Goal: Task Accomplishment & Management: Manage account settings

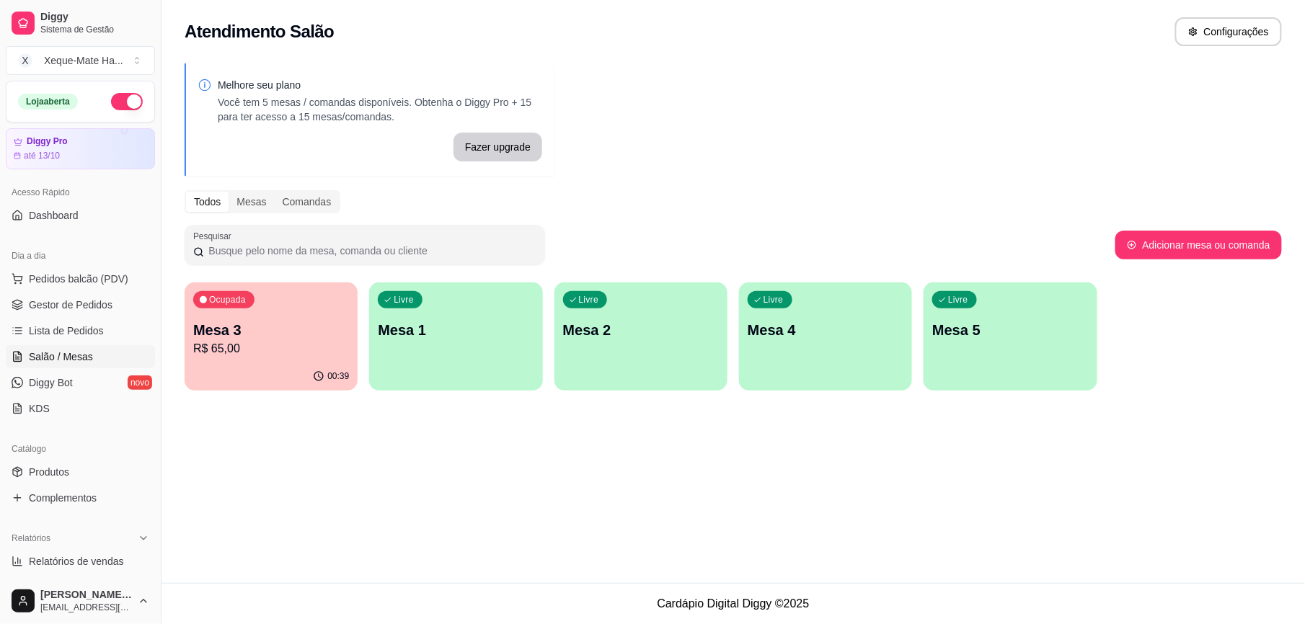
click at [260, 342] on p "R$ 65,00" at bounding box center [271, 348] width 156 height 17
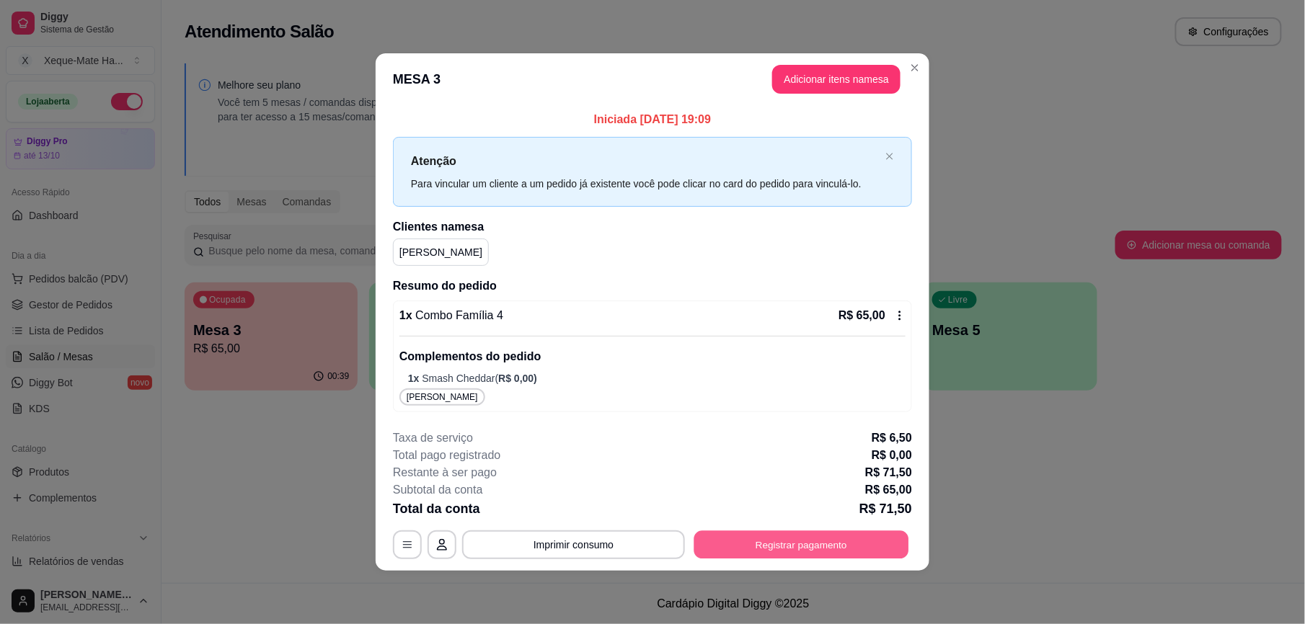
click at [784, 540] on button "Registrar pagamento" at bounding box center [801, 545] width 215 height 28
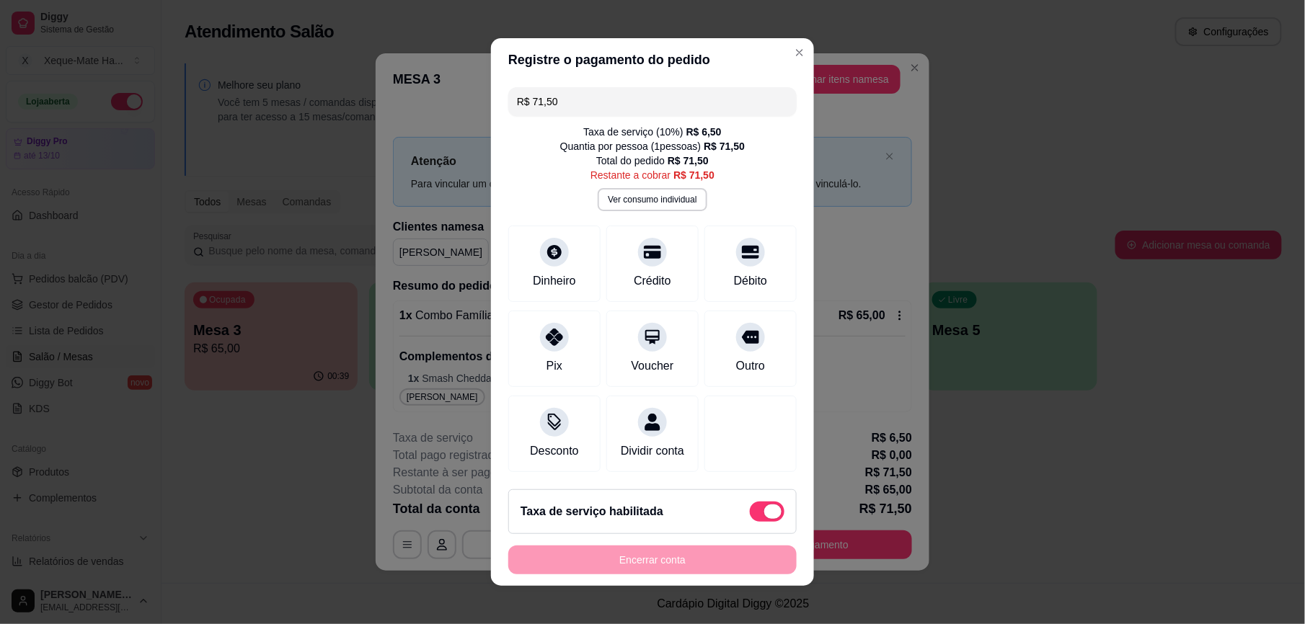
click at [750, 522] on span at bounding box center [767, 512] width 35 height 20
click at [749, 524] on input "checkbox" at bounding box center [753, 519] width 9 height 9
checkbox input "true"
type input "R$ 65,00"
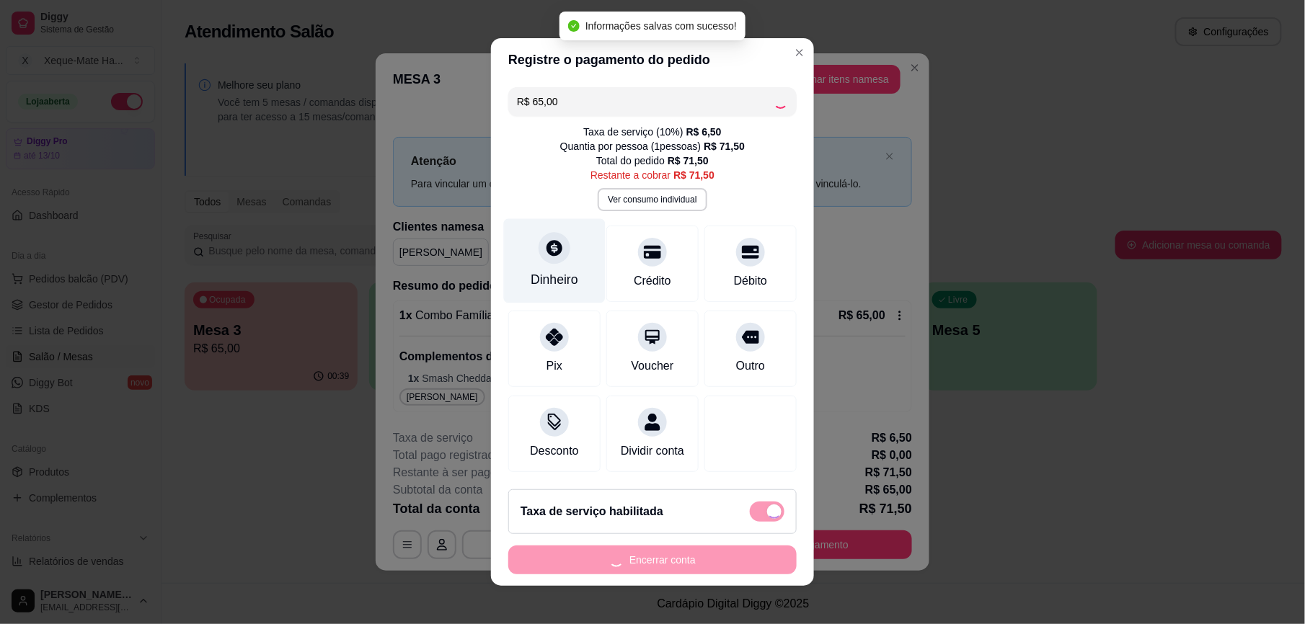
checkbox input "false"
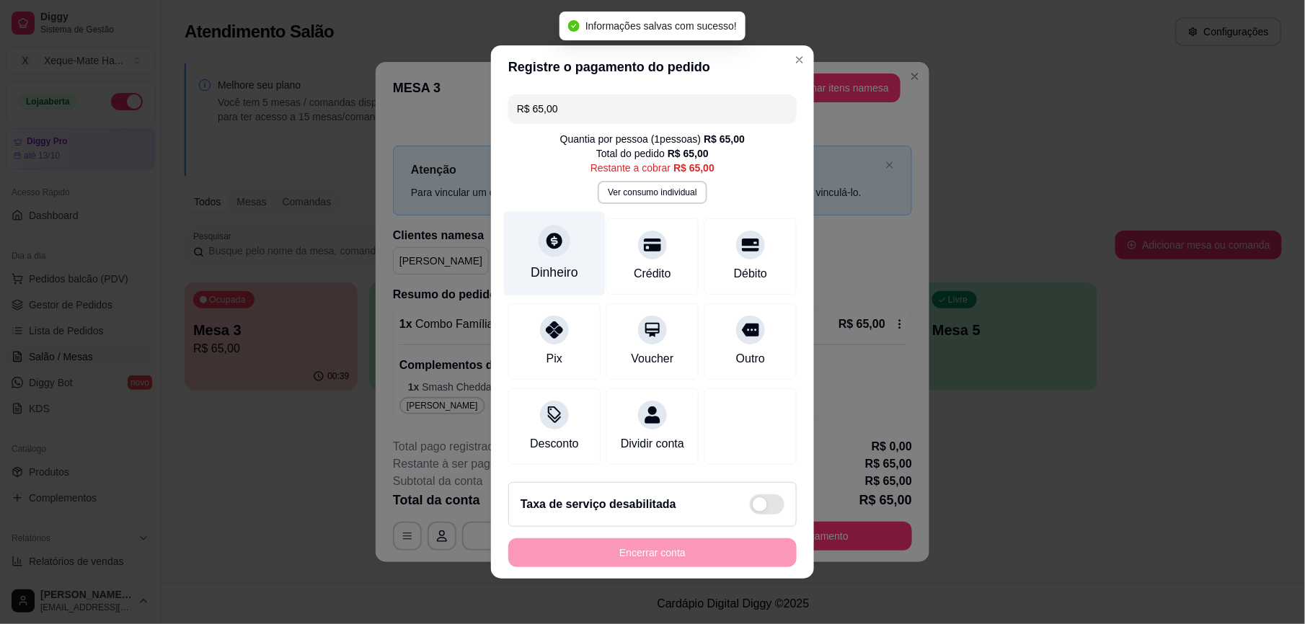
click at [539, 243] on div at bounding box center [555, 241] width 32 height 32
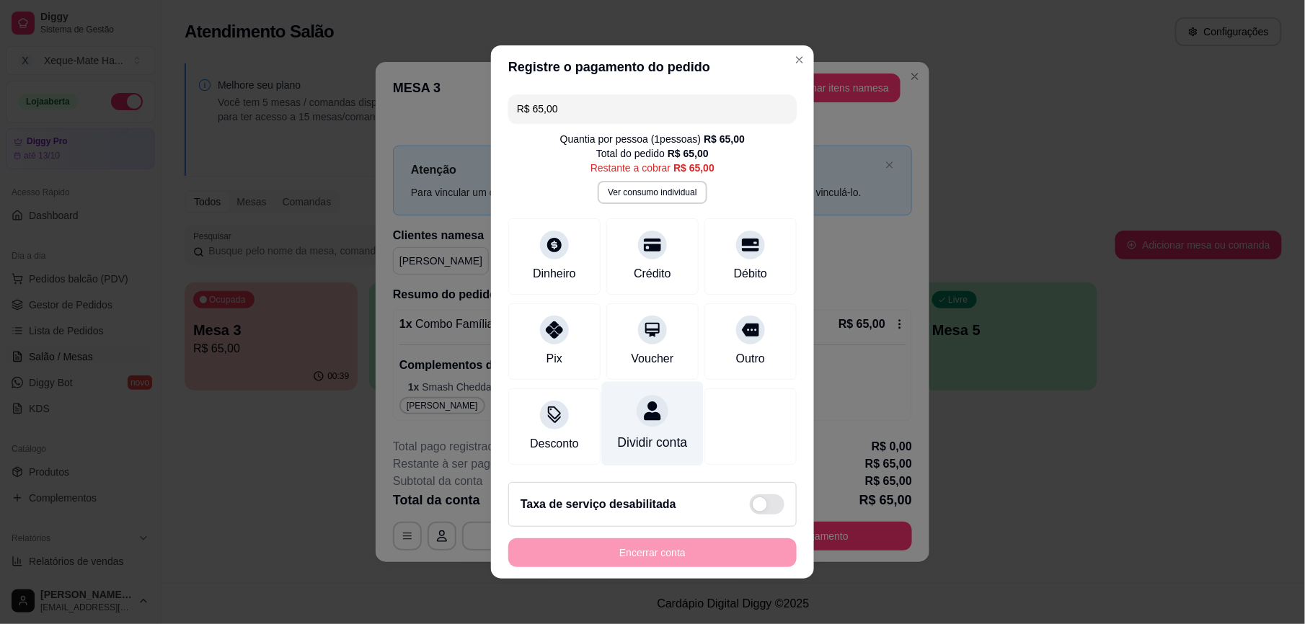
click at [637, 415] on div at bounding box center [653, 411] width 32 height 32
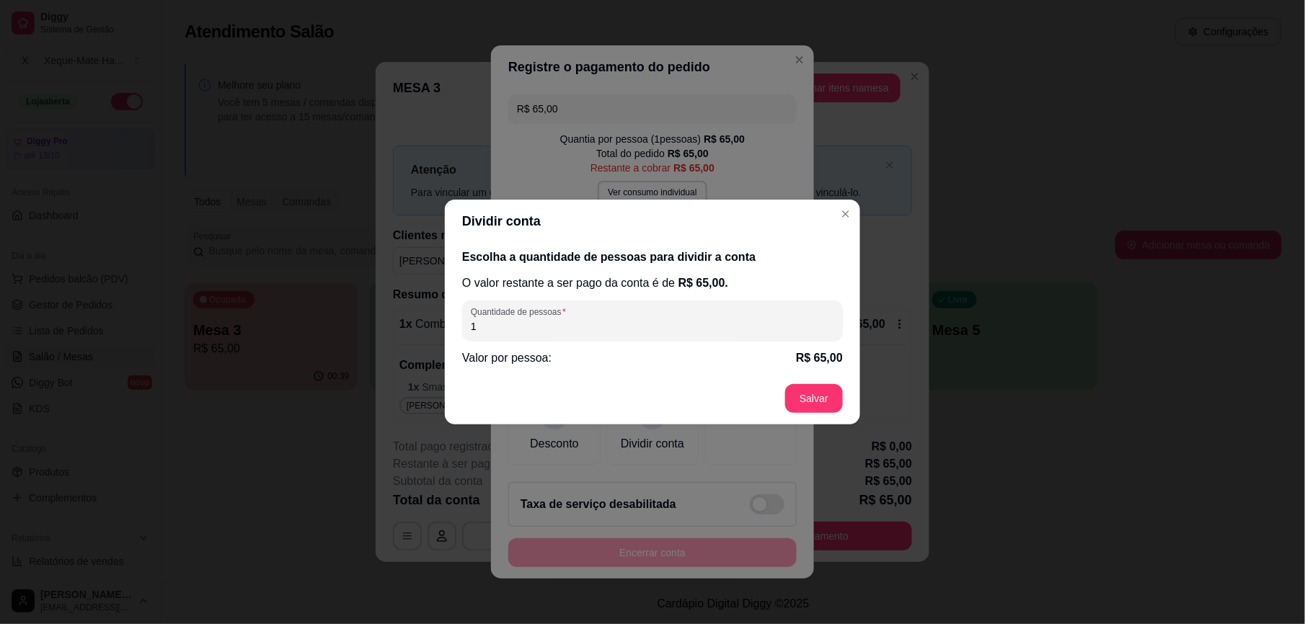
click at [613, 321] on input "1" at bounding box center [652, 326] width 363 height 14
type input "2"
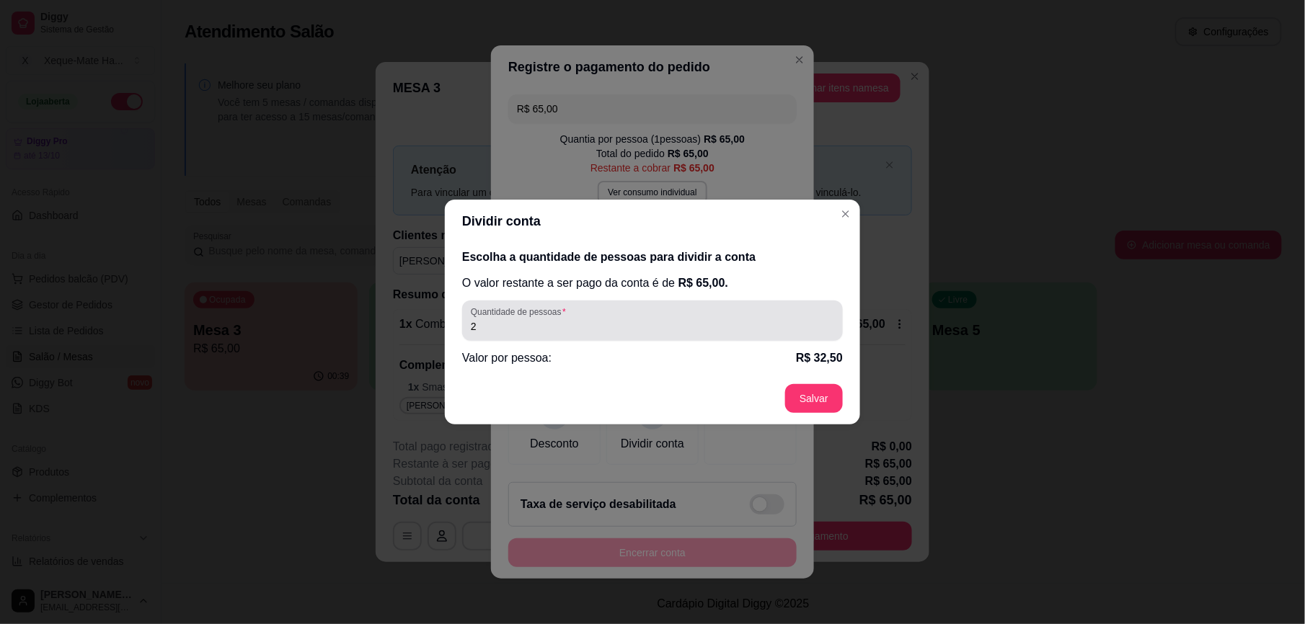
drag, startPoint x: 580, startPoint y: 332, endPoint x: 416, endPoint y: 319, distance: 164.2
click at [416, 319] on div "Dividir conta Escolha a quantidade de pessoas para dividir a conta O valor rest…" at bounding box center [652, 312] width 1305 height 624
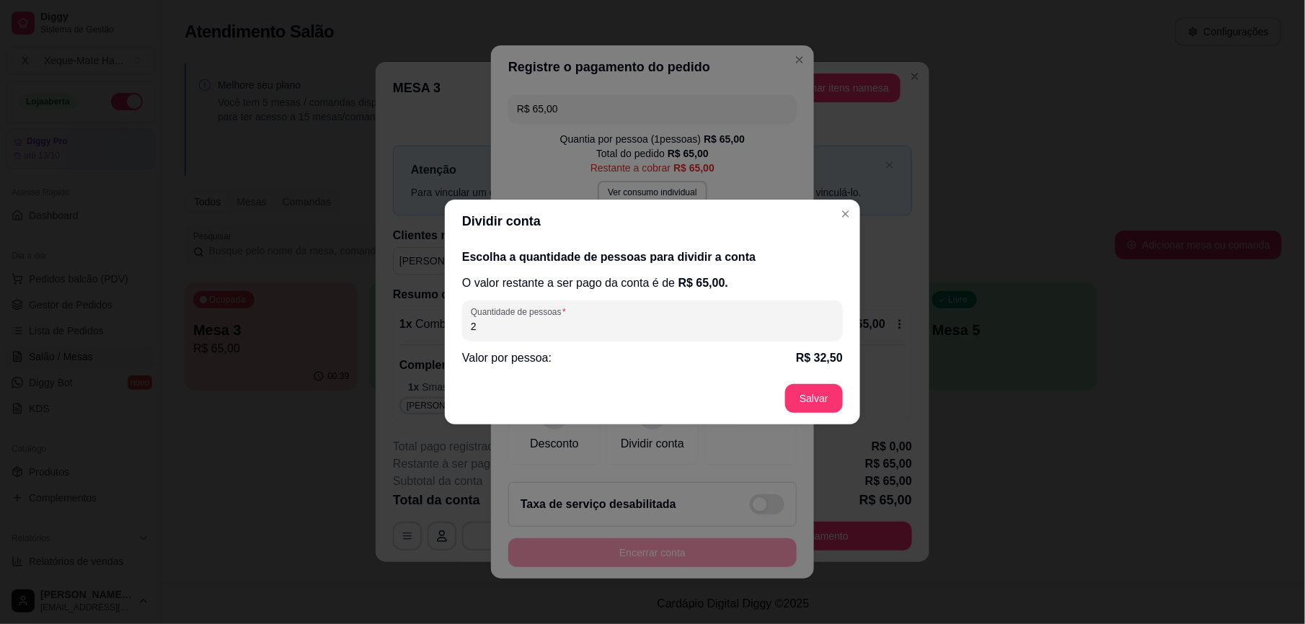
click at [484, 320] on div "Escolha a quantidade de pessoas para dividir a conta O valor restante a ser pag…" at bounding box center [652, 308] width 415 height 130
drag, startPoint x: 479, startPoint y: 320, endPoint x: 469, endPoint y: 319, distance: 10.9
click at [473, 320] on input "2" at bounding box center [652, 326] width 363 height 14
drag, startPoint x: 490, startPoint y: 335, endPoint x: 460, endPoint y: 327, distance: 31.1
click at [460, 327] on div "Escolha a quantidade de pessoas para dividir a conta O valor restante a ser pag…" at bounding box center [652, 308] width 415 height 130
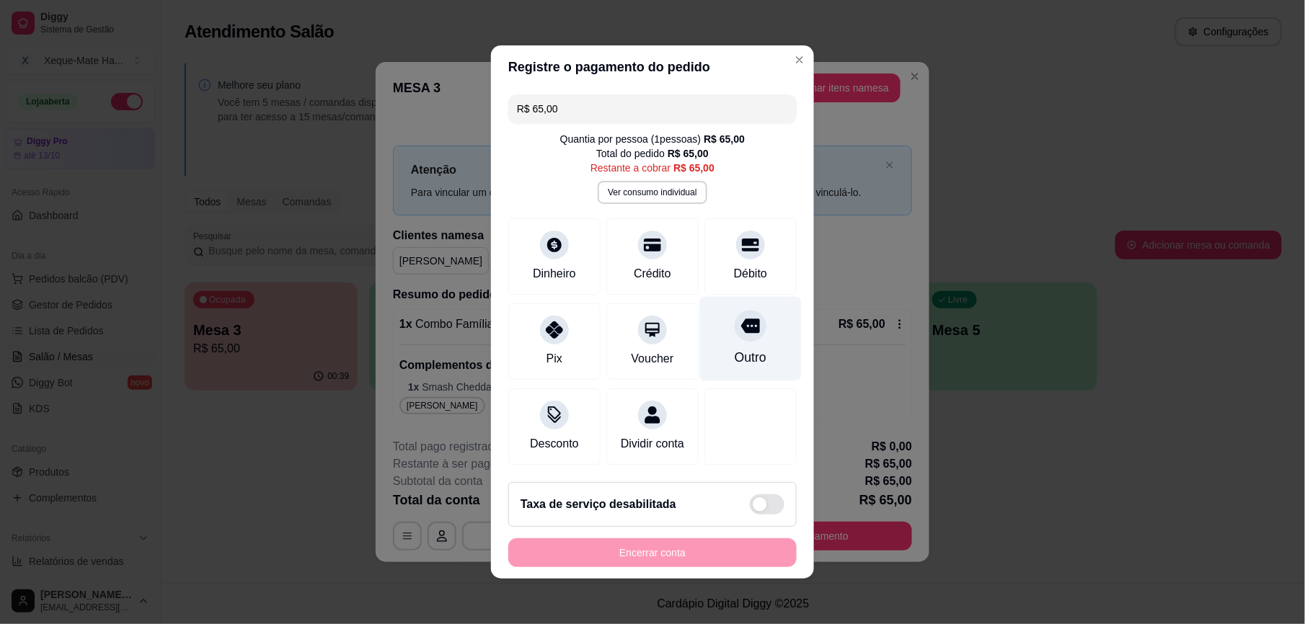
click at [741, 316] on icon at bounding box center [750, 325] width 19 height 19
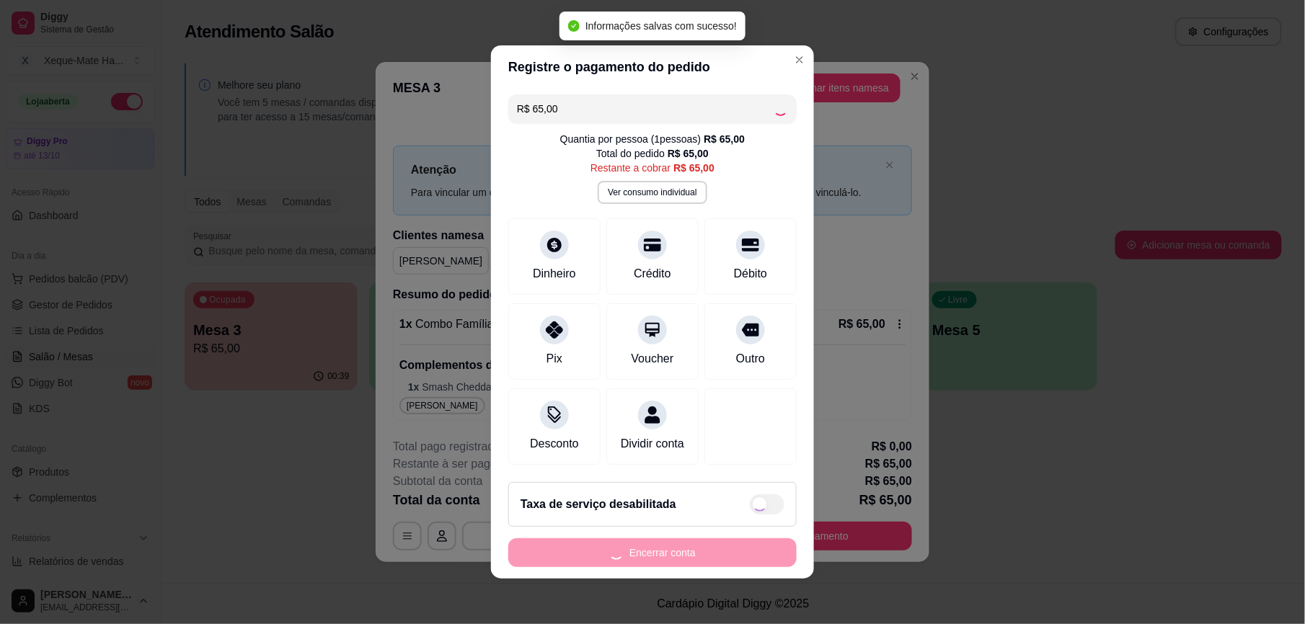
type input "R$ 0,00"
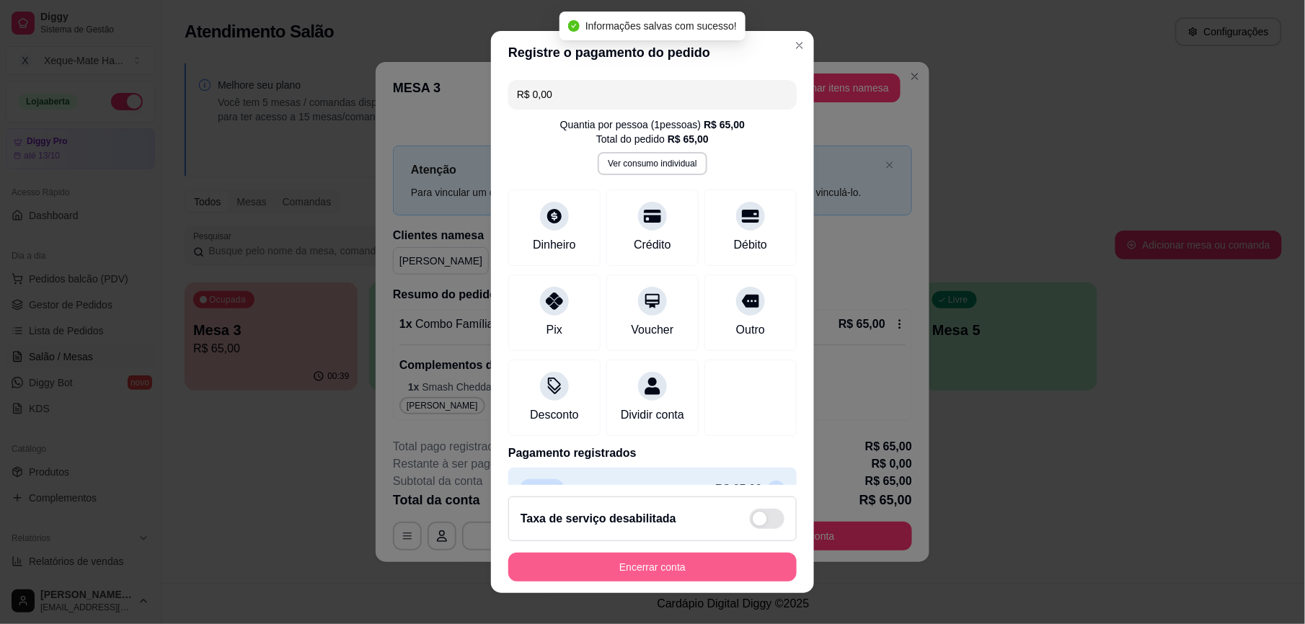
click at [689, 569] on button "Encerrar conta" at bounding box center [652, 567] width 288 height 29
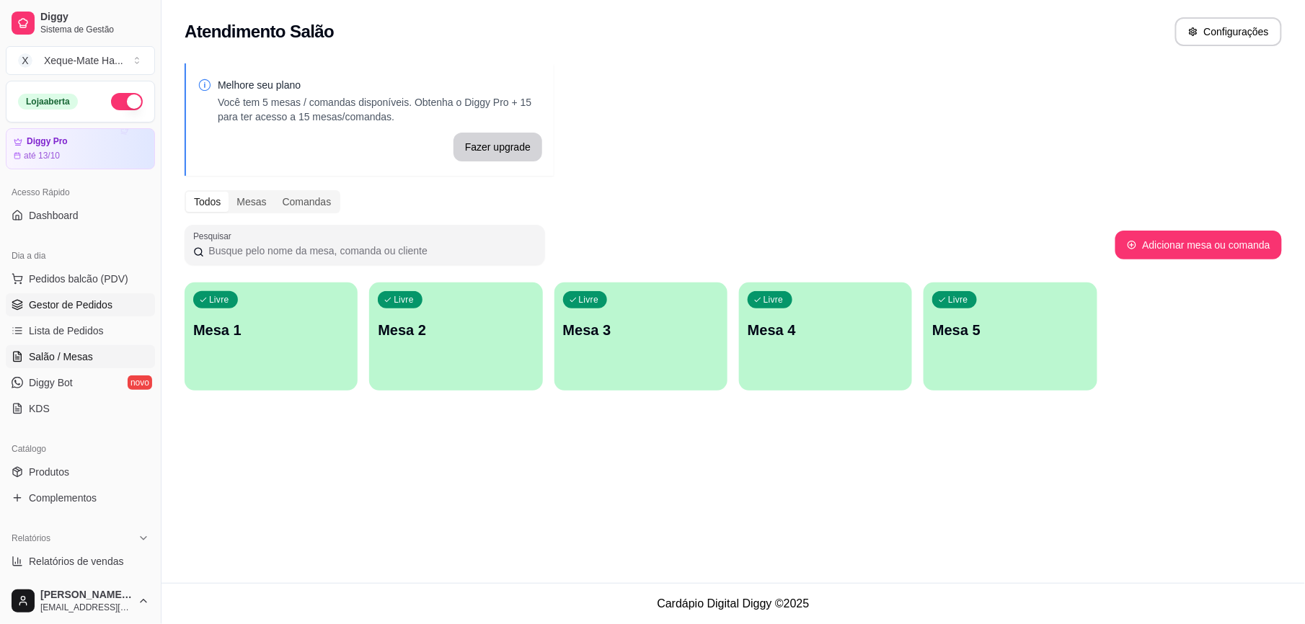
click at [79, 298] on span "Gestor de Pedidos" at bounding box center [71, 305] width 84 height 14
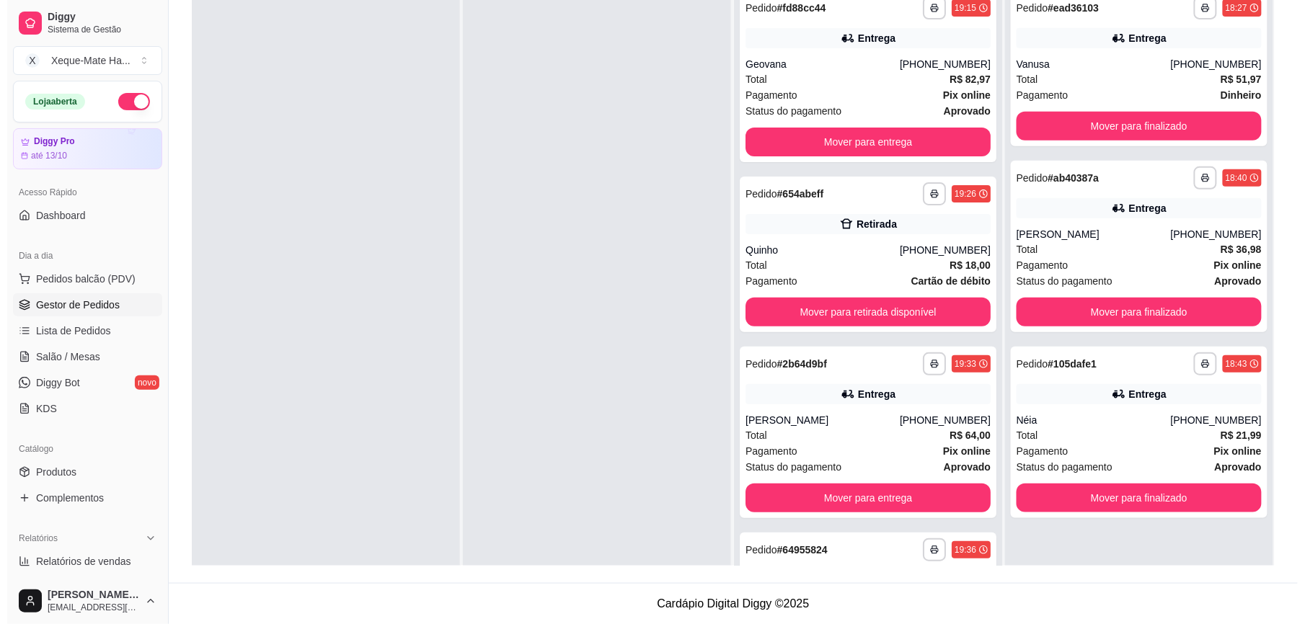
scroll to position [118, 0]
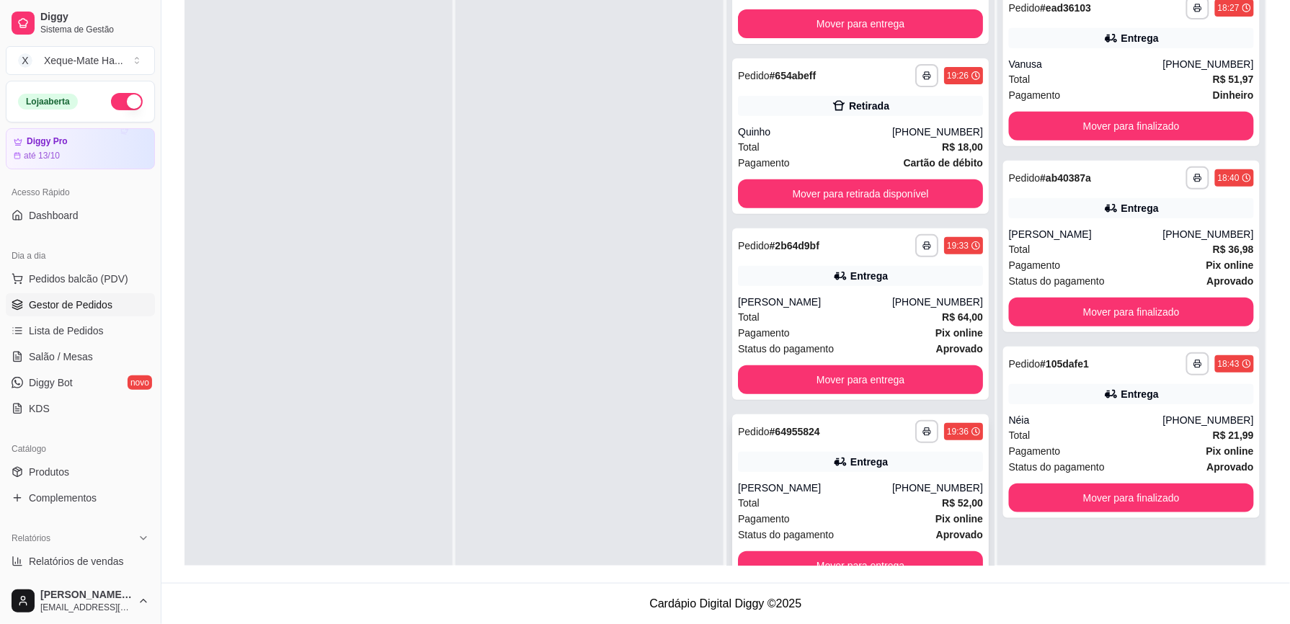
click at [912, 482] on div "[PHONE_NUMBER]" at bounding box center [938, 488] width 91 height 14
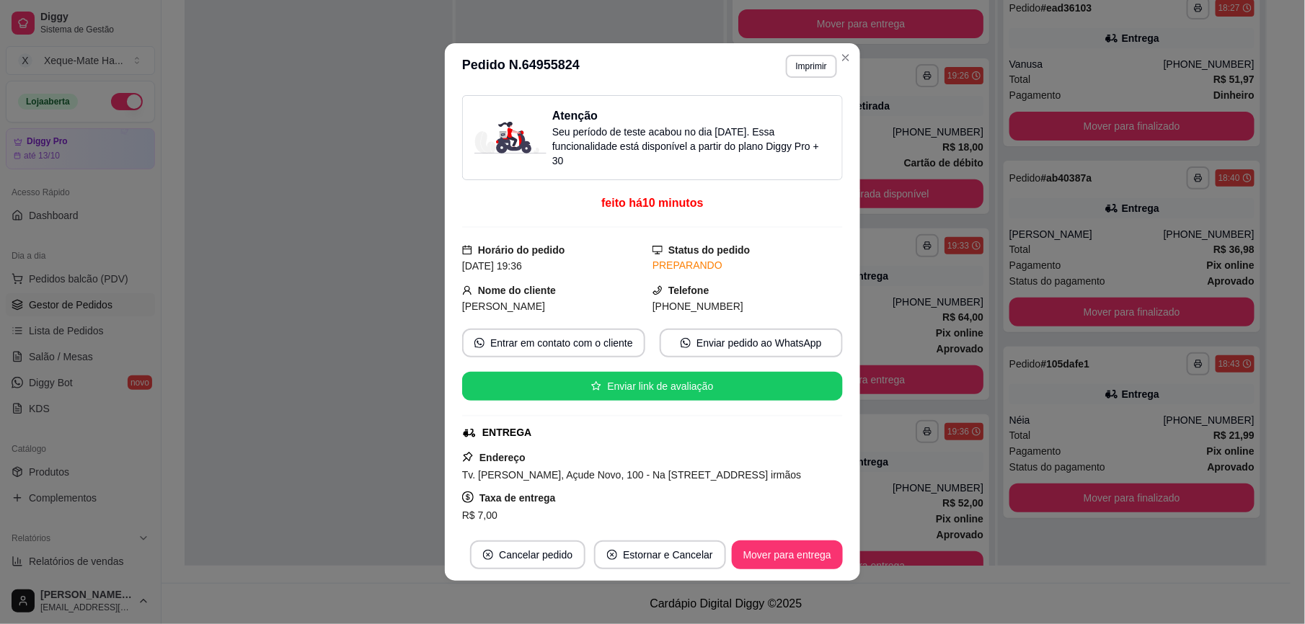
scroll to position [225, 0]
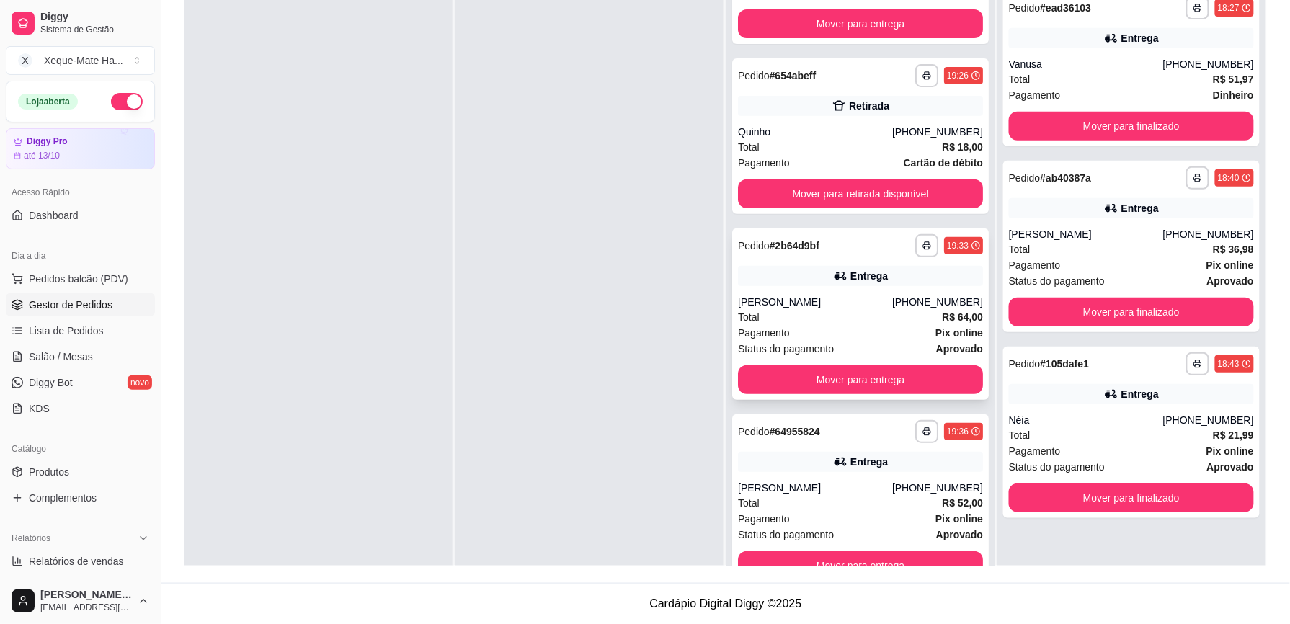
click at [849, 258] on div "**********" at bounding box center [860, 315] width 257 height 172
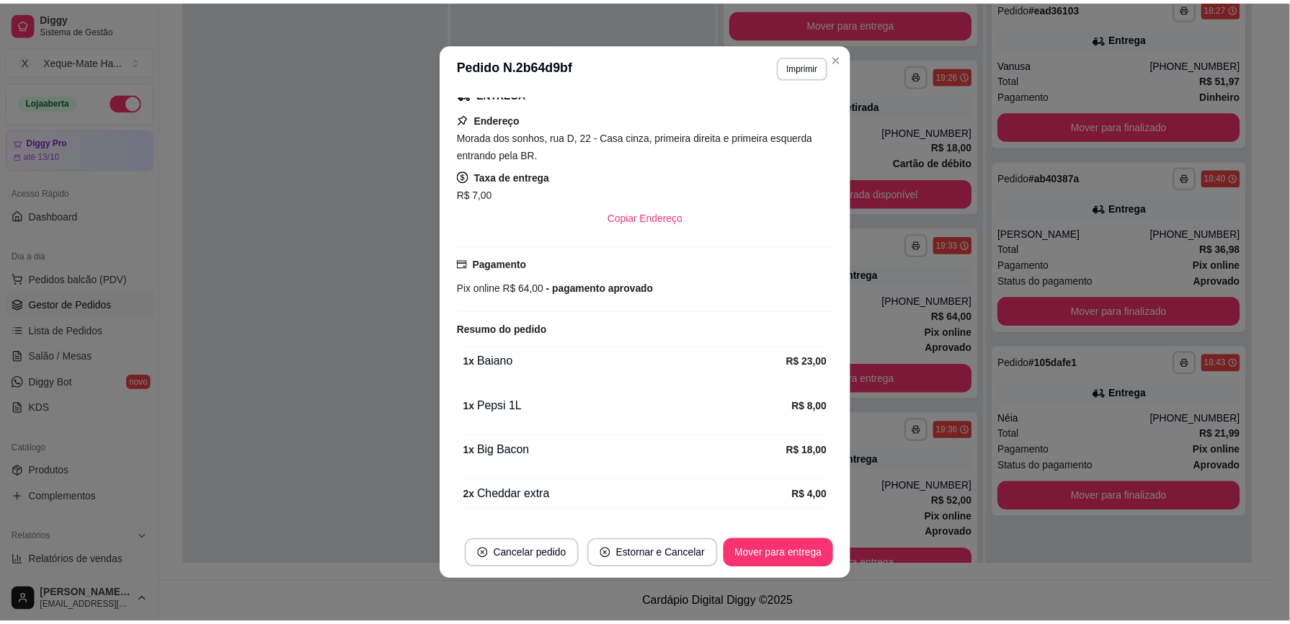
scroll to position [376, 0]
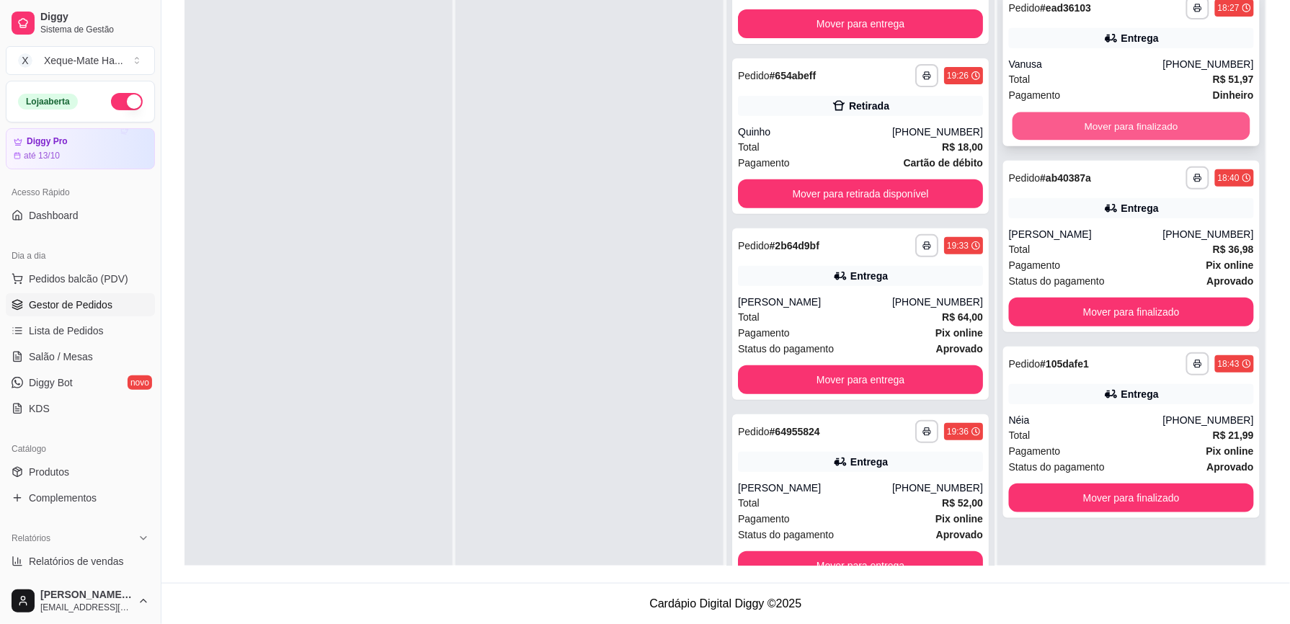
click at [1156, 123] on button "Mover para finalizado" at bounding box center [1132, 126] width 238 height 28
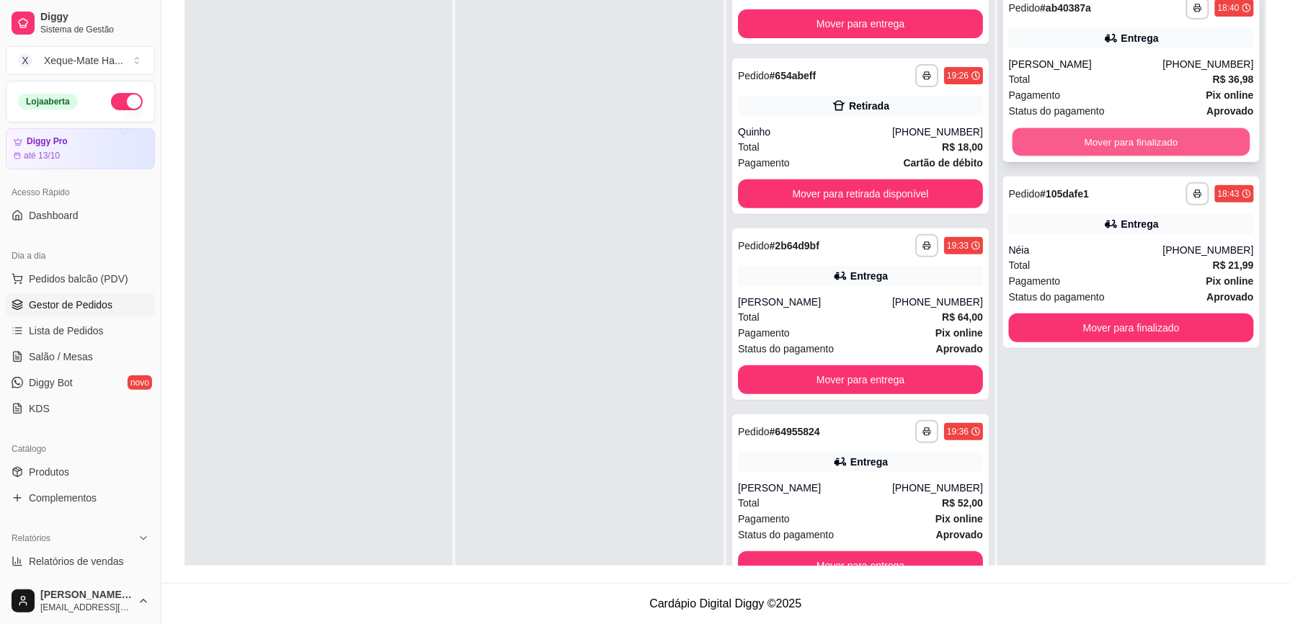
click at [1159, 149] on button "Mover para finalizado" at bounding box center [1132, 142] width 238 height 28
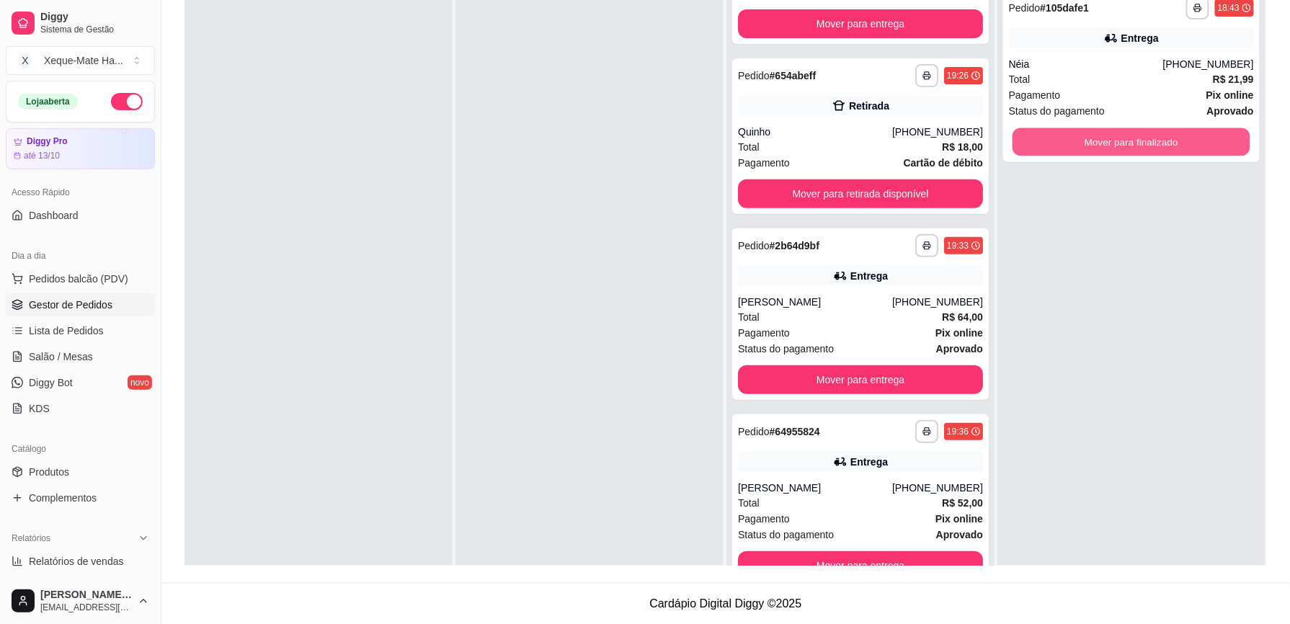
click at [1158, 149] on button "Mover para finalizado" at bounding box center [1132, 142] width 238 height 28
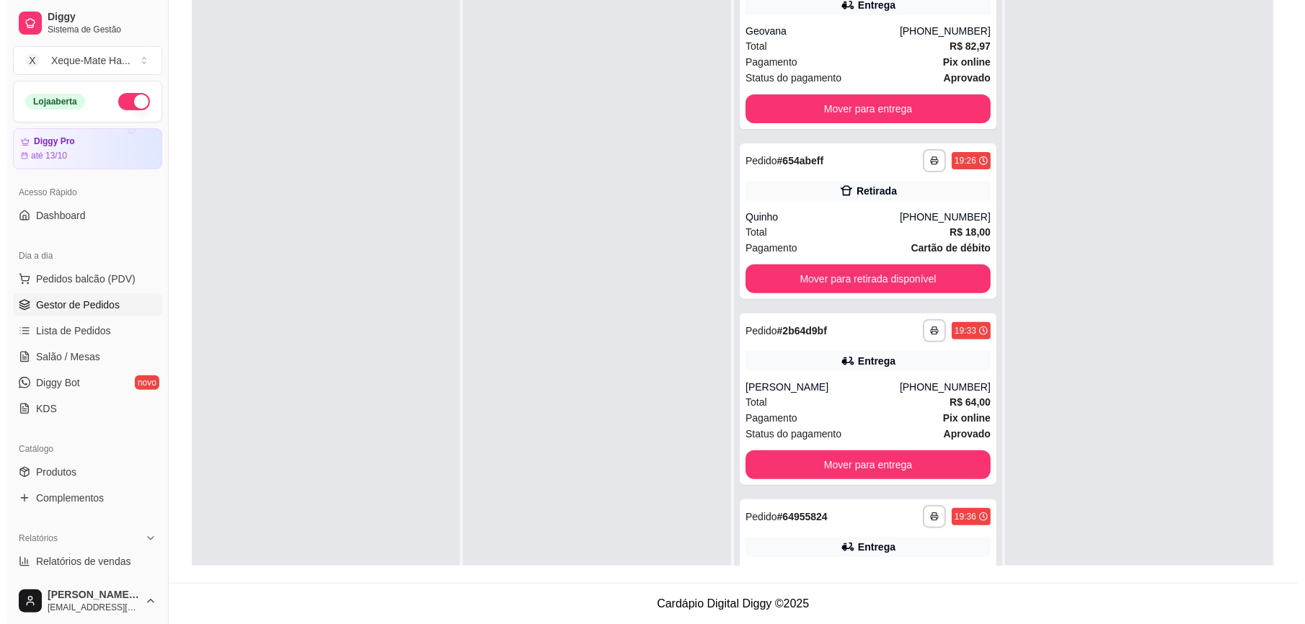
scroll to position [0, 0]
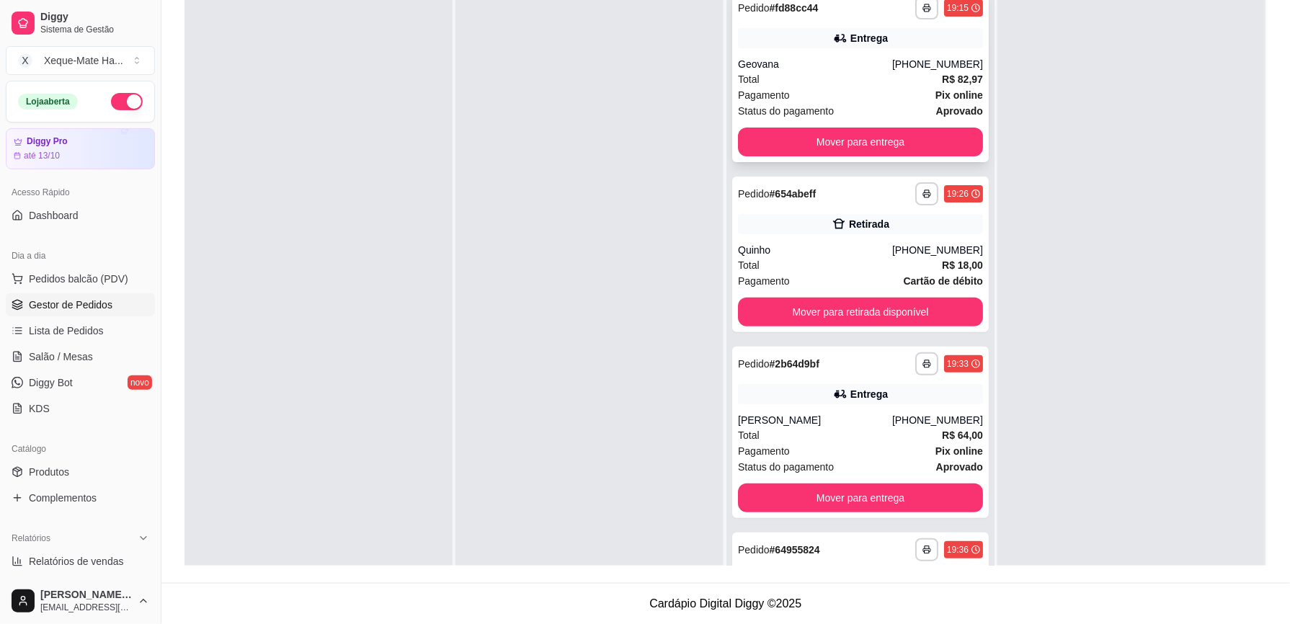
click at [878, 46] on div "Entrega" at bounding box center [860, 38] width 245 height 20
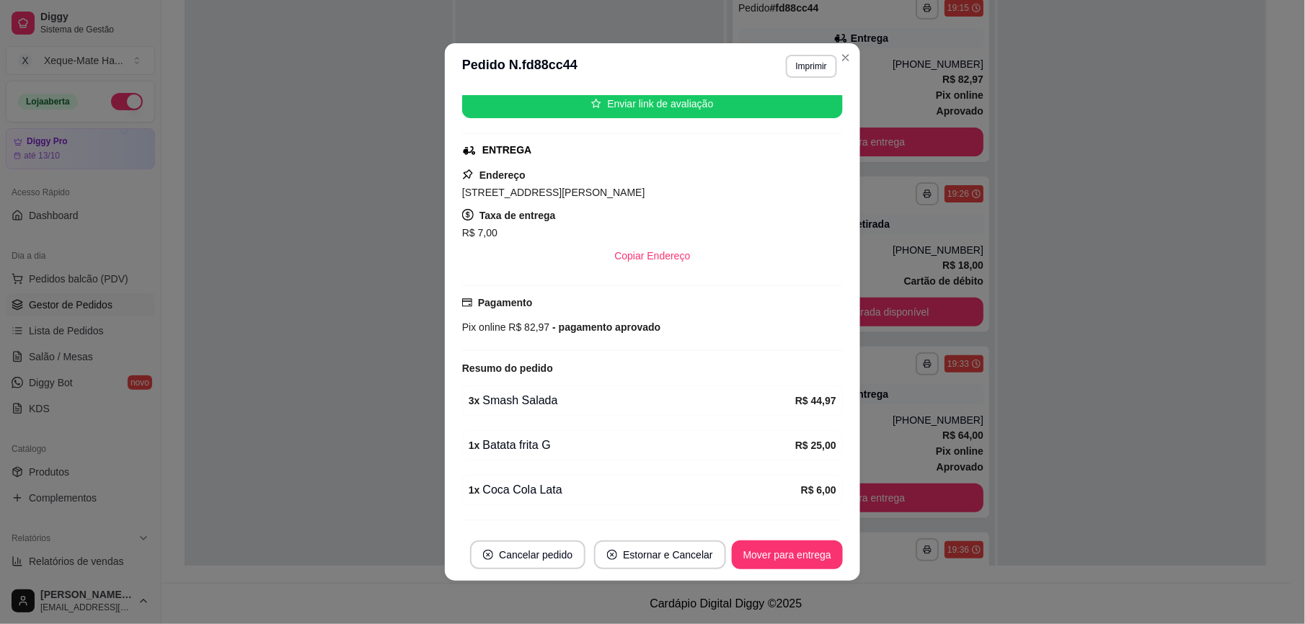
scroll to position [329, 0]
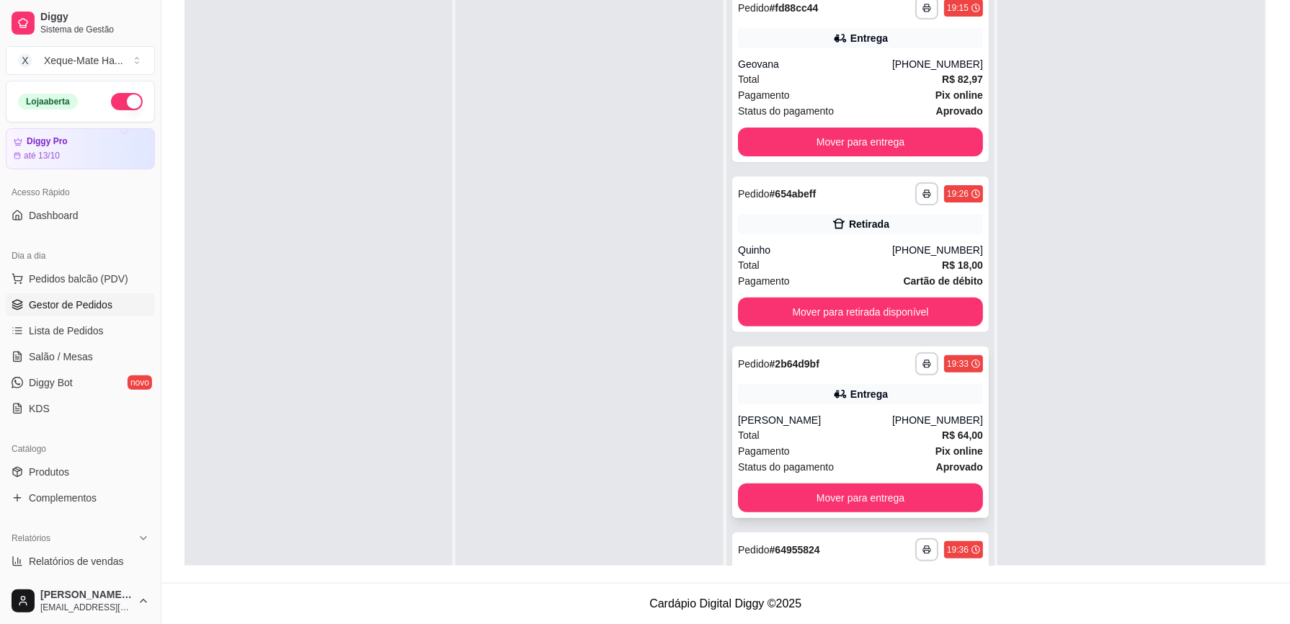
click at [944, 414] on div "[PHONE_NUMBER]" at bounding box center [938, 420] width 91 height 14
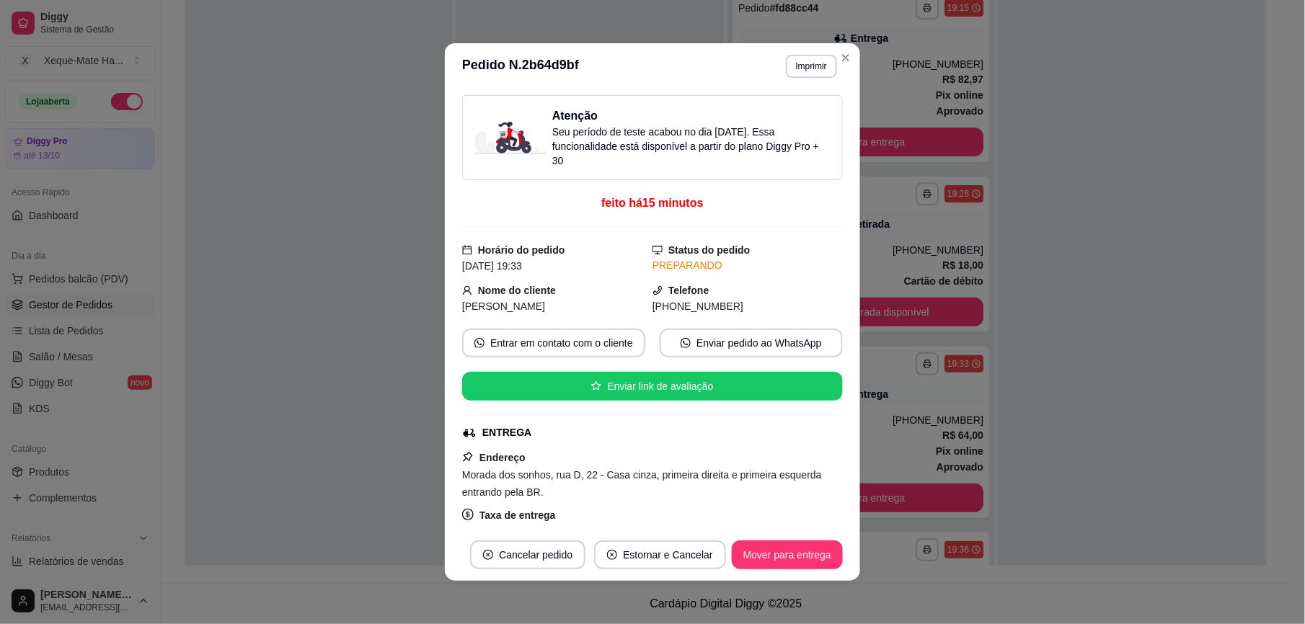
scroll to position [439, 0]
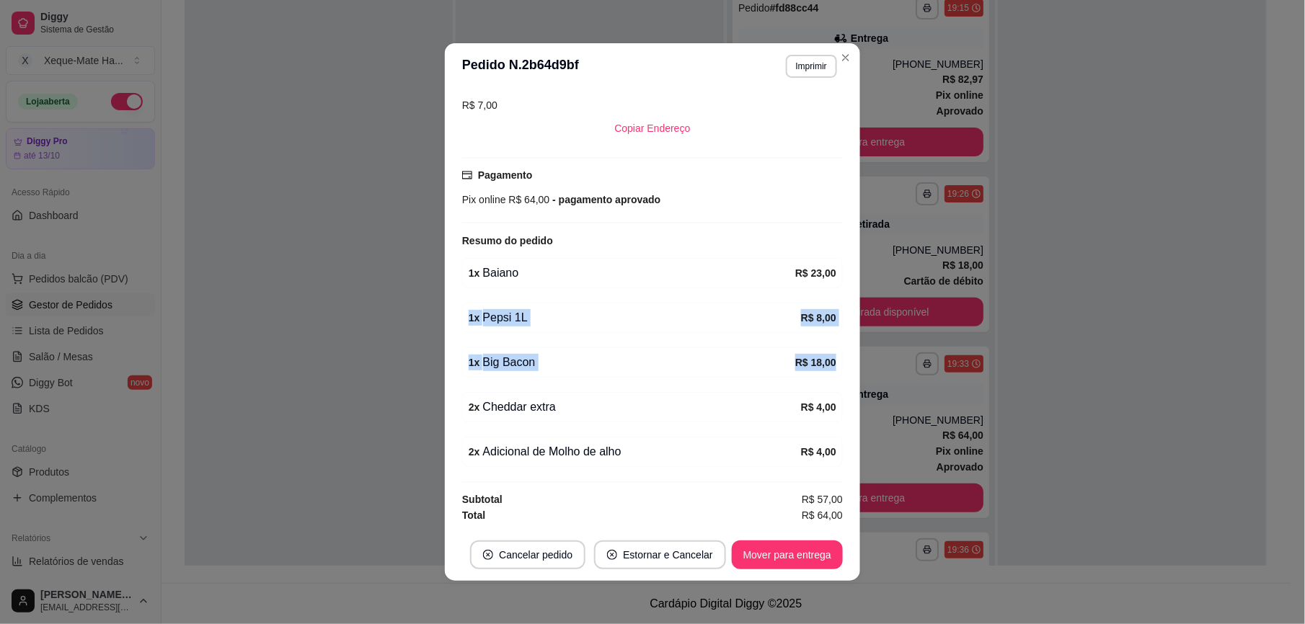
drag, startPoint x: 819, startPoint y: 347, endPoint x: 836, endPoint y: 249, distance: 100.3
click at [836, 249] on div "Atenção Seu período de teste acabou no dia [DATE] . Essa funcionalidade está di…" at bounding box center [652, 309] width 415 height 440
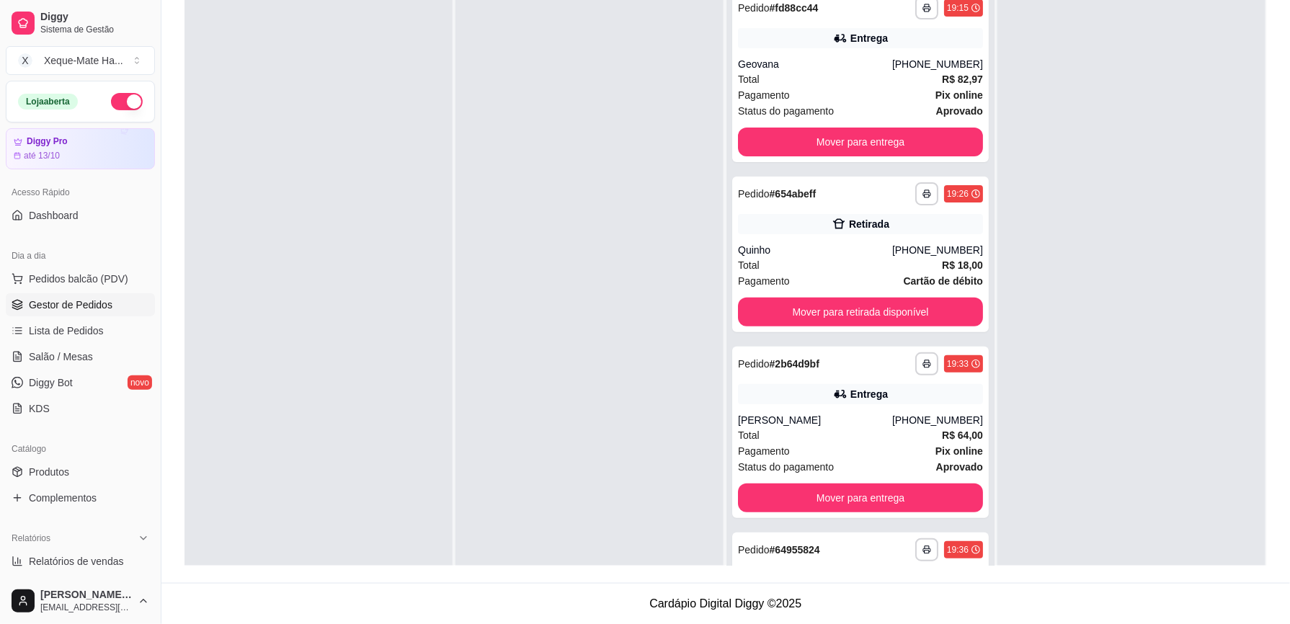
scroll to position [118, 0]
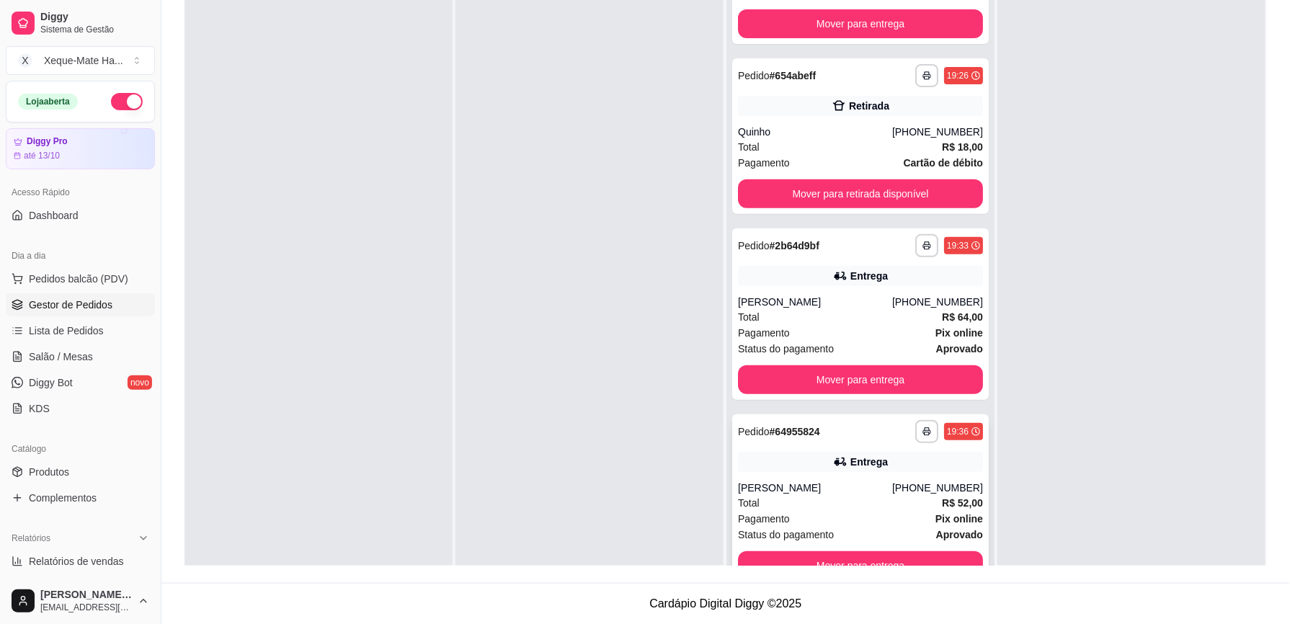
click at [929, 486] on div "[PHONE_NUMBER]" at bounding box center [938, 488] width 91 height 14
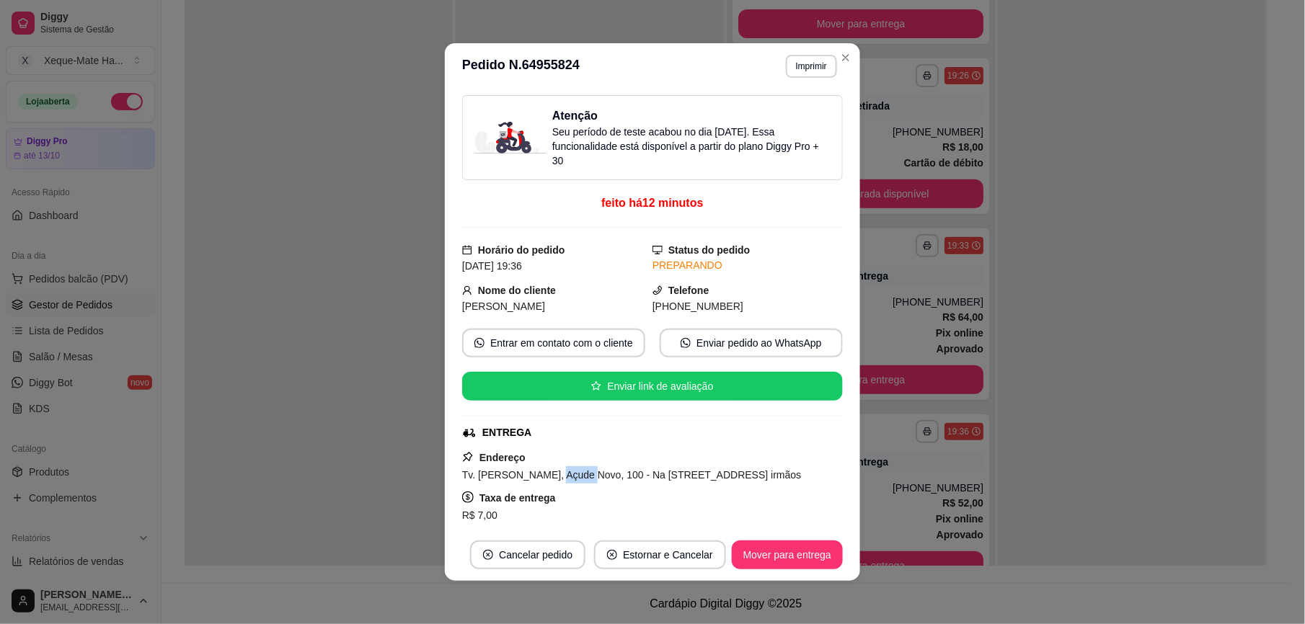
drag, startPoint x: 555, startPoint y: 476, endPoint x: 536, endPoint y: 479, distance: 19.1
click at [536, 479] on span "Tv. [PERSON_NAME], Açude Novo, 100 - Na [STREET_ADDRESS] irmãos" at bounding box center [631, 475] width 339 height 12
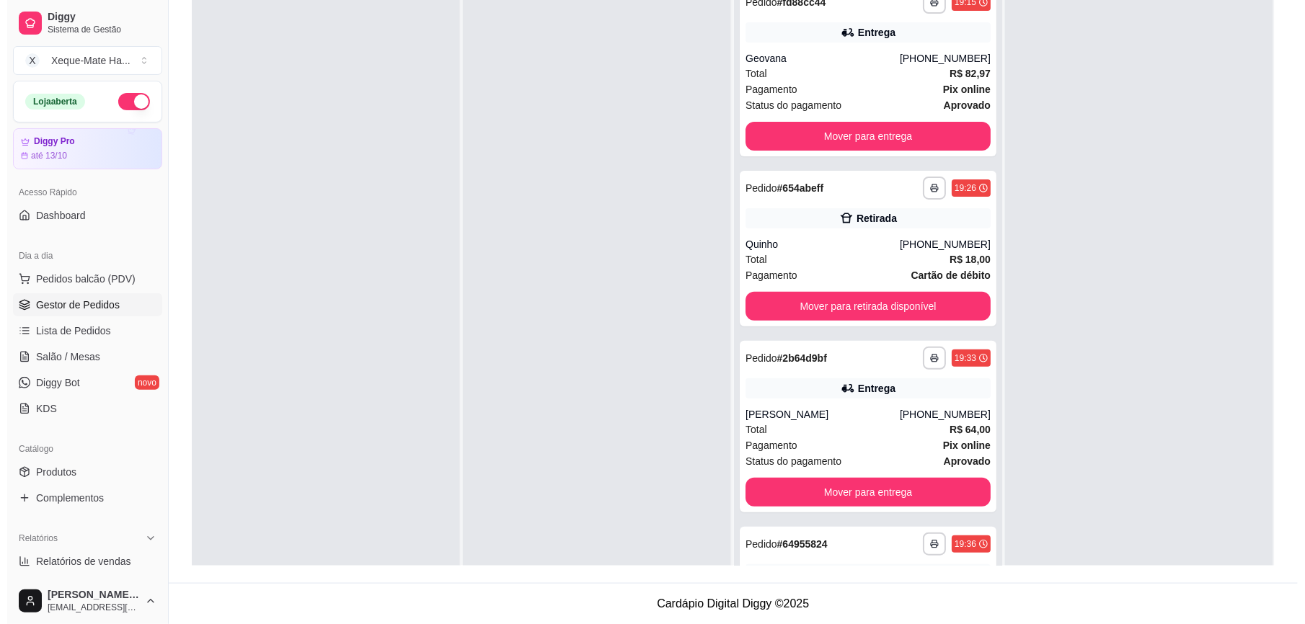
scroll to position [0, 0]
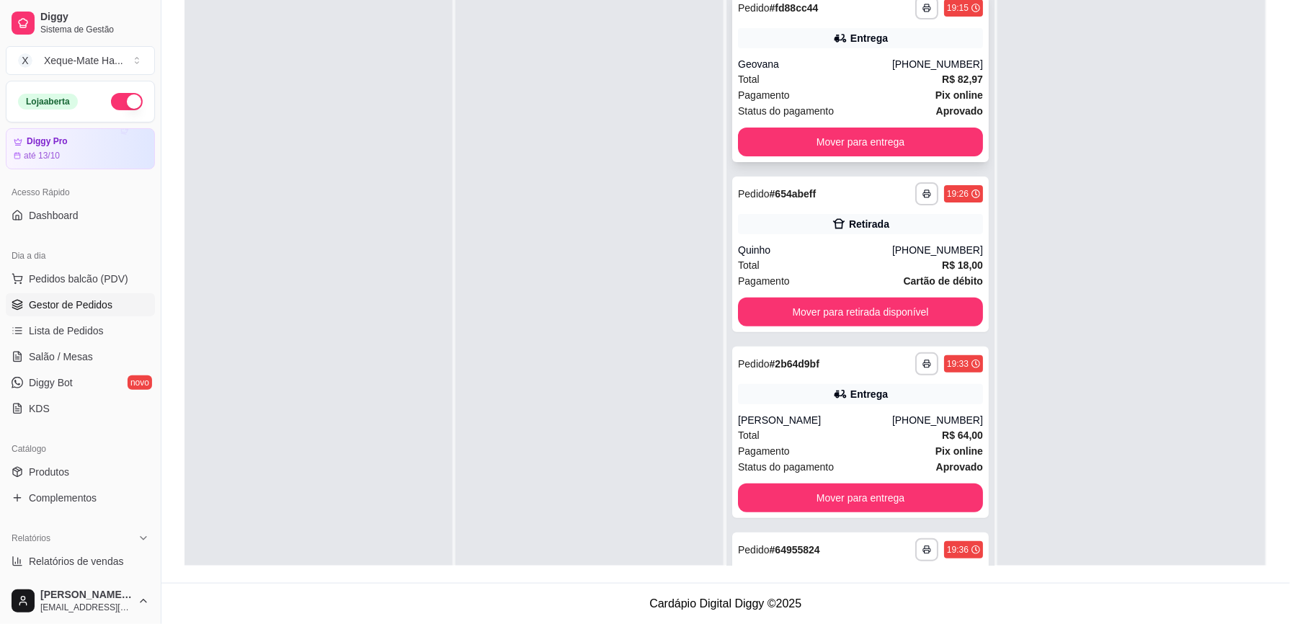
click at [924, 47] on div "Entrega" at bounding box center [860, 38] width 245 height 20
click at [895, 81] on div "Total R$ 82,97" at bounding box center [860, 79] width 245 height 16
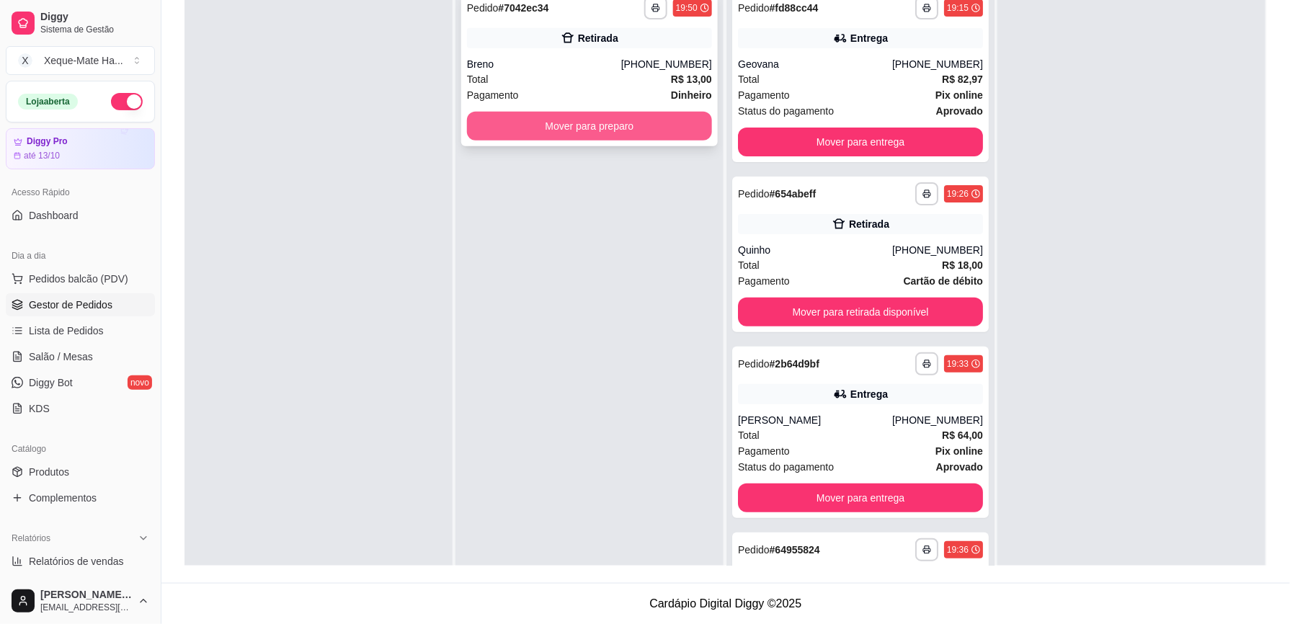
click at [512, 119] on button "Mover para preparo" at bounding box center [589, 126] width 245 height 29
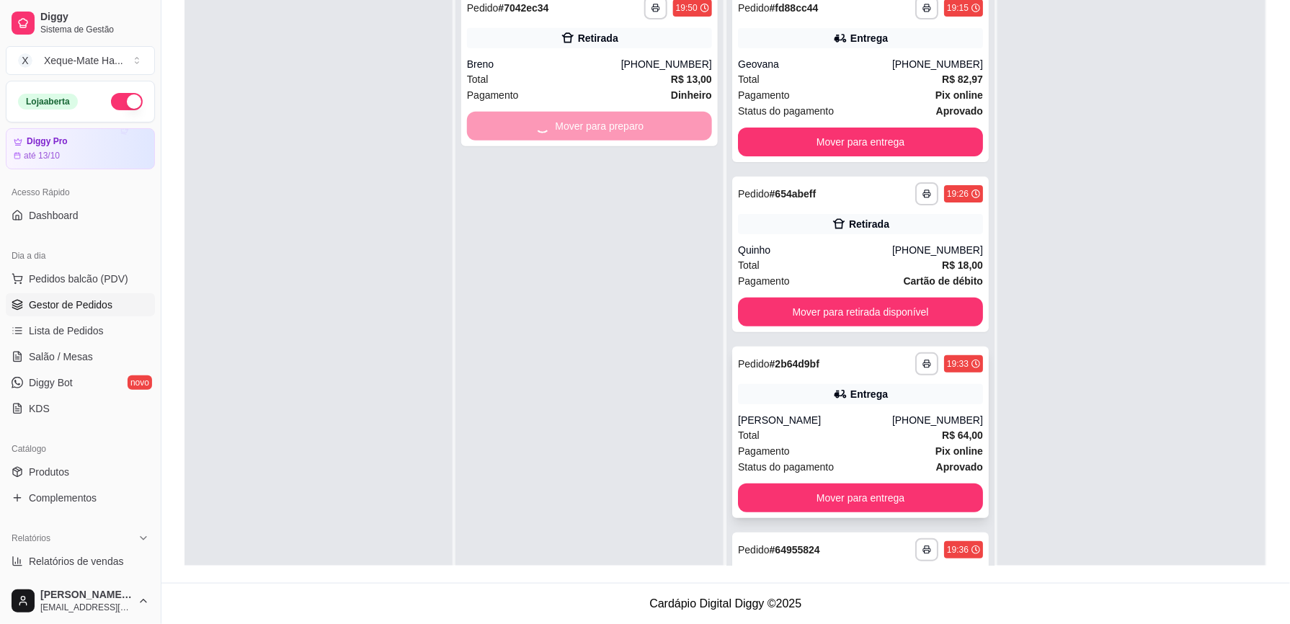
click at [815, 424] on div "[PERSON_NAME]" at bounding box center [815, 420] width 154 height 14
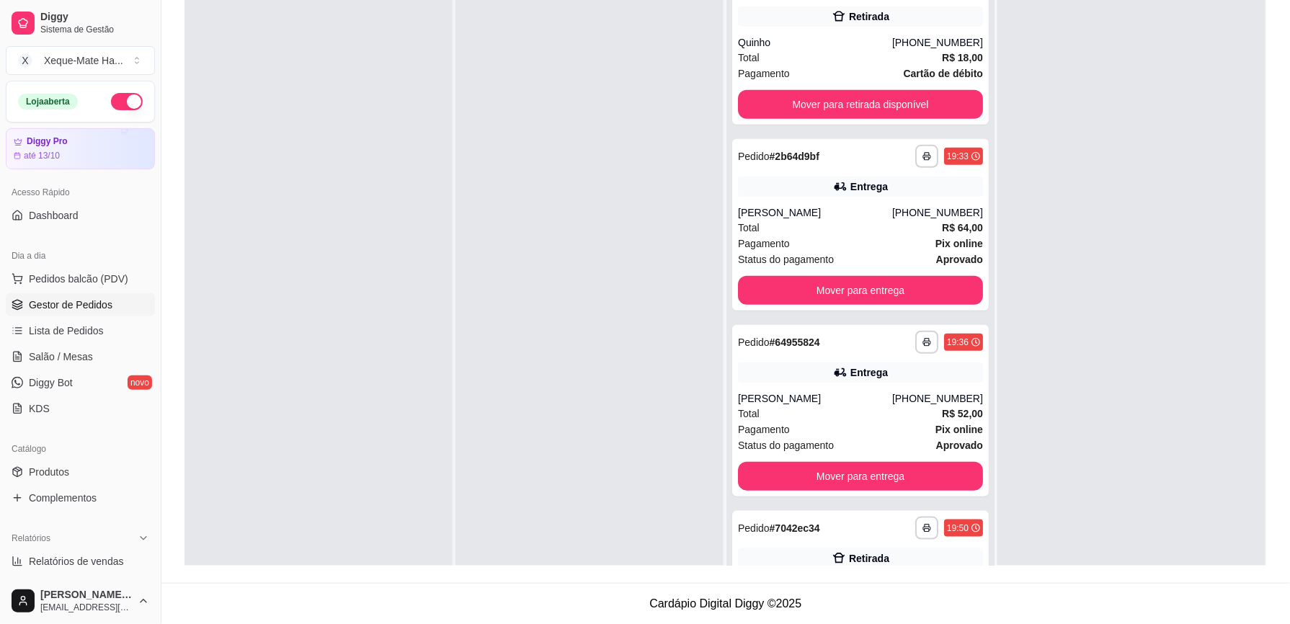
scroll to position [288, 0]
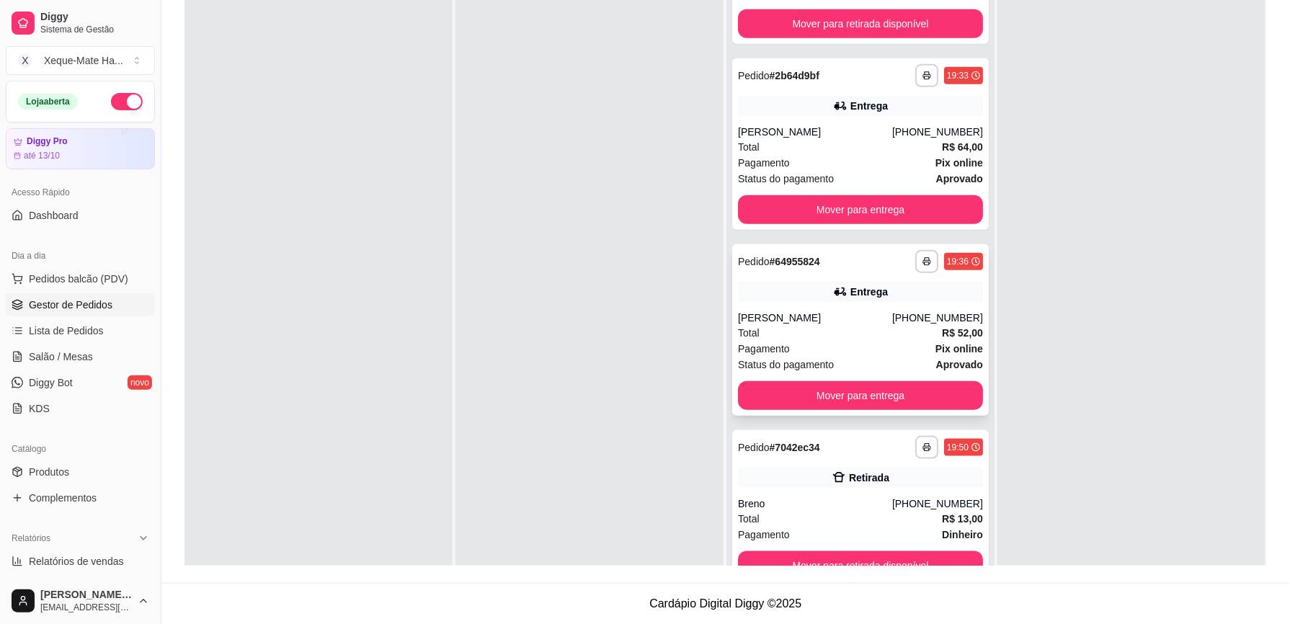
click at [793, 275] on div "**********" at bounding box center [860, 330] width 257 height 172
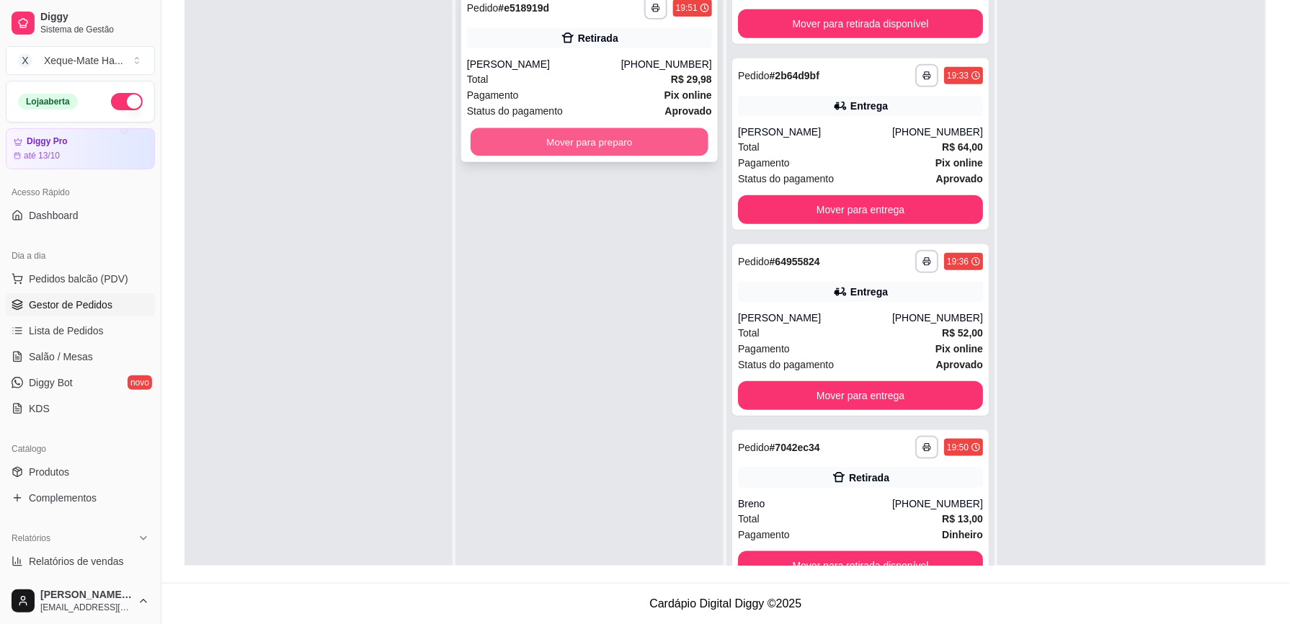
click at [565, 146] on button "Mover para preparo" at bounding box center [590, 142] width 238 height 28
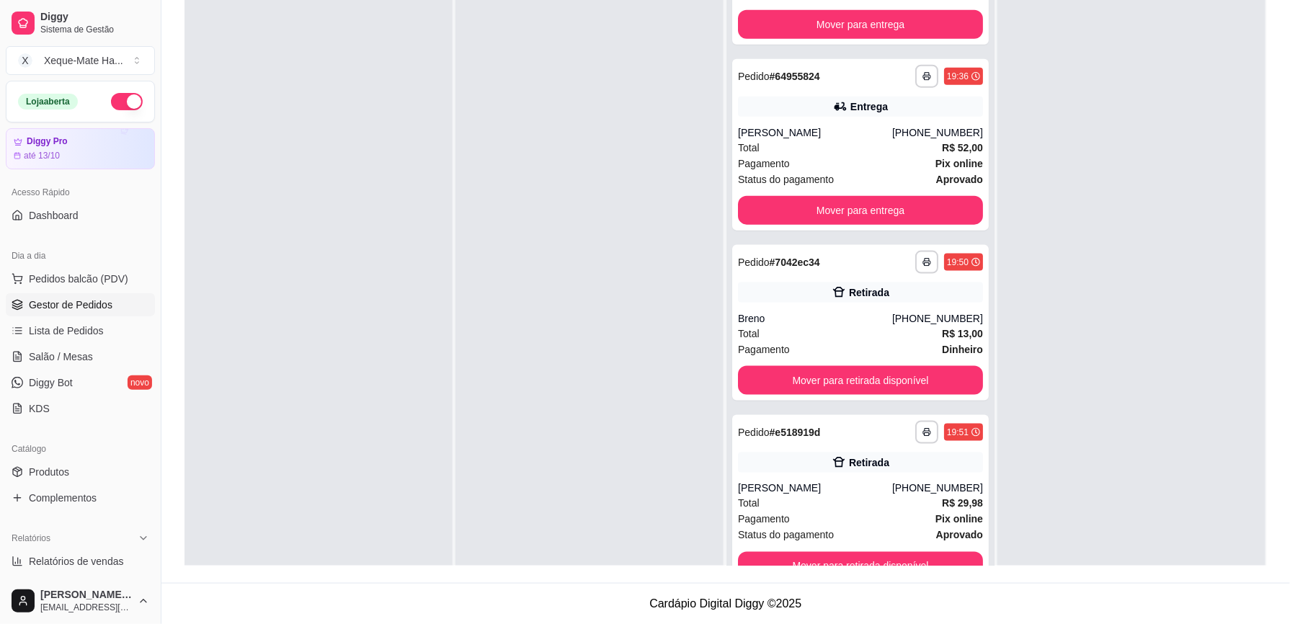
scroll to position [0, 0]
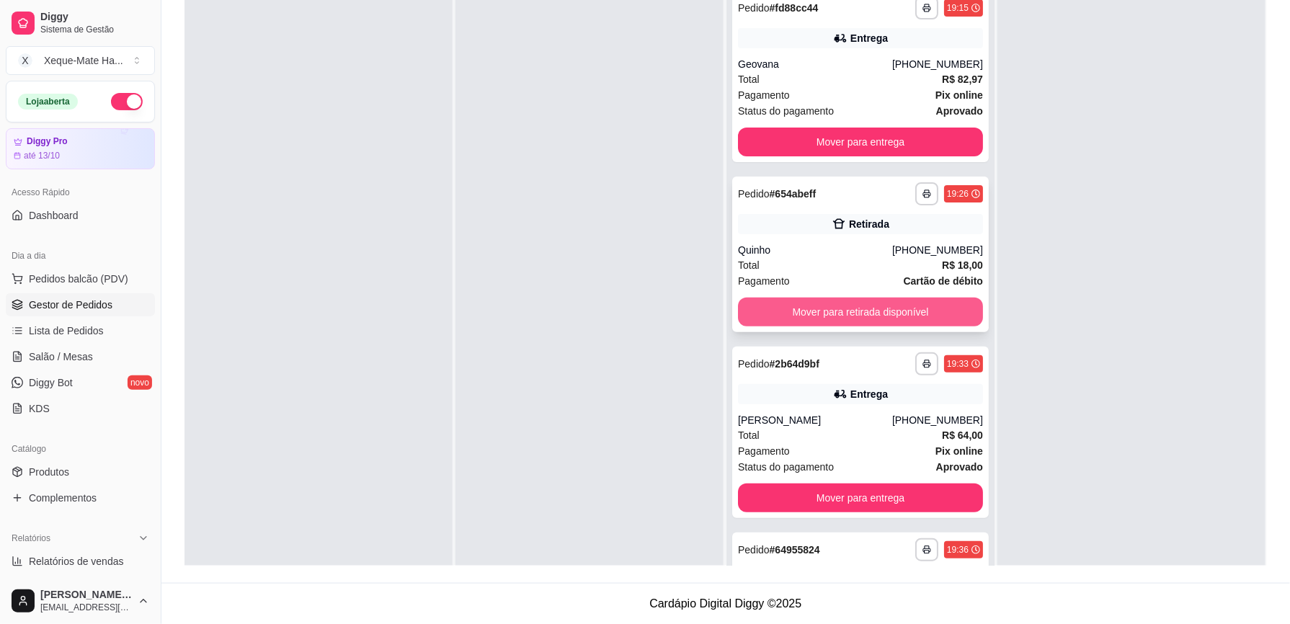
click at [913, 310] on button "Mover para retirada disponível" at bounding box center [860, 312] width 245 height 29
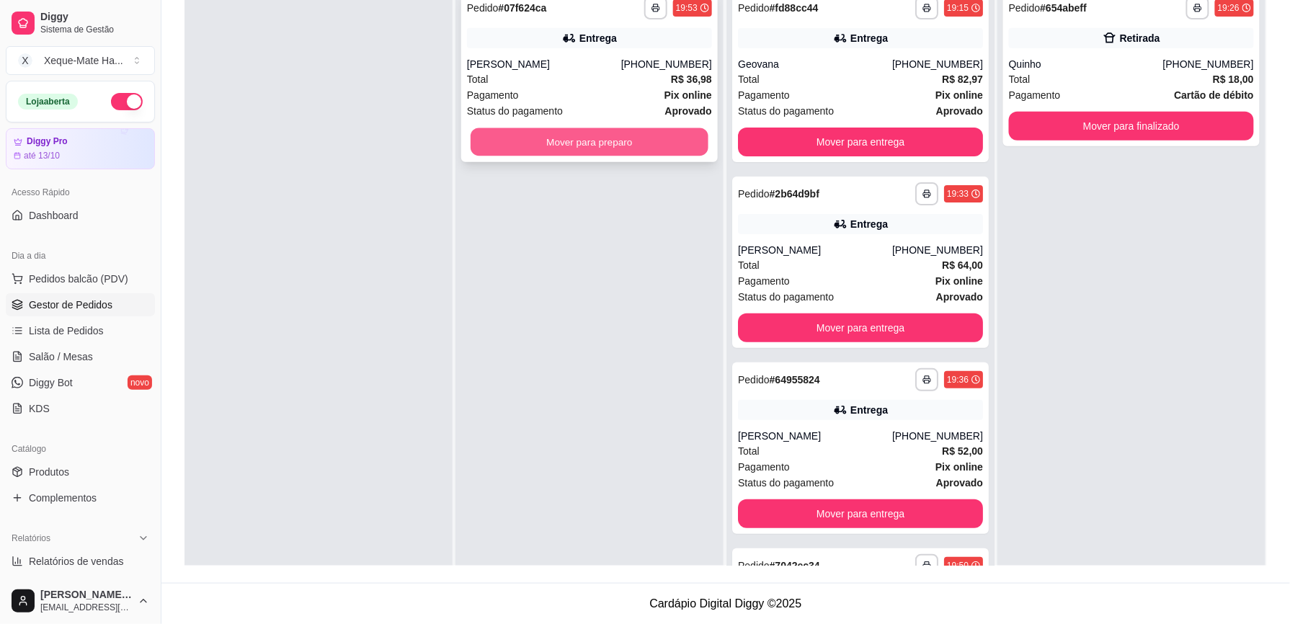
click at [570, 136] on button "Mover para preparo" at bounding box center [590, 142] width 238 height 28
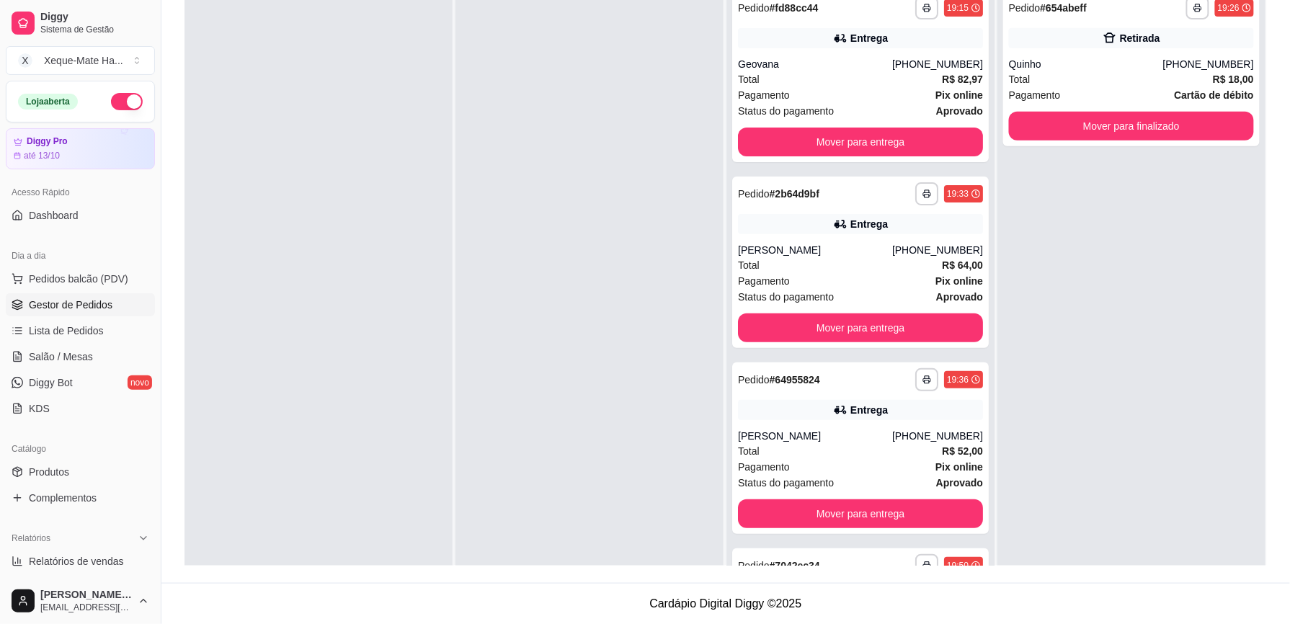
click at [107, 266] on div "Dia a dia" at bounding box center [80, 255] width 149 height 23
click at [97, 284] on span "Pedidos balcão (PDV)" at bounding box center [78, 279] width 99 height 14
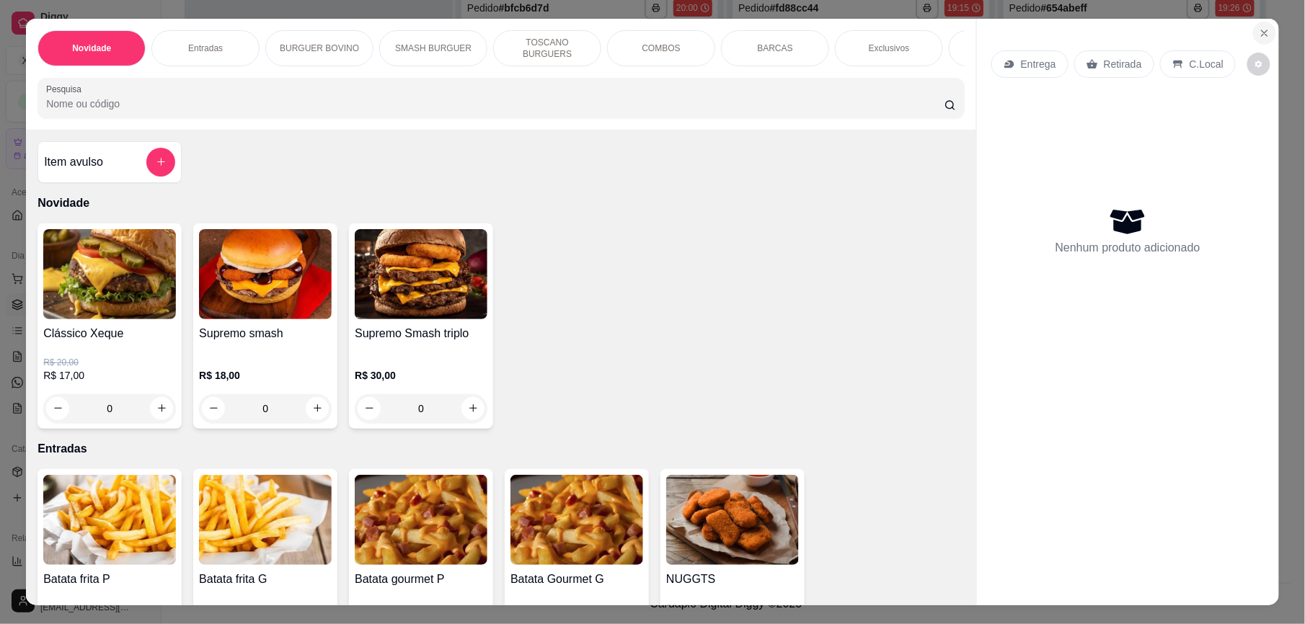
click at [1253, 35] on button "Close" at bounding box center [1264, 33] width 23 height 23
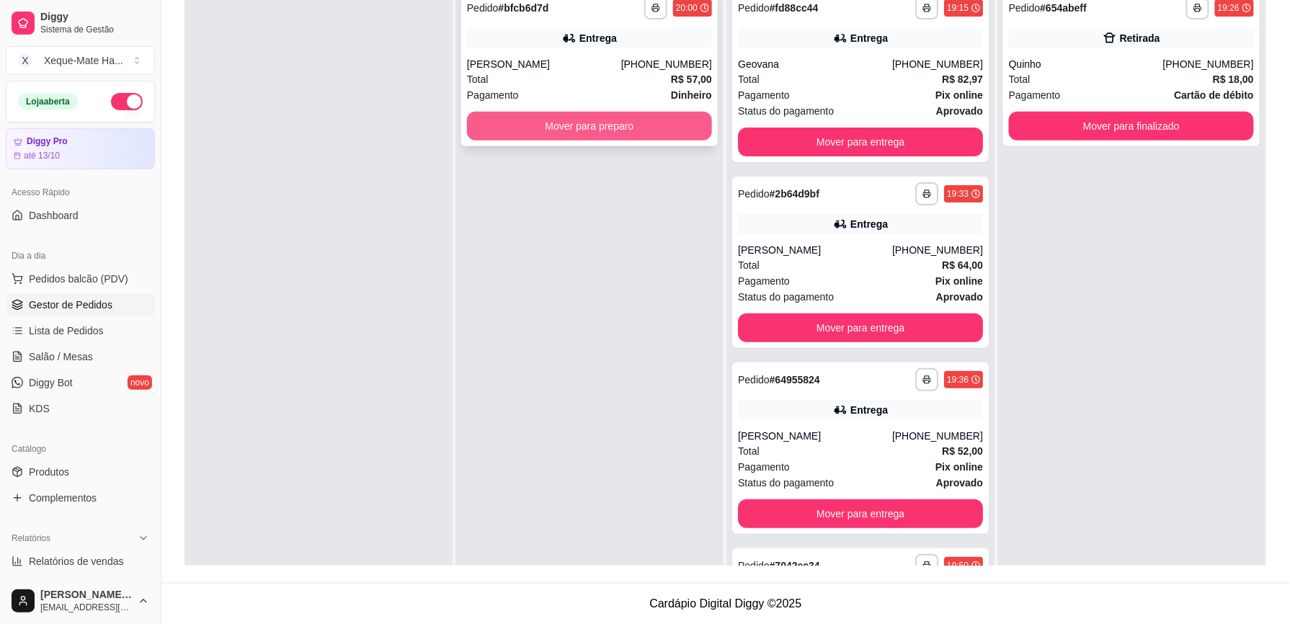
click at [660, 136] on button "Mover para preparo" at bounding box center [589, 126] width 245 height 29
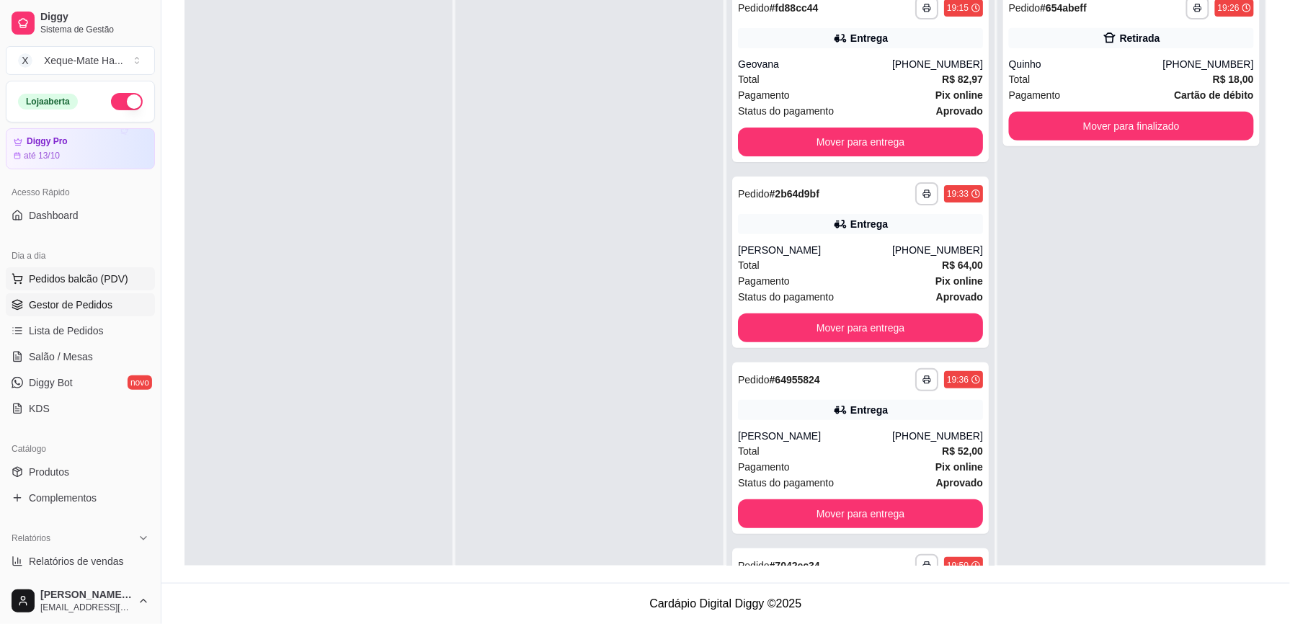
click at [49, 280] on span "Pedidos balcão (PDV)" at bounding box center [78, 279] width 99 height 14
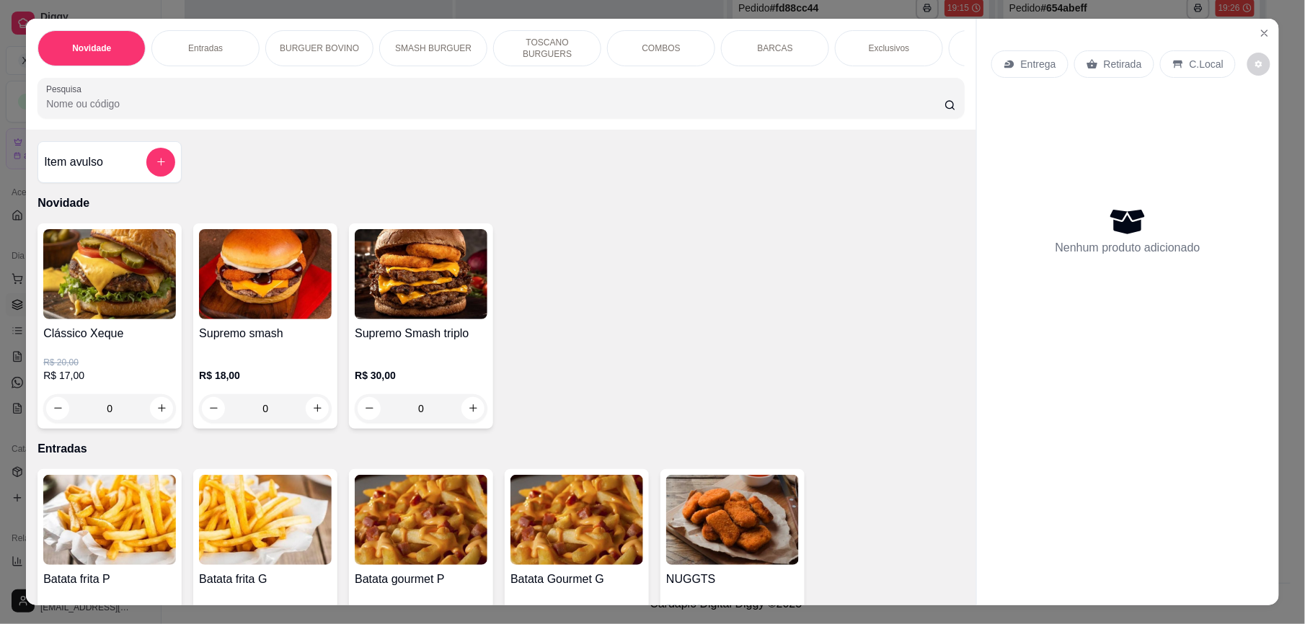
click at [1197, 66] on p "C.Local" at bounding box center [1207, 64] width 34 height 14
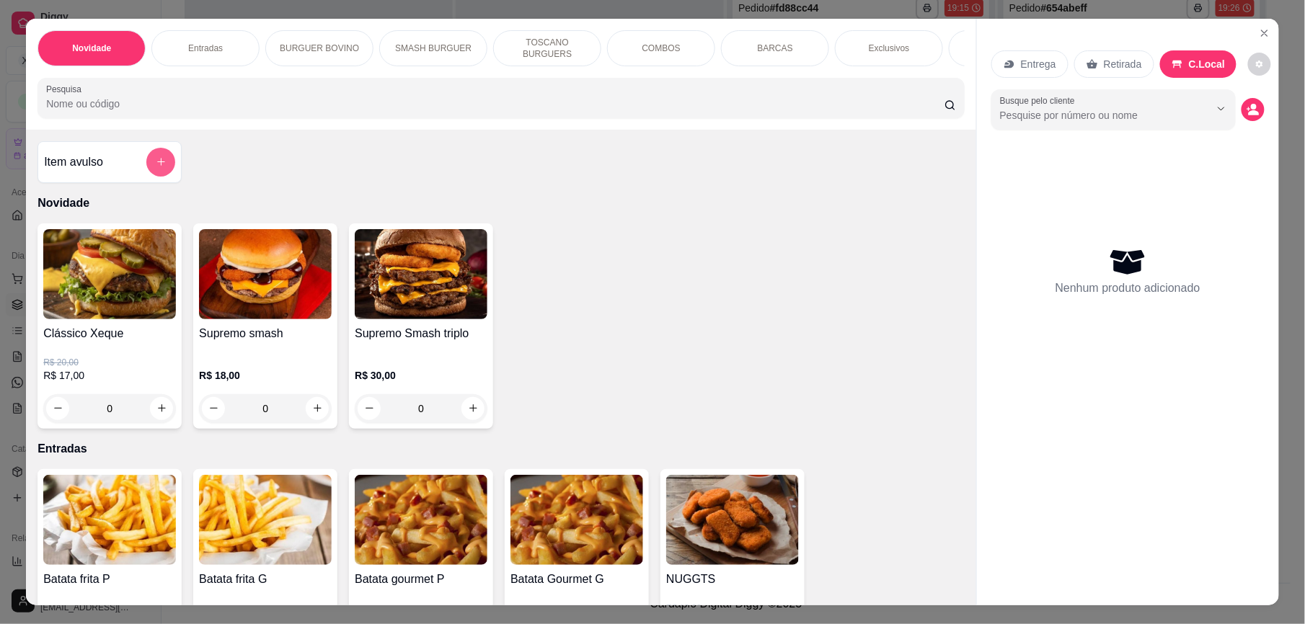
click at [146, 177] on button "add-separate-item" at bounding box center [160, 162] width 29 height 29
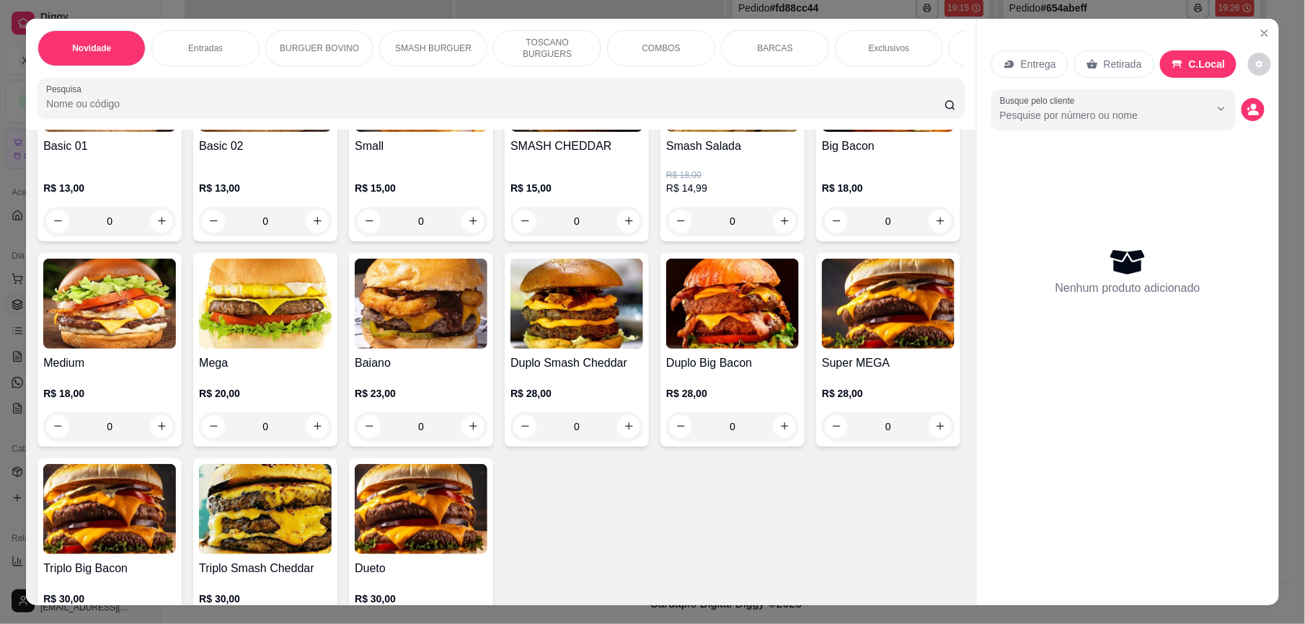
scroll to position [572, 0]
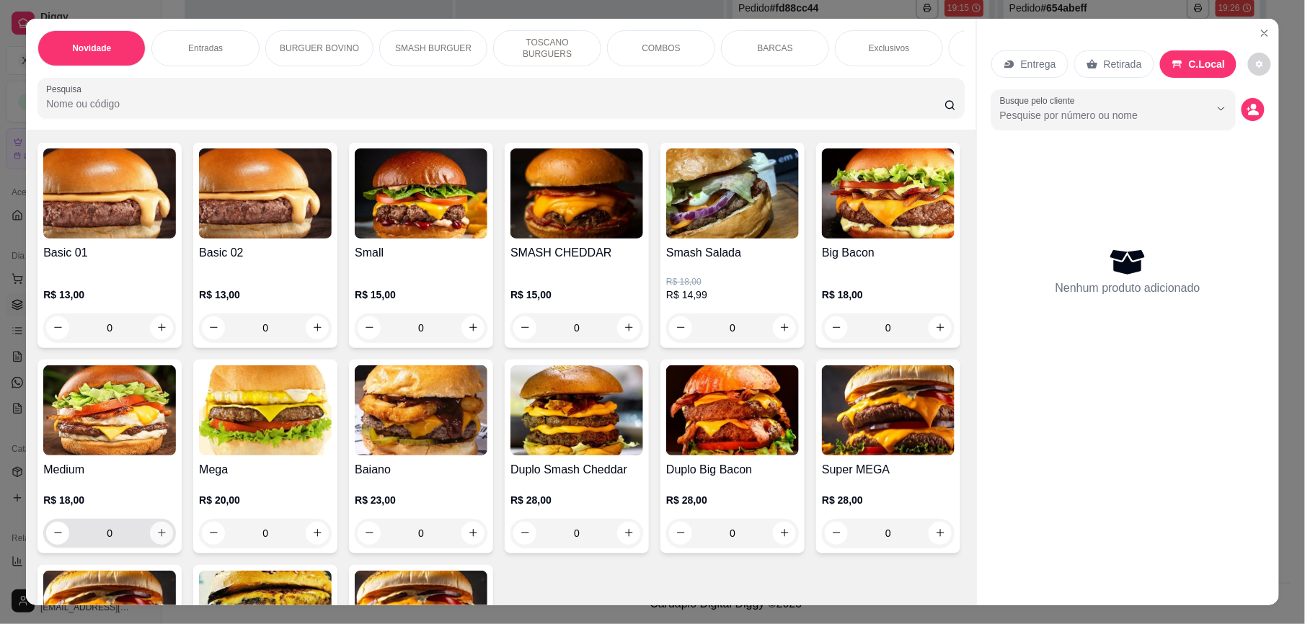
click at [173, 541] on button "increase-product-quantity" at bounding box center [161, 533] width 23 height 23
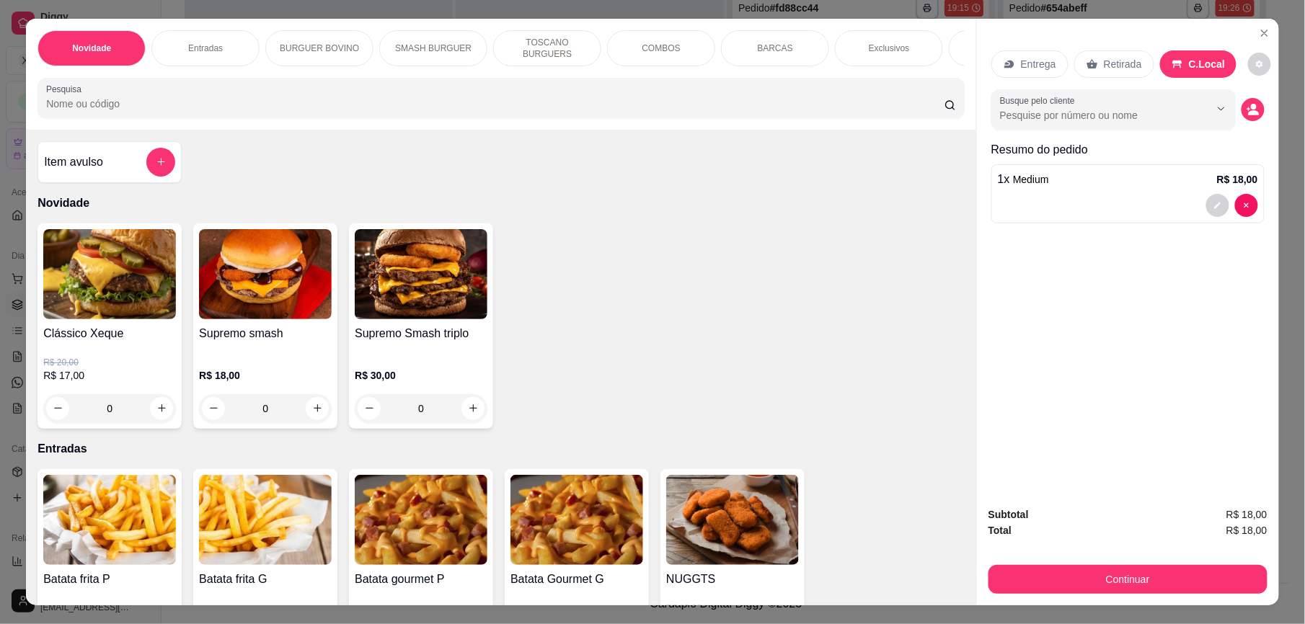
scroll to position [485, 0]
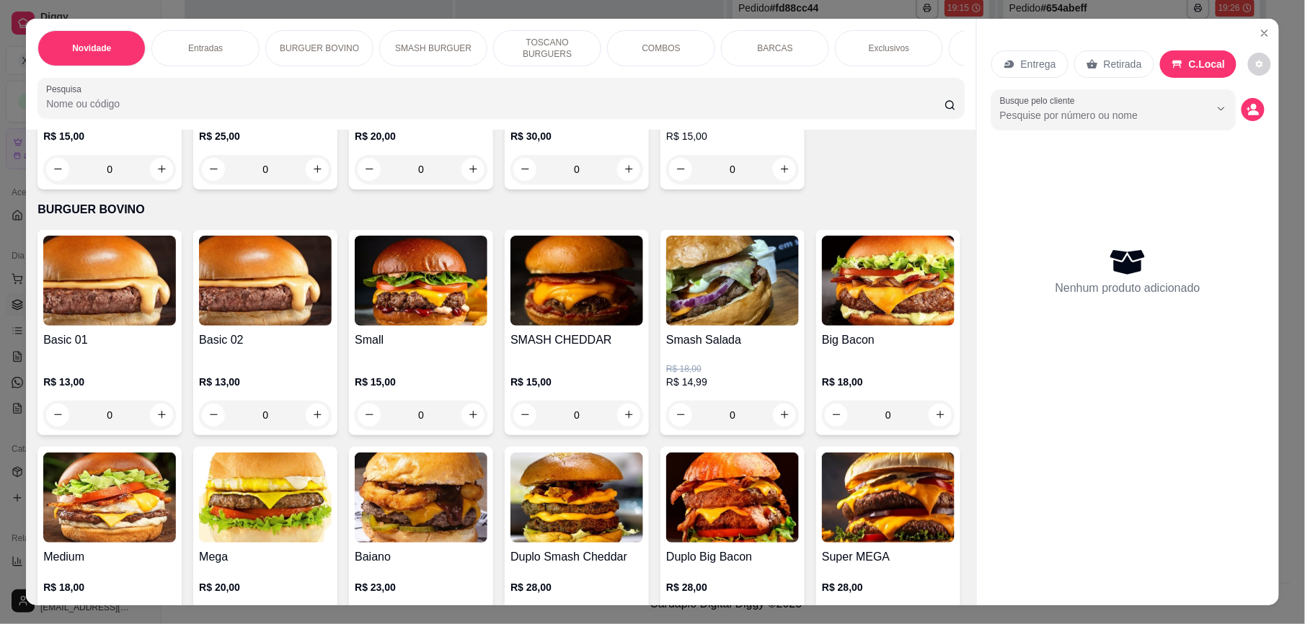
type input "0"
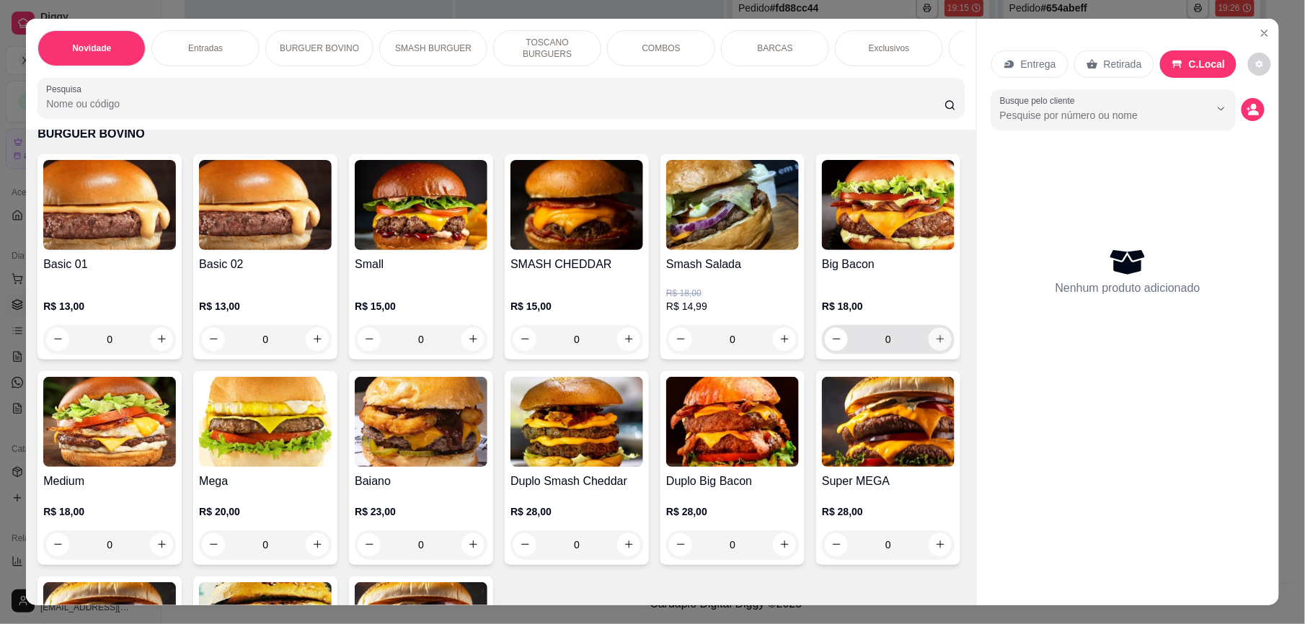
click at [935, 345] on icon "increase-product-quantity" at bounding box center [940, 339] width 11 height 11
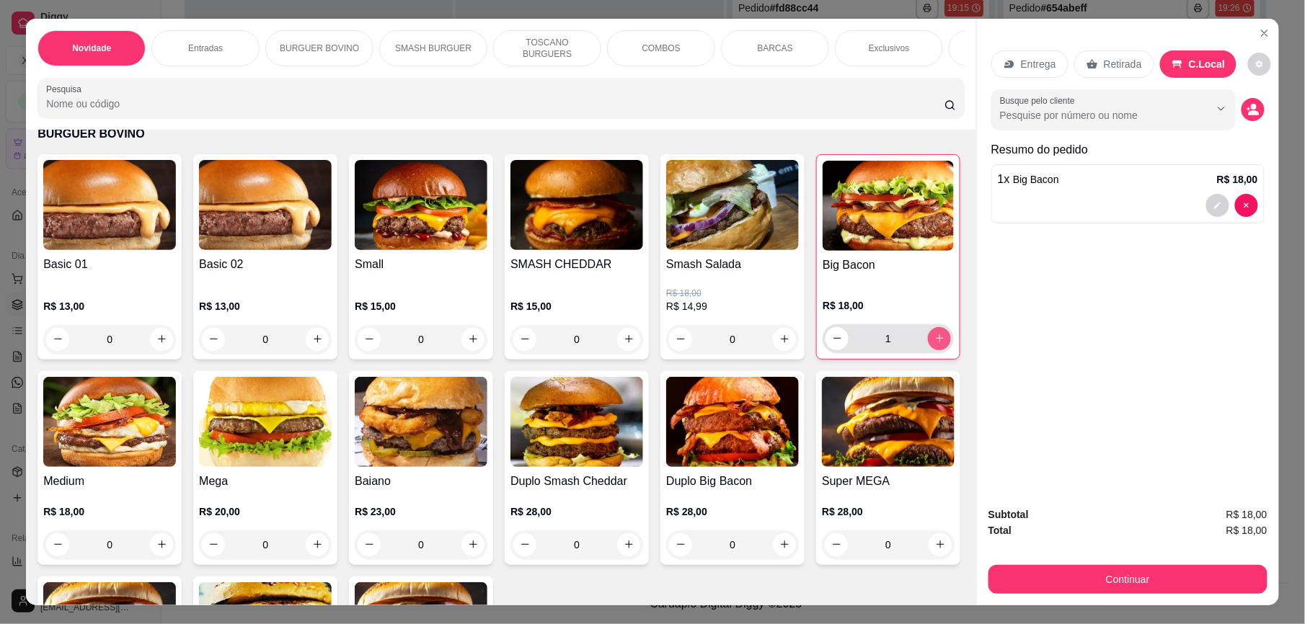
type input "1"
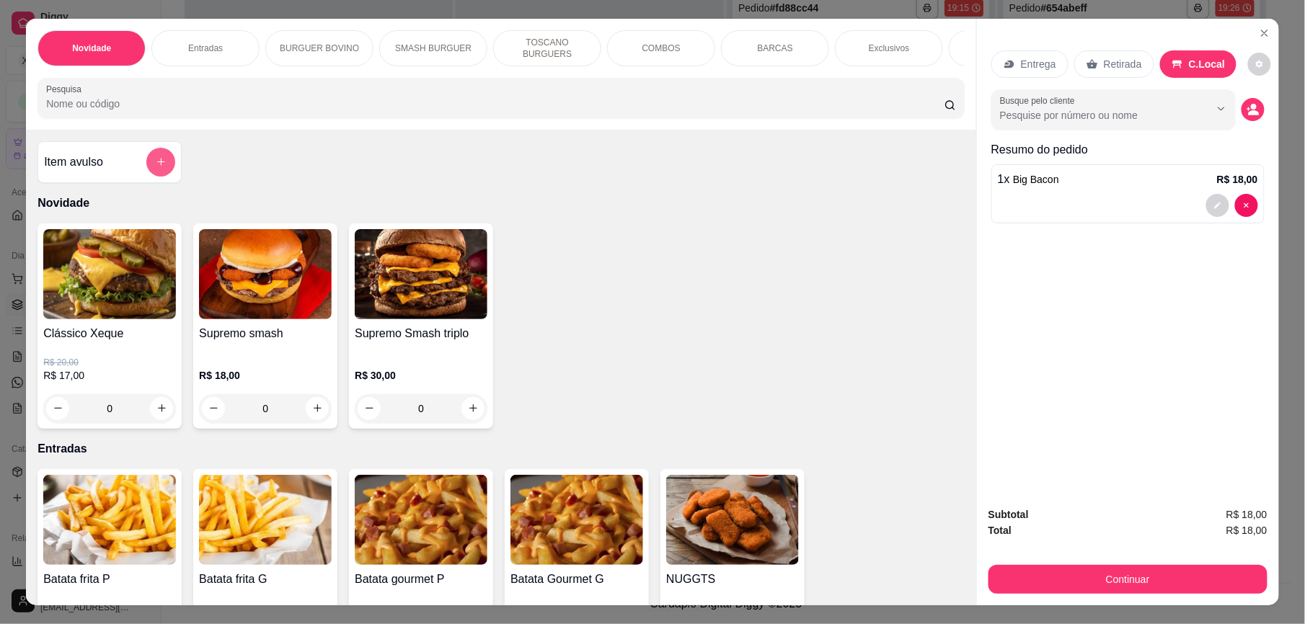
click at [164, 177] on button "add-separate-item" at bounding box center [160, 162] width 29 height 29
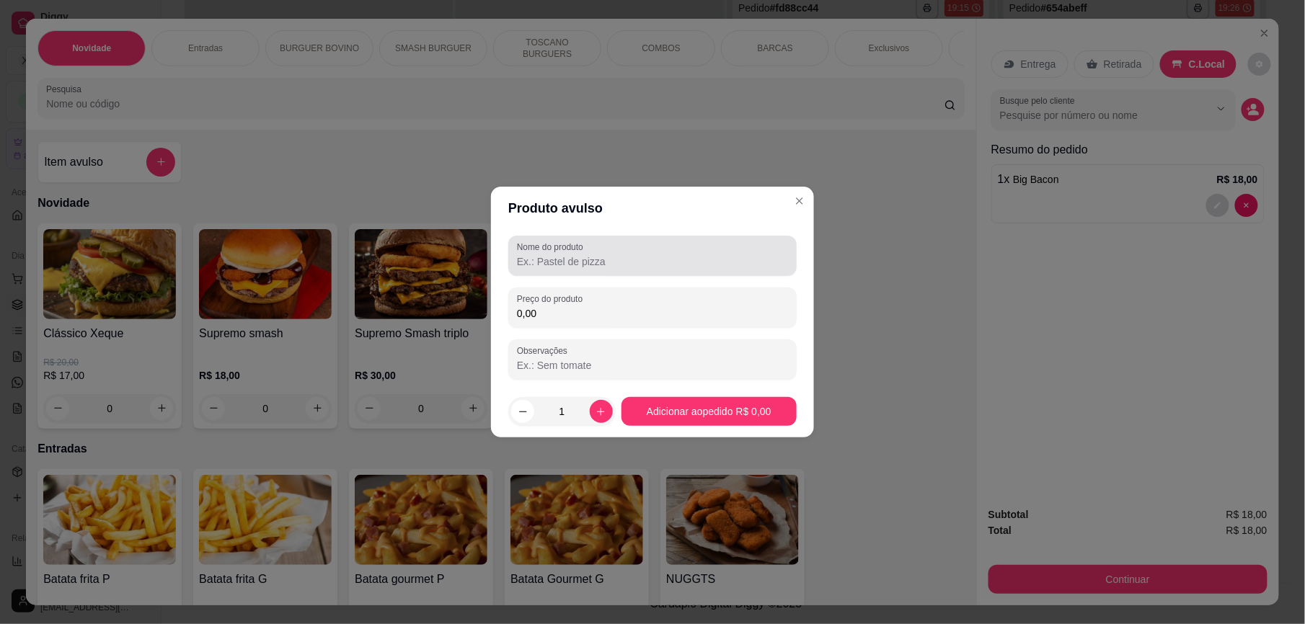
click at [629, 257] on input "Nome do produto" at bounding box center [652, 261] width 271 height 14
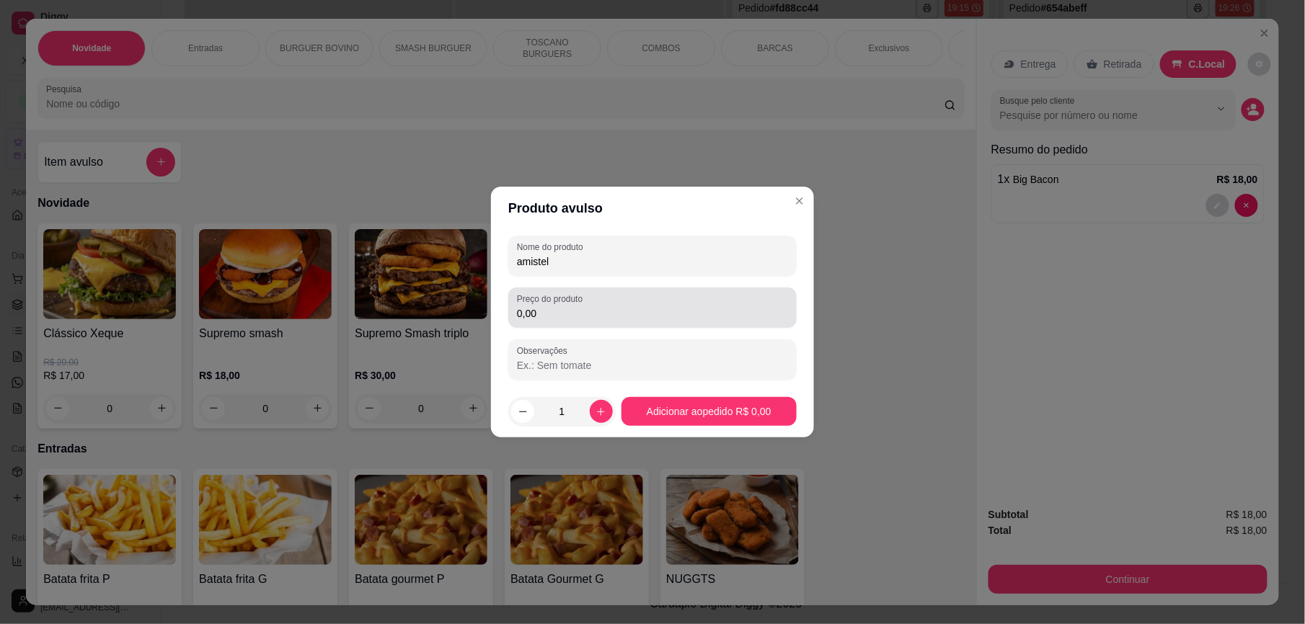
type input "amistel"
click at [604, 309] on input "0,00" at bounding box center [652, 313] width 271 height 14
type input "5,00"
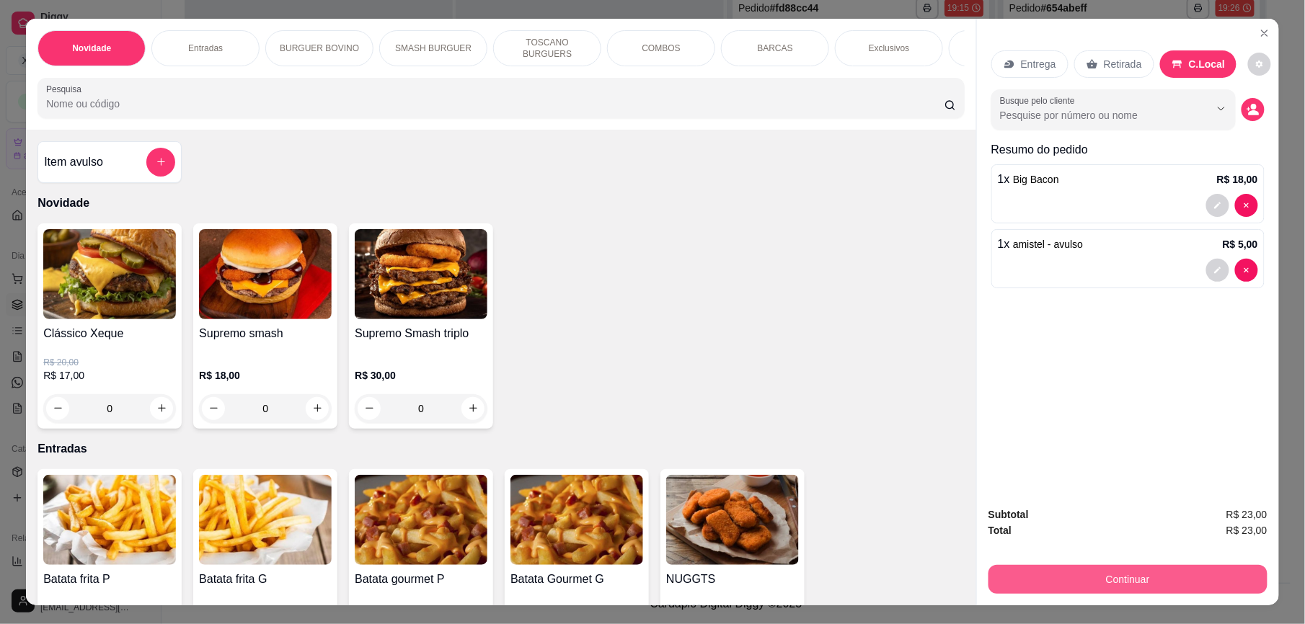
click at [1128, 574] on button "Continuar" at bounding box center [1127, 579] width 279 height 29
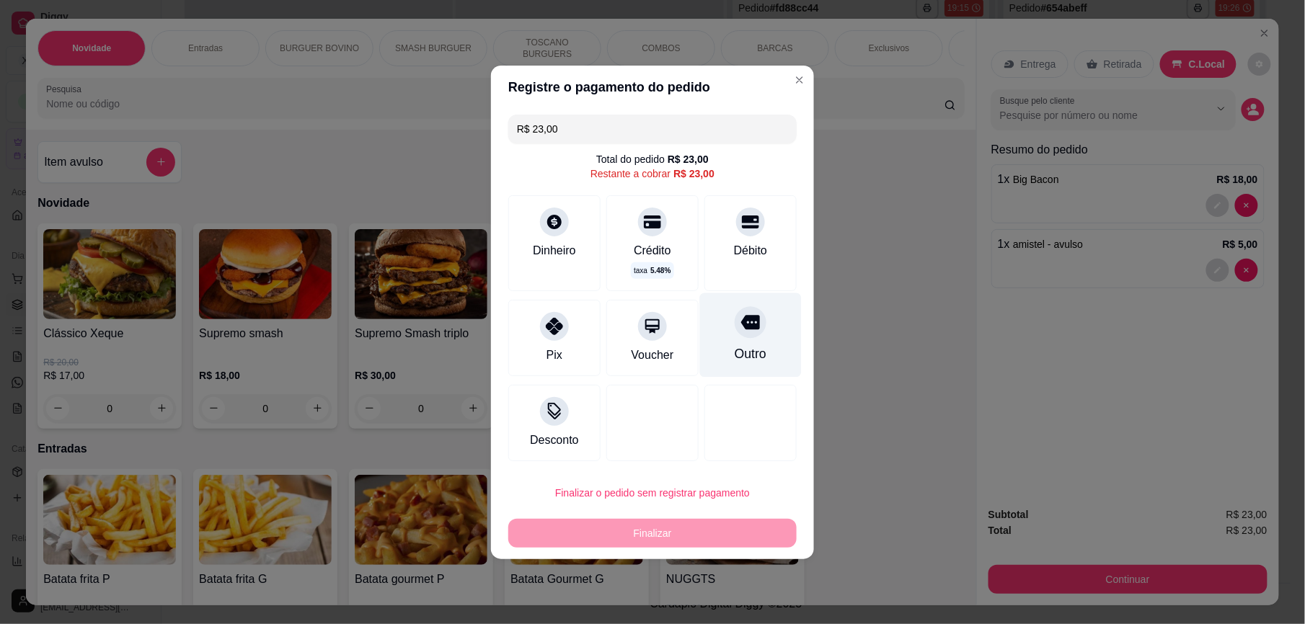
click at [747, 332] on div at bounding box center [751, 322] width 32 height 32
type input "R$ 0,00"
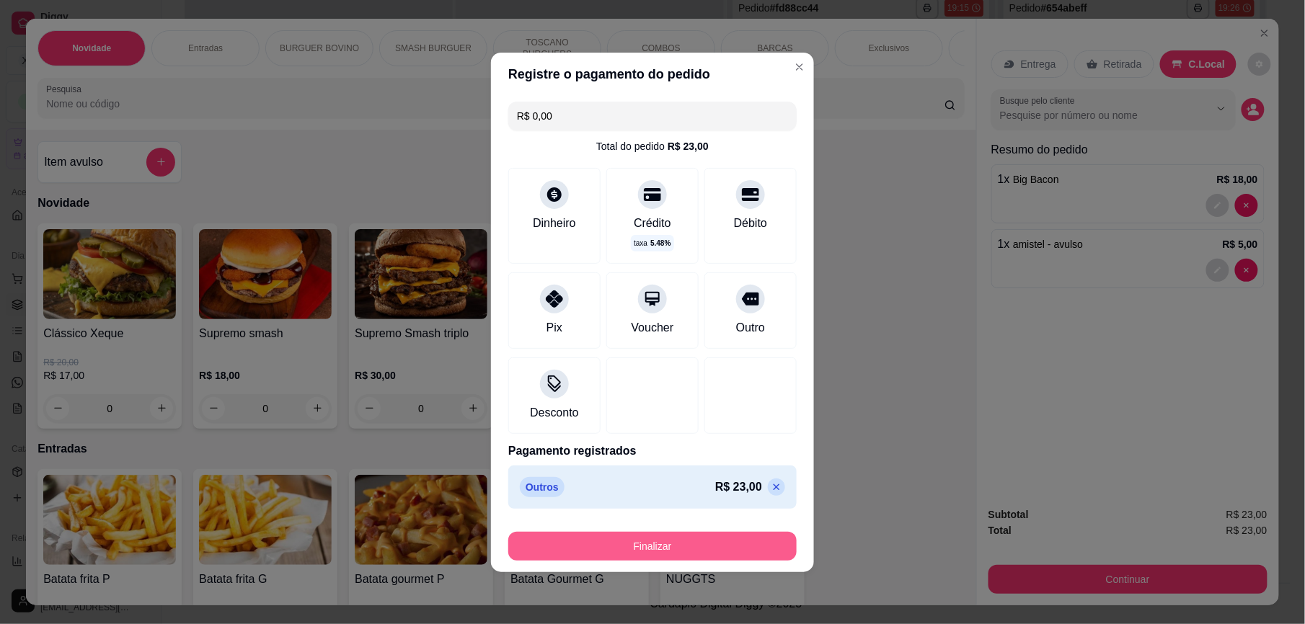
click at [710, 549] on button "Finalizar" at bounding box center [652, 546] width 288 height 29
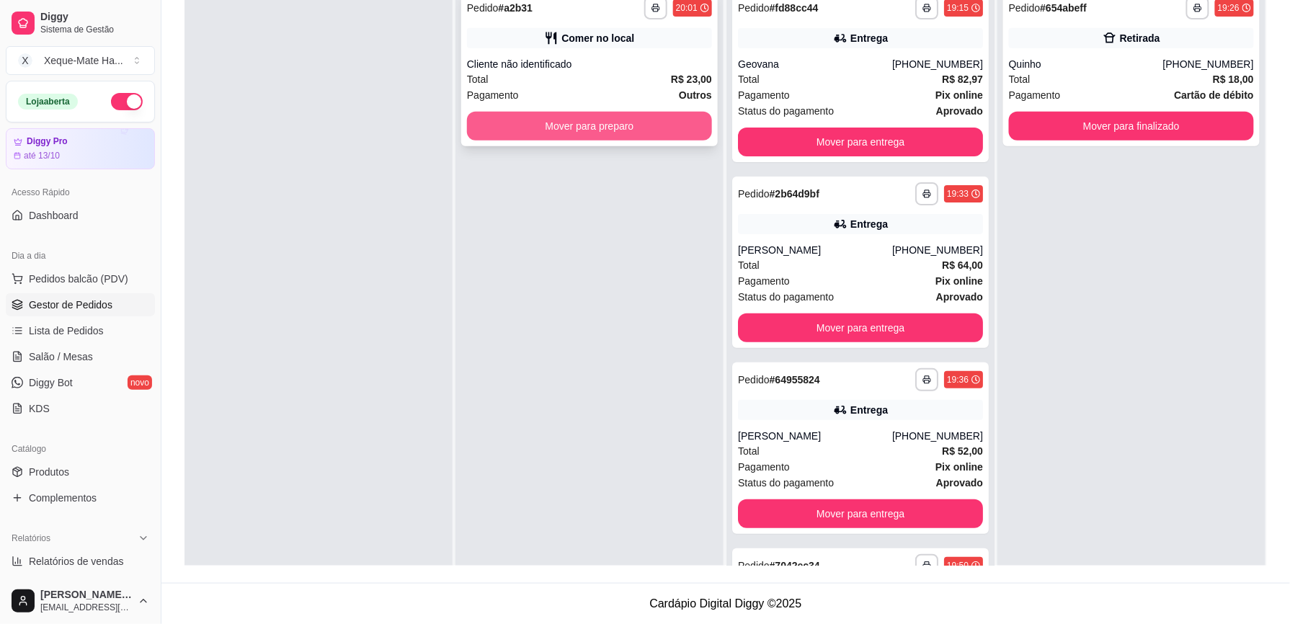
click at [621, 128] on button "Mover para preparo" at bounding box center [589, 126] width 245 height 29
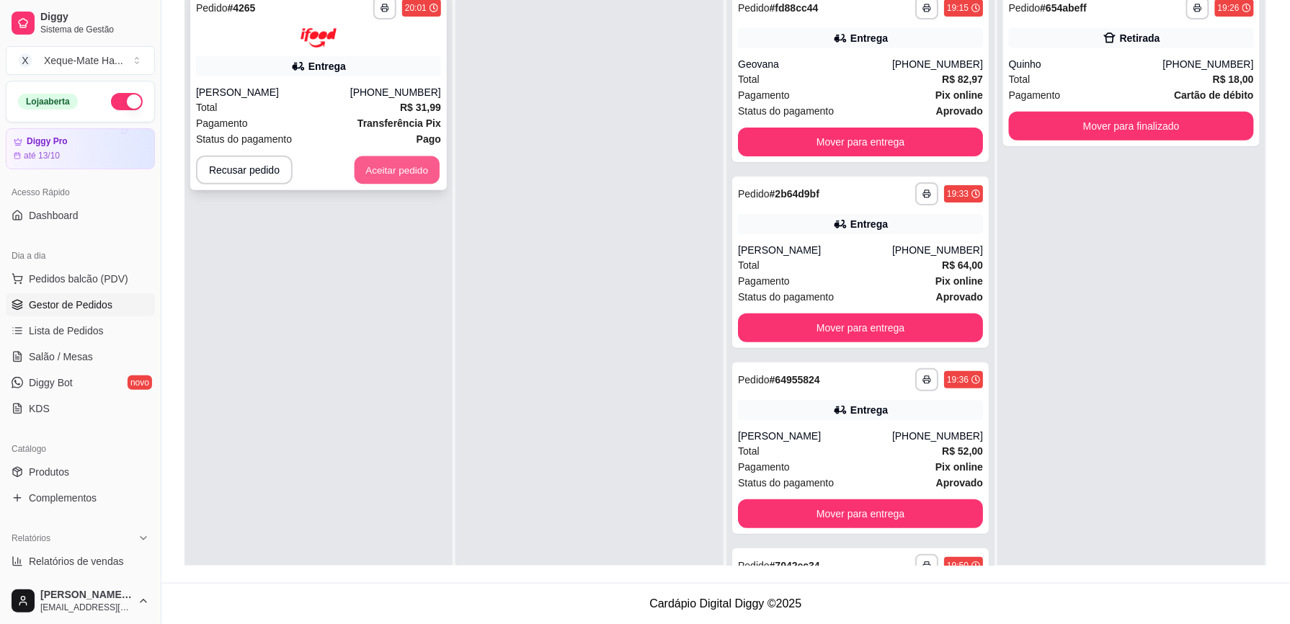
click at [394, 180] on button "Aceitar pedido" at bounding box center [397, 170] width 85 height 28
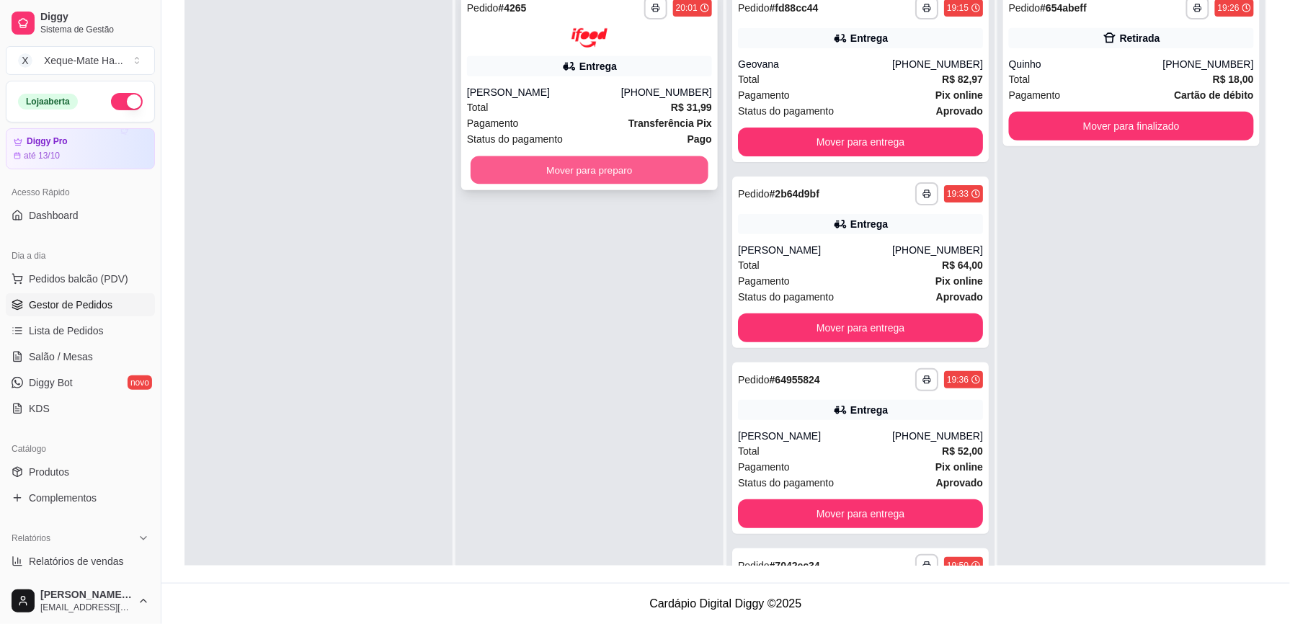
click at [578, 174] on button "Mover para preparo" at bounding box center [590, 170] width 238 height 28
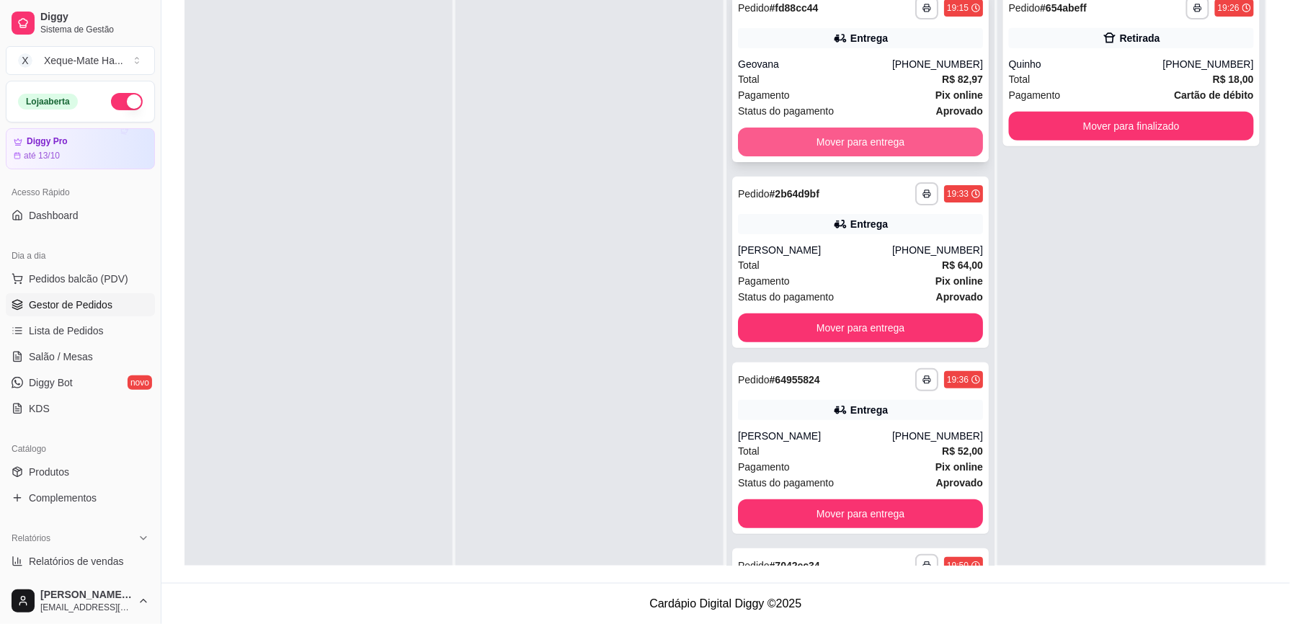
click at [908, 139] on button "Mover para entrega" at bounding box center [860, 142] width 245 height 29
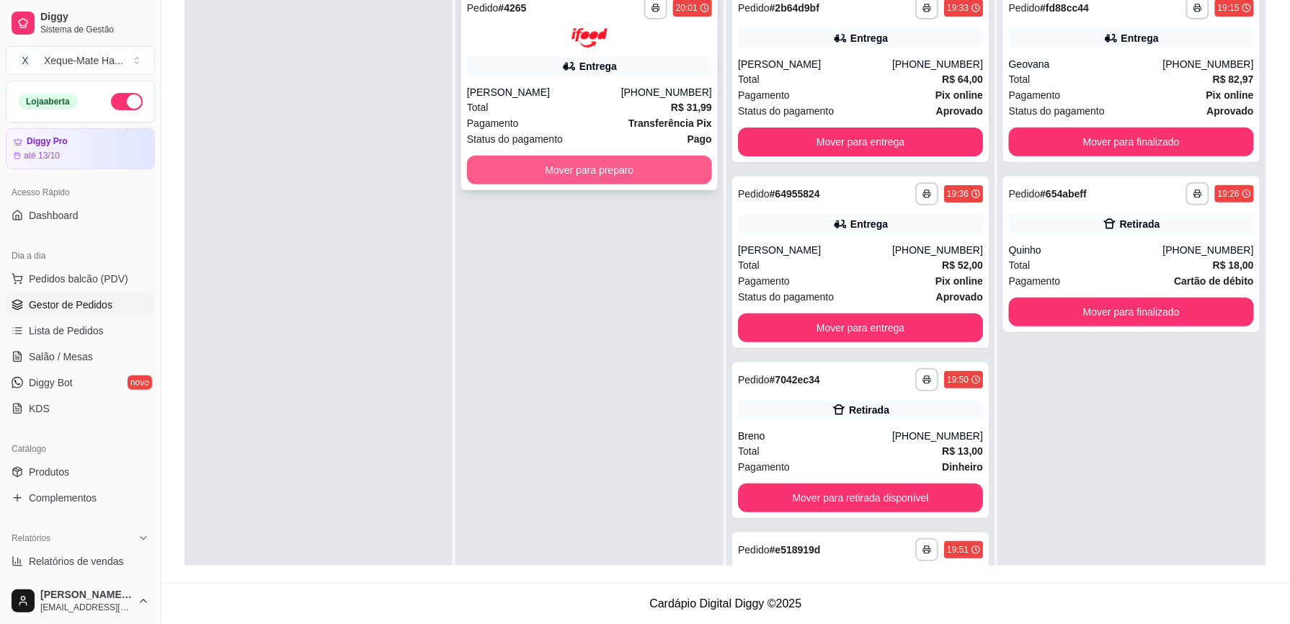
click at [640, 171] on button "Mover para preparo" at bounding box center [589, 170] width 245 height 29
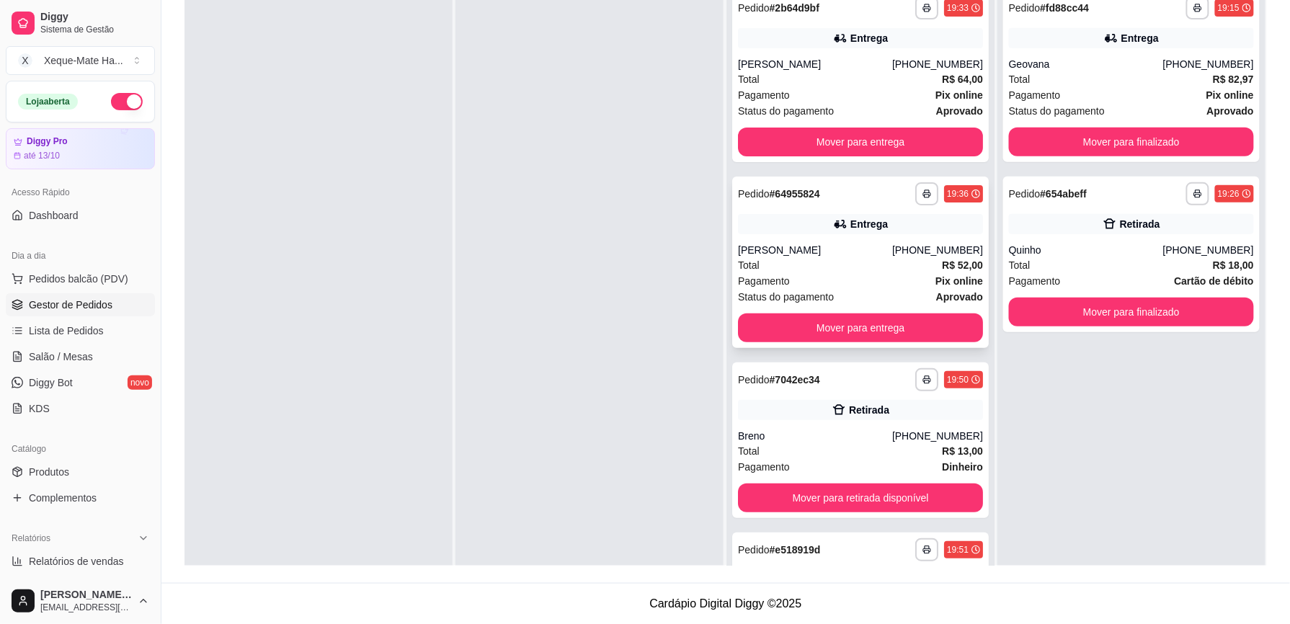
click at [871, 232] on div "Entrega" at bounding box center [860, 224] width 245 height 20
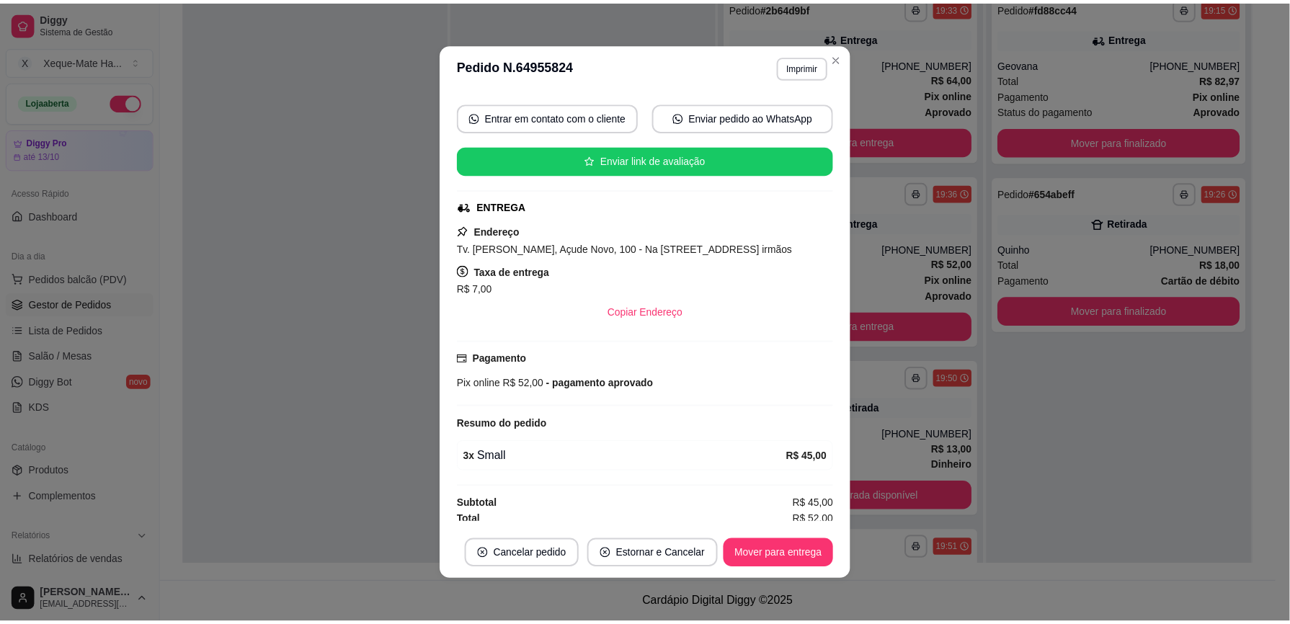
scroll to position [238, 0]
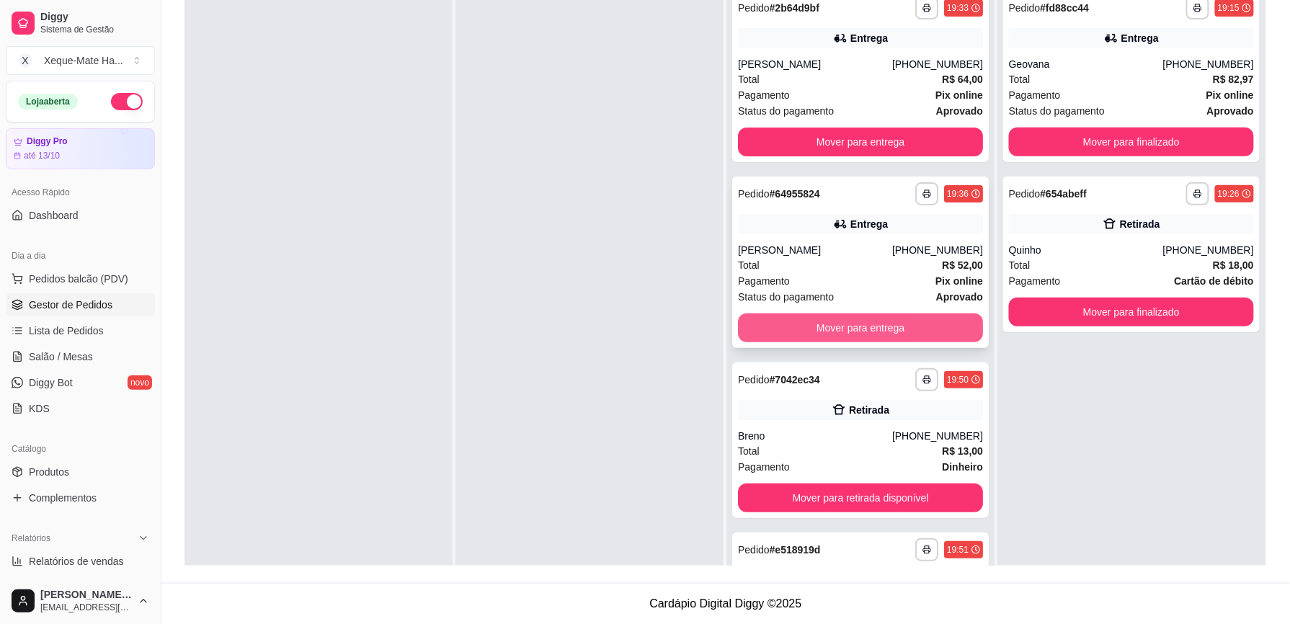
click at [923, 319] on button "Mover para entrega" at bounding box center [860, 328] width 245 height 29
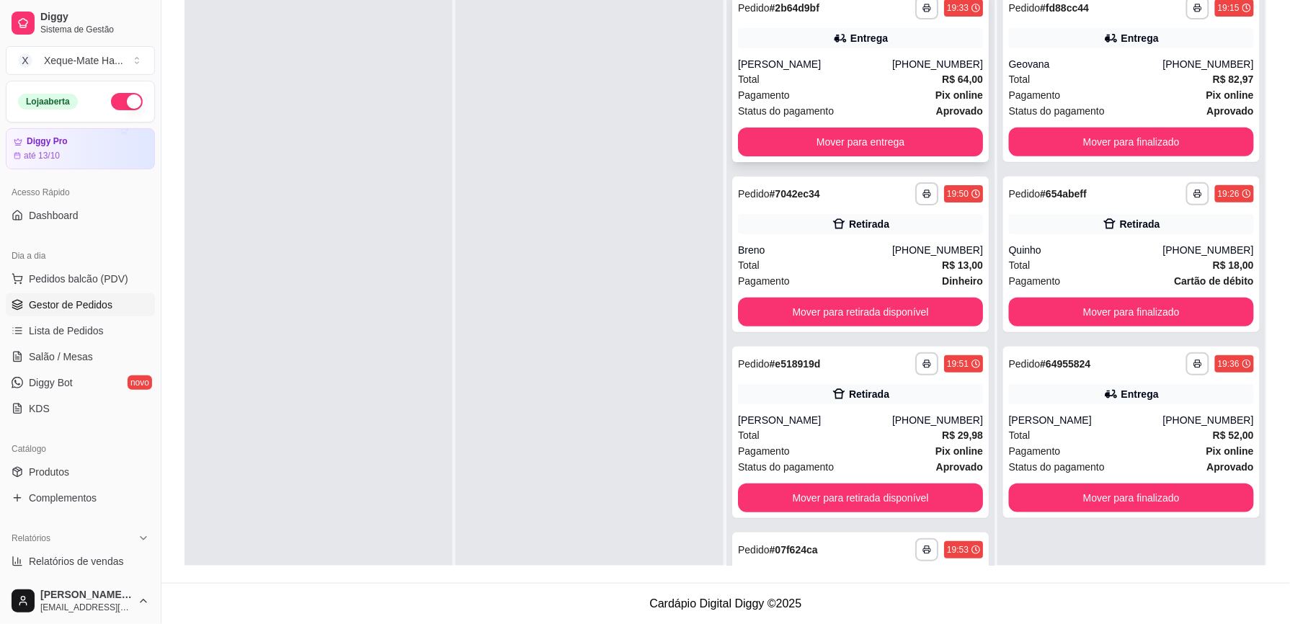
click at [849, 48] on div "**********" at bounding box center [860, 77] width 257 height 172
click at [929, 139] on button "Mover para entrega" at bounding box center [861, 142] width 238 height 28
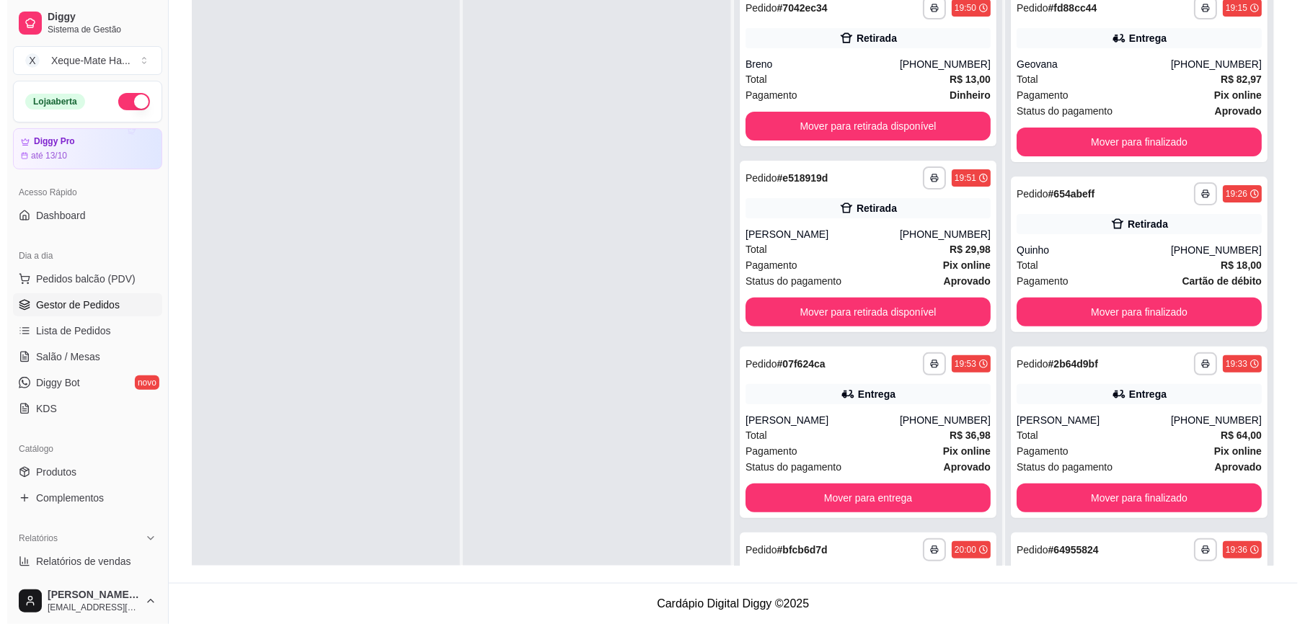
scroll to position [0, 0]
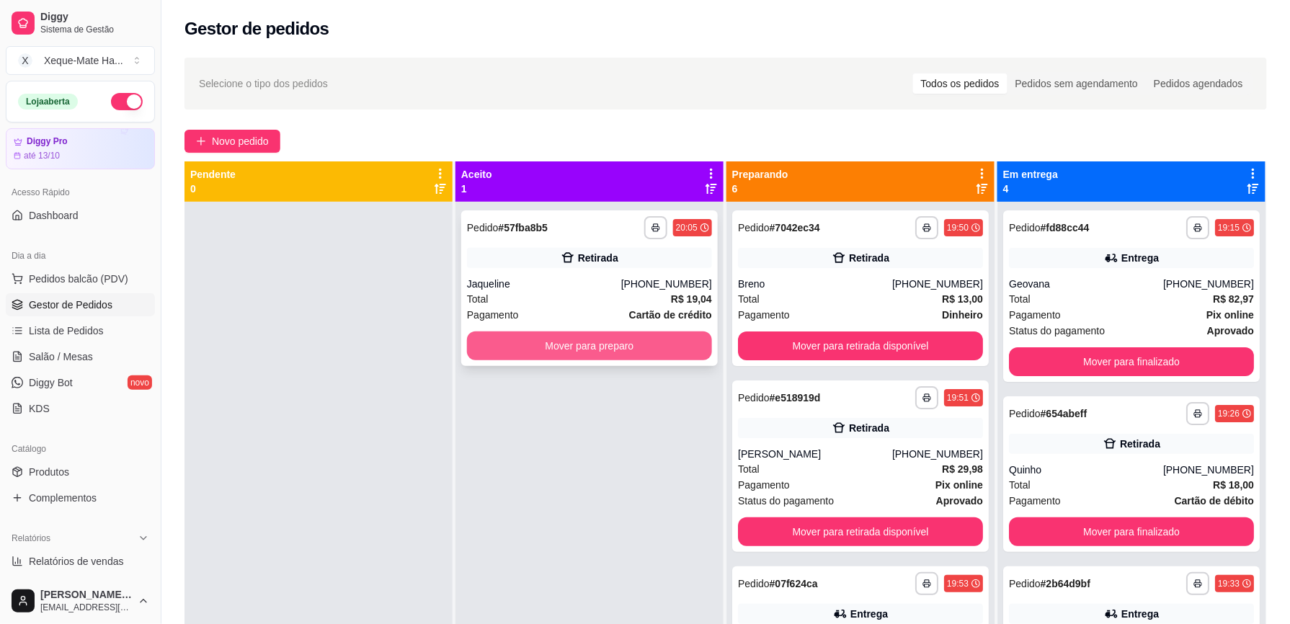
click at [578, 342] on button "Mover para preparo" at bounding box center [589, 346] width 245 height 29
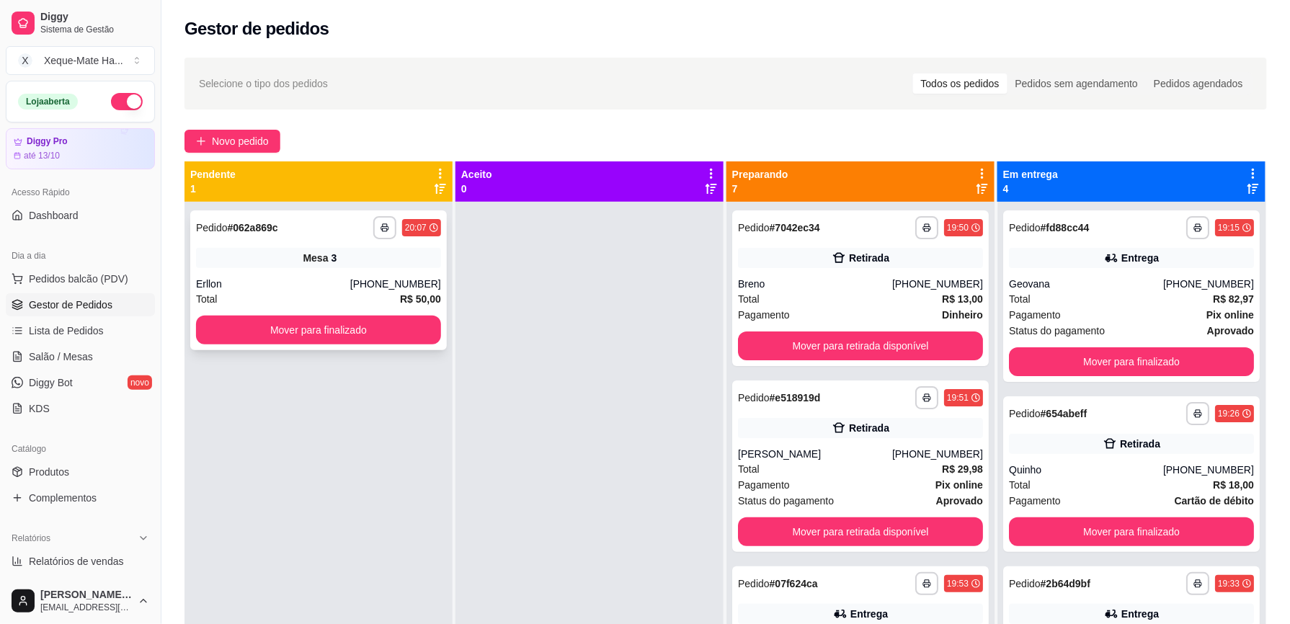
click at [265, 251] on div "Mesa 3" at bounding box center [318, 258] width 245 height 20
click at [79, 258] on div "Dia a dia" at bounding box center [80, 255] width 149 height 23
click at [46, 278] on span "Pedidos balcão (PDV)" at bounding box center [78, 279] width 99 height 14
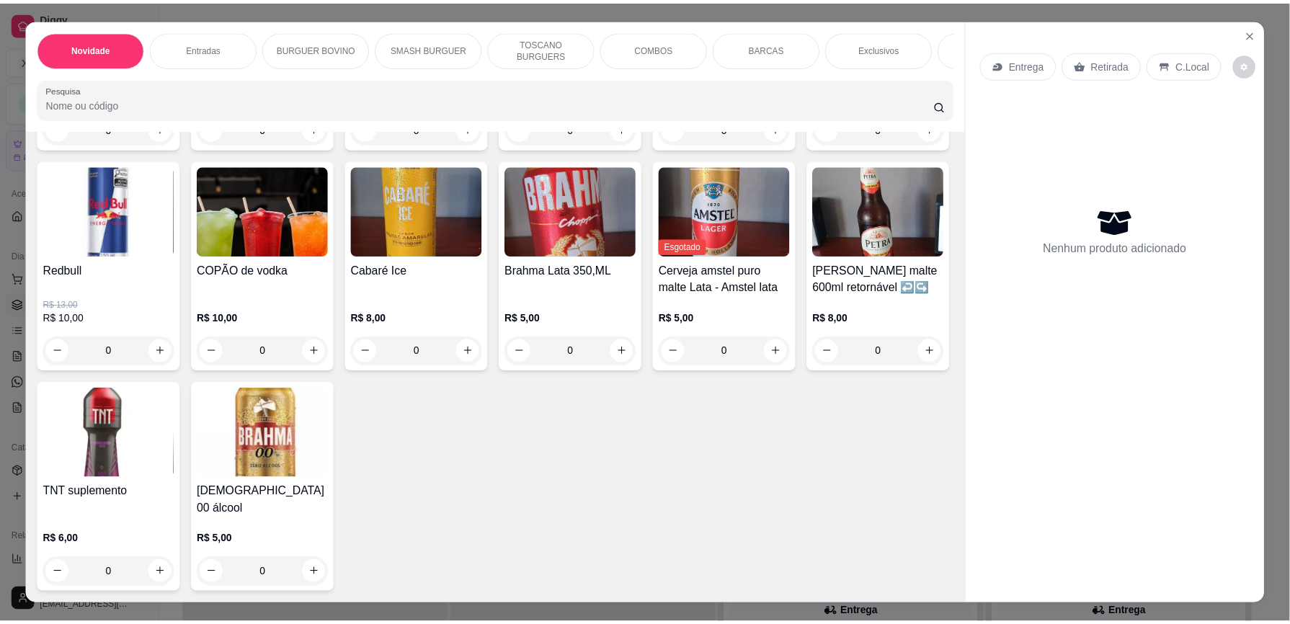
scroll to position [4004, 0]
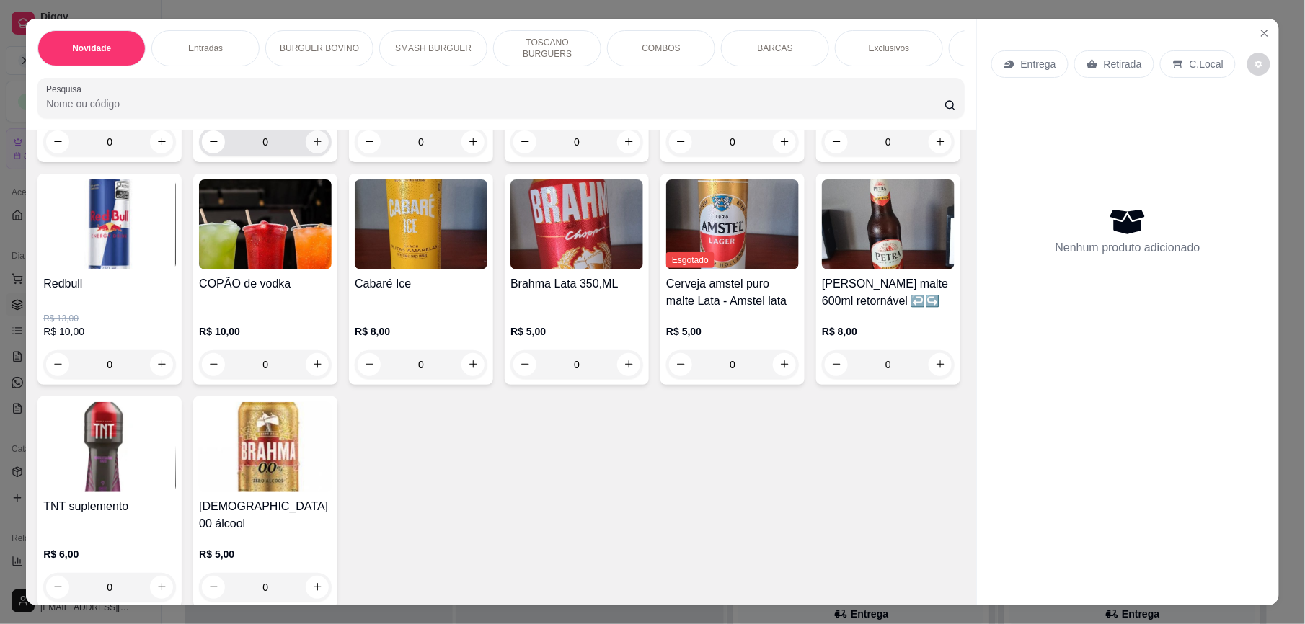
click at [314, 146] on icon "increase-product-quantity" at bounding box center [318, 142] width 8 height 8
click at [312, 147] on icon "increase-product-quantity" at bounding box center [317, 141] width 11 height 11
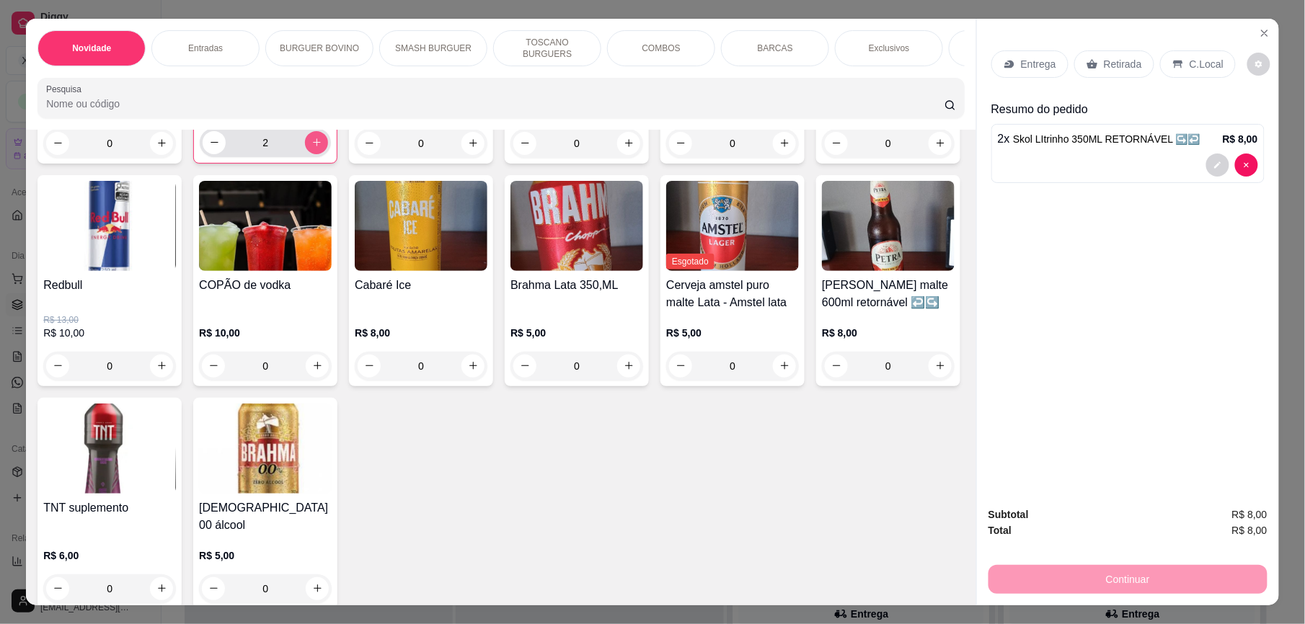
click at [311, 148] on icon "increase-product-quantity" at bounding box center [316, 142] width 11 height 11
click at [314, 148] on icon "increase-product-quantity" at bounding box center [316, 142] width 11 height 11
type input "4"
click at [1190, 61] on p "C.Local" at bounding box center [1207, 64] width 34 height 14
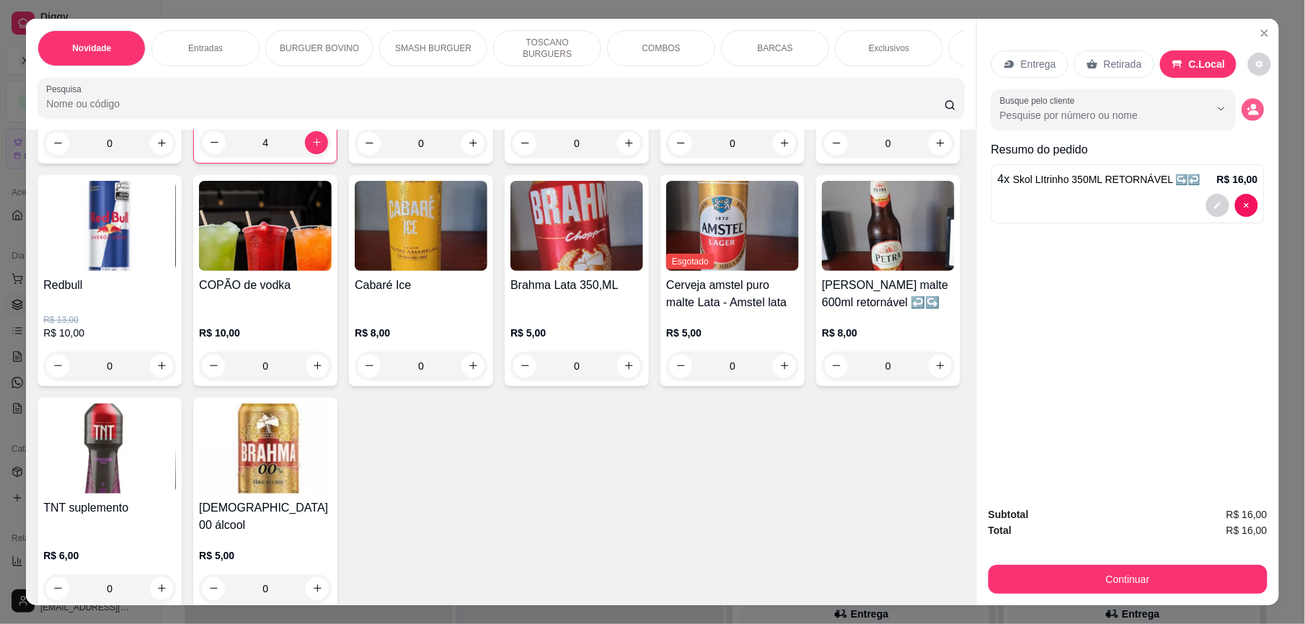
click at [1246, 111] on icon "decrease-product-quantity" at bounding box center [1252, 109] width 12 height 12
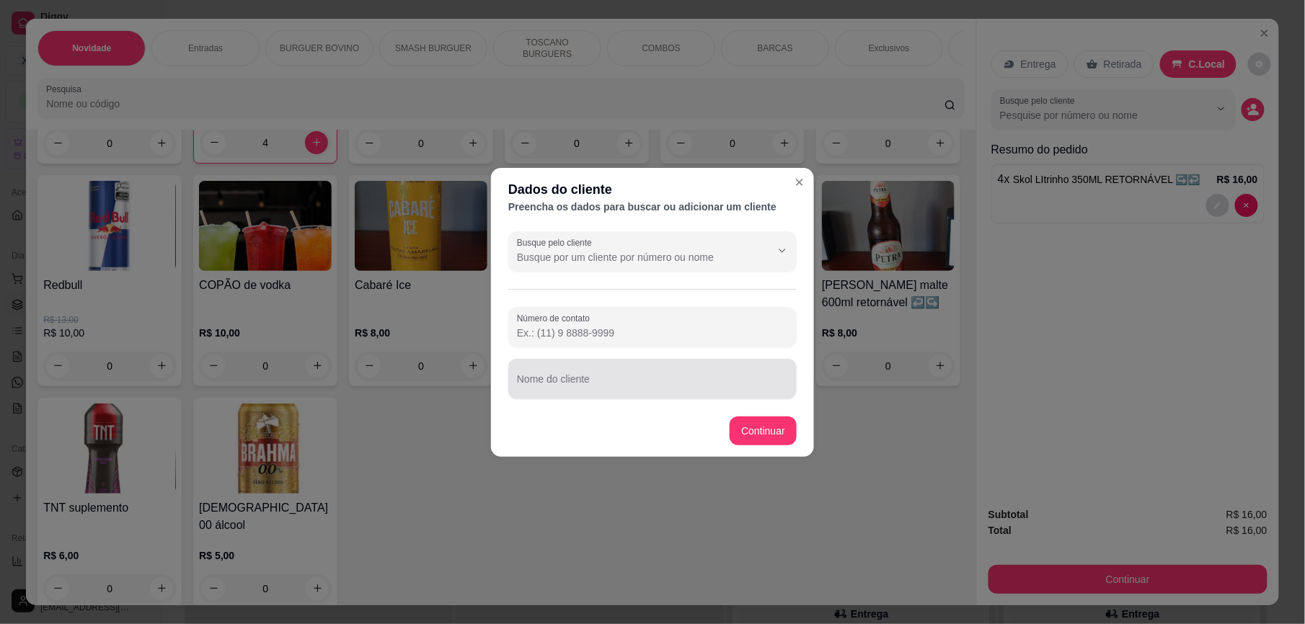
click at [623, 381] on input "Nome do cliente" at bounding box center [652, 385] width 271 height 14
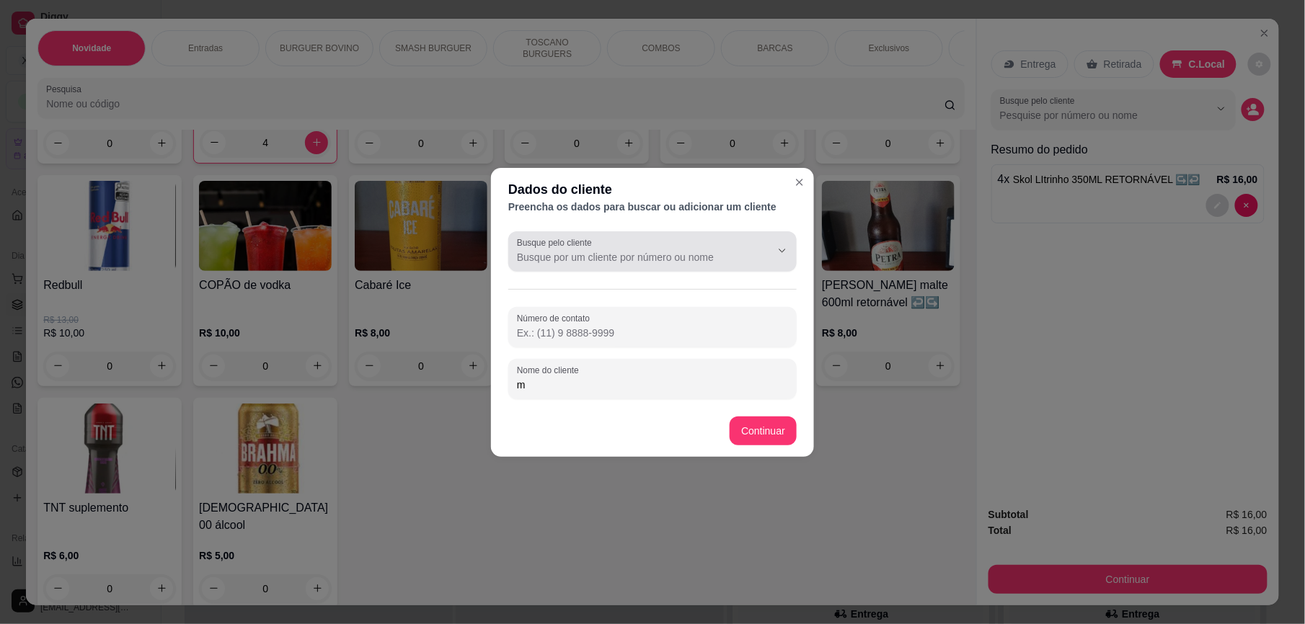
type input "m"
click at [613, 266] on div "Busque pelo cliente" at bounding box center [652, 251] width 288 height 40
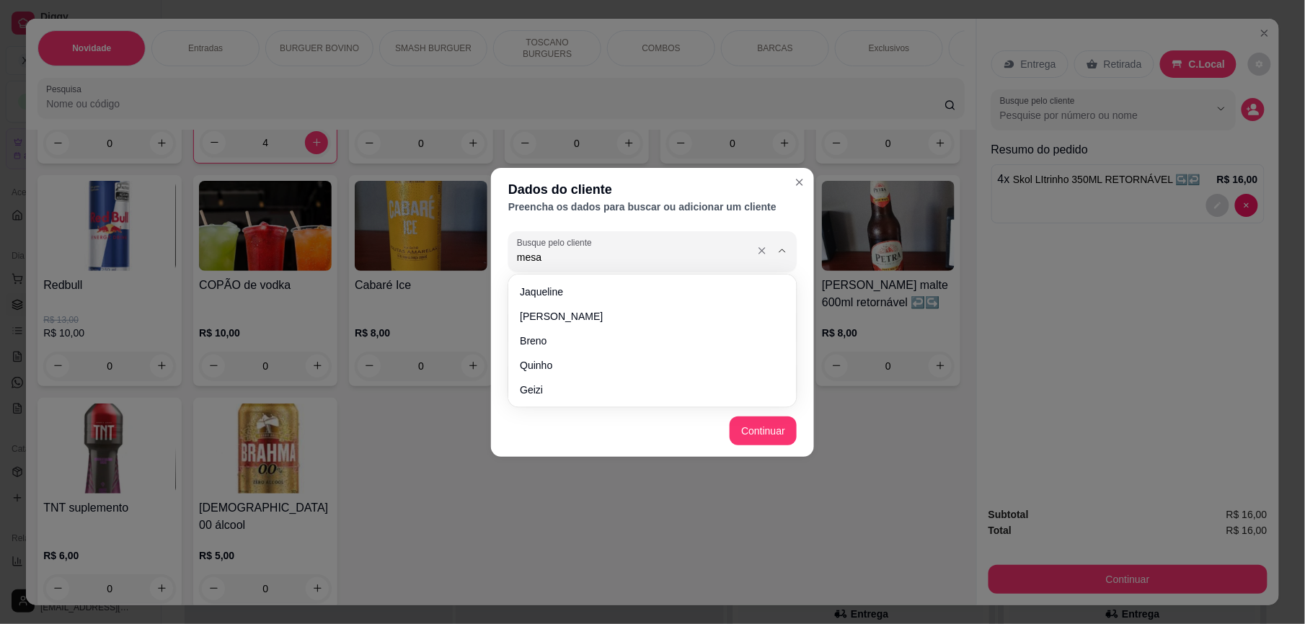
type input "mesa 1"
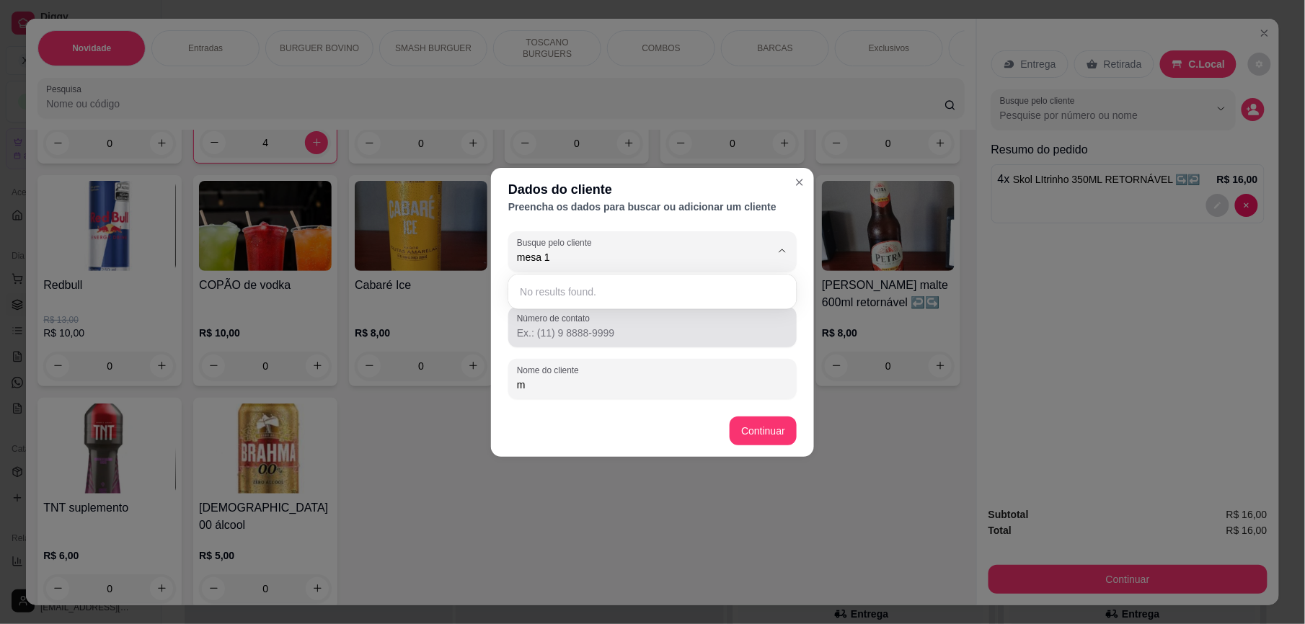
click at [634, 323] on div at bounding box center [652, 327] width 271 height 29
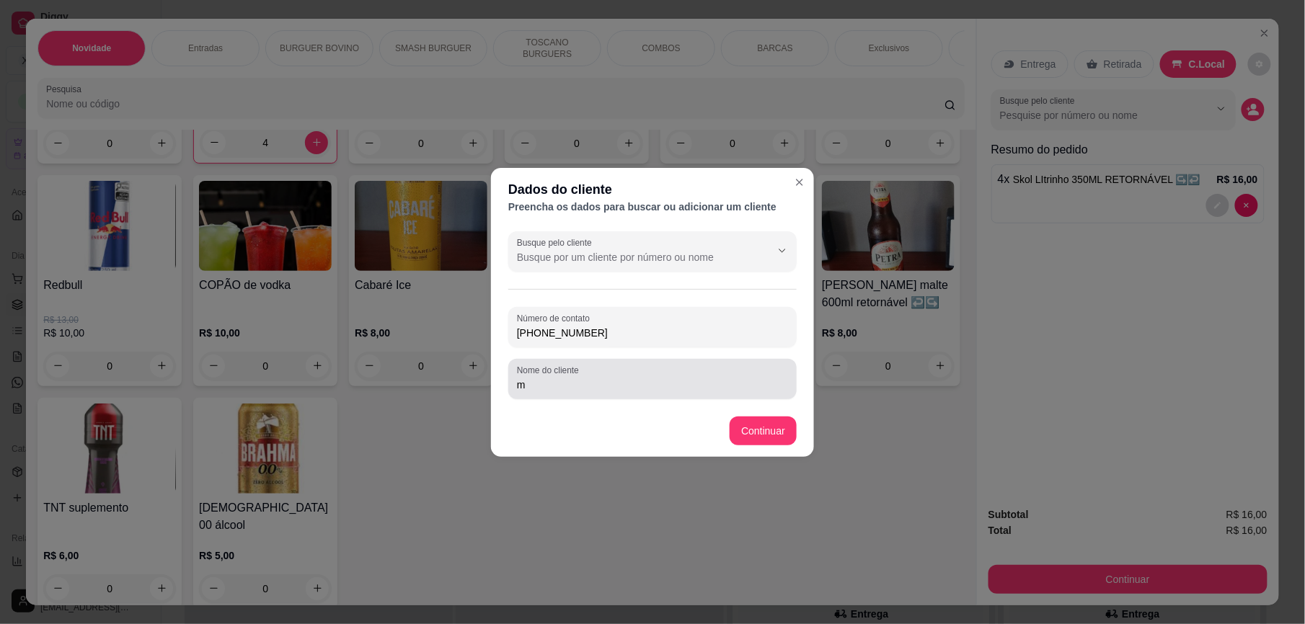
type input "[PHONE_NUMBER]"
click at [584, 398] on section "Dados do cliente Preencha os dados para buscar ou adicionar um cliente Busque p…" at bounding box center [652, 312] width 323 height 289
click at [577, 388] on input "m" at bounding box center [652, 385] width 271 height 14
type input "mesa 1"
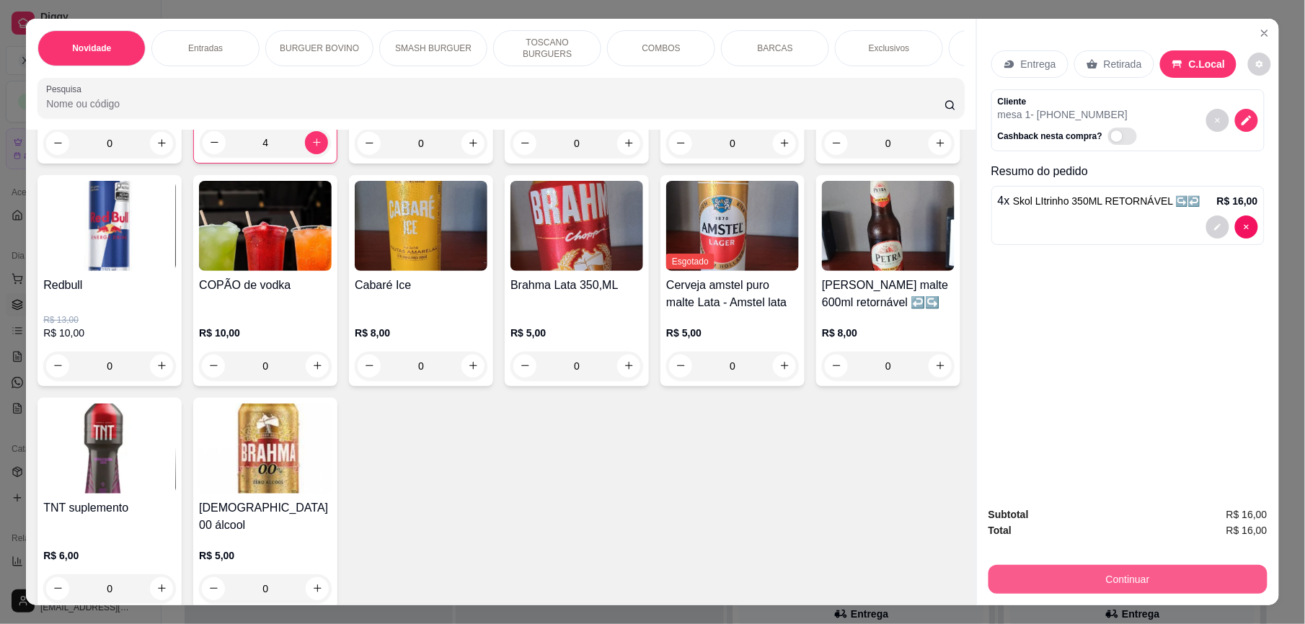
click at [1042, 581] on button "Continuar" at bounding box center [1127, 579] width 279 height 29
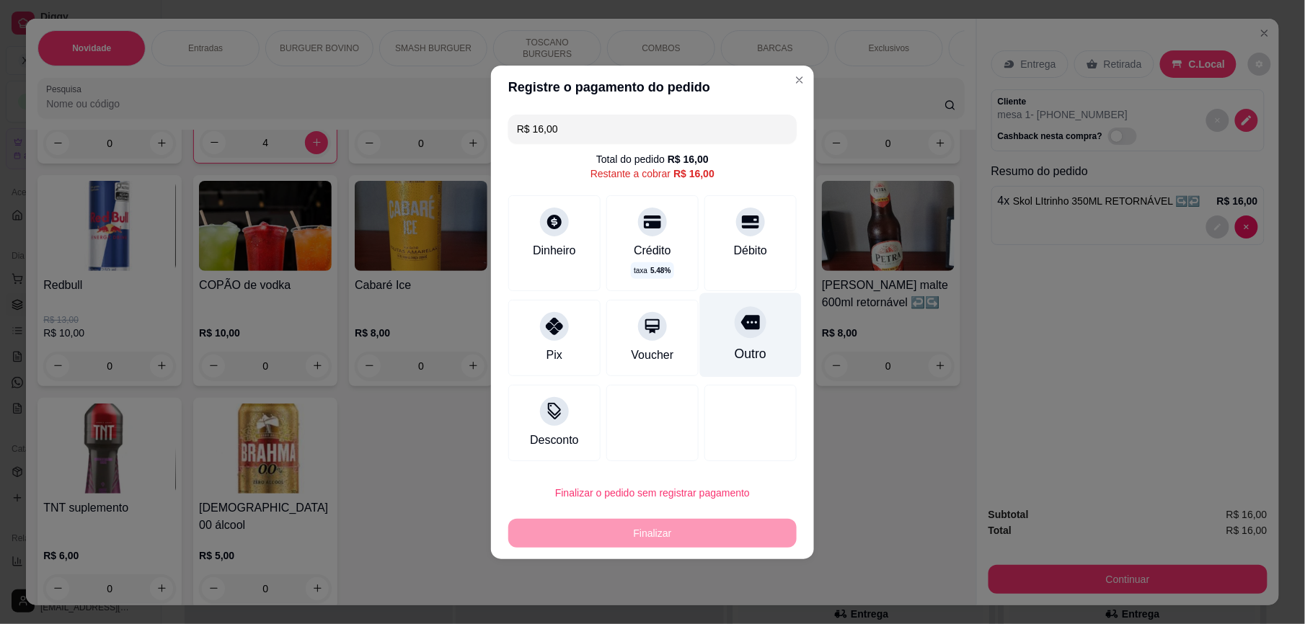
click at [751, 335] on div "Outro" at bounding box center [751, 335] width 102 height 84
type input "R$ 0,00"
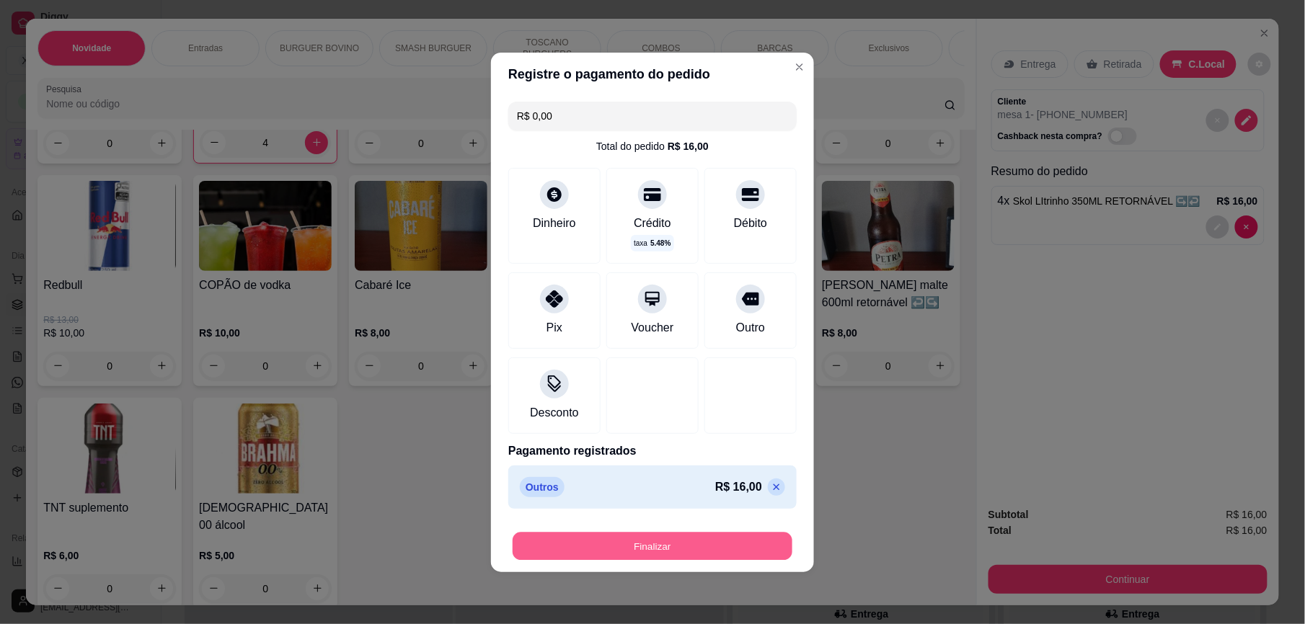
click at [643, 546] on button "Finalizar" at bounding box center [653, 546] width 280 height 28
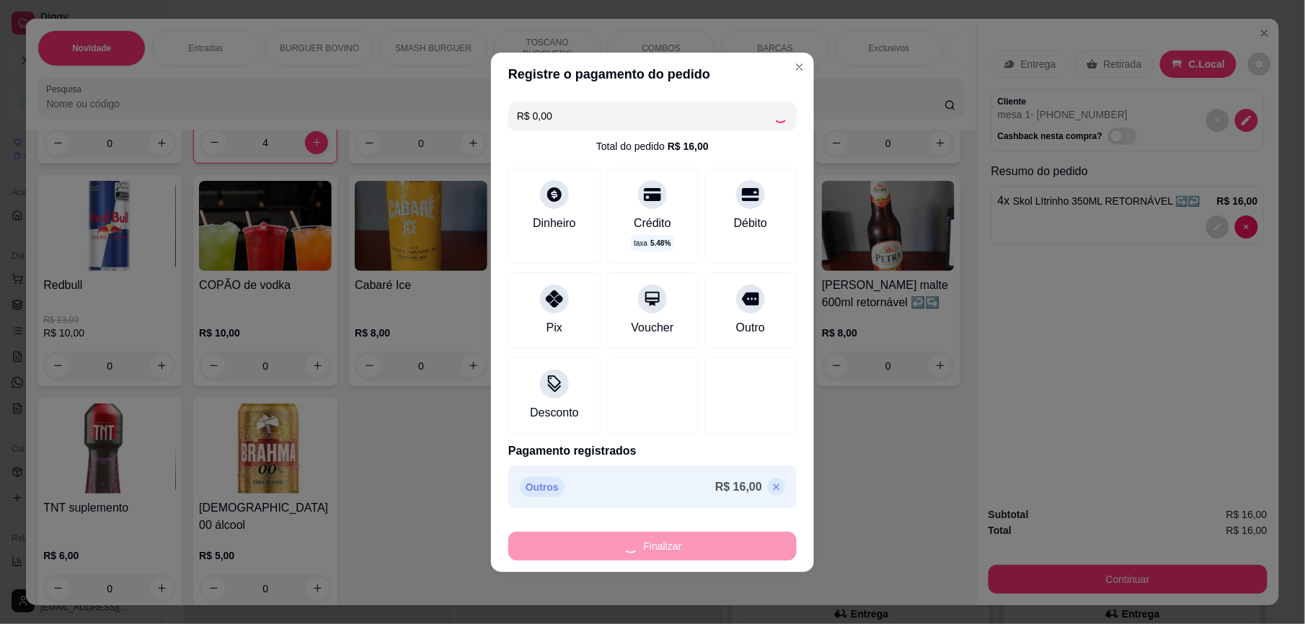
type input "0"
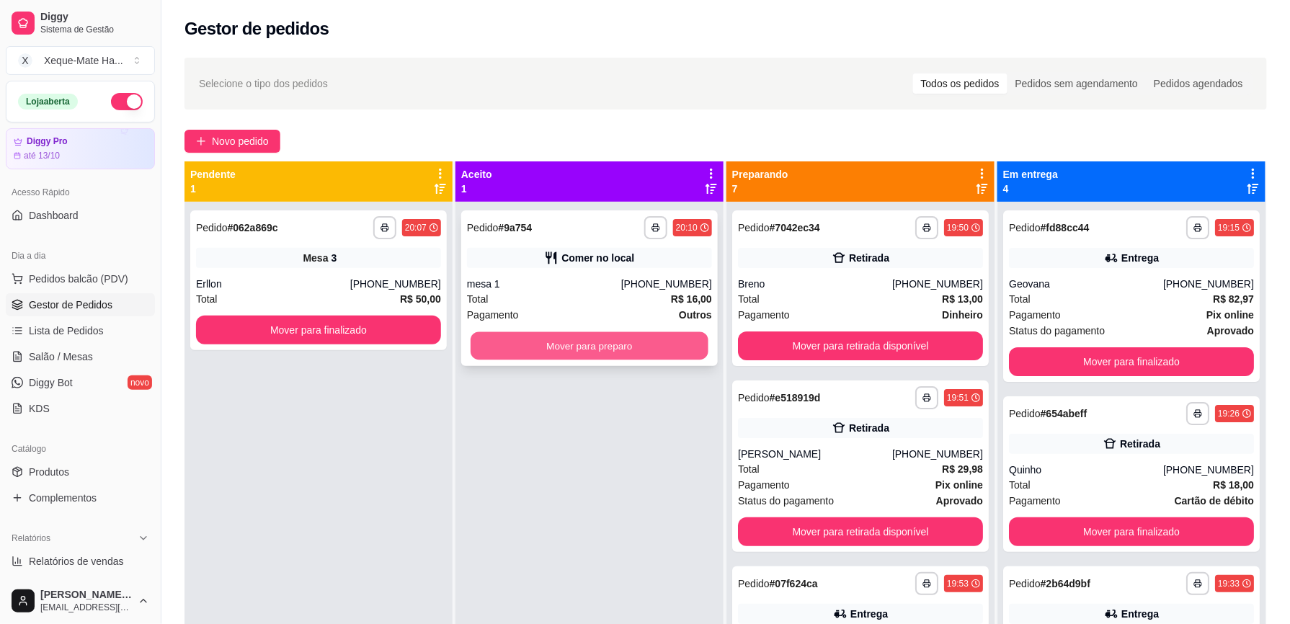
click at [650, 349] on button "Mover para preparo" at bounding box center [590, 346] width 238 height 28
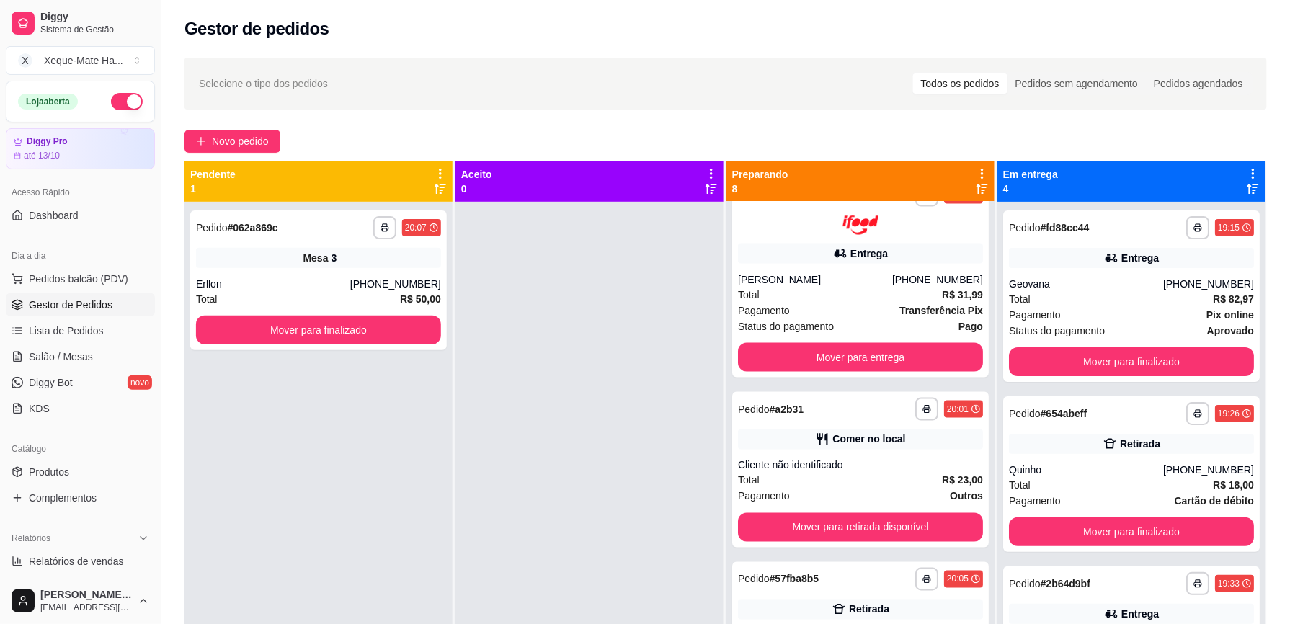
scroll to position [196, 0]
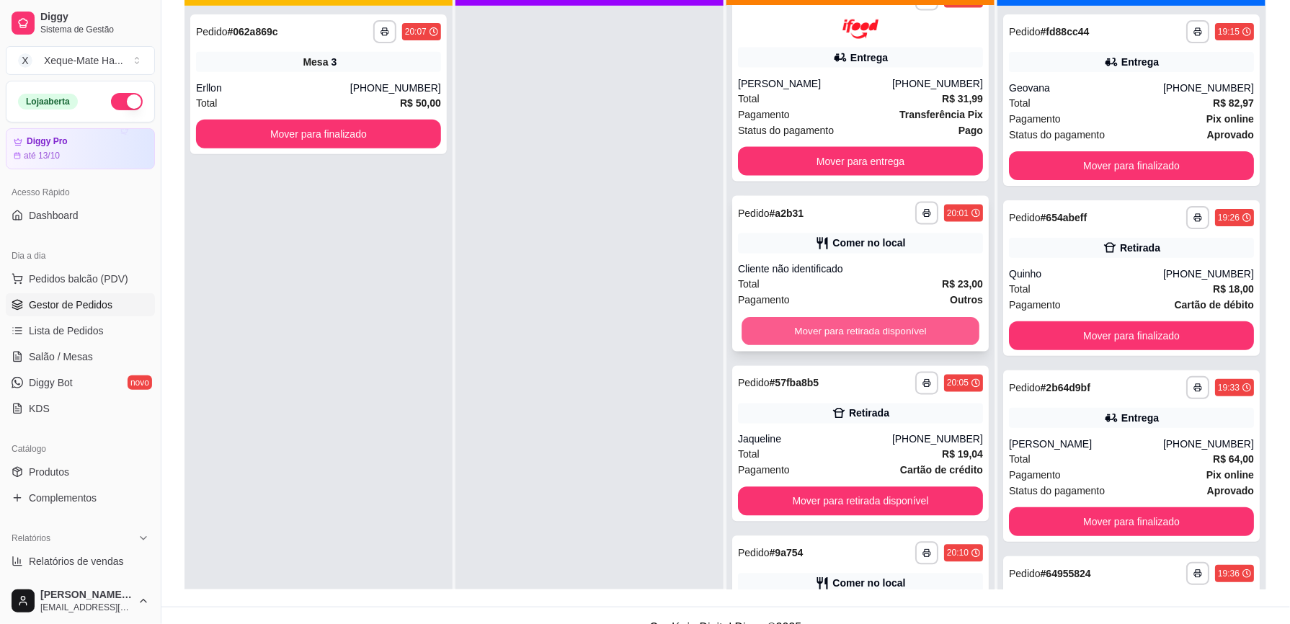
click at [860, 342] on button "Mover para retirada disponível" at bounding box center [861, 331] width 238 height 28
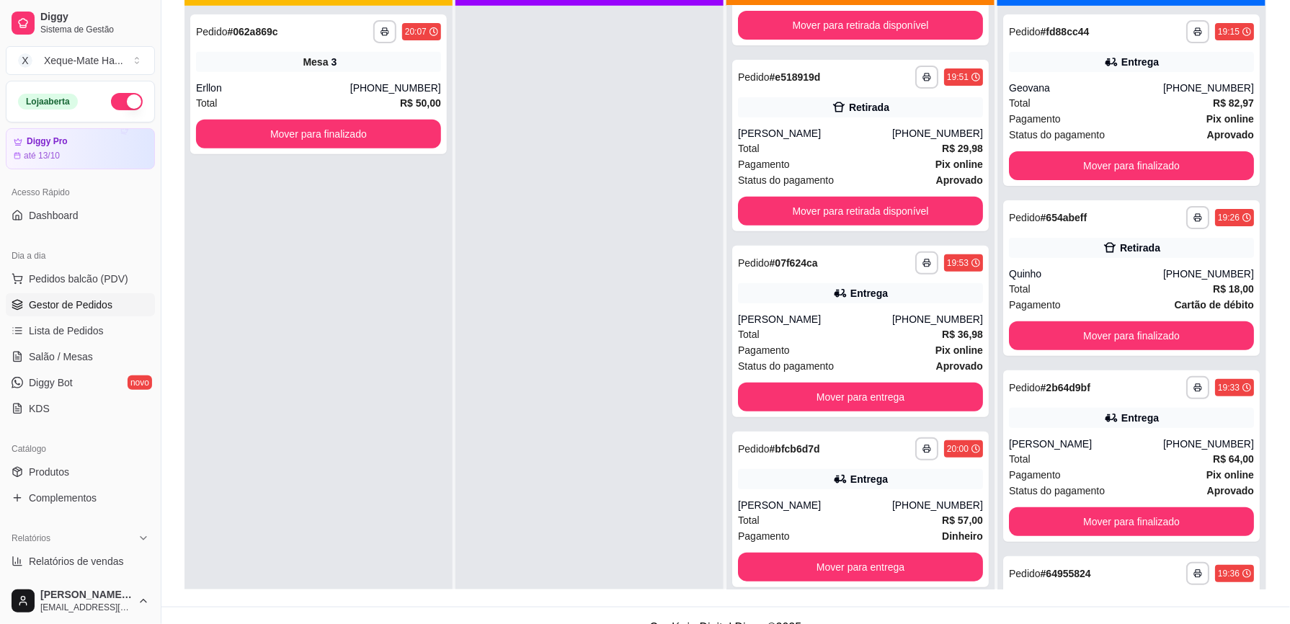
scroll to position [138, 0]
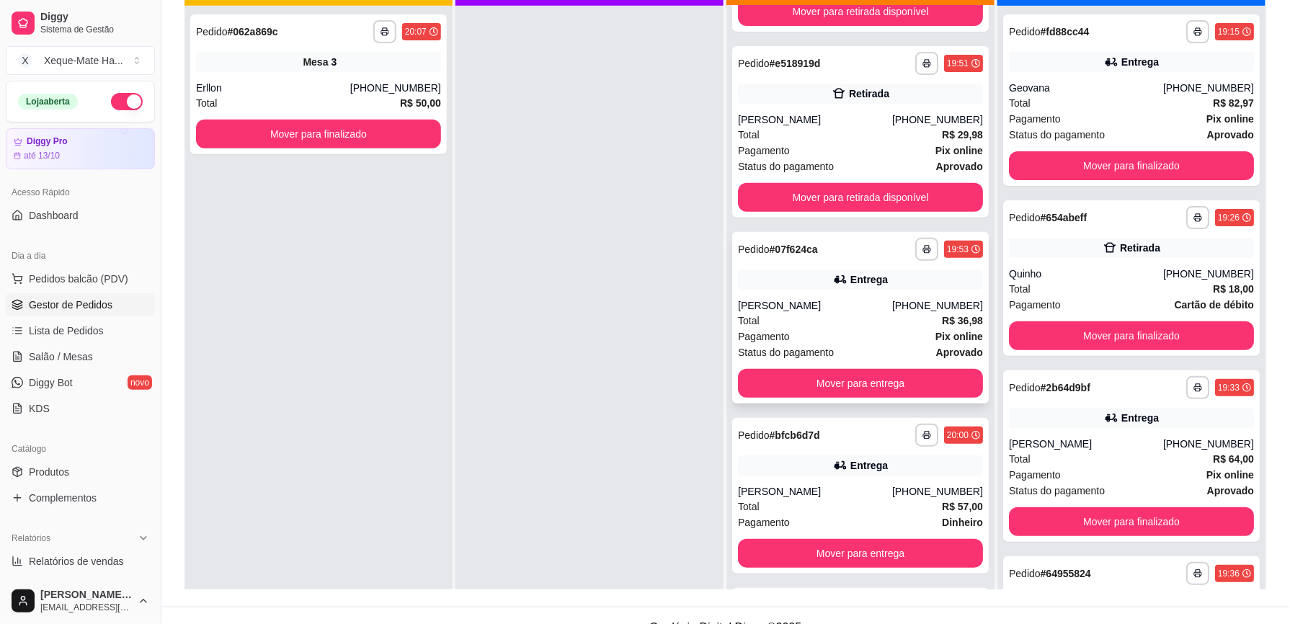
click at [942, 315] on strong "R$ 36,98" at bounding box center [962, 321] width 41 height 12
click at [895, 281] on div "Entrega" at bounding box center [860, 280] width 245 height 20
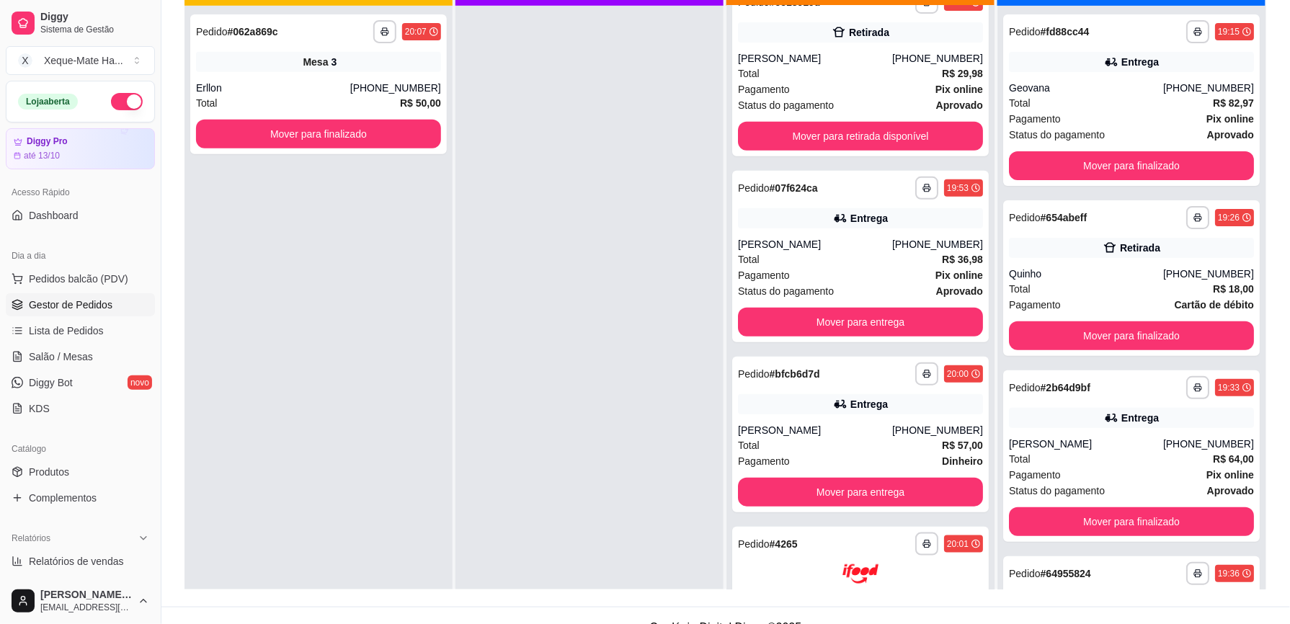
scroll to position [203, 0]
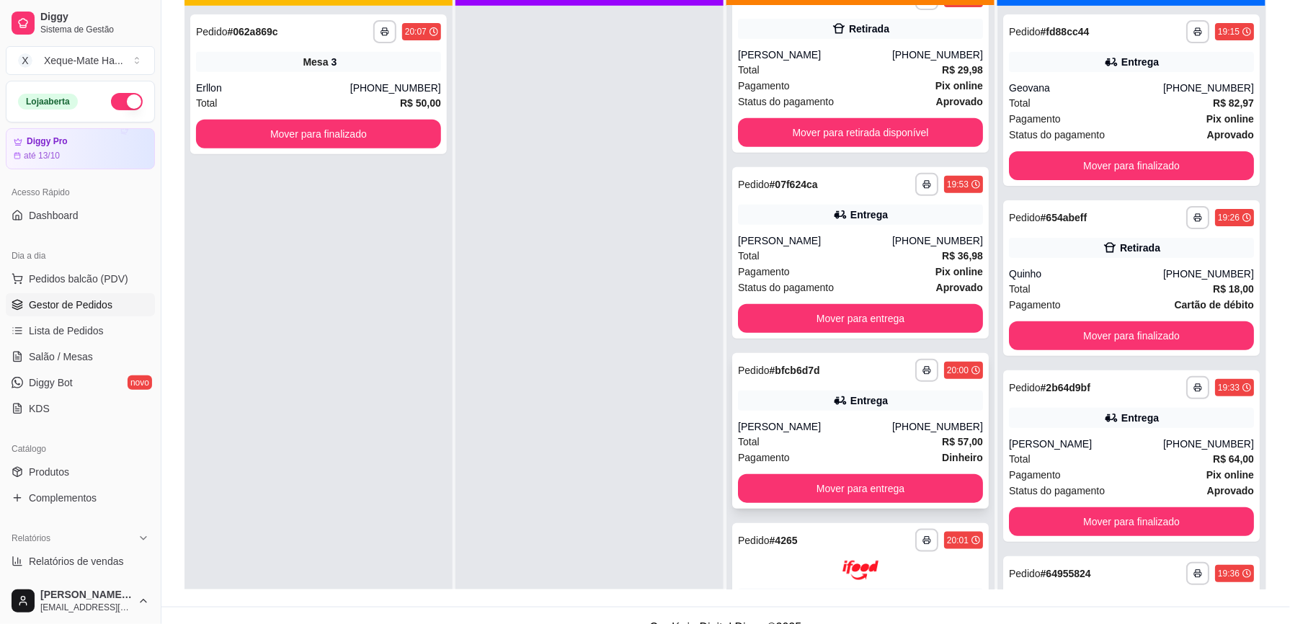
click at [817, 386] on div "**********" at bounding box center [860, 431] width 257 height 156
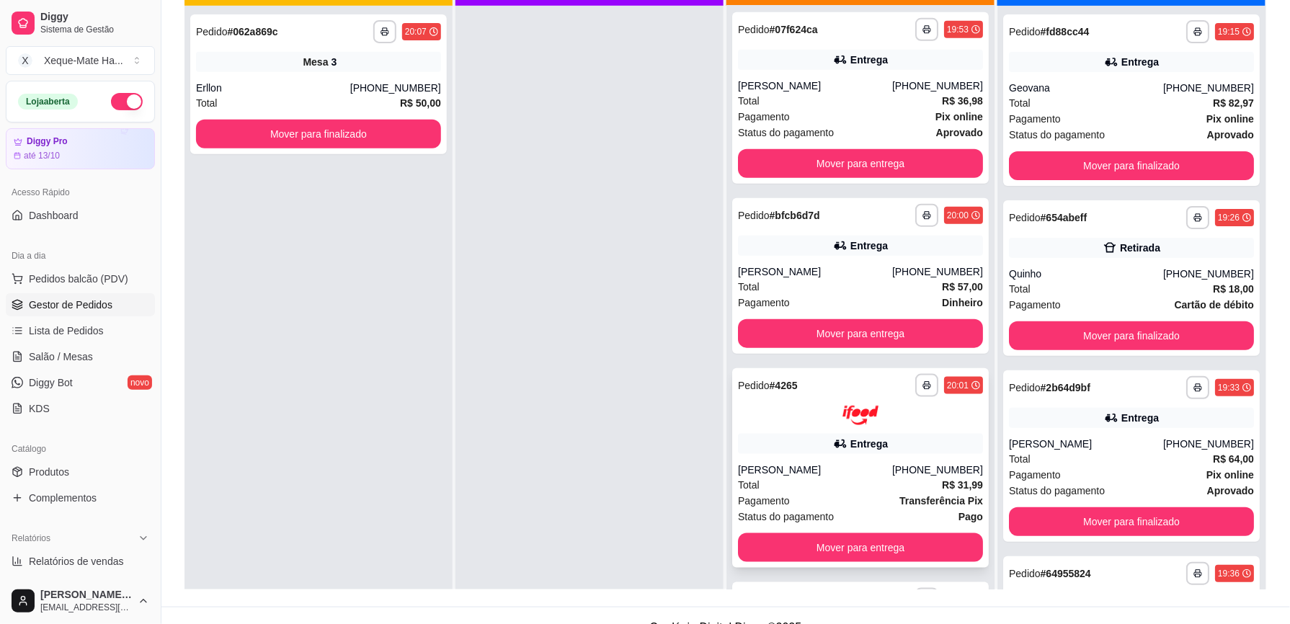
scroll to position [363, 0]
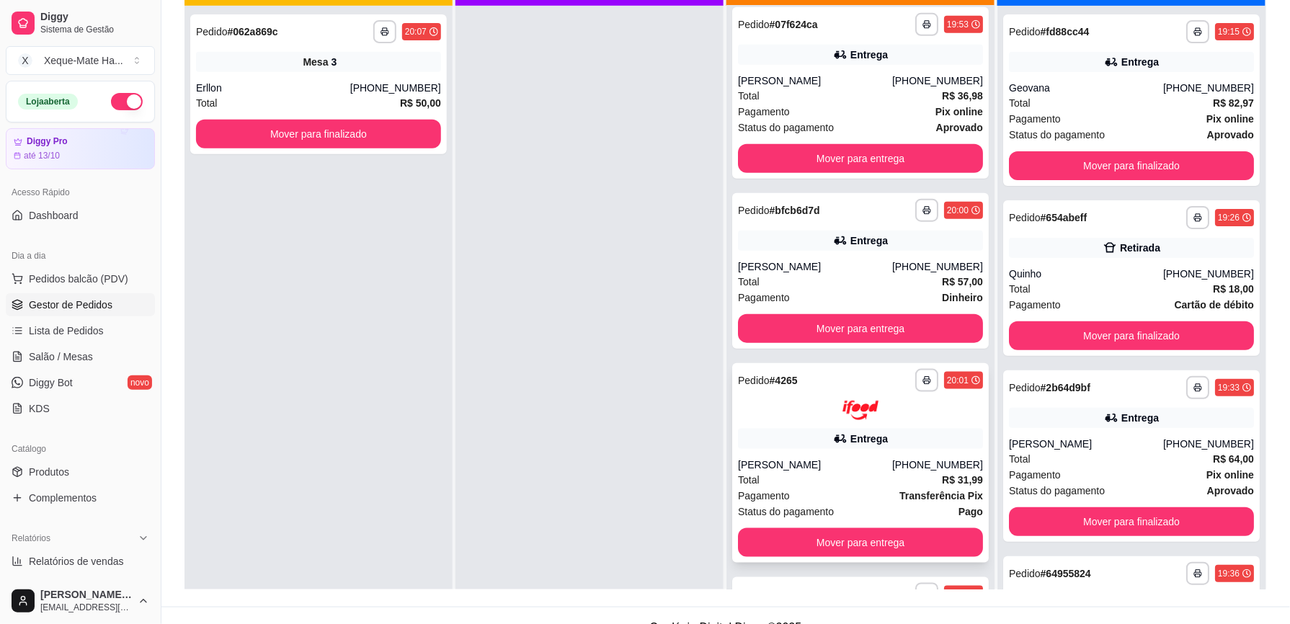
click at [926, 441] on div "Entrega" at bounding box center [860, 439] width 245 height 20
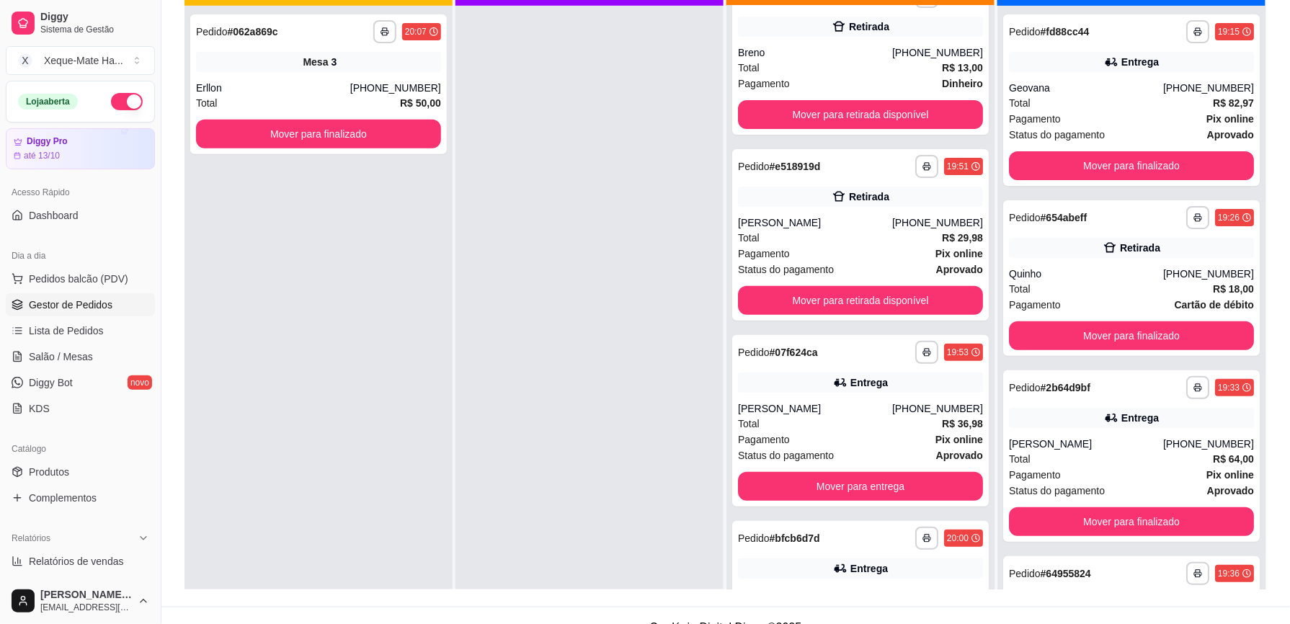
scroll to position [0, 0]
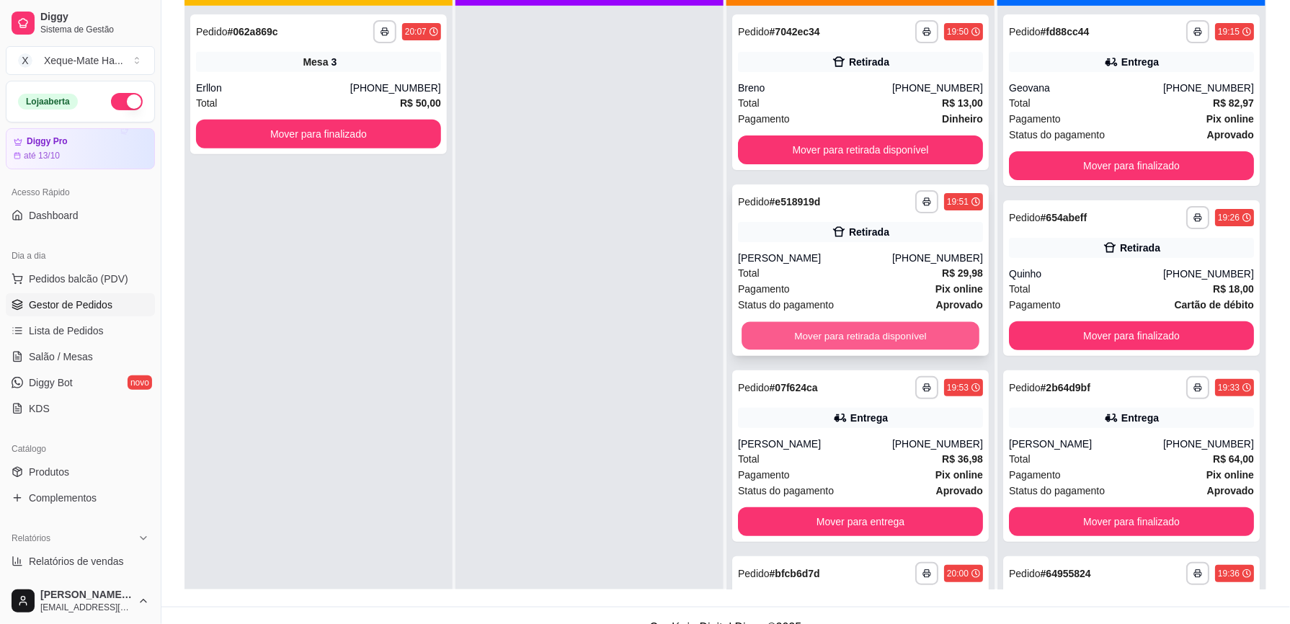
click at [924, 329] on button "Mover para retirada disponível" at bounding box center [861, 336] width 238 height 28
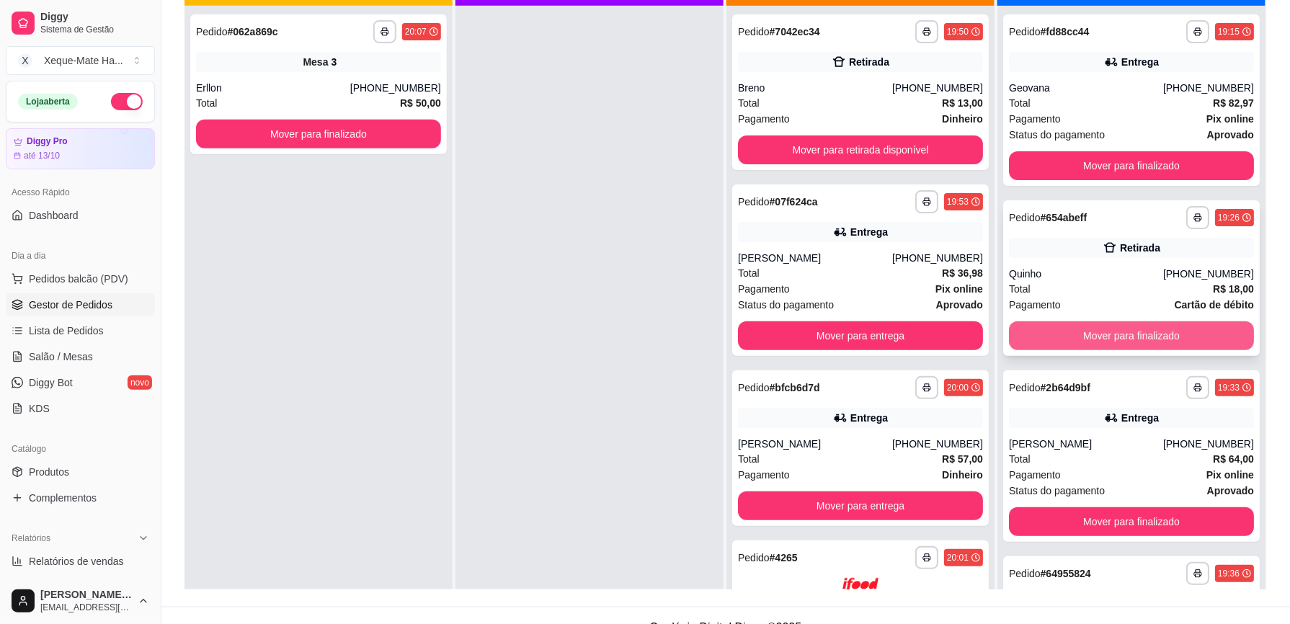
click at [1186, 337] on button "Mover para finalizado" at bounding box center [1131, 336] width 245 height 29
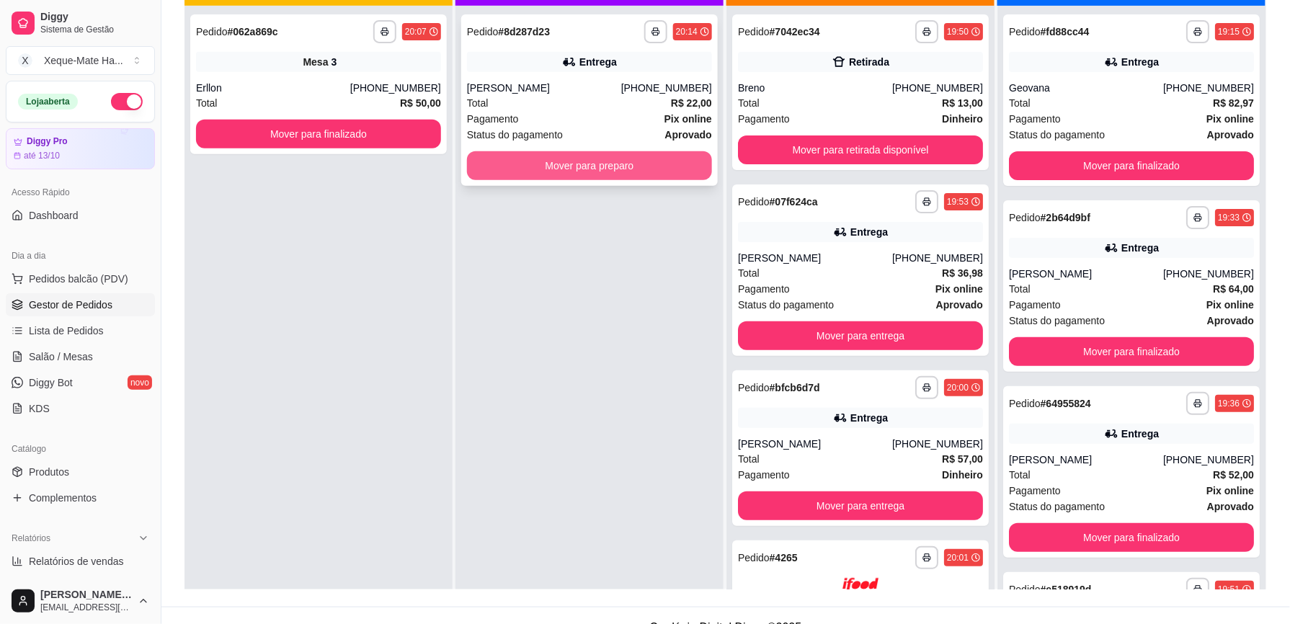
click at [595, 172] on button "Mover para preparo" at bounding box center [589, 165] width 245 height 29
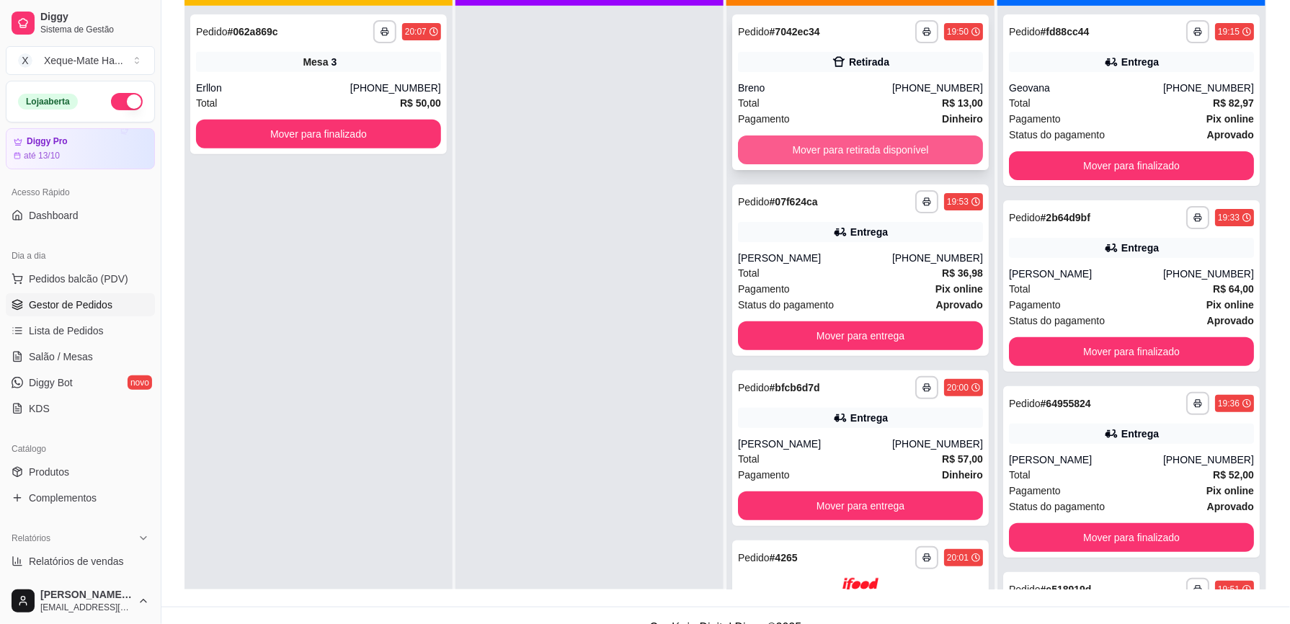
click at [882, 154] on button "Mover para retirada disponível" at bounding box center [860, 150] width 245 height 29
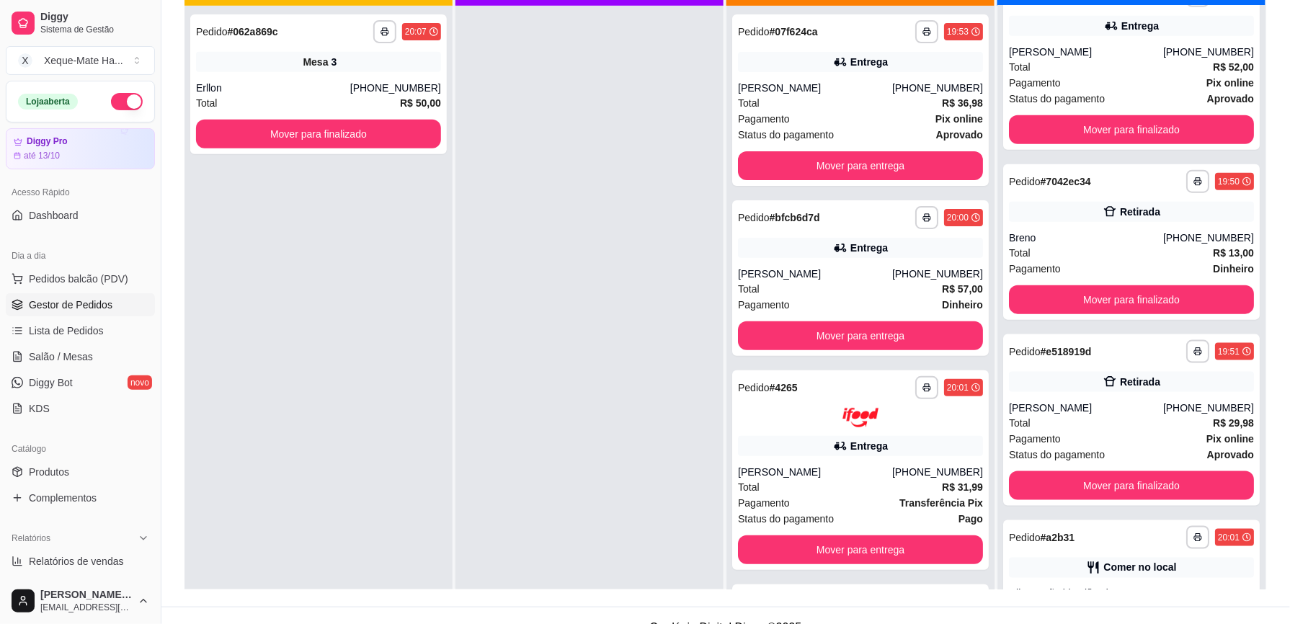
scroll to position [410, 0]
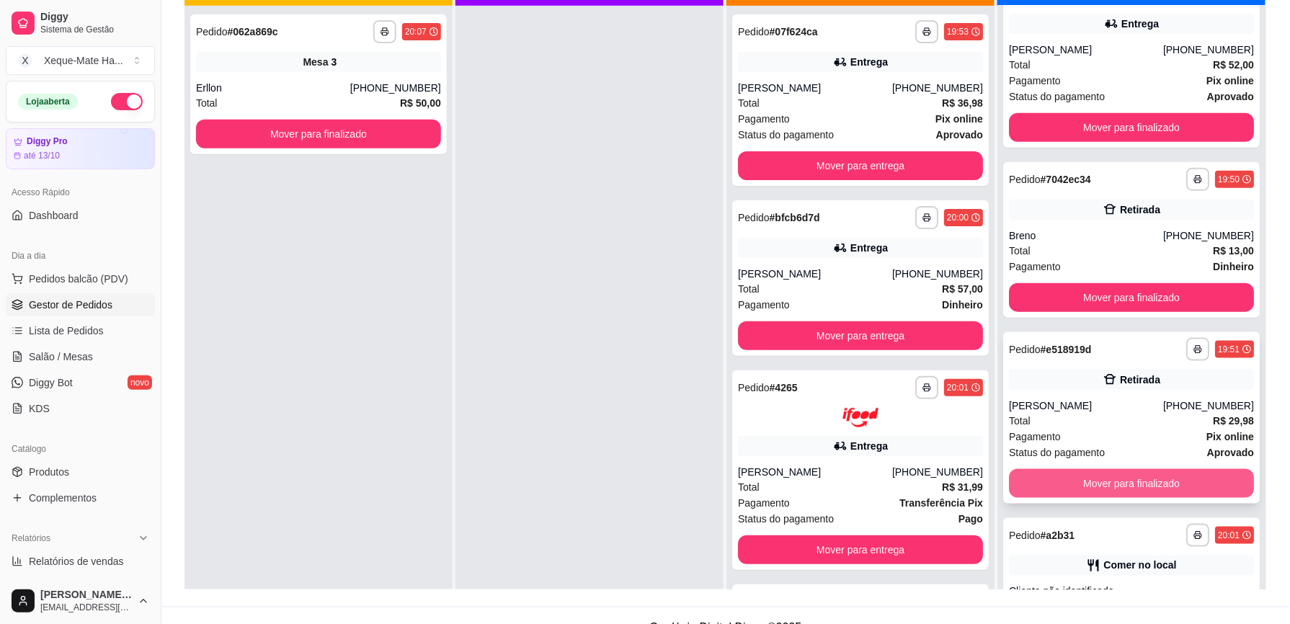
click at [1212, 477] on button "Mover para finalizado" at bounding box center [1131, 483] width 245 height 29
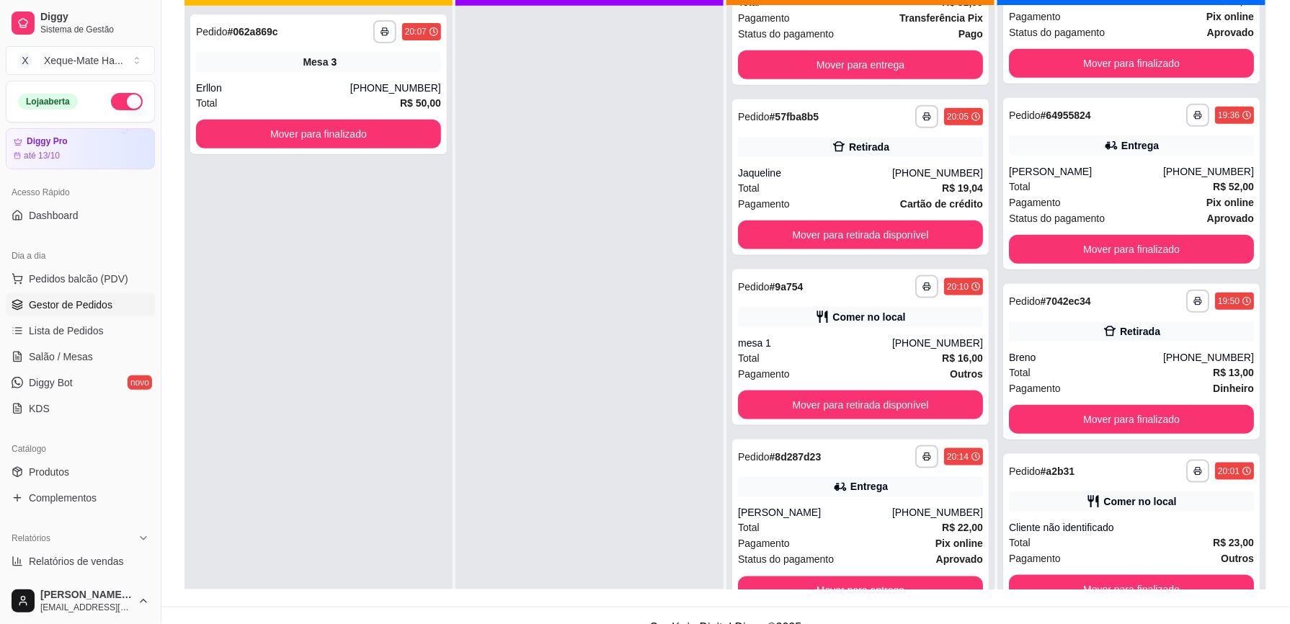
scroll to position [0, 0]
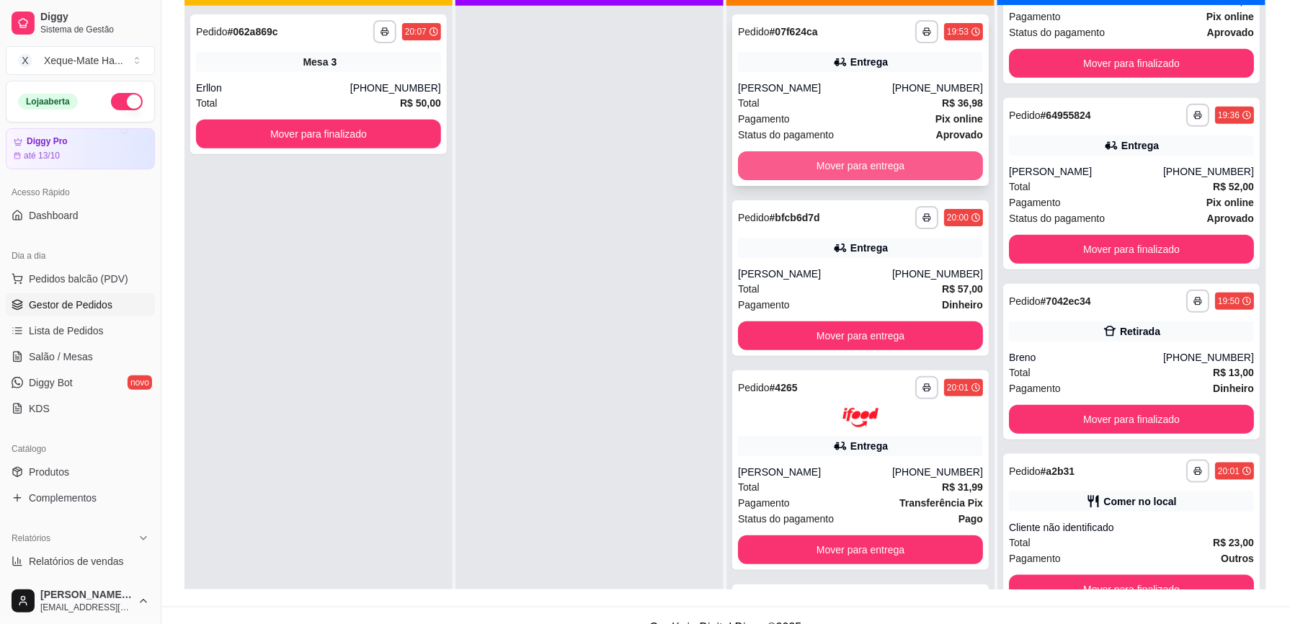
click at [859, 168] on button "Mover para entrega" at bounding box center [860, 165] width 245 height 29
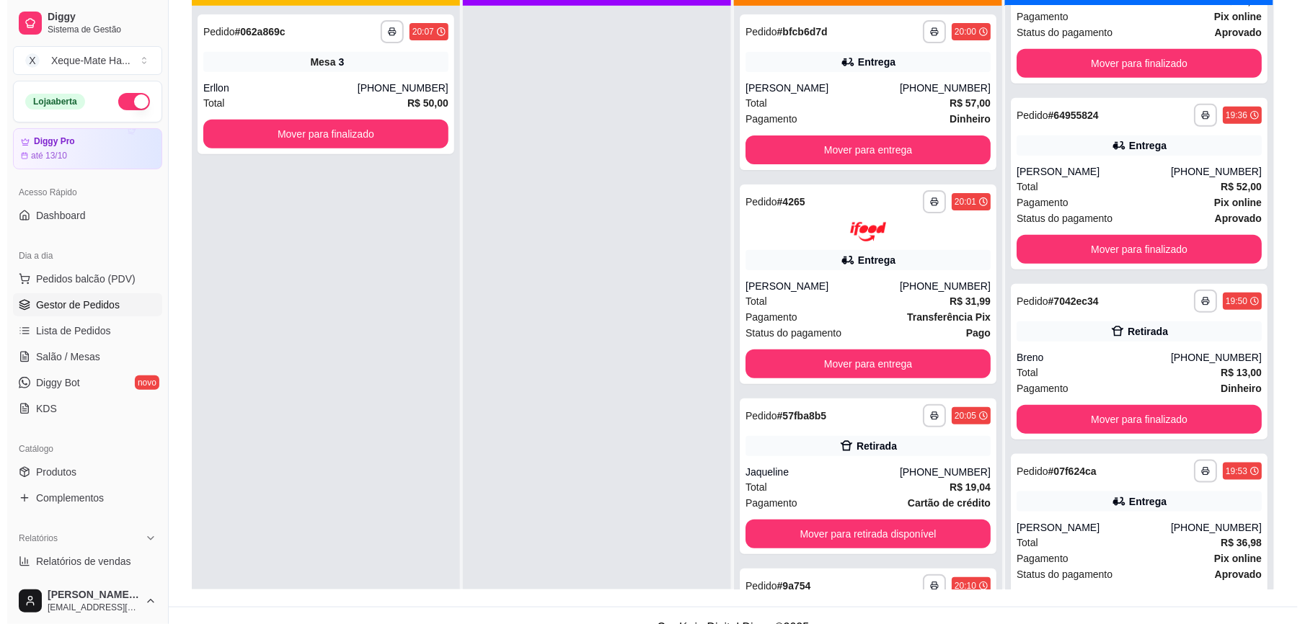
scroll to position [410, 0]
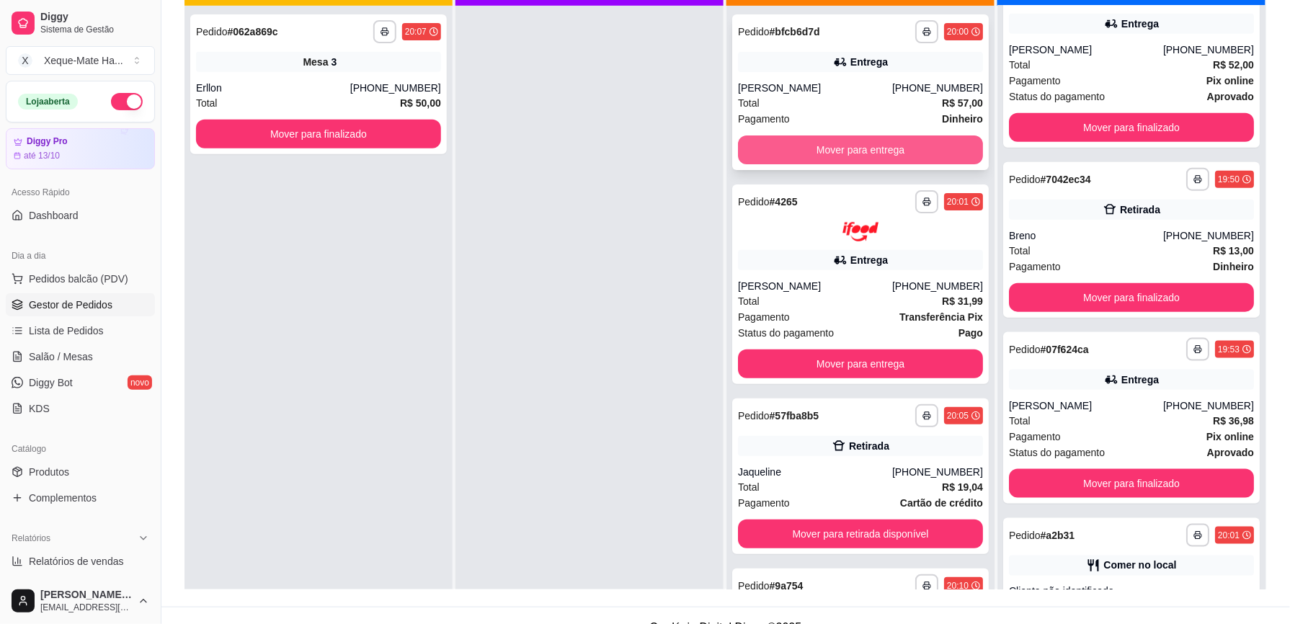
click at [854, 153] on button "Mover para entrega" at bounding box center [860, 150] width 245 height 29
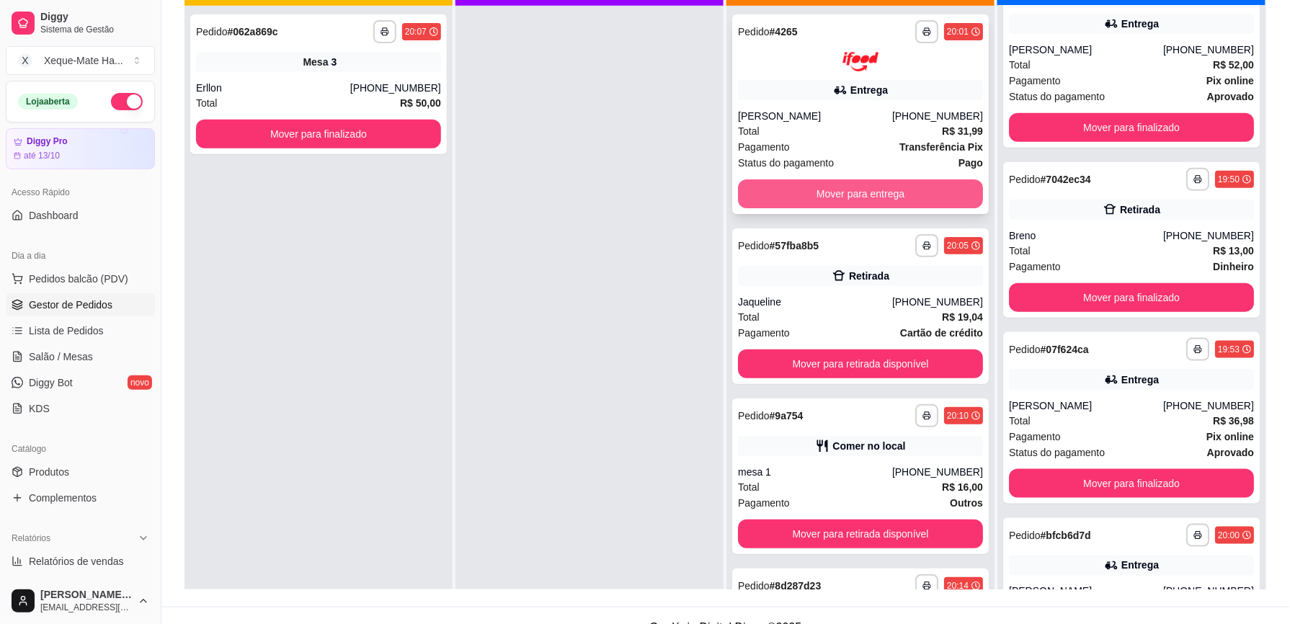
click at [862, 198] on button "Mover para entrega" at bounding box center [860, 194] width 245 height 29
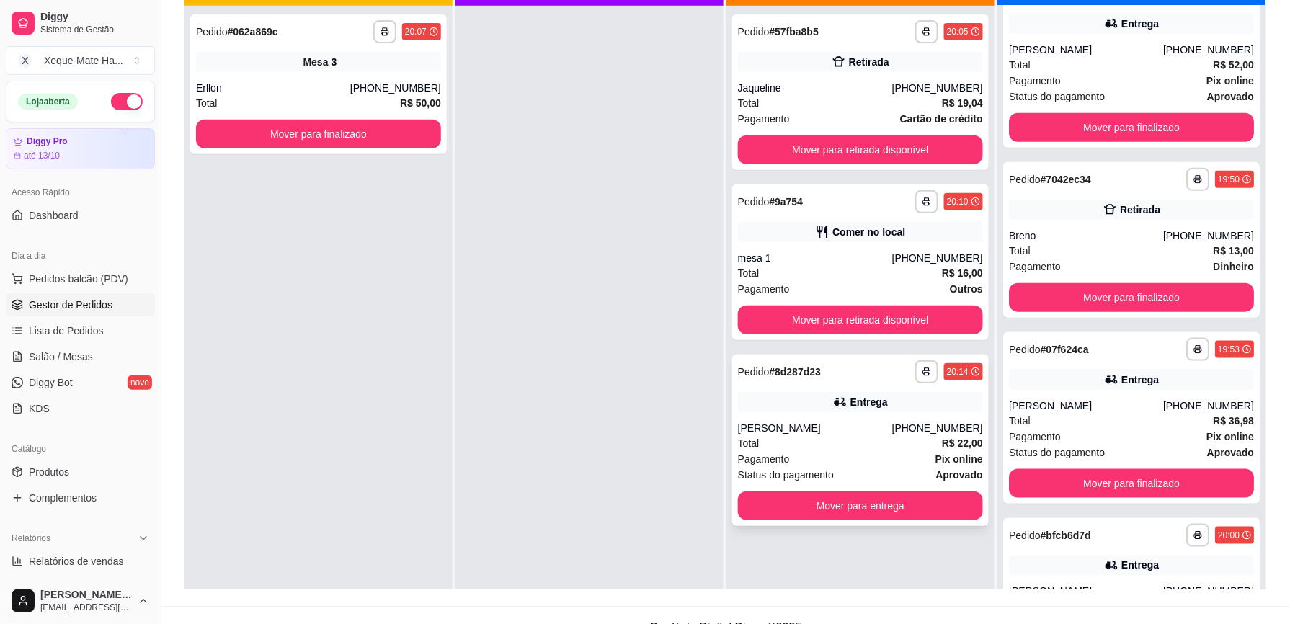
click at [894, 405] on div "Entrega" at bounding box center [860, 402] width 245 height 20
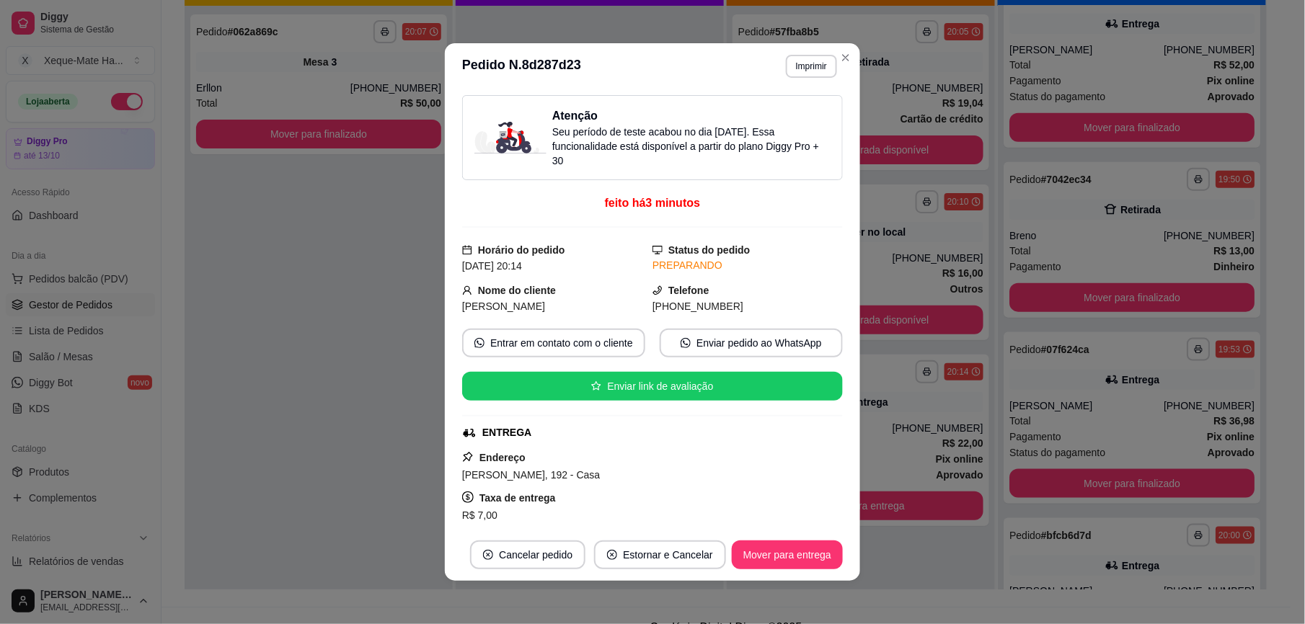
scroll to position [238, 0]
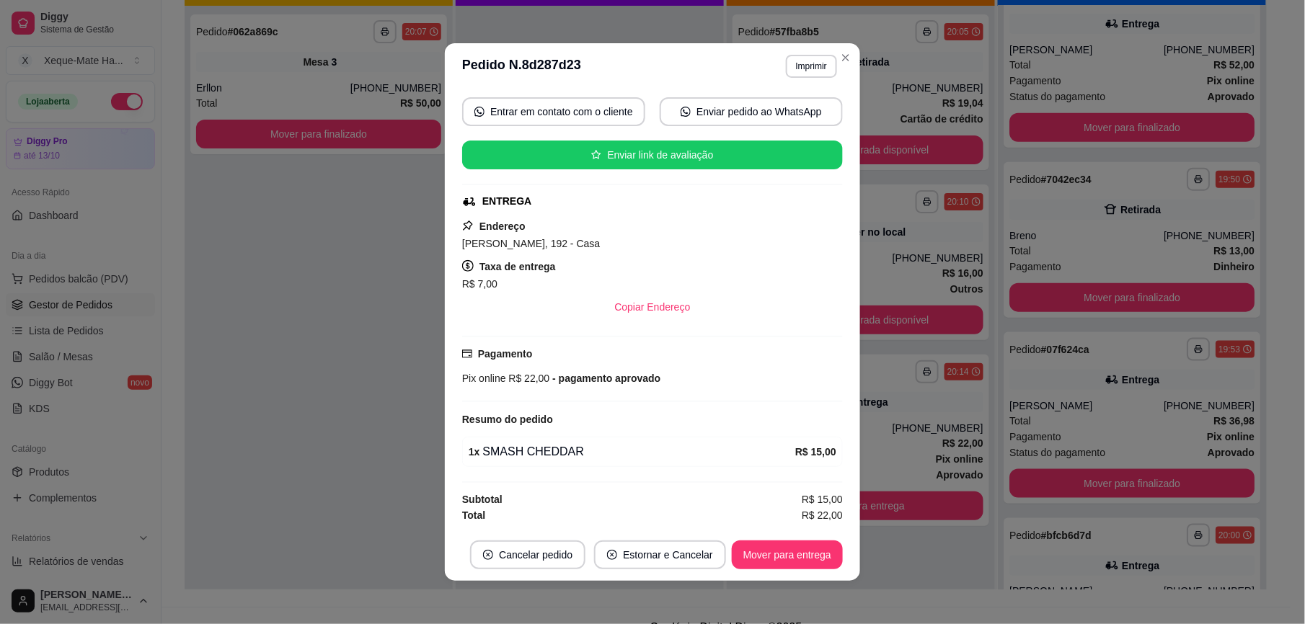
click at [462, 358] on div "Pagamento Pix online R$ 22,00 - pagamento aprovado" at bounding box center [652, 366] width 381 height 40
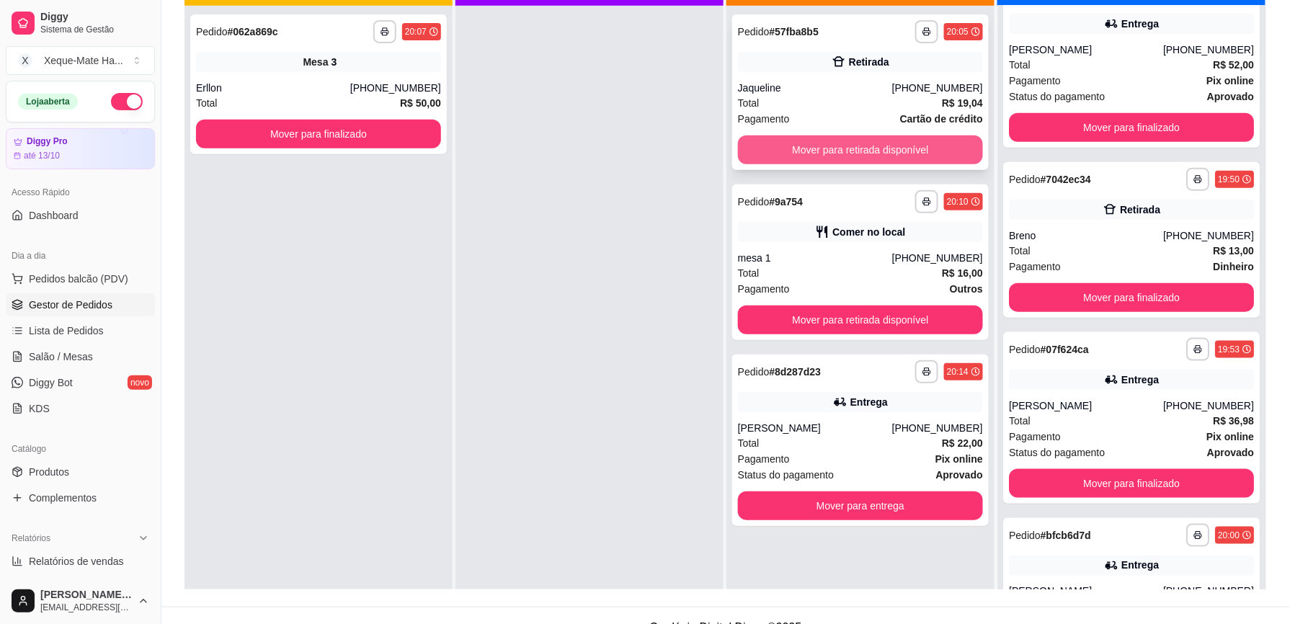
click at [758, 150] on button "Mover para retirada disponível" at bounding box center [860, 150] width 245 height 29
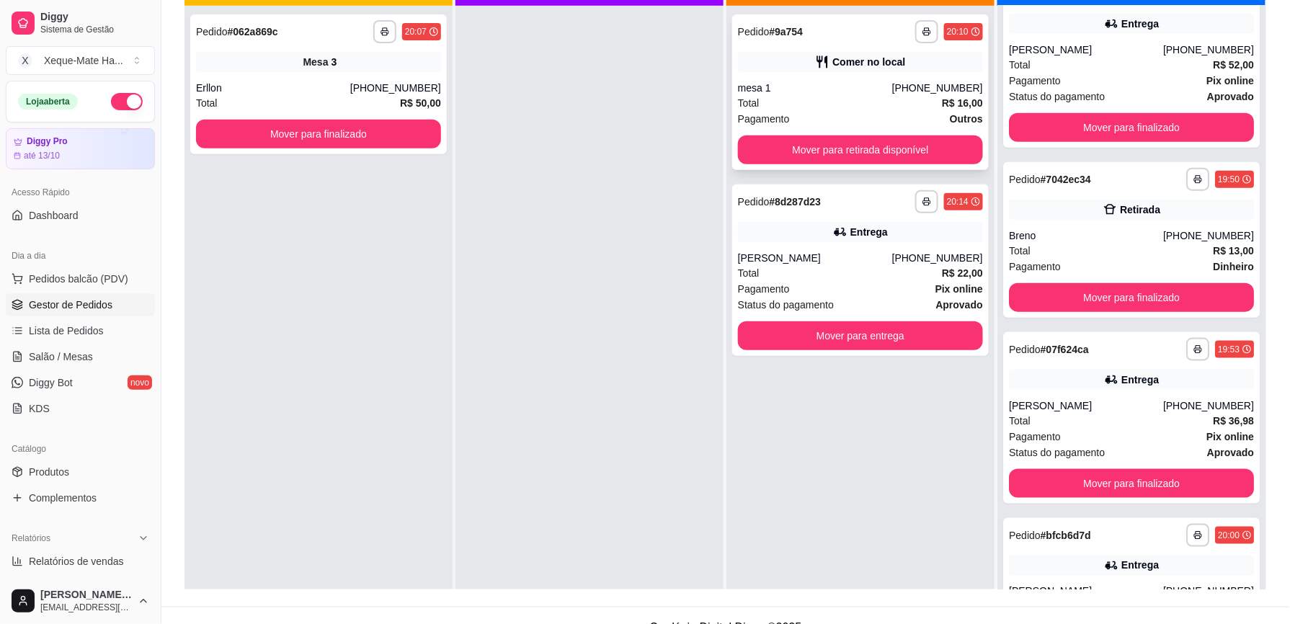
click at [910, 71] on div "Comer no local" at bounding box center [860, 62] width 245 height 20
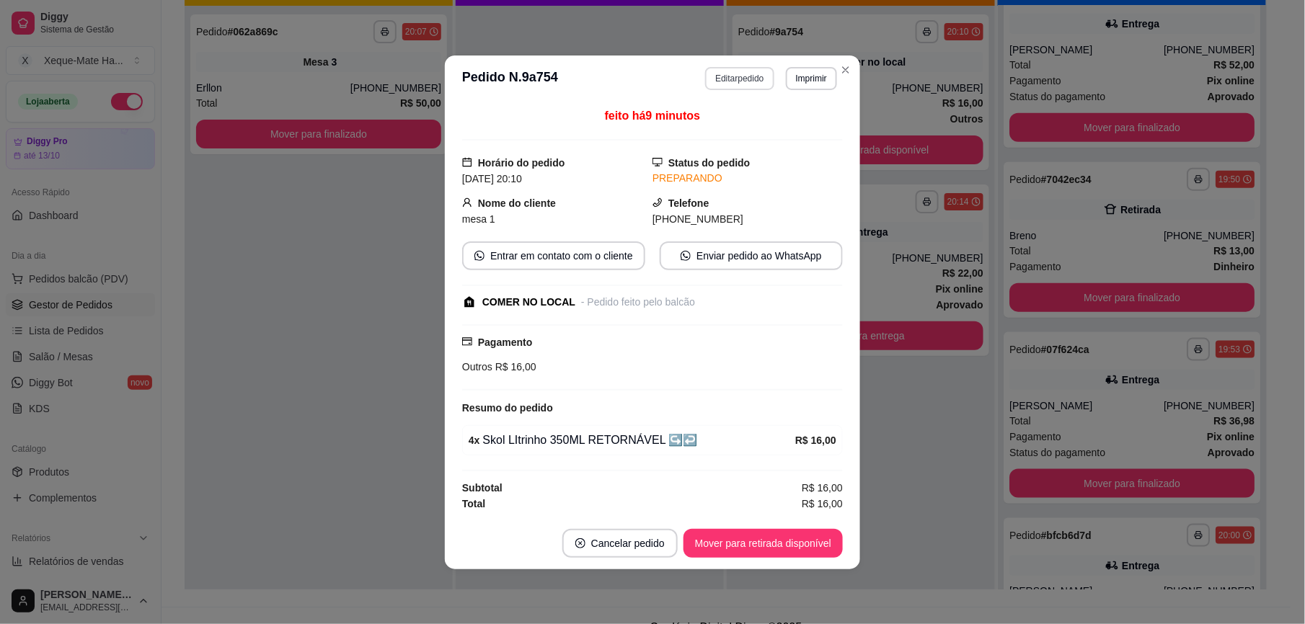
click at [722, 71] on button "Editar pedido" at bounding box center [739, 78] width 68 height 23
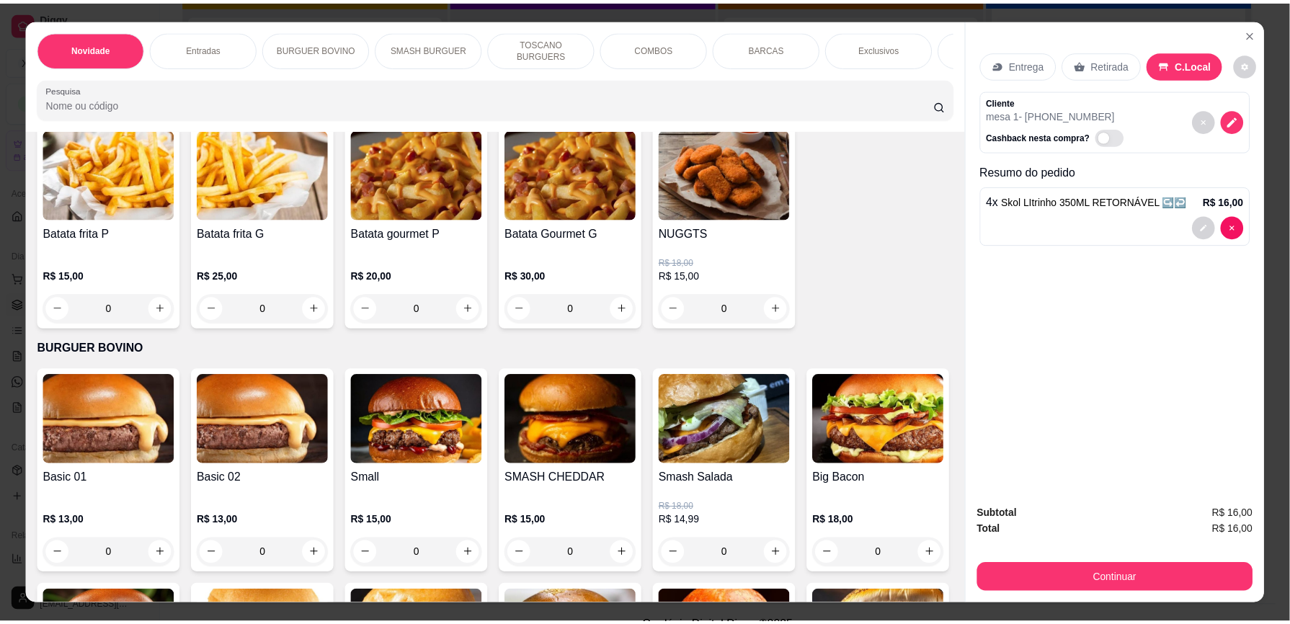
scroll to position [442, 0]
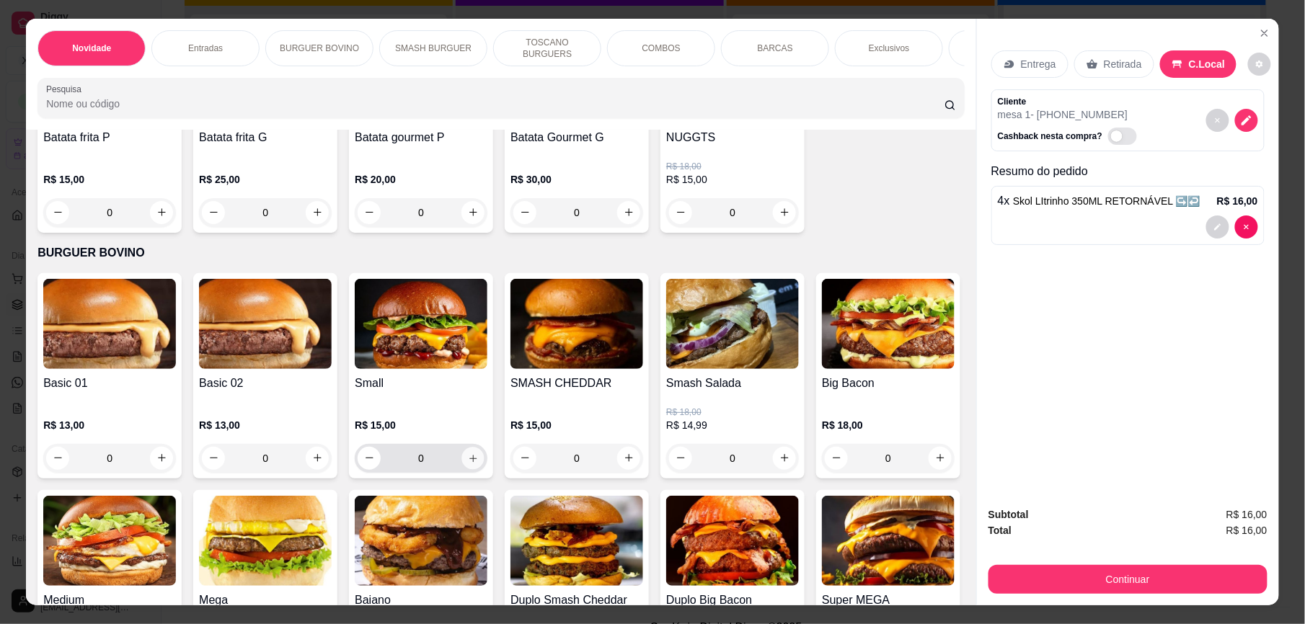
click at [463, 469] on button "increase-product-quantity" at bounding box center [473, 458] width 22 height 22
type input "1"
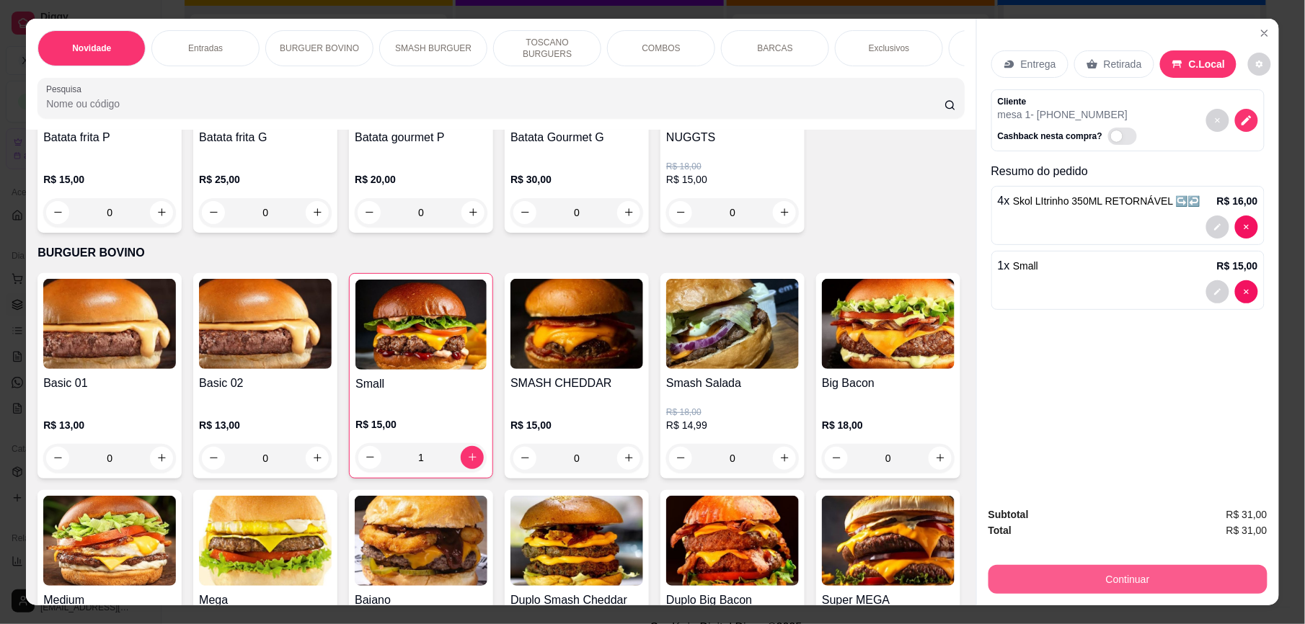
click at [1177, 575] on button "Continuar" at bounding box center [1127, 579] width 279 height 29
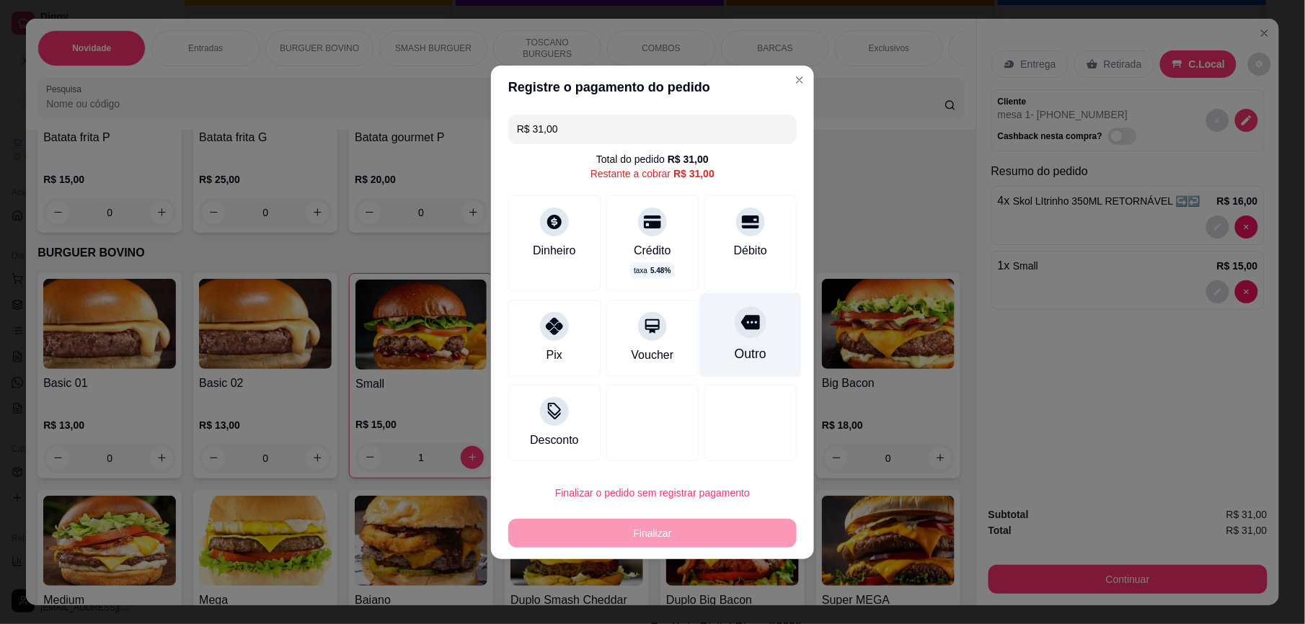
click at [735, 332] on div at bounding box center [751, 322] width 32 height 32
type input "R$ 0,00"
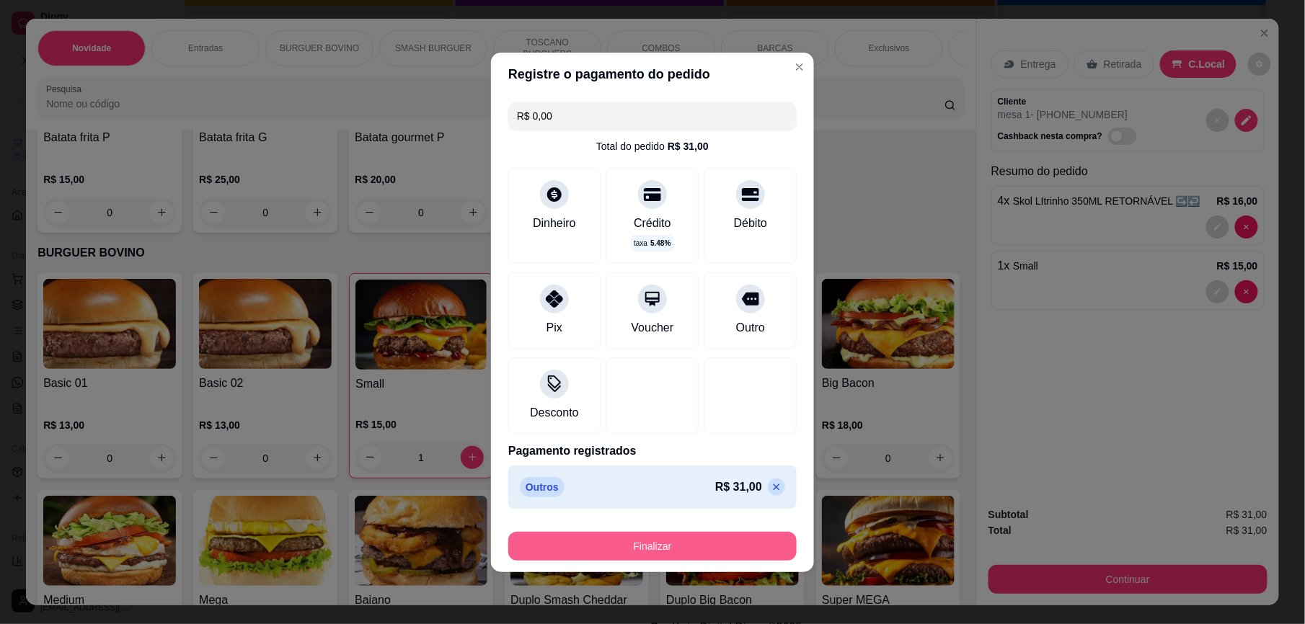
click at [727, 545] on button "Finalizar" at bounding box center [652, 546] width 288 height 29
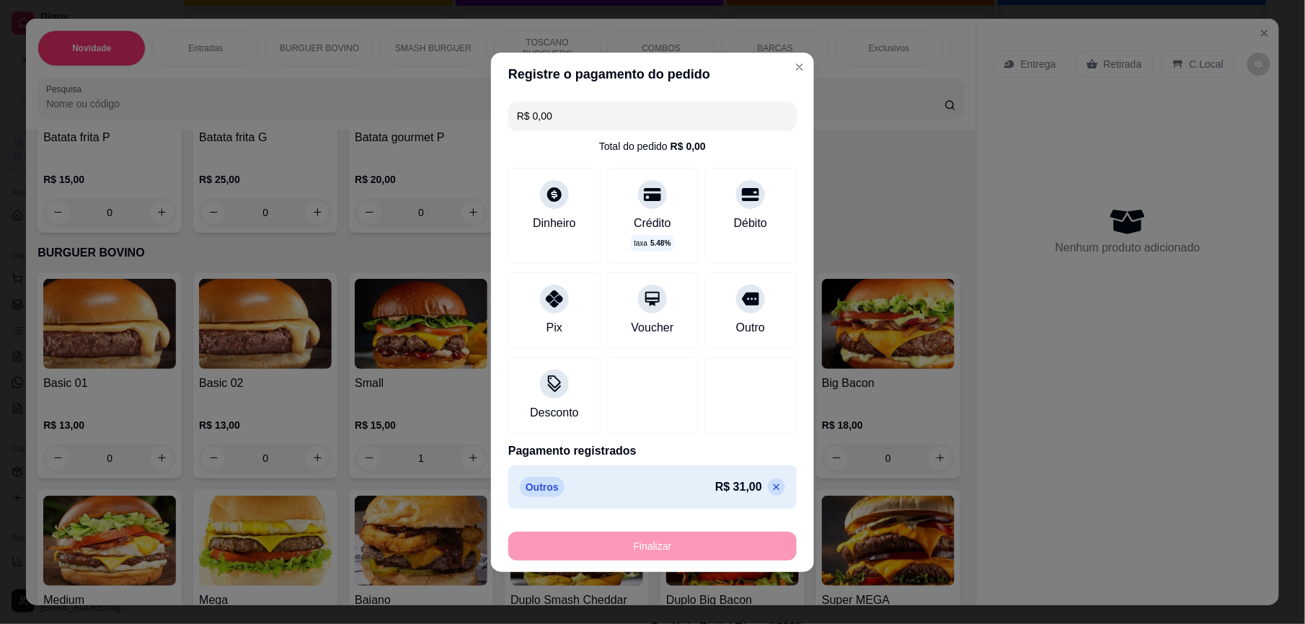
type input "0"
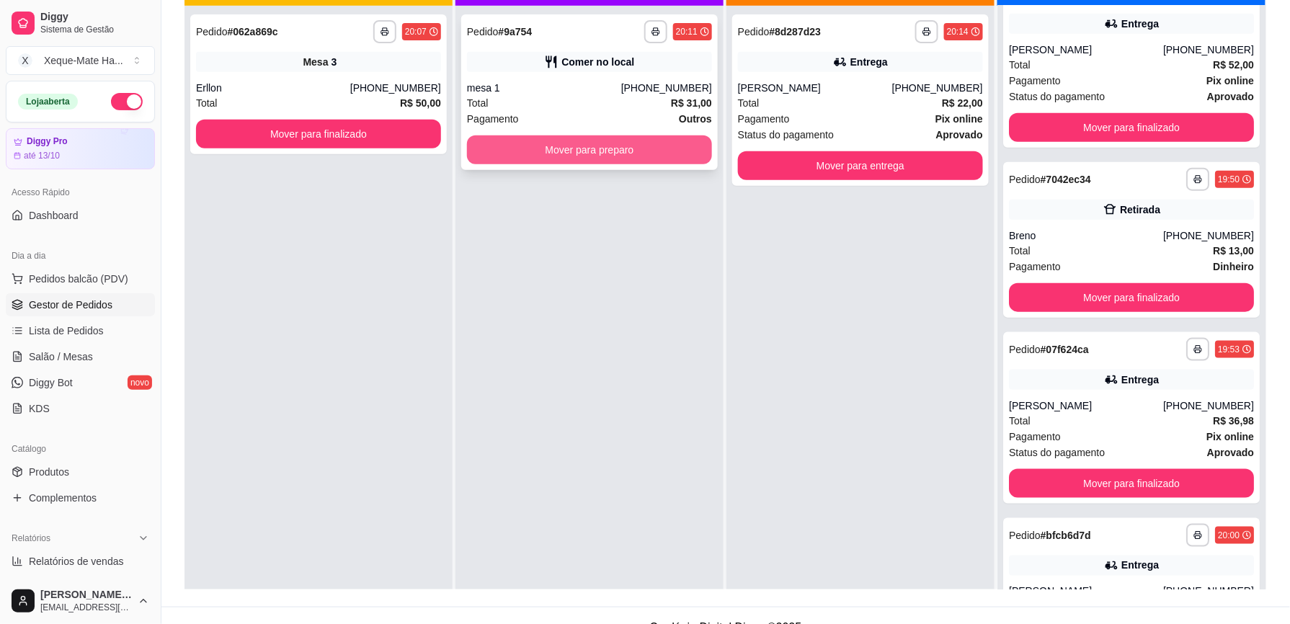
click at [552, 144] on button "Mover para preparo" at bounding box center [589, 150] width 245 height 29
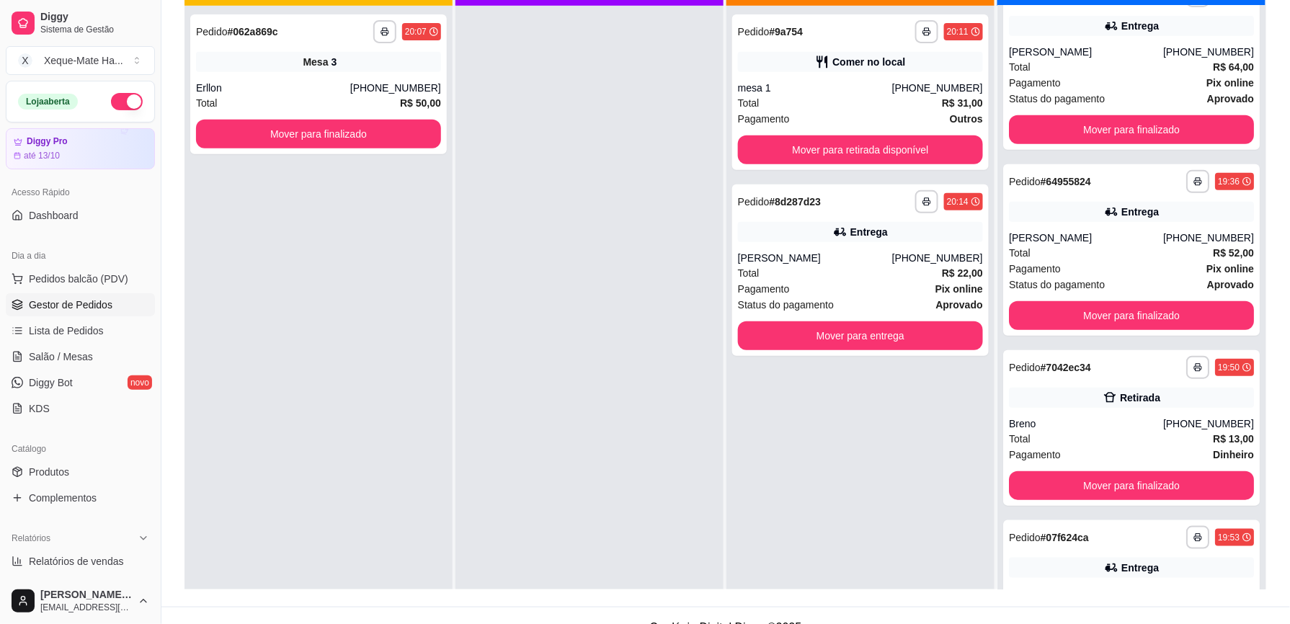
scroll to position [0, 0]
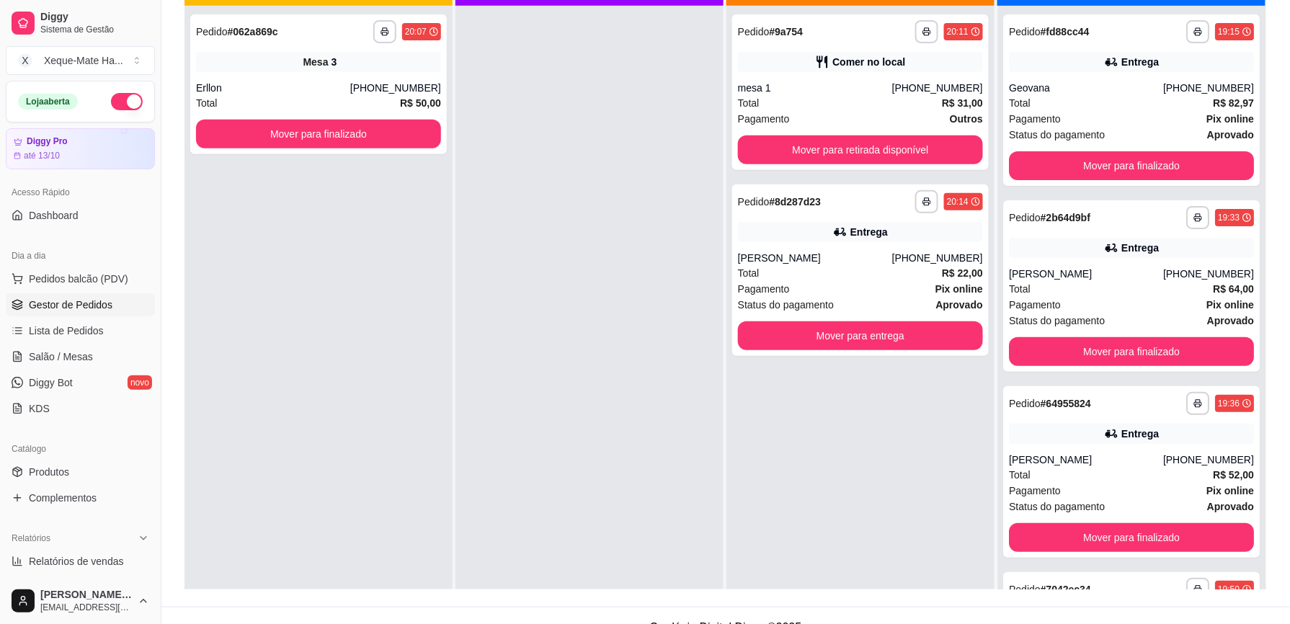
drag, startPoint x: 444, startPoint y: 280, endPoint x: 269, endPoint y: 296, distance: 175.9
click at [262, 332] on div "**********" at bounding box center [319, 318] width 268 height 624
click at [929, 337] on button "Mover para entrega" at bounding box center [860, 336] width 245 height 29
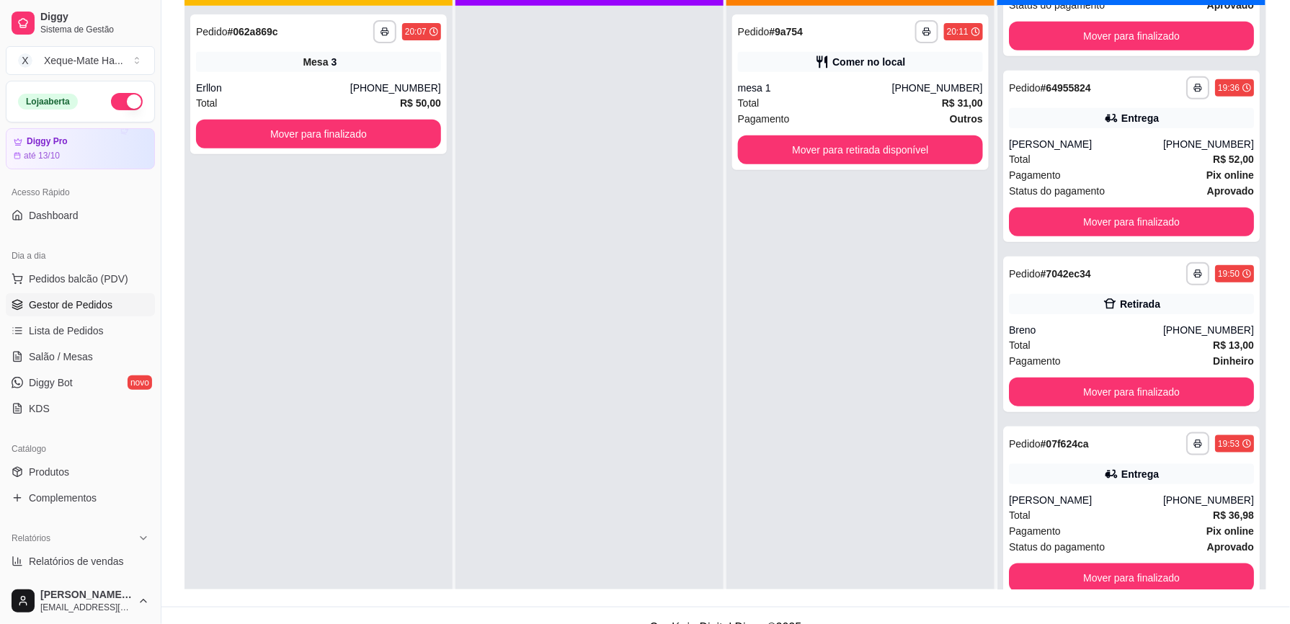
scroll to position [335, 0]
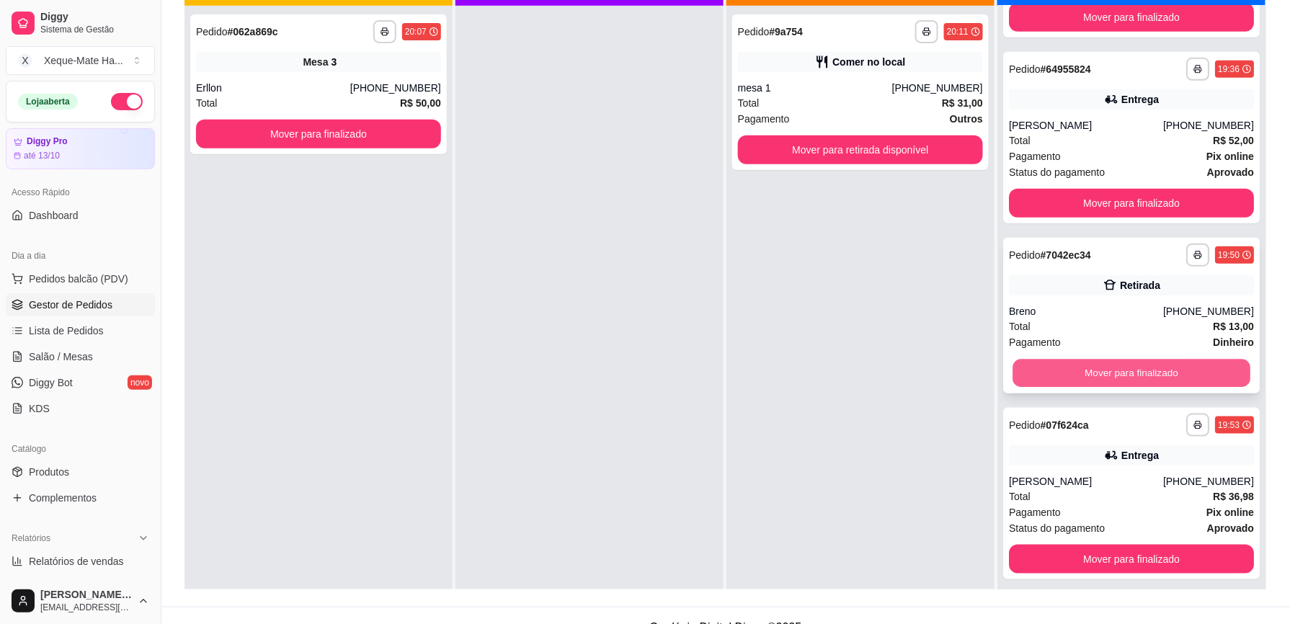
click at [1192, 365] on button "Mover para finalizado" at bounding box center [1132, 374] width 238 height 28
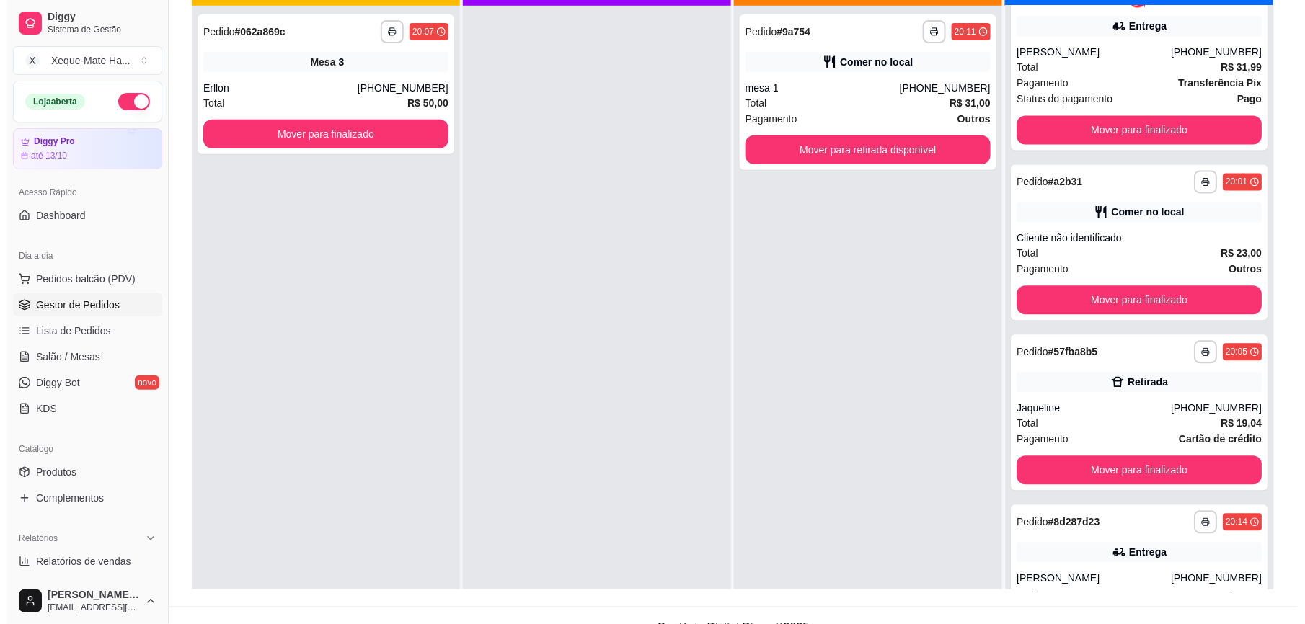
scroll to position [1044, 0]
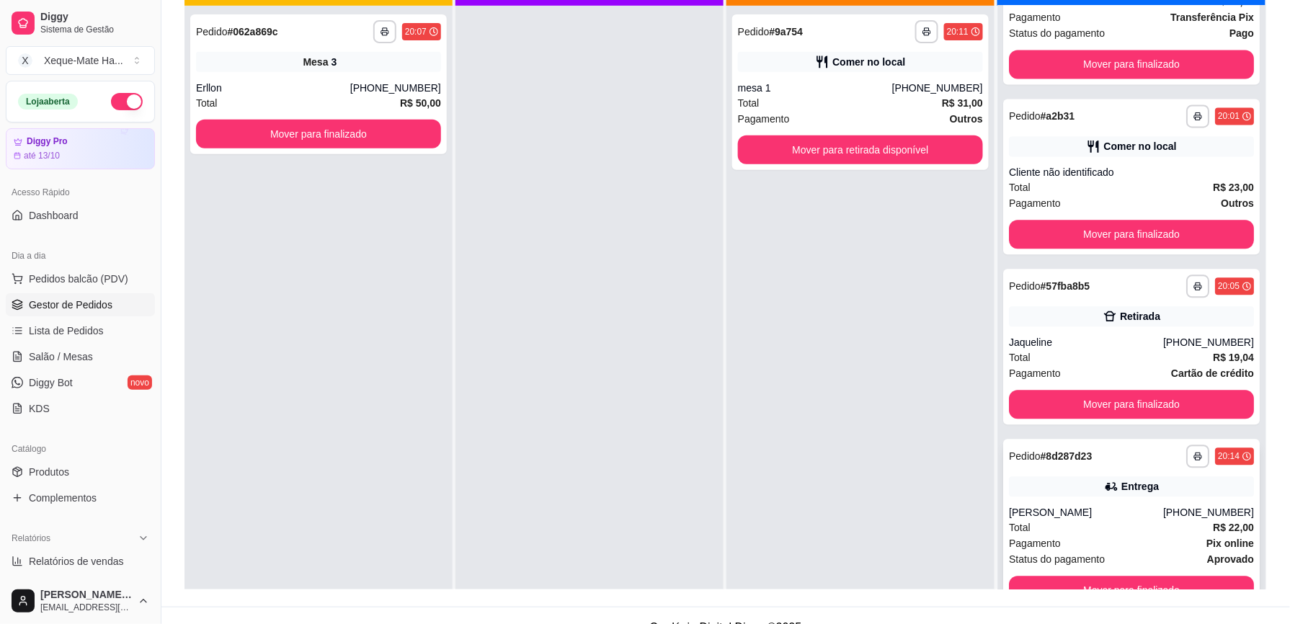
click at [1164, 518] on div "[PHONE_NUMBER]" at bounding box center [1209, 512] width 91 height 14
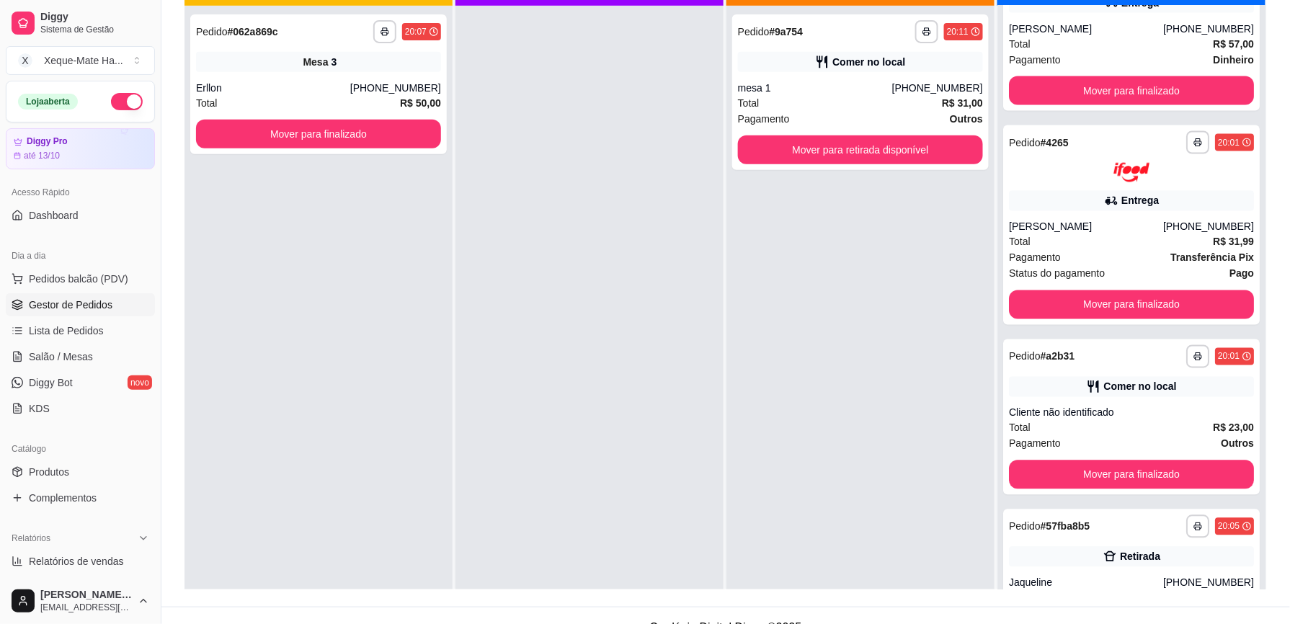
scroll to position [815, 0]
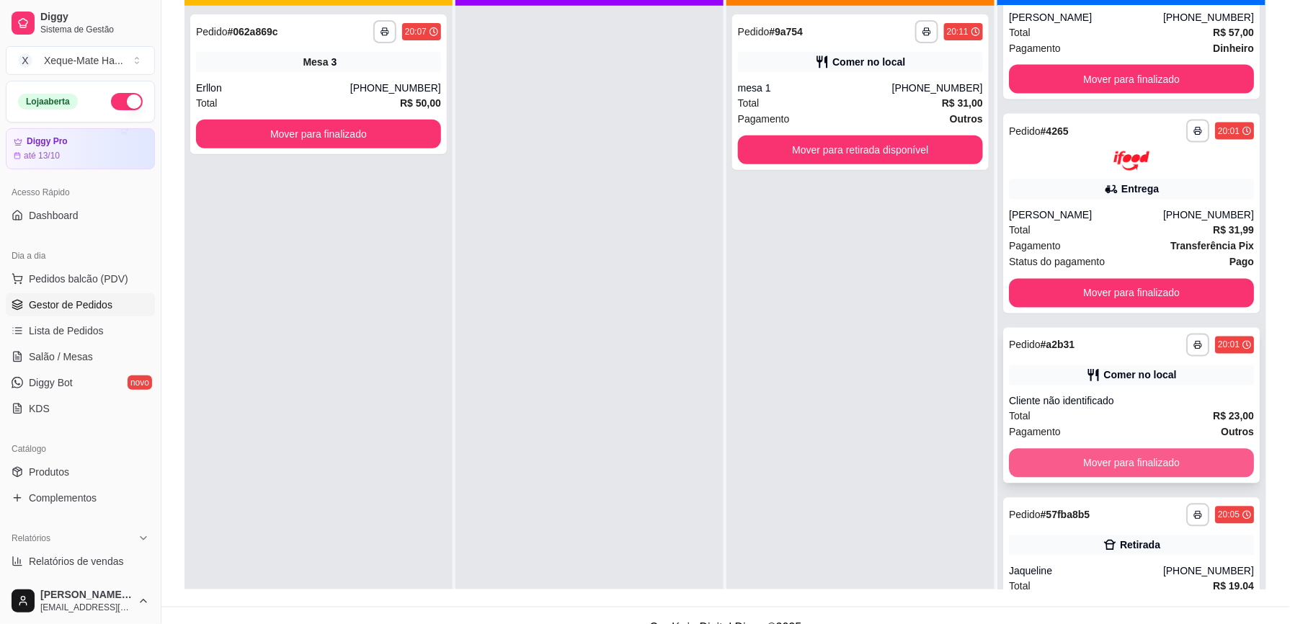
click at [1169, 457] on button "Mover para finalizado" at bounding box center [1131, 463] width 245 height 29
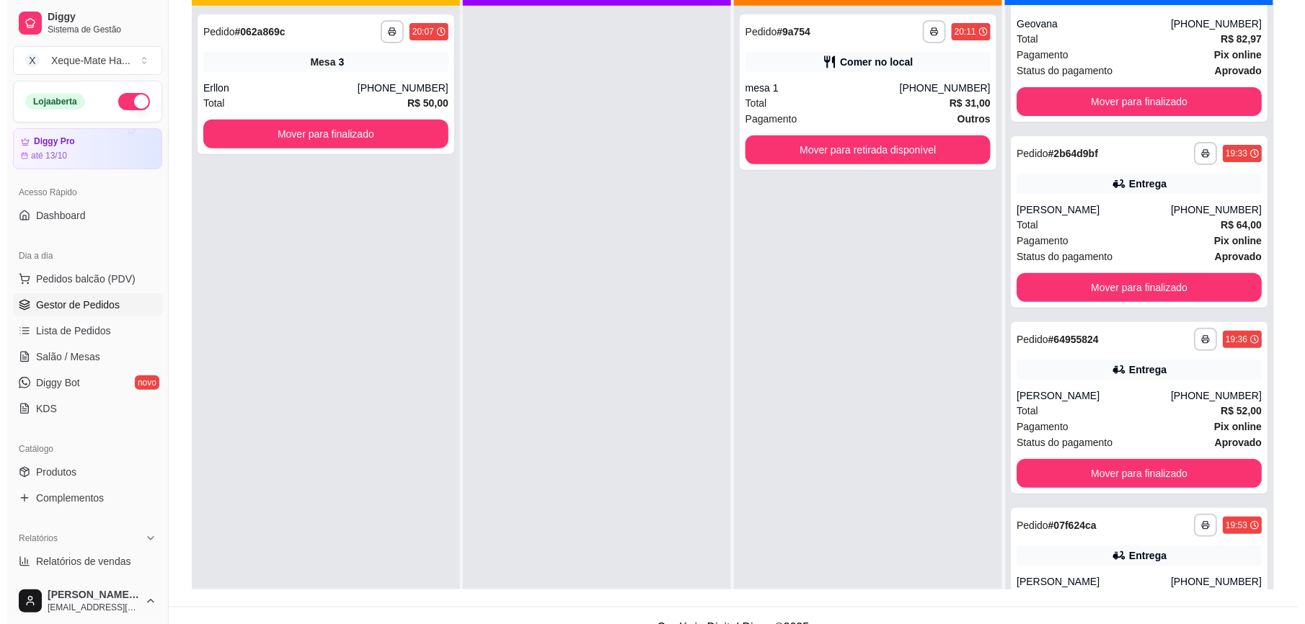
scroll to position [0, 0]
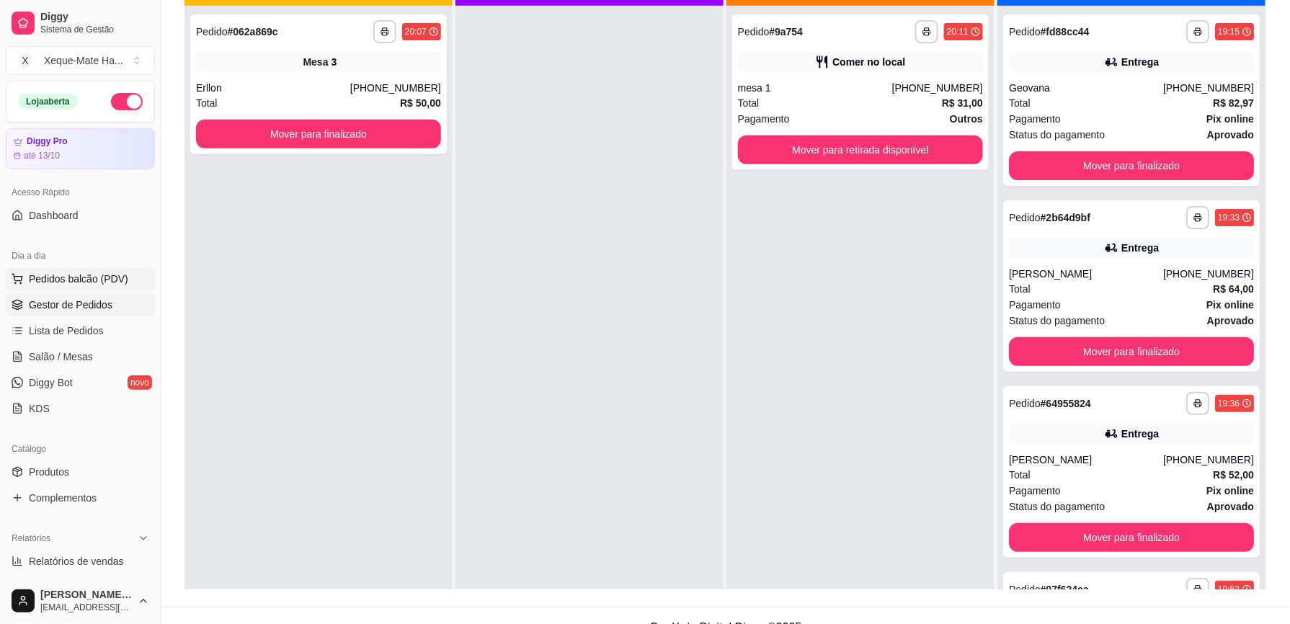
click at [91, 286] on span "Pedidos balcão (PDV)" at bounding box center [78, 279] width 99 height 14
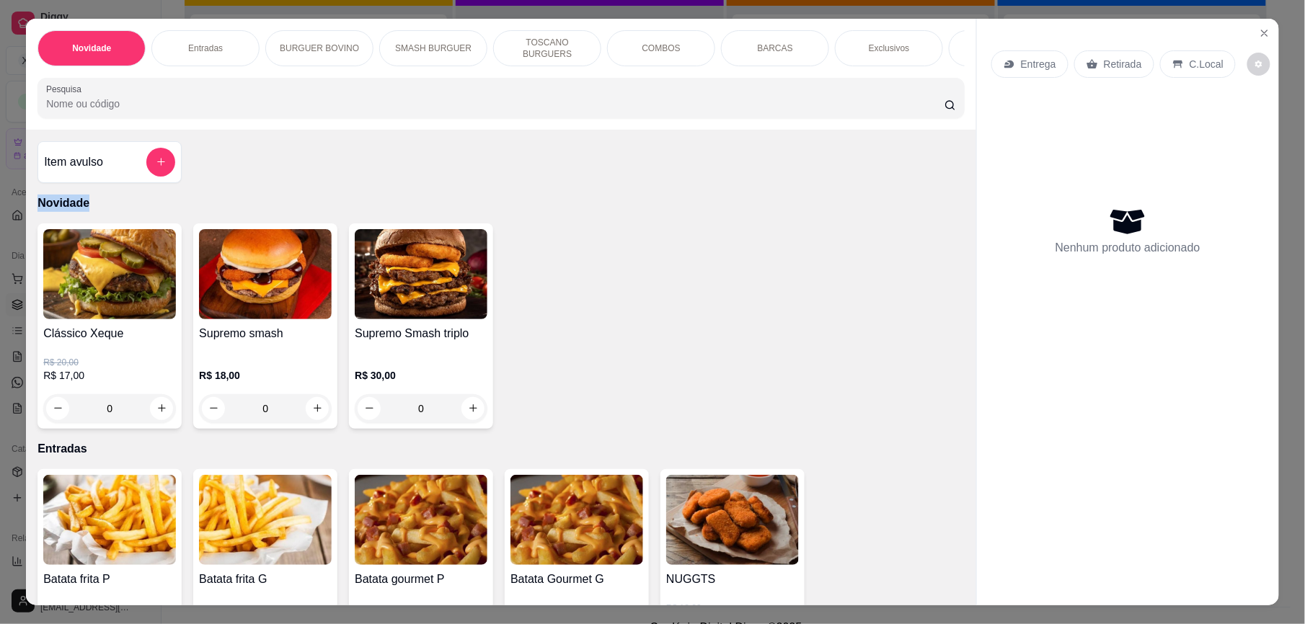
drag, startPoint x: 953, startPoint y: 180, endPoint x: 959, endPoint y: 205, distance: 25.9
click at [959, 205] on div "Item avulso Novidade Clássico Xeque R$ 20,00 R$ 17,00 0 Supremo smash R$ 18,00 …" at bounding box center [501, 368] width 950 height 476
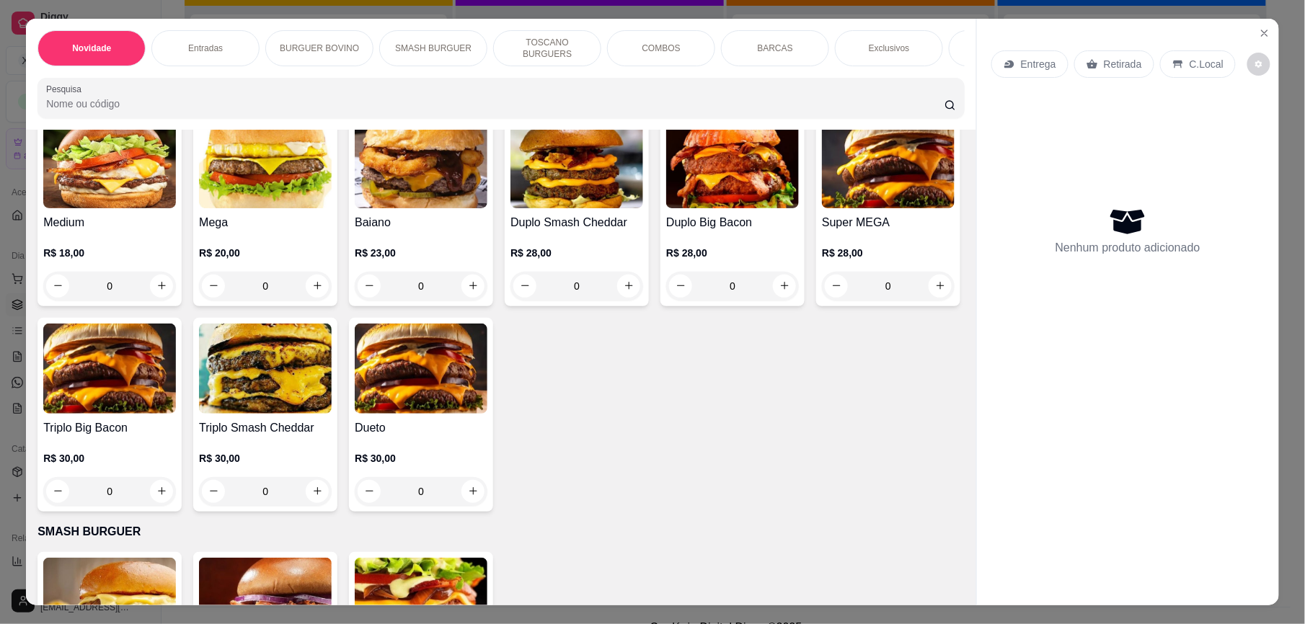
scroll to position [388, 0]
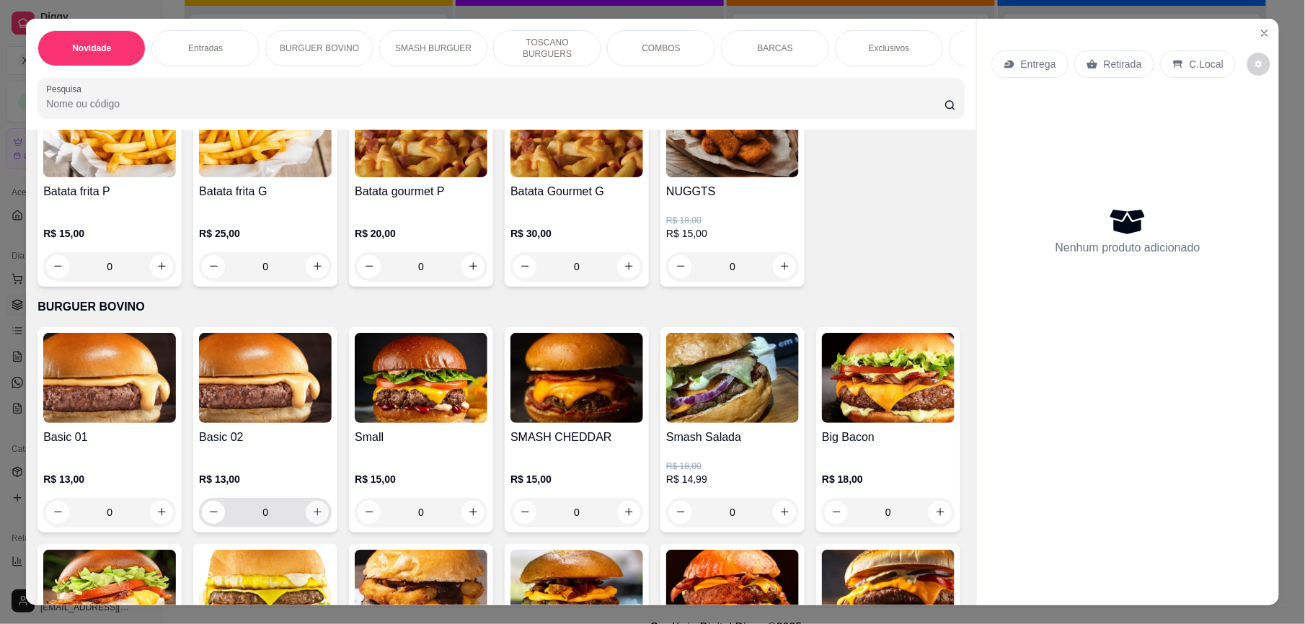
click at [313, 524] on button "increase-product-quantity" at bounding box center [317, 512] width 23 height 23
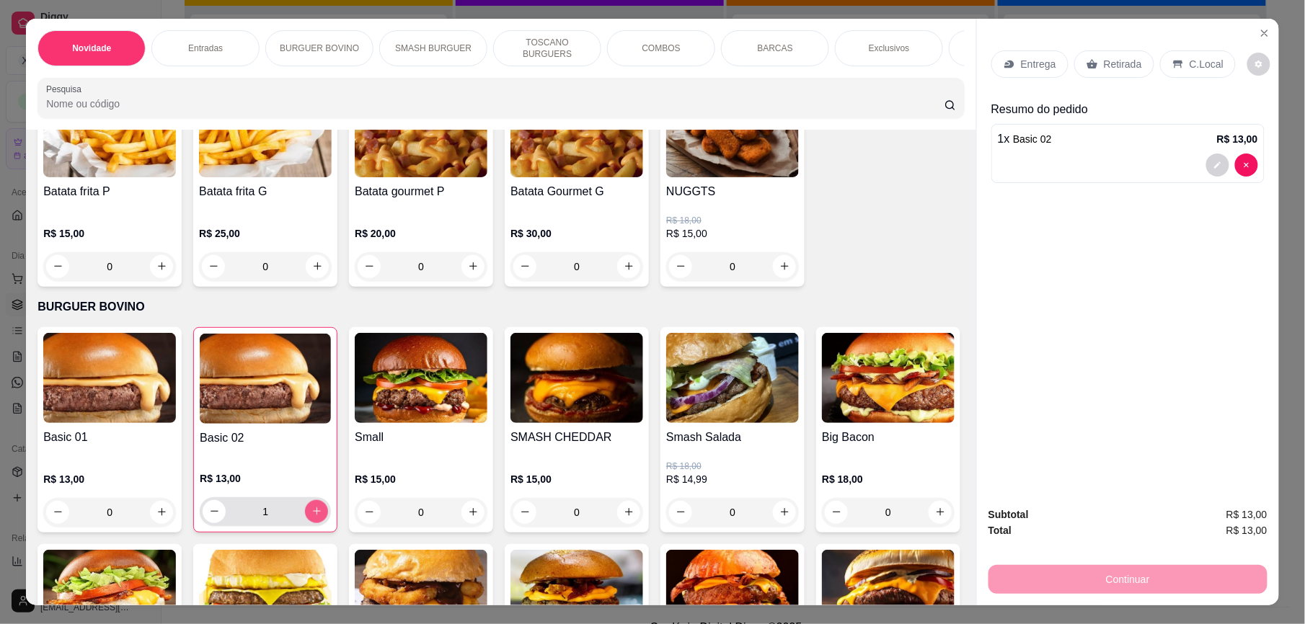
type input "1"
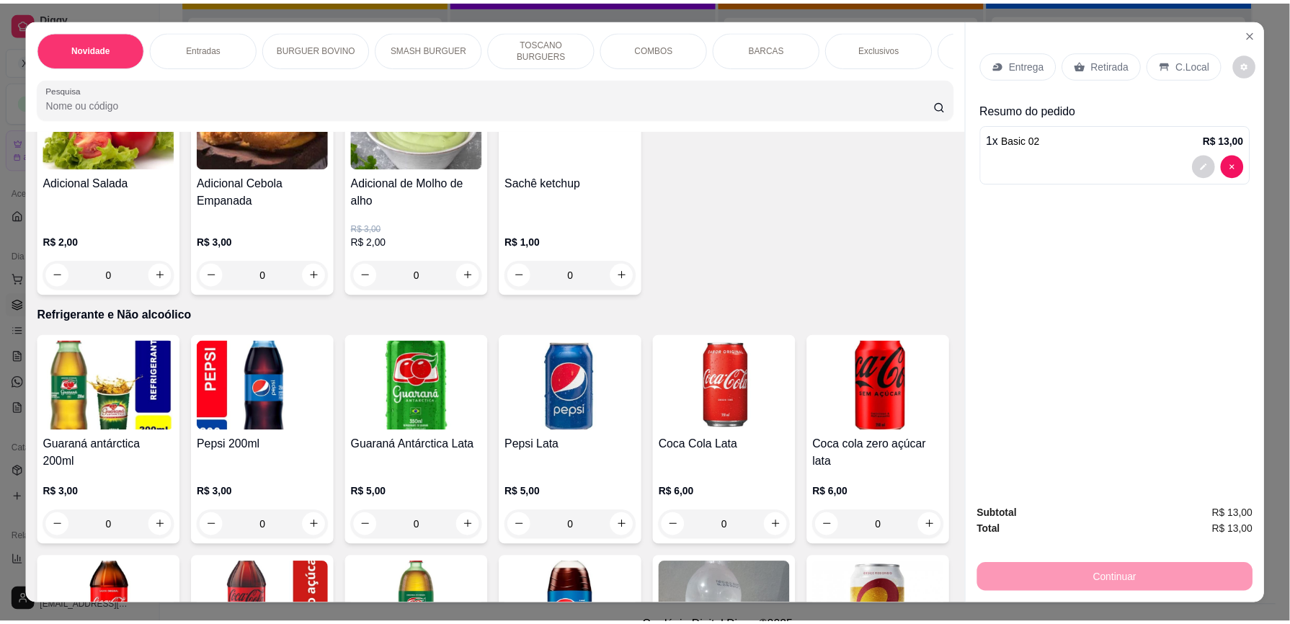
scroll to position [3055, 0]
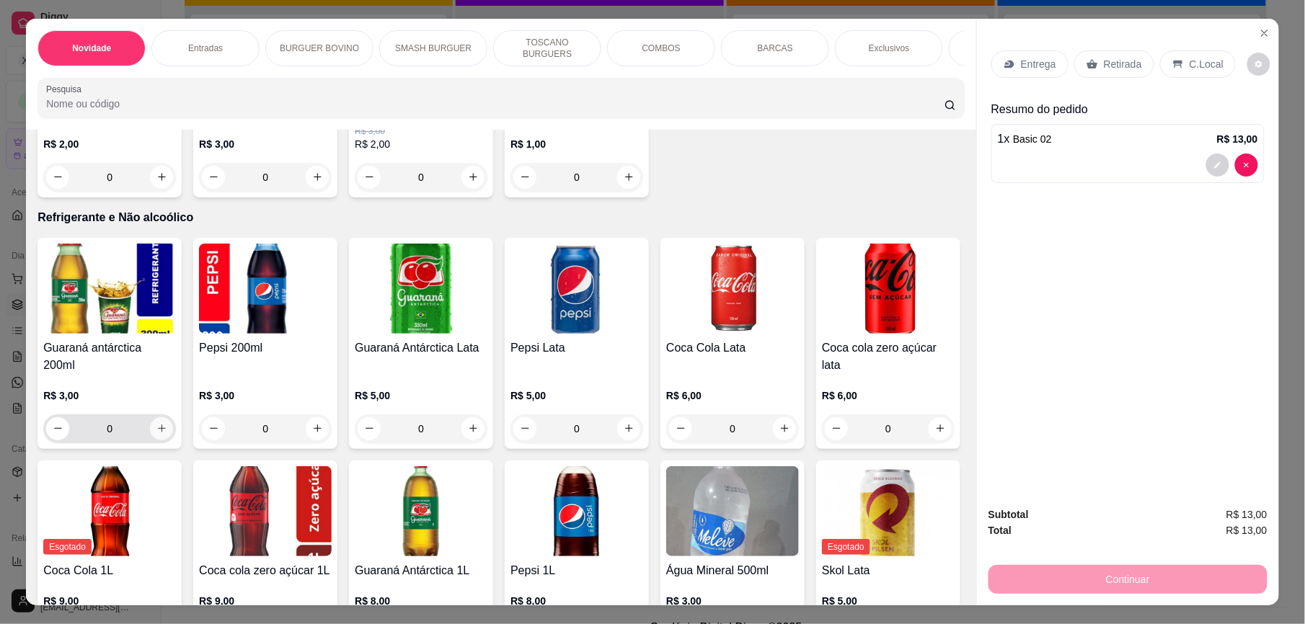
click at [131, 422] on input "0" at bounding box center [109, 429] width 81 height 29
click at [156, 428] on icon "increase-product-quantity" at bounding box center [161, 428] width 11 height 11
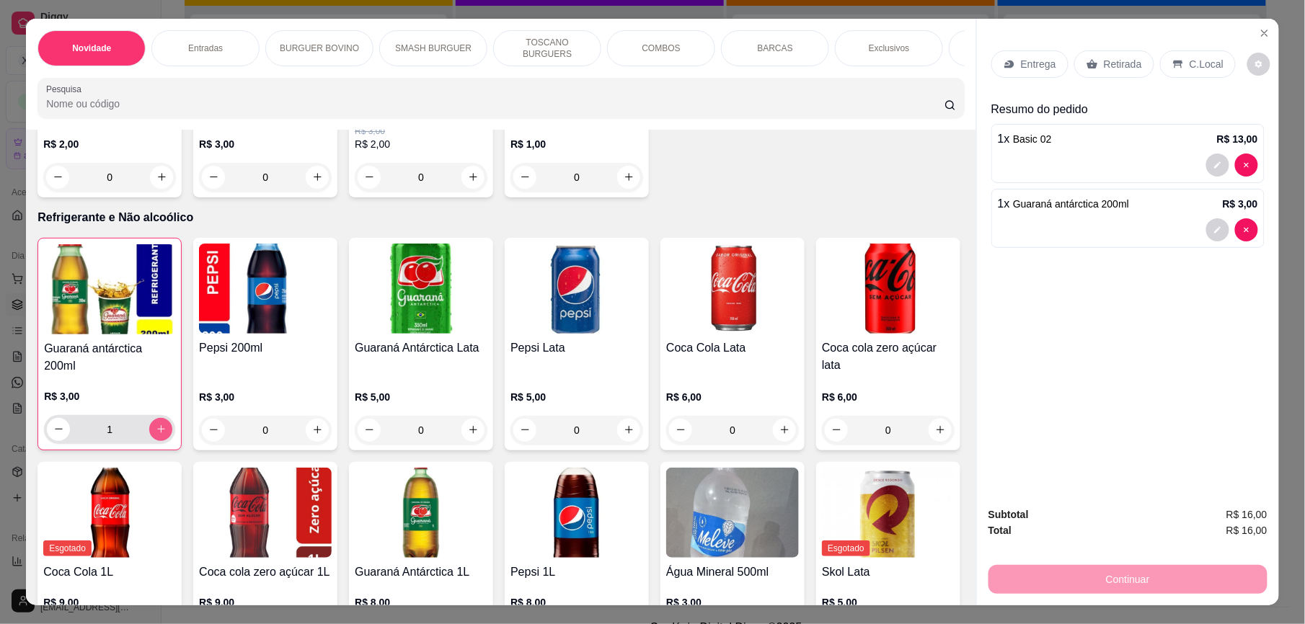
type input "1"
drag, startPoint x: 1130, startPoint y: 58, endPoint x: 1151, endPoint y: 564, distance: 505.8
click at [1129, 58] on p "Retirada" at bounding box center [1123, 64] width 38 height 14
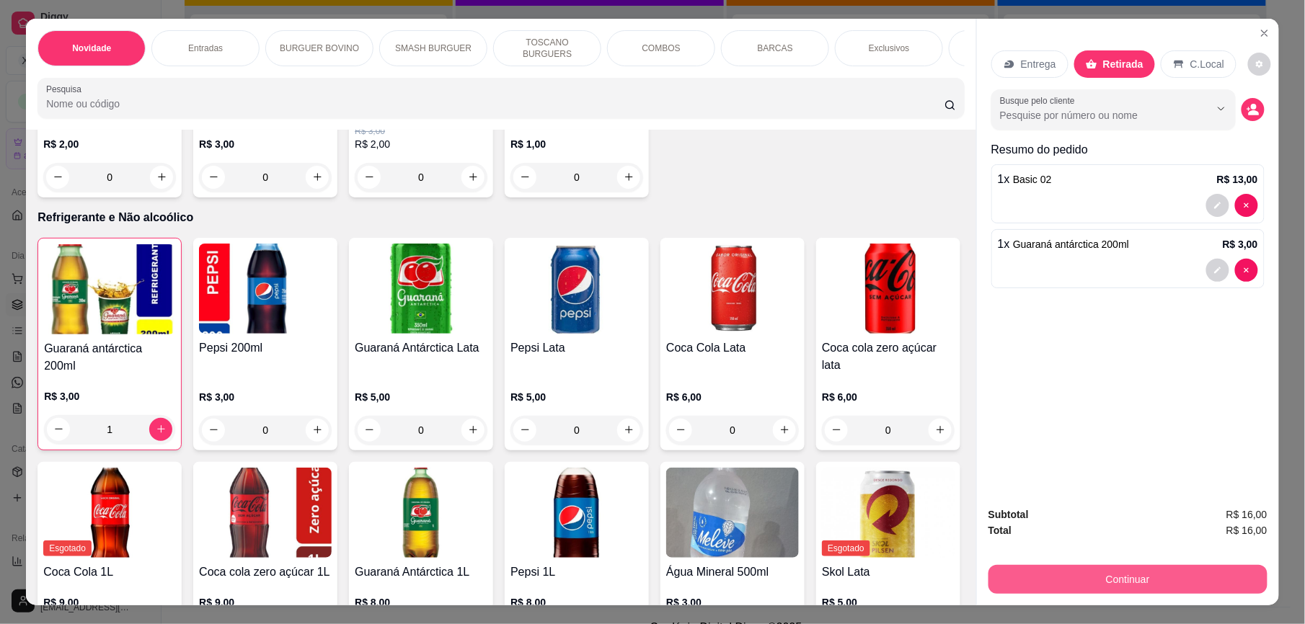
click at [1151, 594] on div "Subtotal R$ 16,00 Total R$ 16,00 Continuar" at bounding box center [1128, 550] width 302 height 110
click at [1047, 591] on button "Continuar" at bounding box center [1127, 579] width 279 height 29
click at [1117, 562] on div "Continuar" at bounding box center [1127, 578] width 279 height 32
click at [1134, 580] on button "Continuar" at bounding box center [1127, 579] width 279 height 29
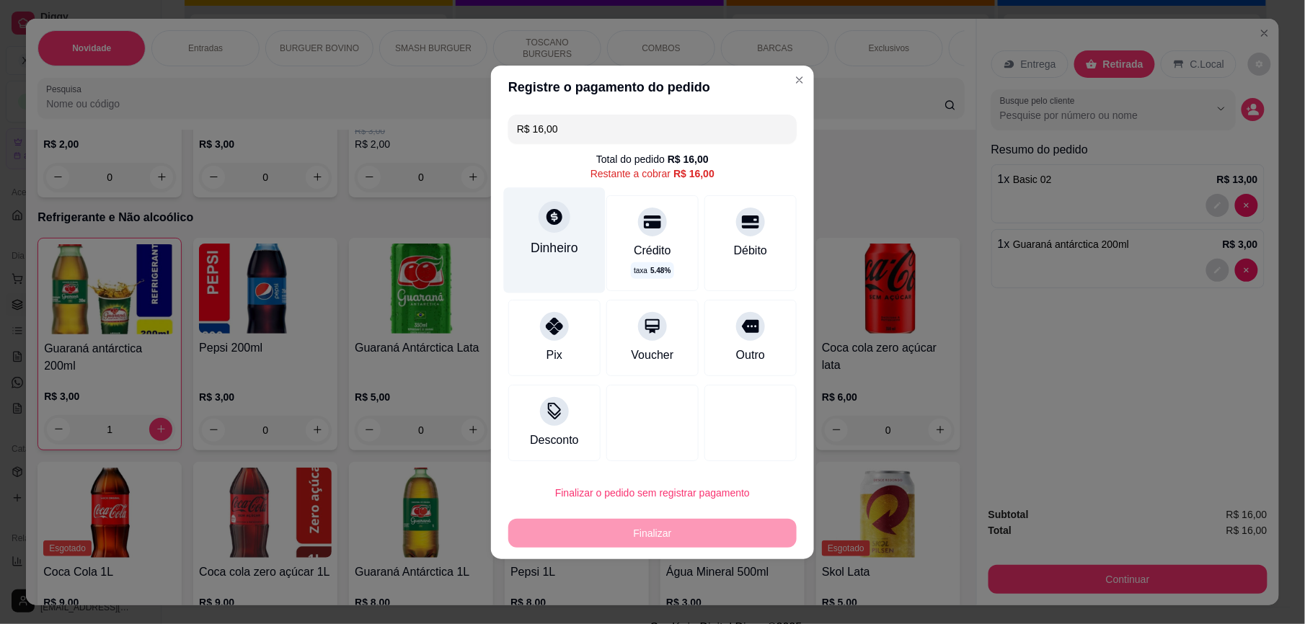
click at [559, 245] on div "Dinheiro" at bounding box center [555, 248] width 48 height 19
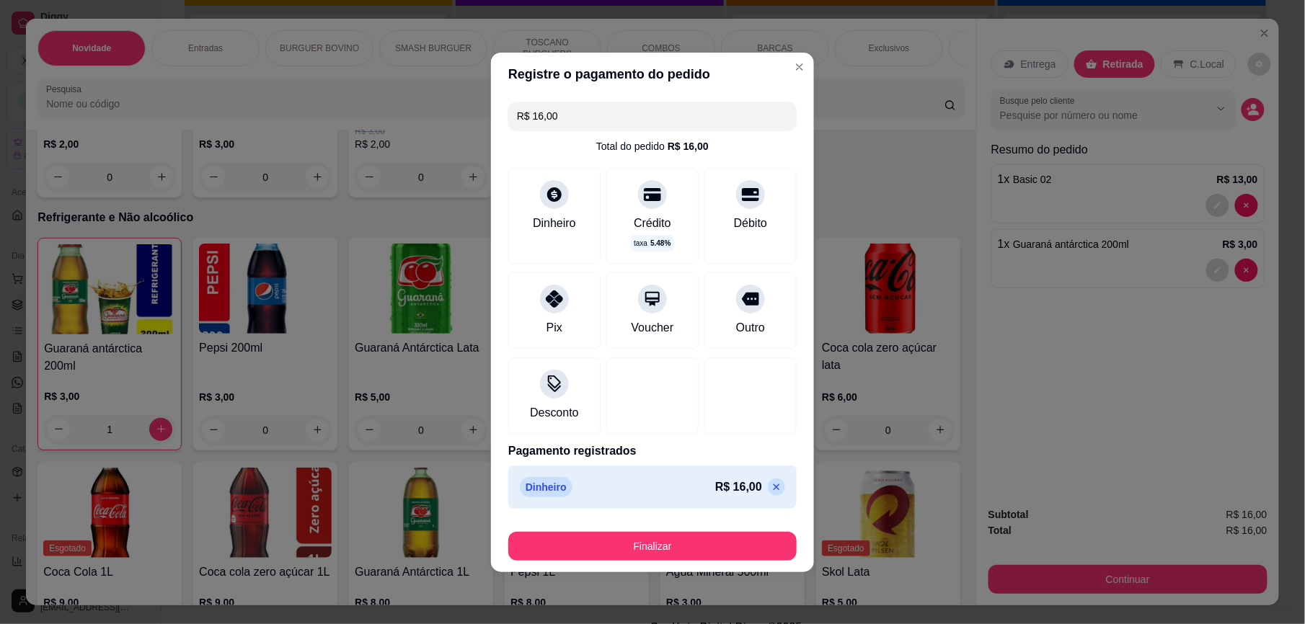
type input "R$ 0,00"
click at [707, 544] on button "Finalizar" at bounding box center [652, 546] width 288 height 29
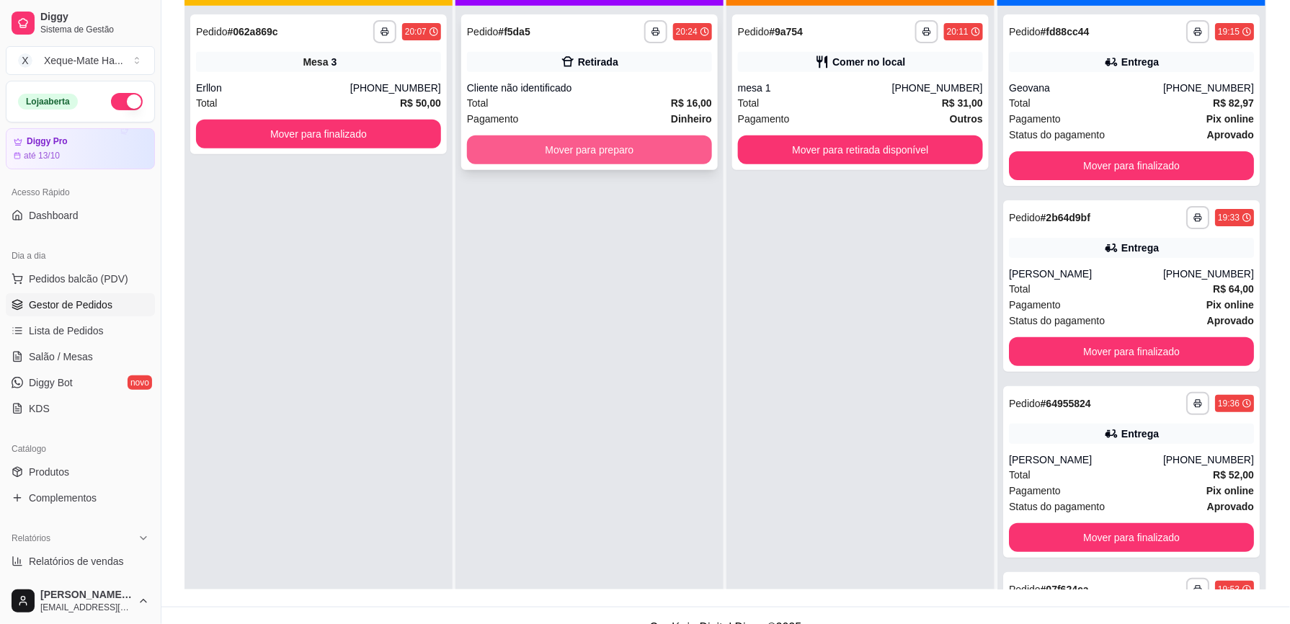
click at [555, 151] on button "Mover para preparo" at bounding box center [589, 150] width 245 height 29
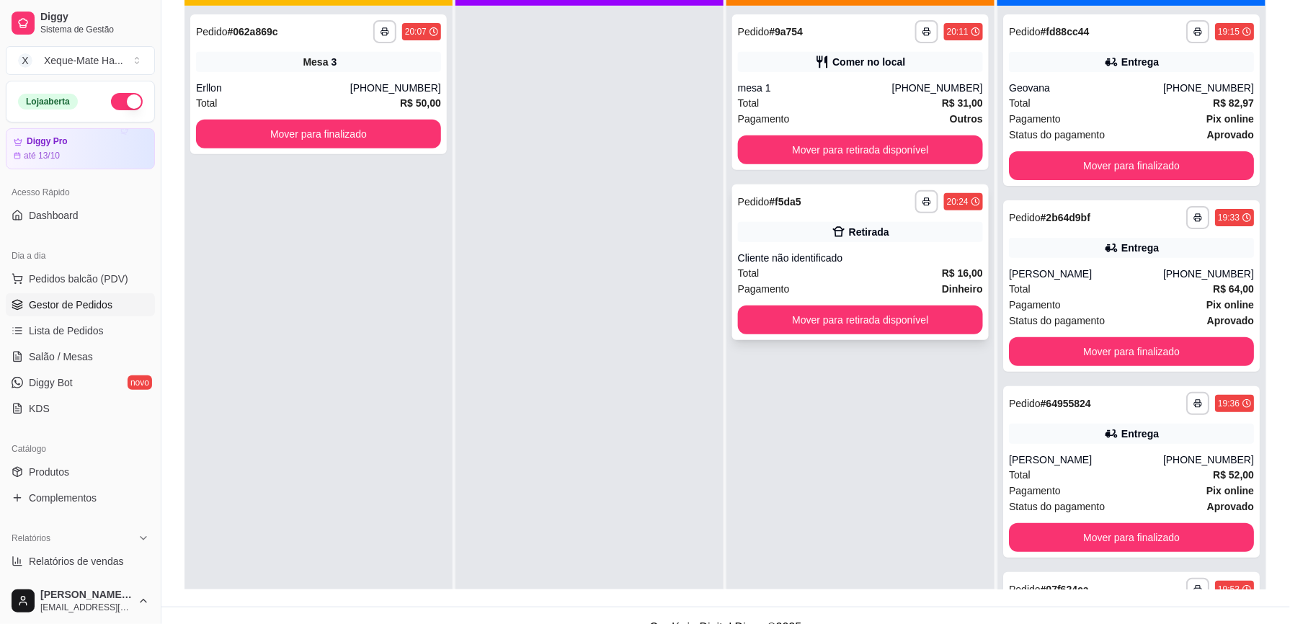
click at [740, 237] on div "Retirada" at bounding box center [860, 232] width 245 height 20
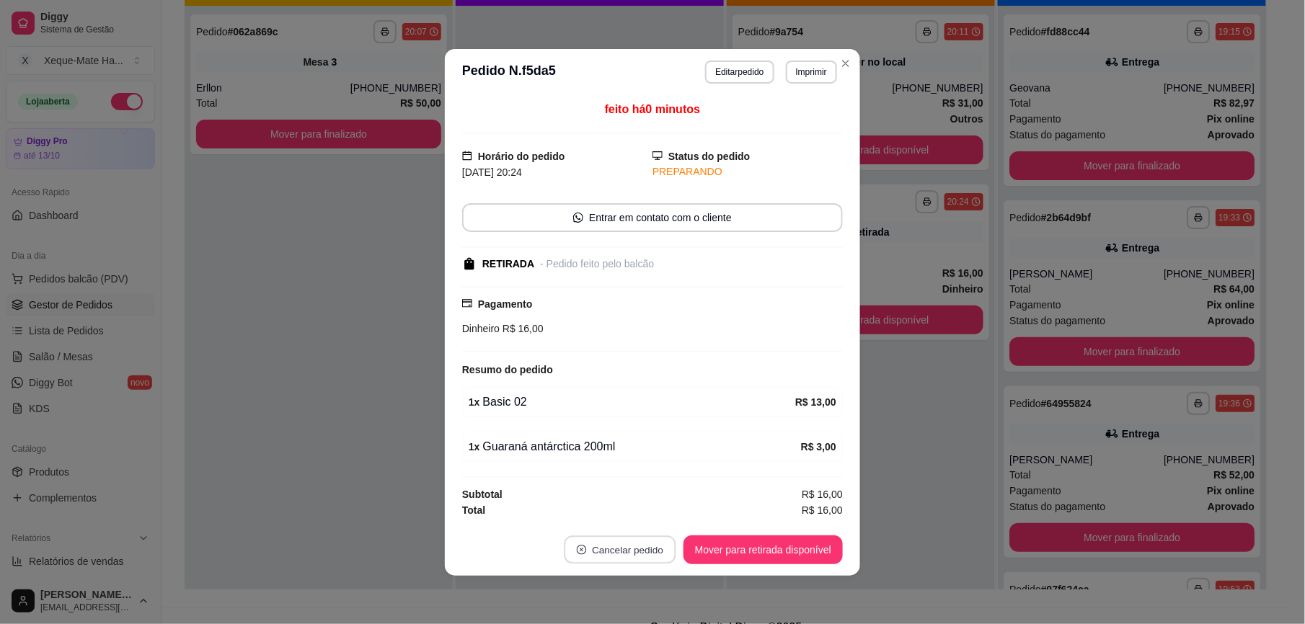
click at [657, 552] on button "Cancelar pedido" at bounding box center [620, 550] width 112 height 28
click at [665, 519] on button "Sim" at bounding box center [661, 516] width 58 height 29
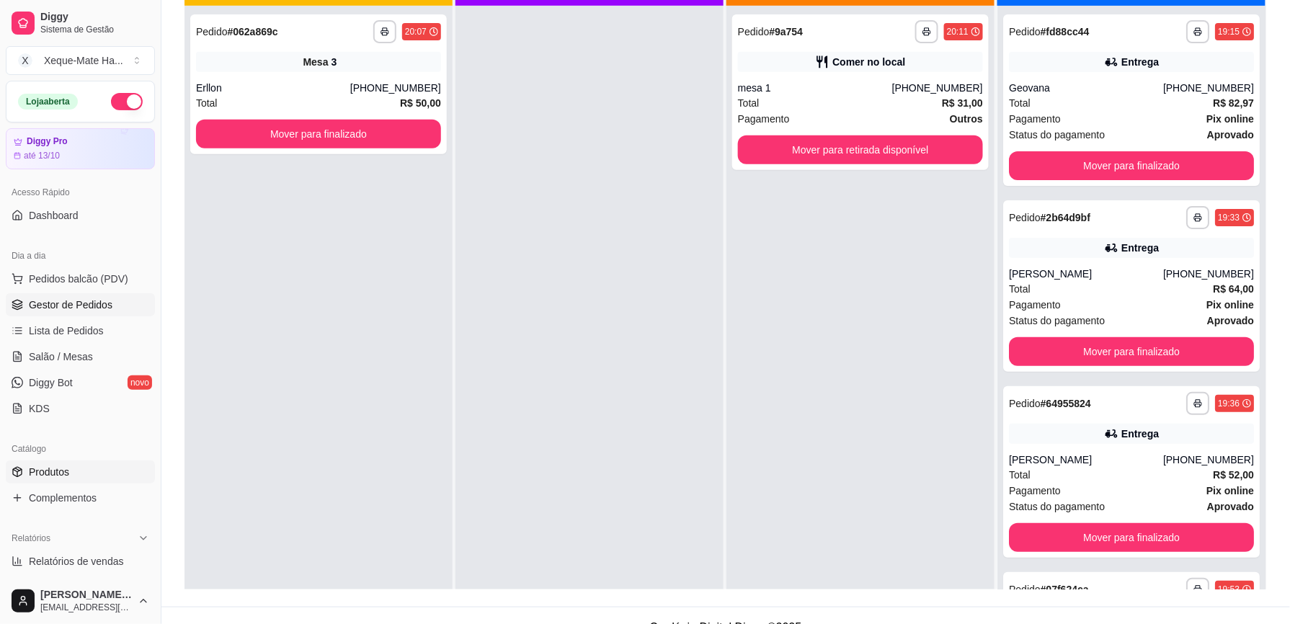
click at [55, 479] on span "Produtos" at bounding box center [49, 472] width 40 height 14
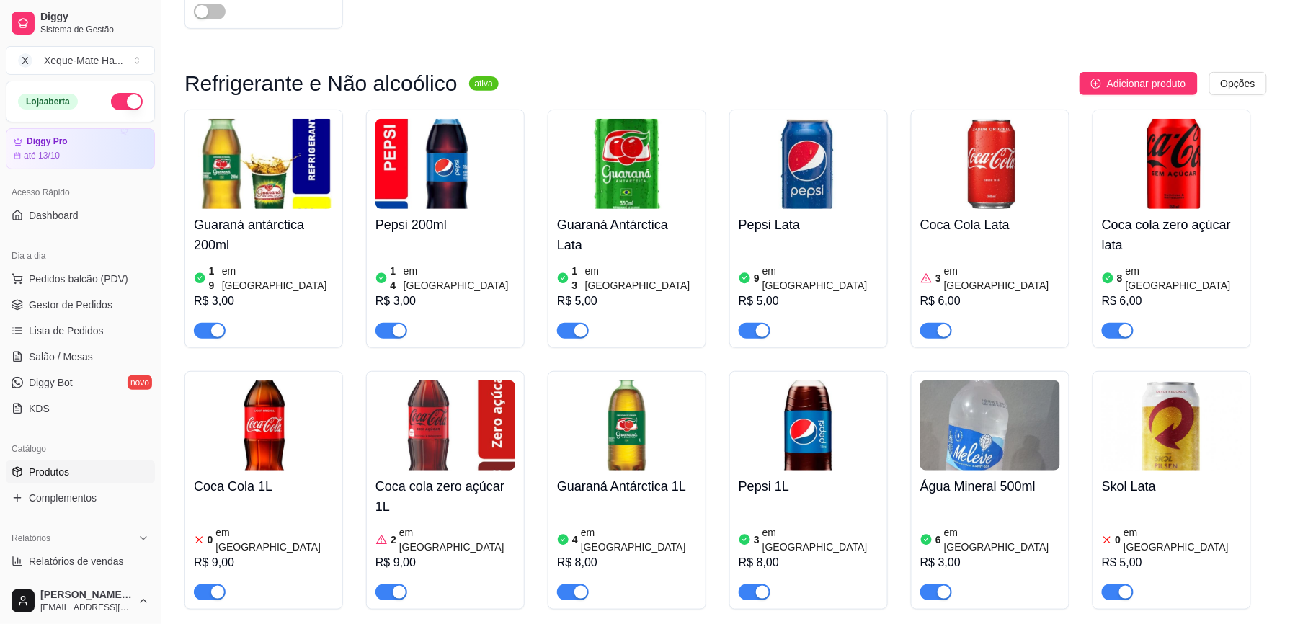
scroll to position [4127, 0]
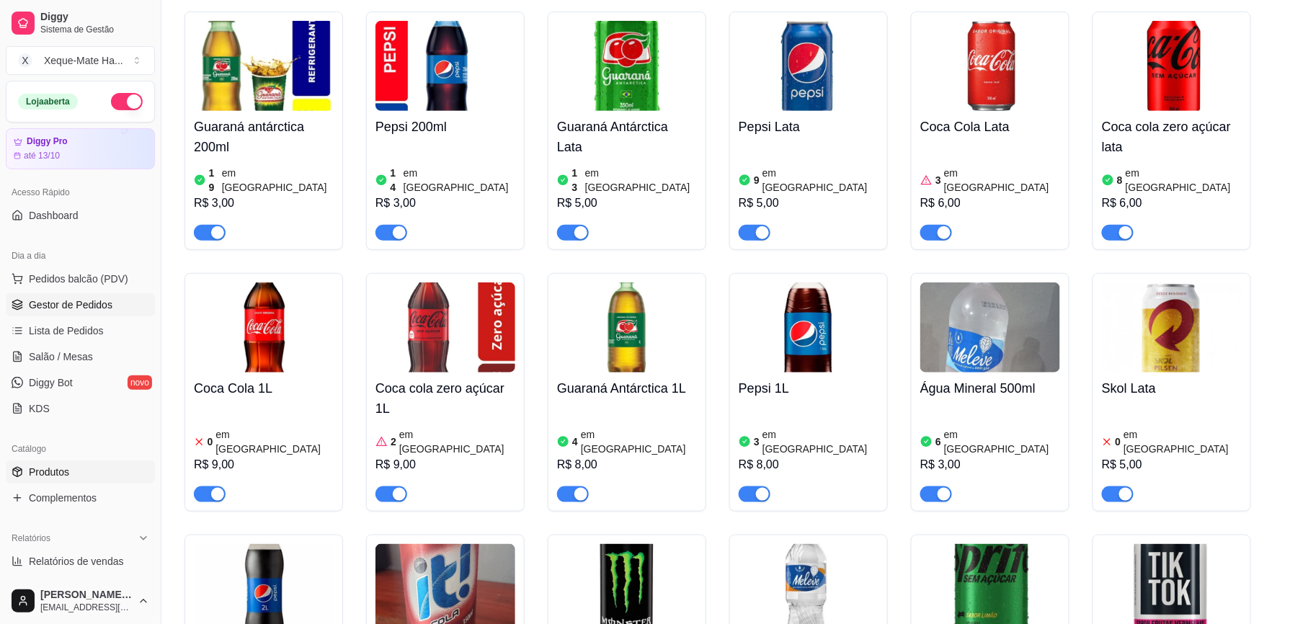
click at [65, 298] on span "Gestor de Pedidos" at bounding box center [71, 305] width 84 height 14
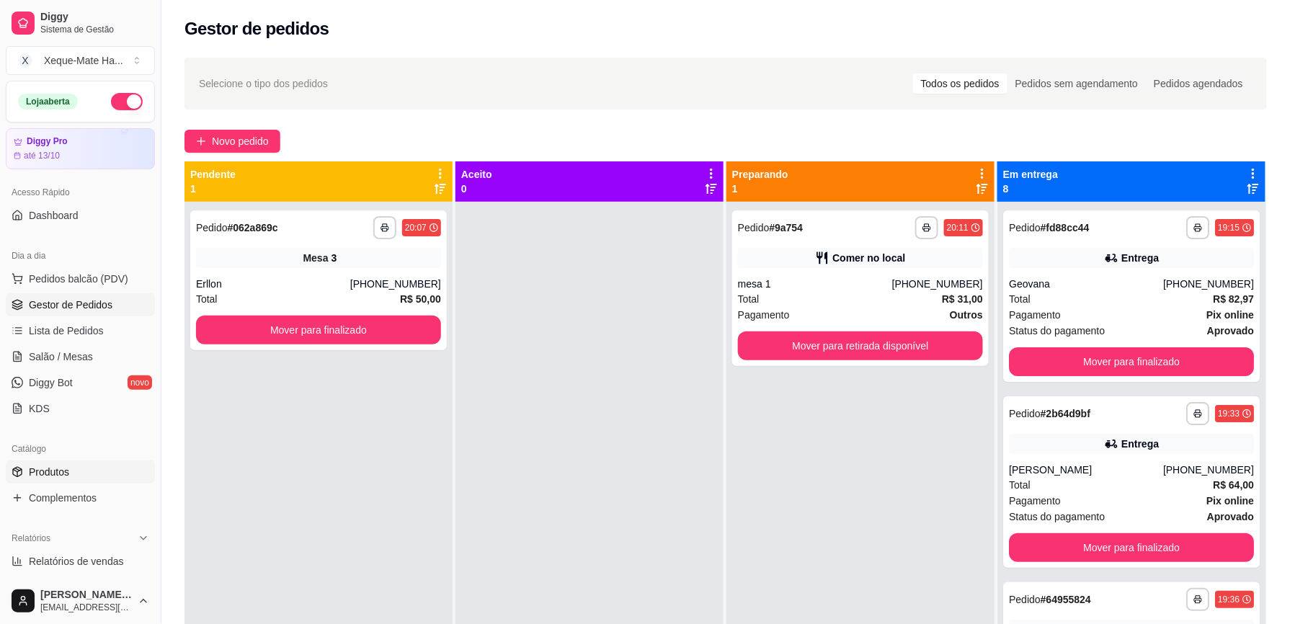
click at [59, 471] on span "Produtos" at bounding box center [49, 472] width 40 height 14
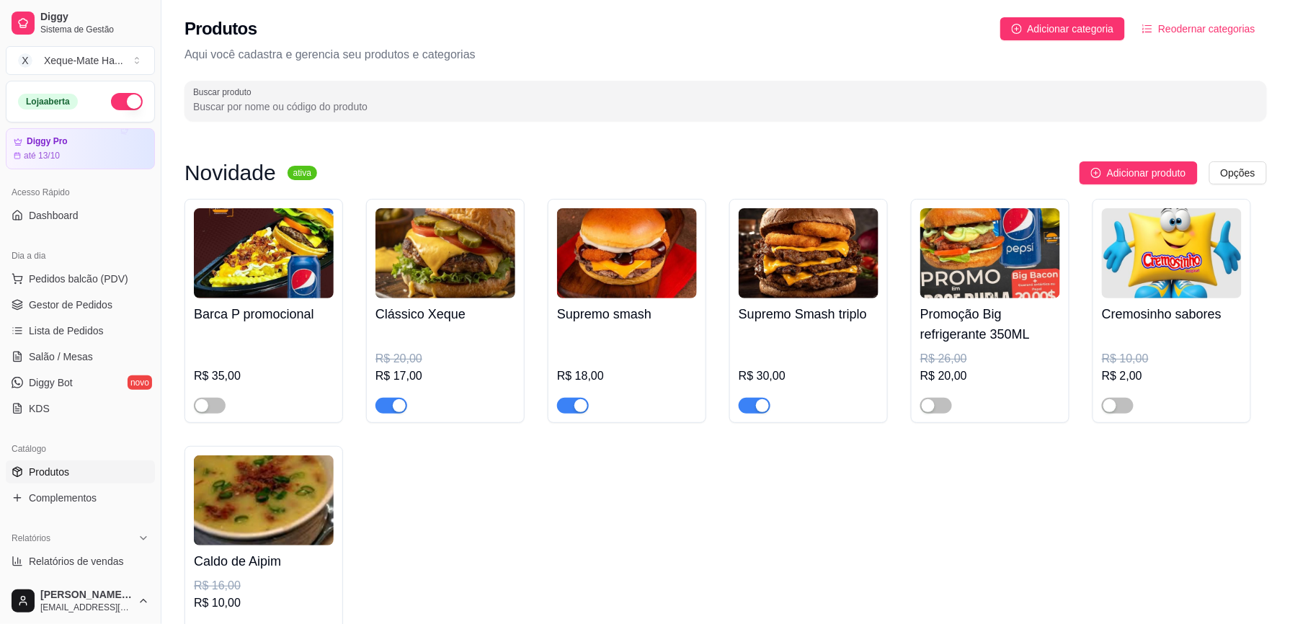
click at [47, 462] on link "Produtos" at bounding box center [80, 472] width 149 height 23
click at [66, 353] on span "Salão / Mesas" at bounding box center [61, 357] width 64 height 14
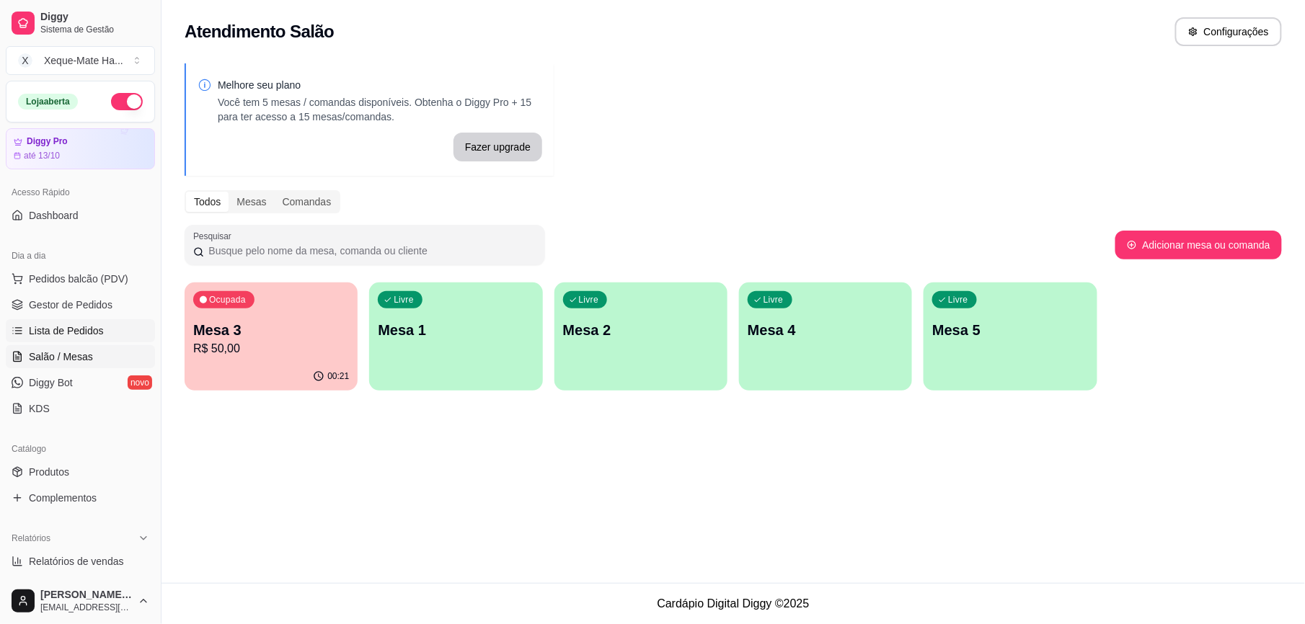
click at [91, 335] on span "Lista de Pedidos" at bounding box center [66, 331] width 75 height 14
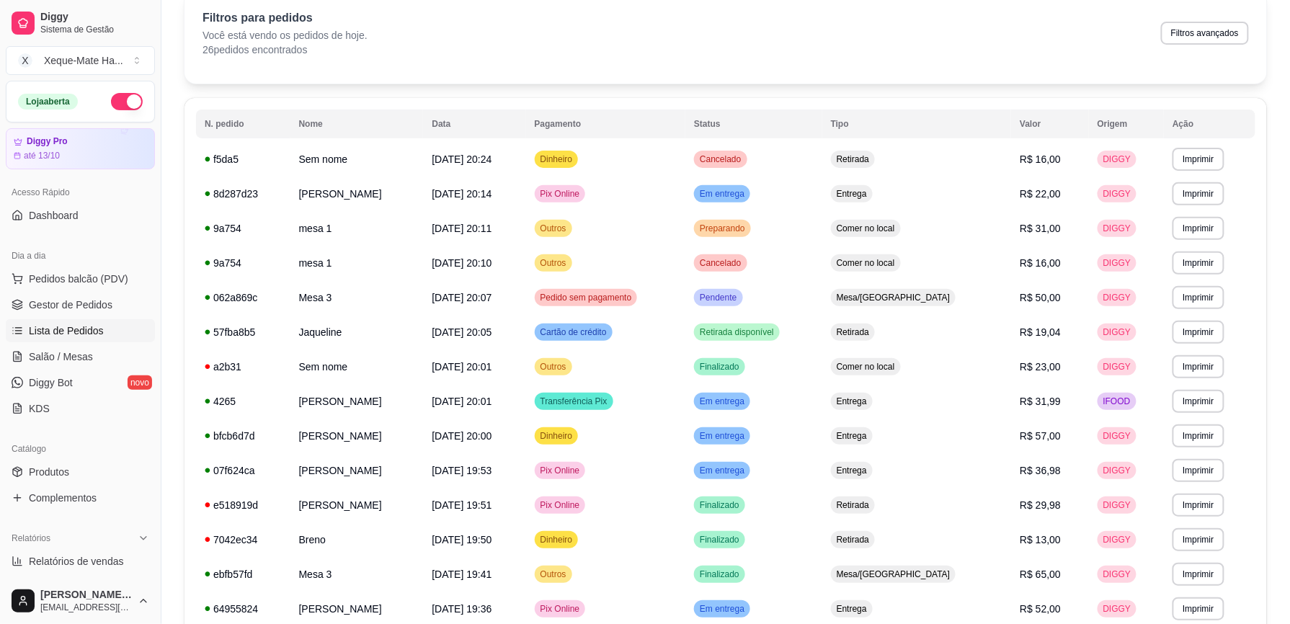
scroll to position [56, 0]
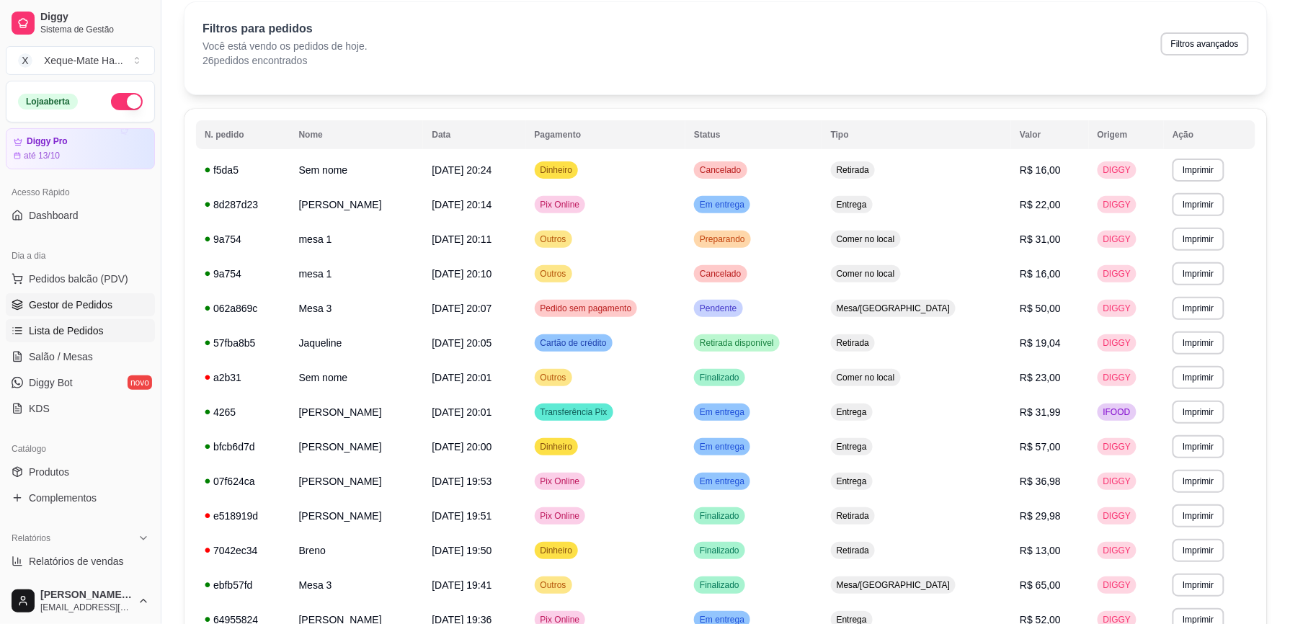
click at [35, 306] on span "Gestor de Pedidos" at bounding box center [71, 305] width 84 height 14
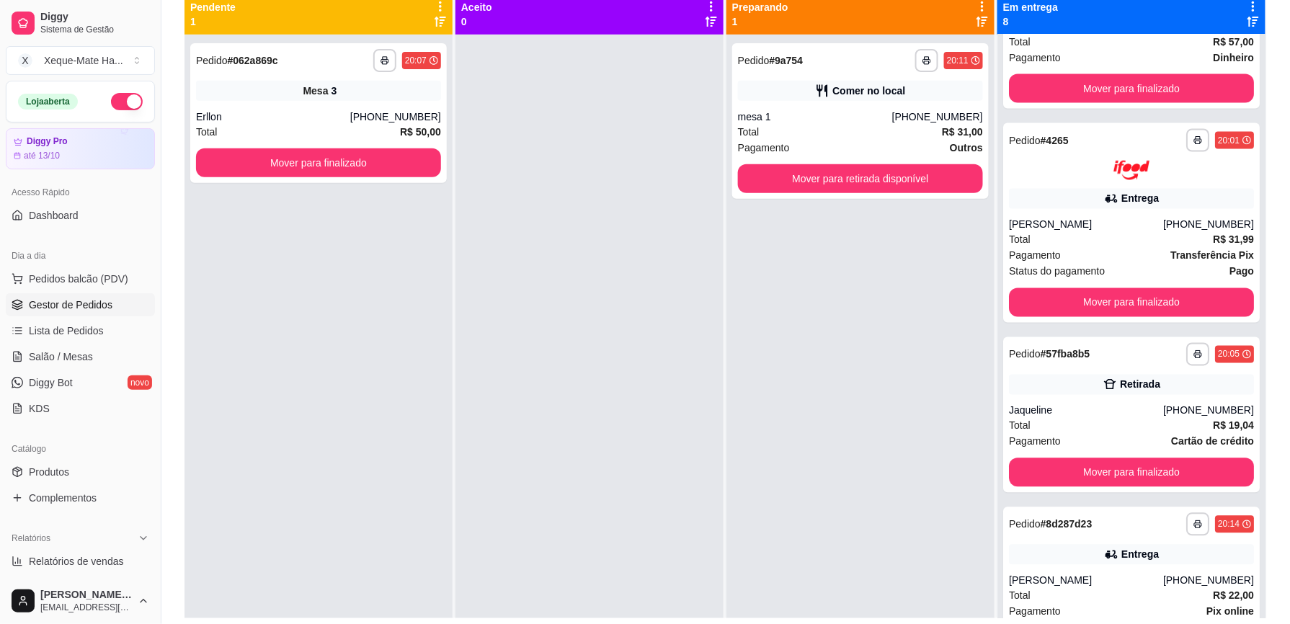
scroll to position [40, 0]
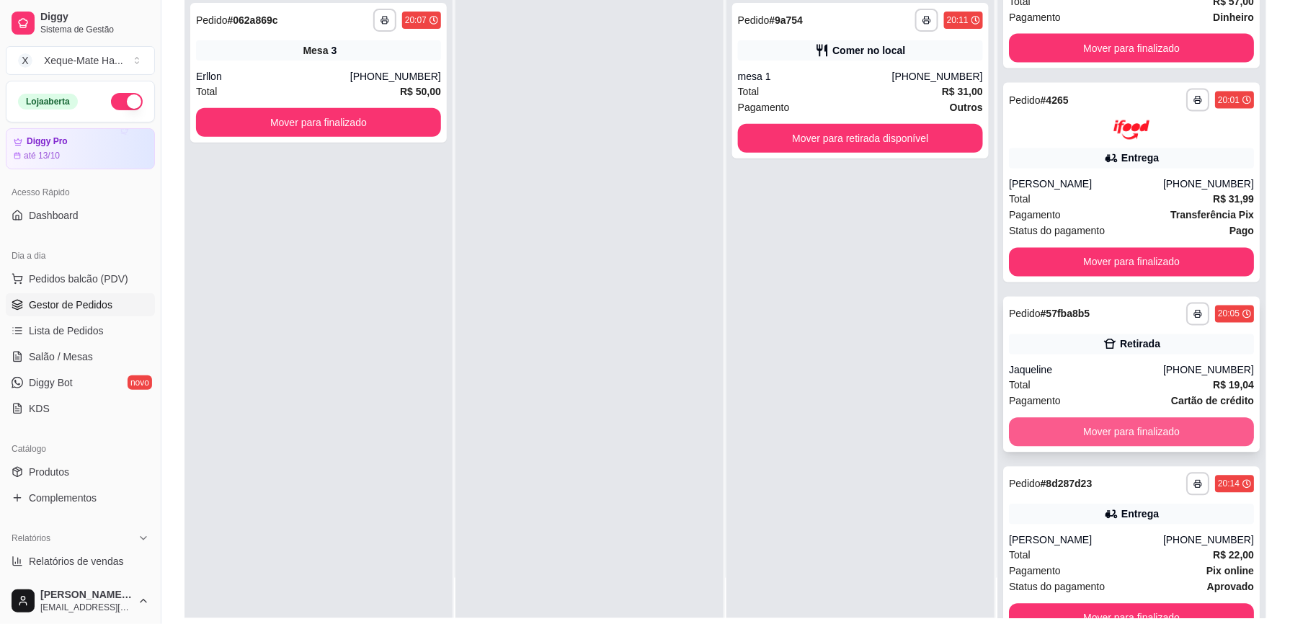
click at [1208, 430] on button "Mover para finalizado" at bounding box center [1131, 432] width 245 height 29
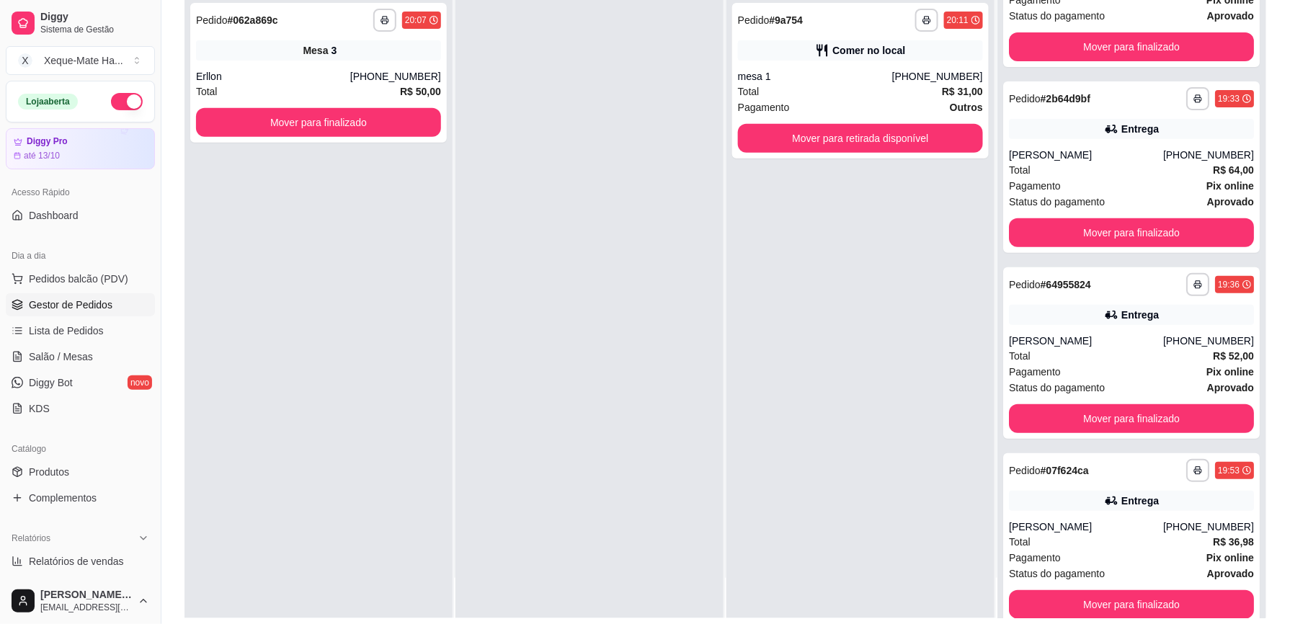
scroll to position [0, 0]
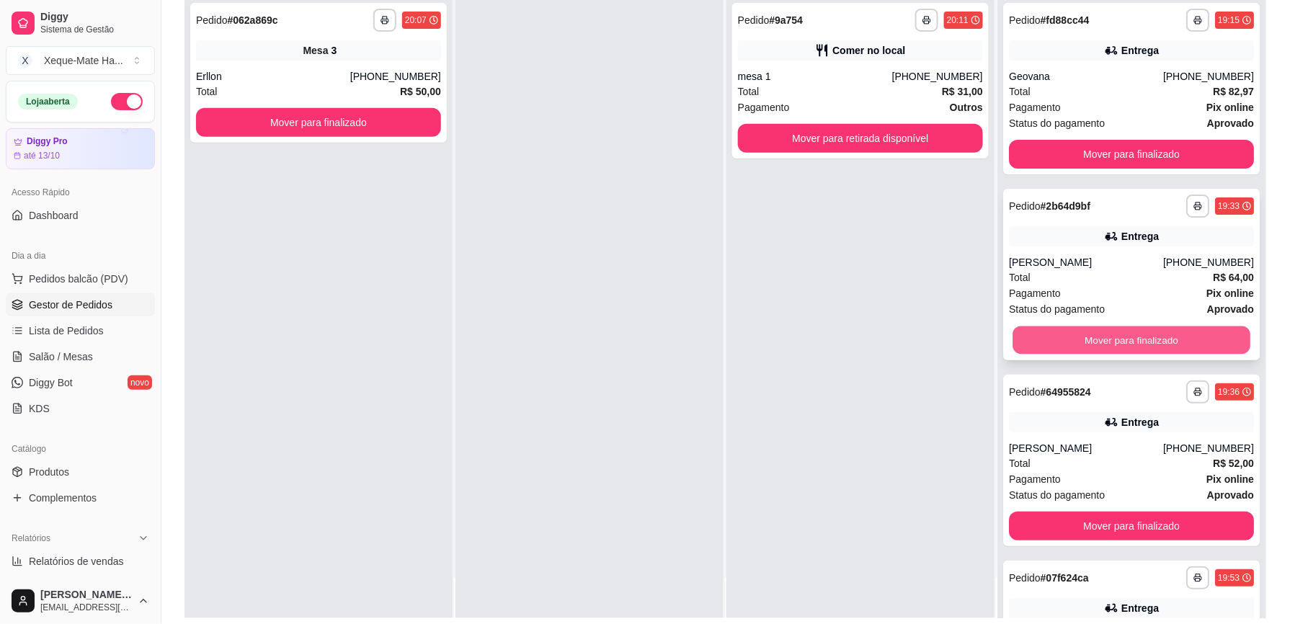
click at [1129, 339] on button "Mover para finalizado" at bounding box center [1132, 341] width 238 height 28
click at [1094, 342] on button "Mover para finalizado" at bounding box center [1131, 340] width 245 height 29
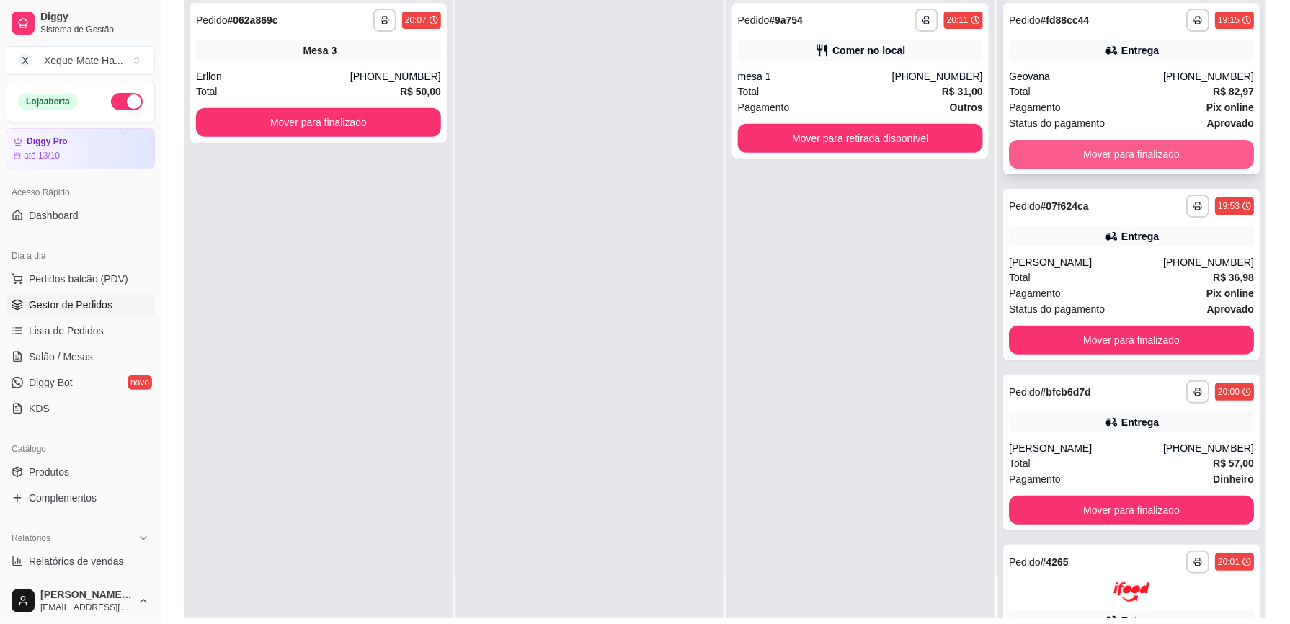
click at [1128, 161] on button "Mover para finalizado" at bounding box center [1131, 154] width 245 height 29
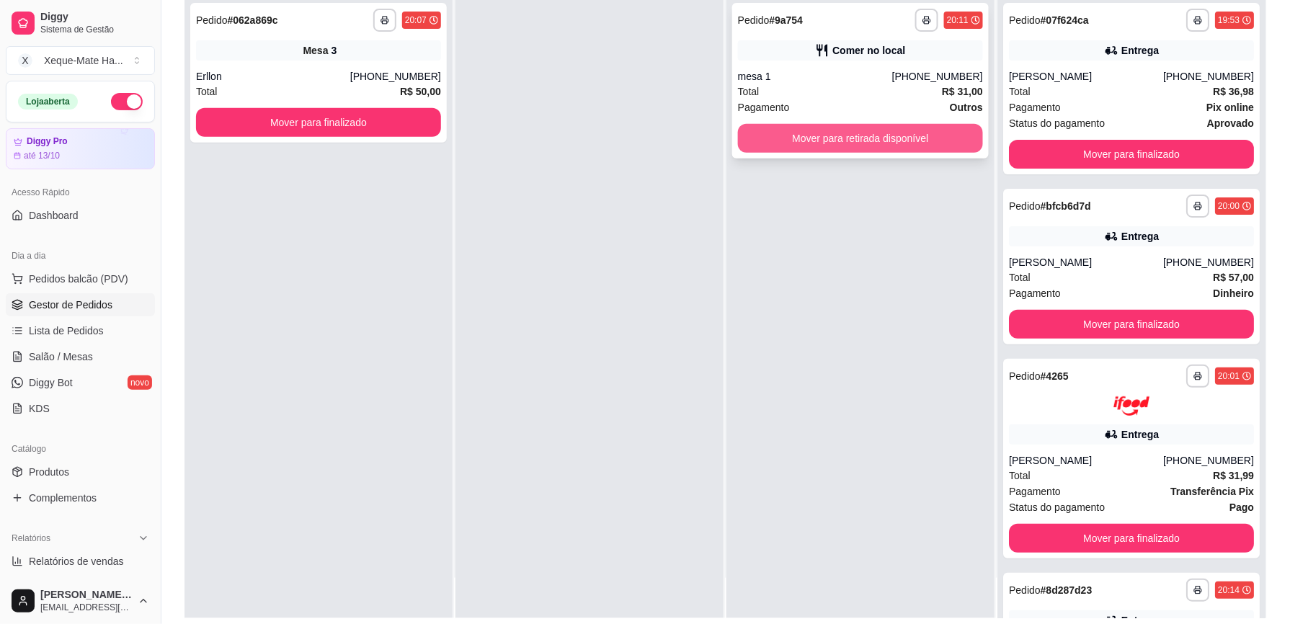
click at [918, 133] on button "Mover para retirada disponível" at bounding box center [860, 138] width 245 height 29
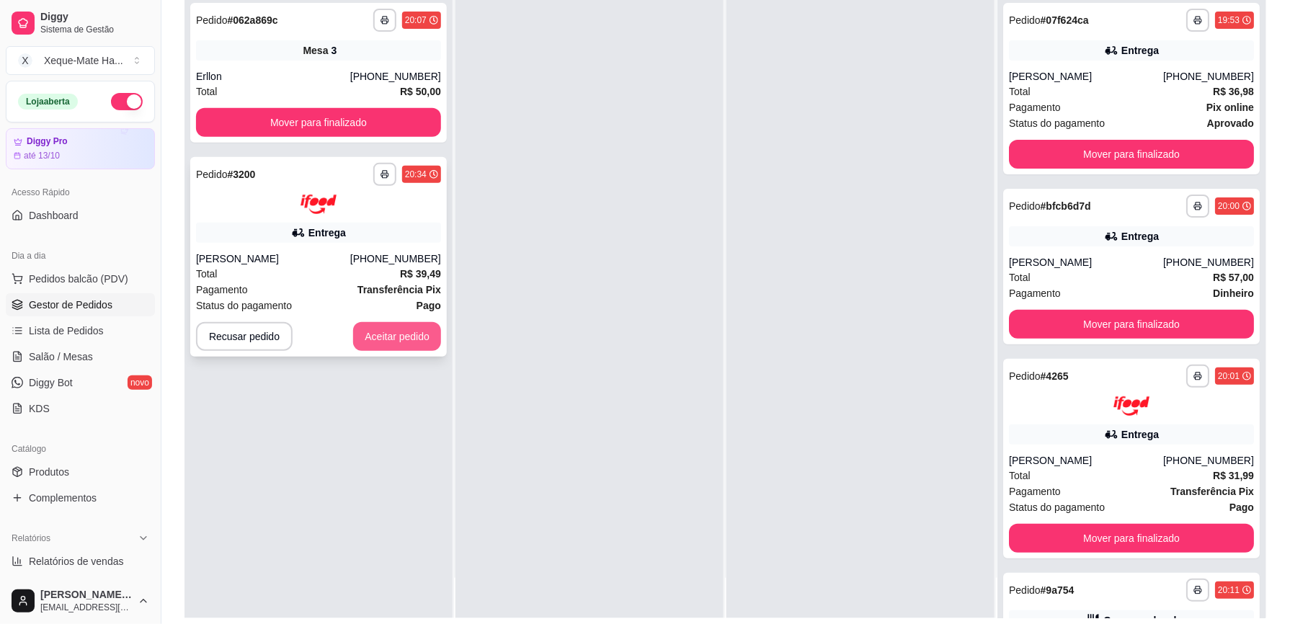
click at [413, 329] on button "Aceitar pedido" at bounding box center [397, 336] width 88 height 29
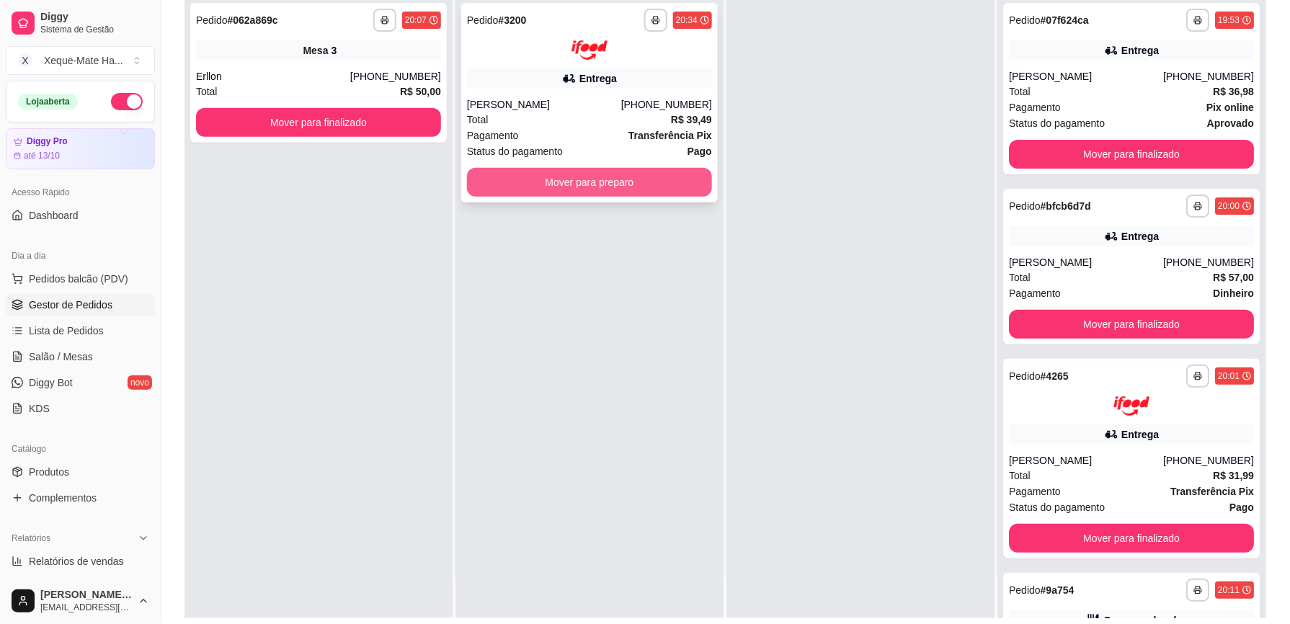
click at [584, 185] on button "Mover para preparo" at bounding box center [589, 182] width 245 height 29
click at [629, 174] on button "Mover para preparo" at bounding box center [589, 182] width 245 height 29
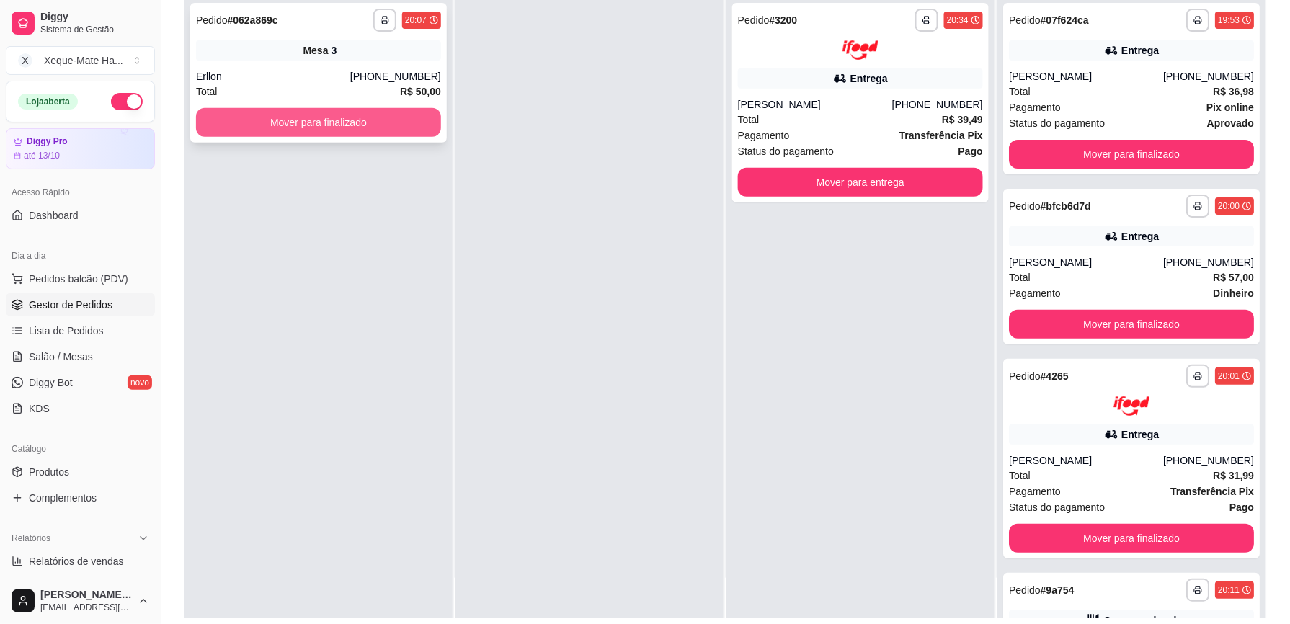
click at [297, 117] on button "Mover para finalizado" at bounding box center [318, 122] width 245 height 29
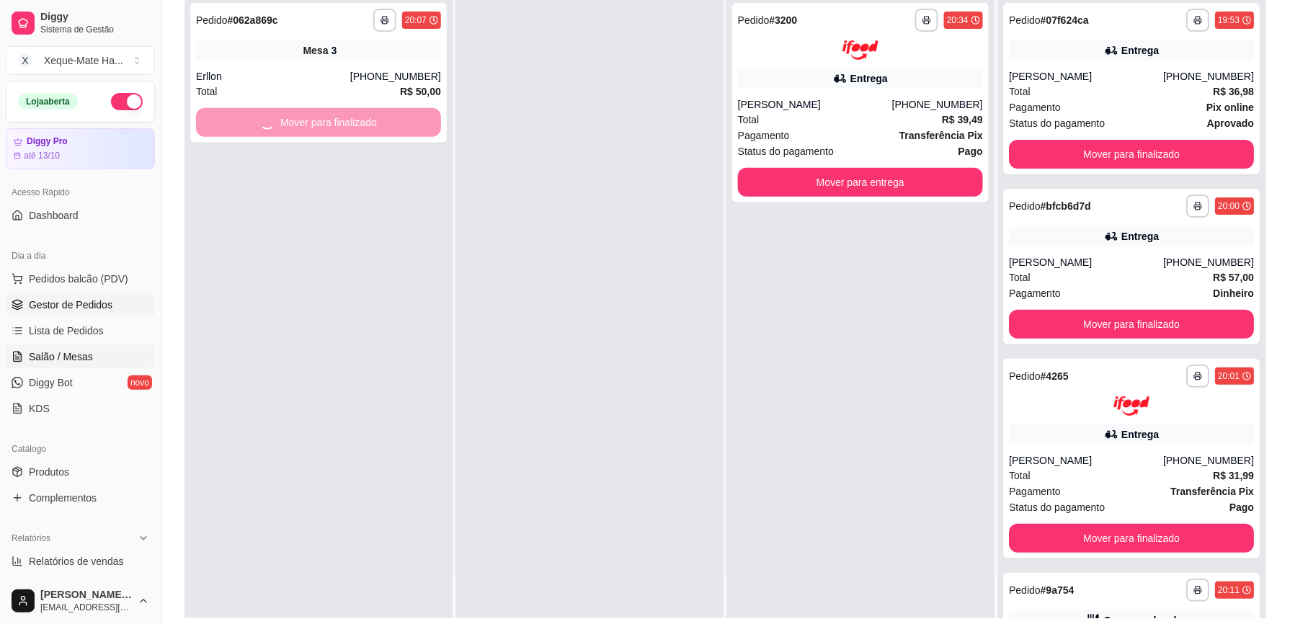
click at [81, 350] on span "Salão / Mesas" at bounding box center [61, 357] width 64 height 14
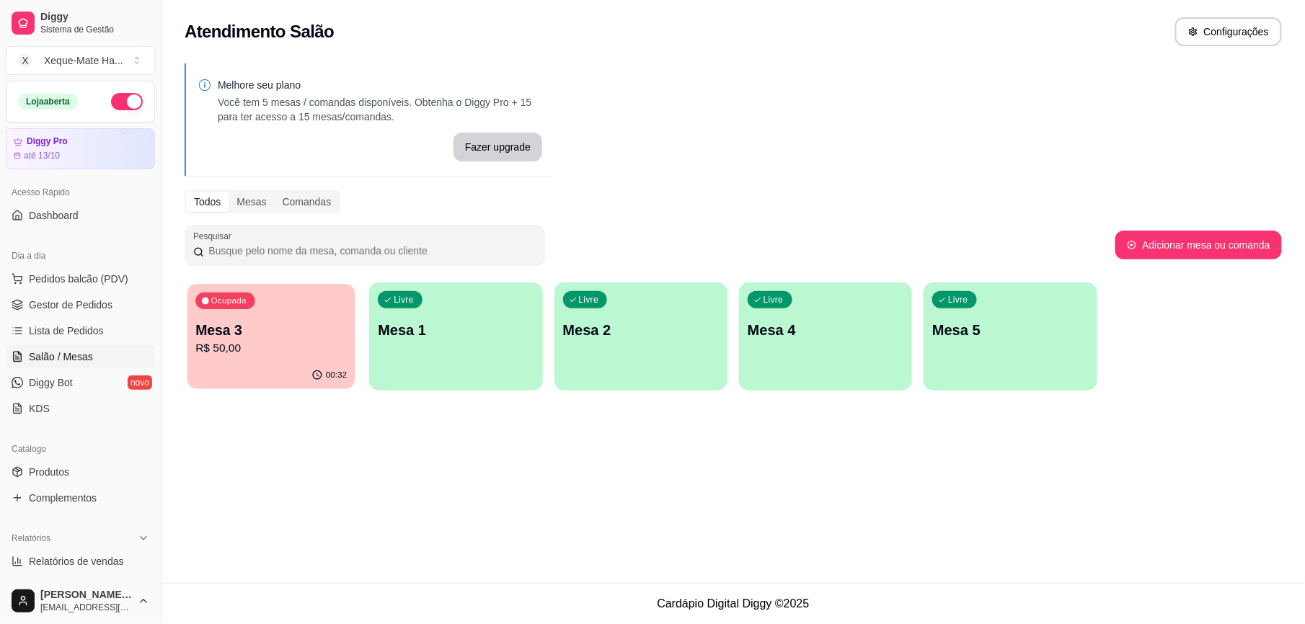
click at [246, 347] on p "R$ 50,00" at bounding box center [270, 348] width 151 height 17
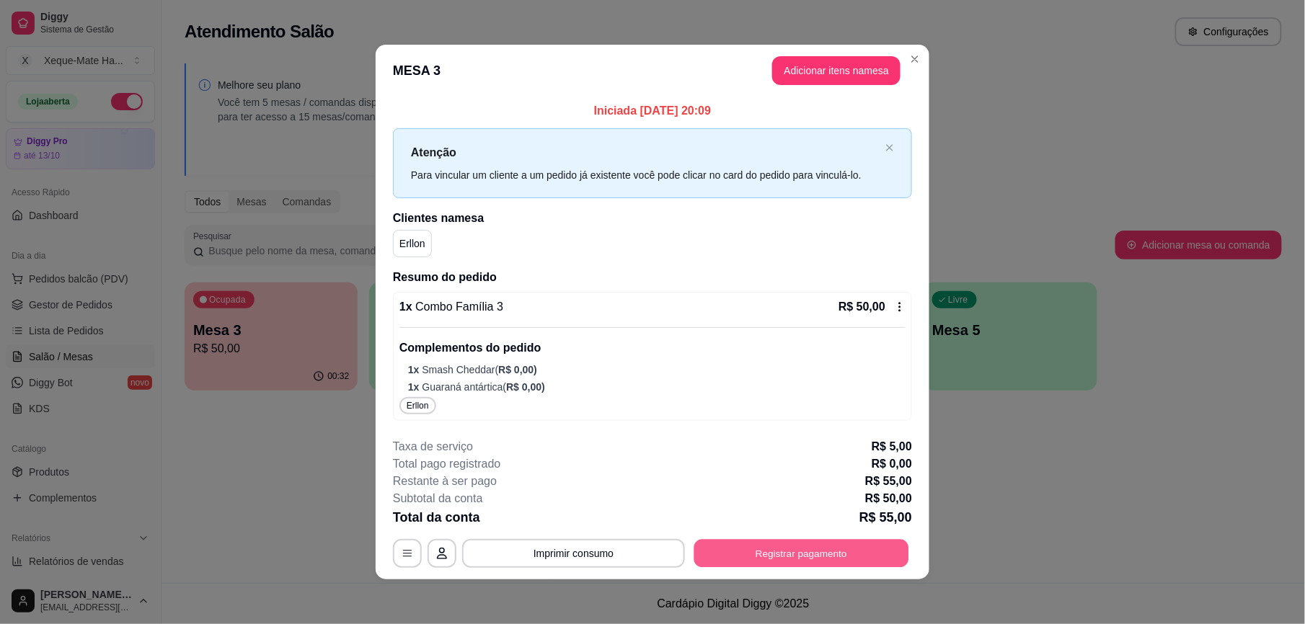
click at [774, 552] on button "Registrar pagamento" at bounding box center [801, 554] width 215 height 28
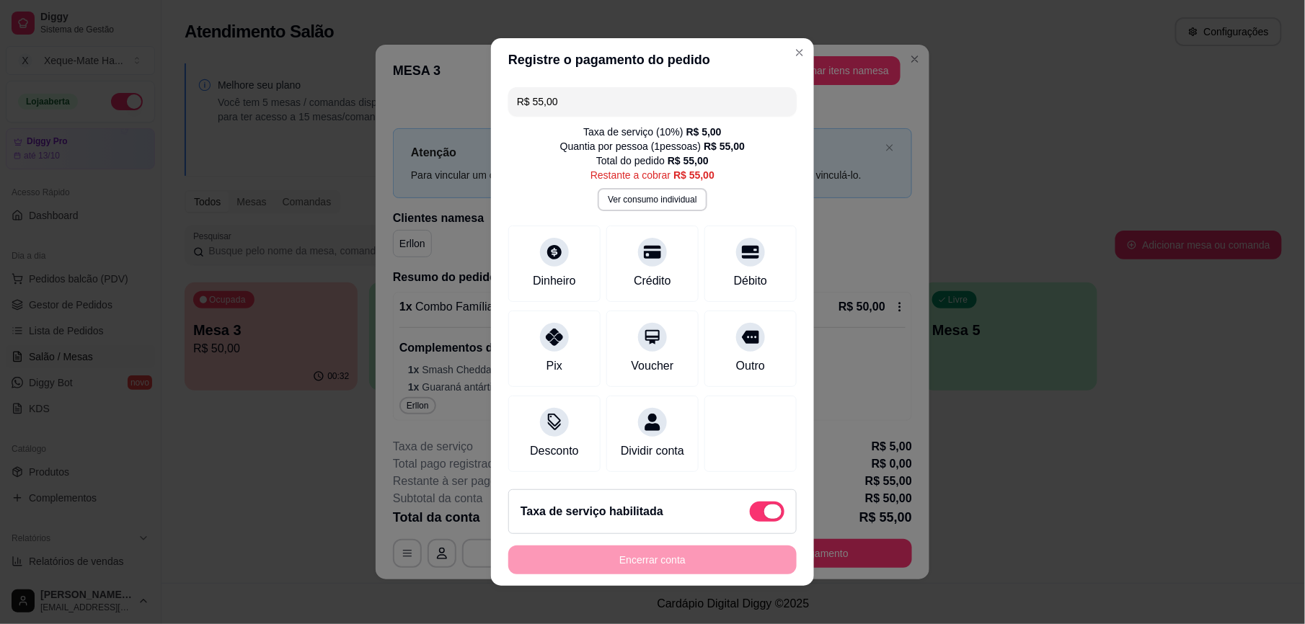
click at [750, 522] on span at bounding box center [767, 512] width 35 height 20
click at [749, 524] on input "checkbox" at bounding box center [753, 519] width 9 height 9
checkbox input "true"
type input "R$ 50,00"
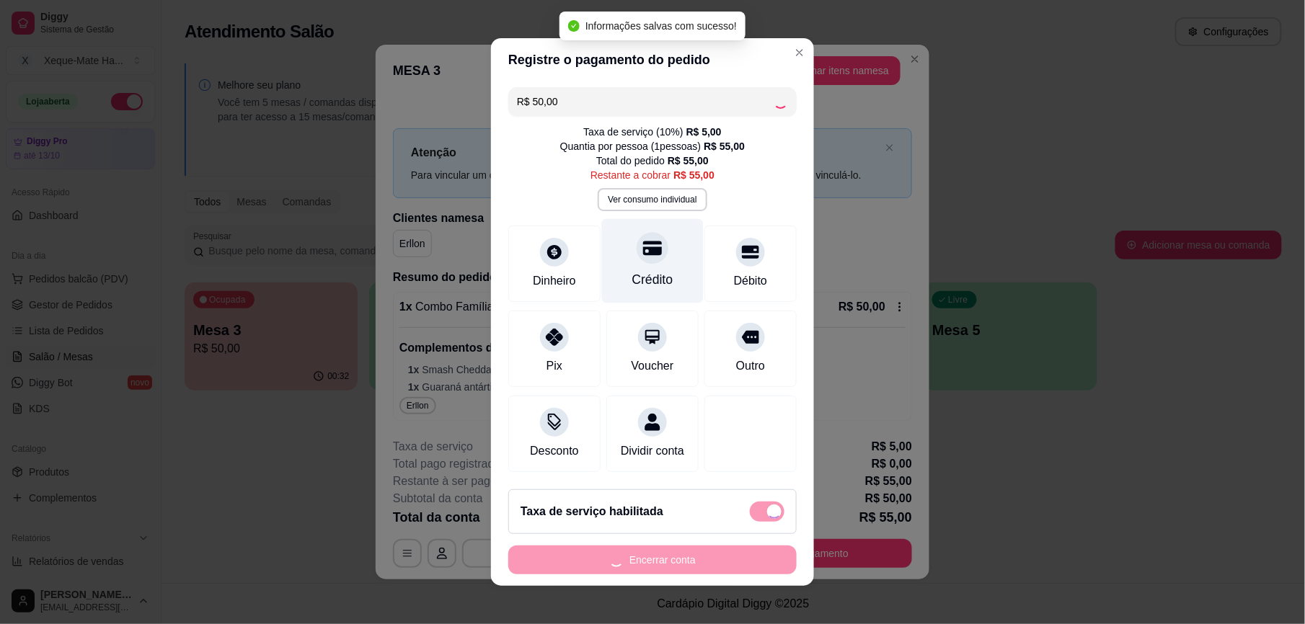
checkbox input "false"
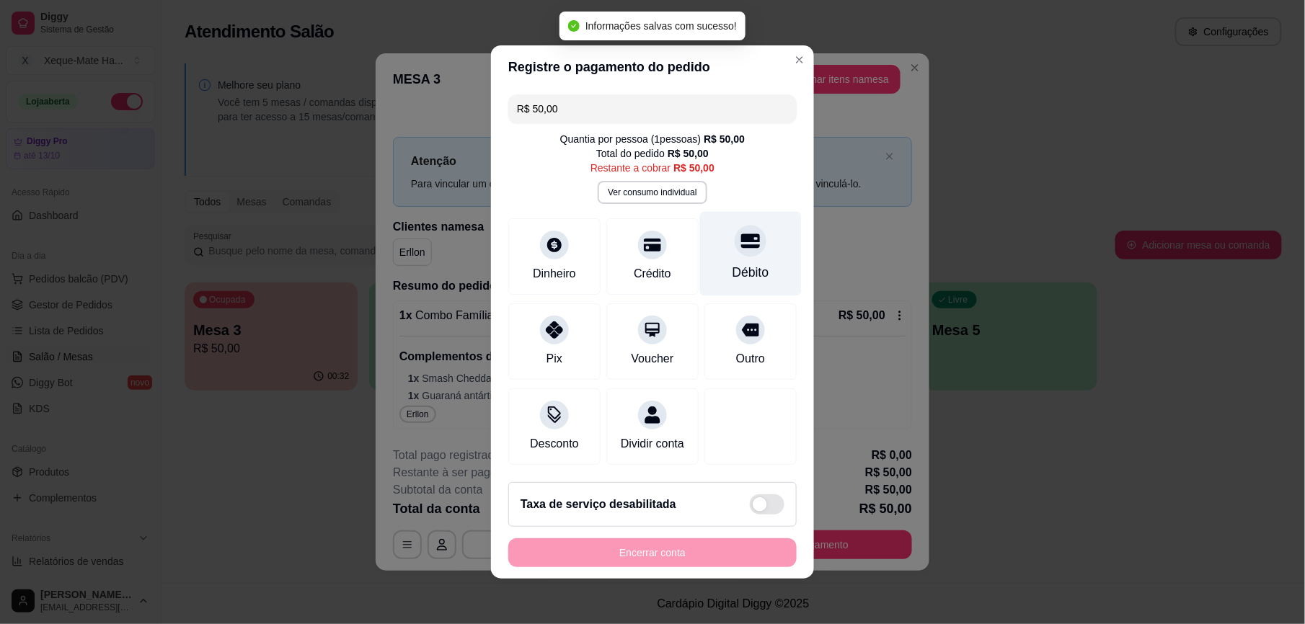
click at [735, 244] on div at bounding box center [751, 241] width 32 height 32
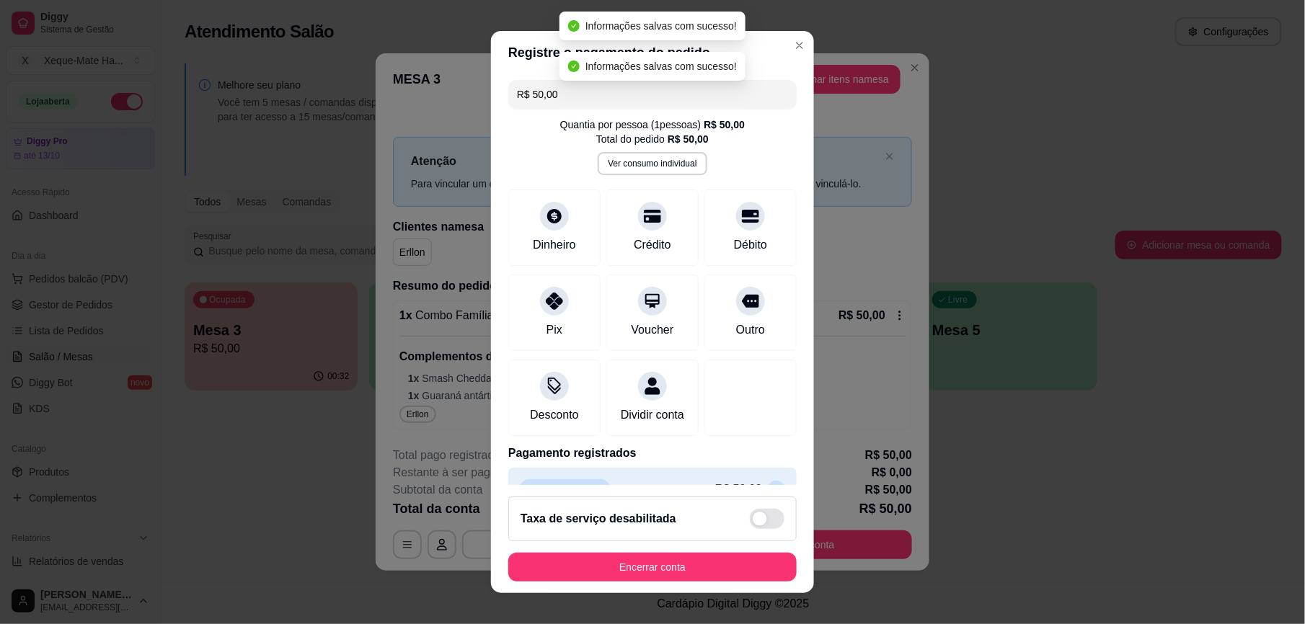
type input "R$ 0,00"
click at [696, 566] on button "Encerrar conta" at bounding box center [653, 567] width 280 height 28
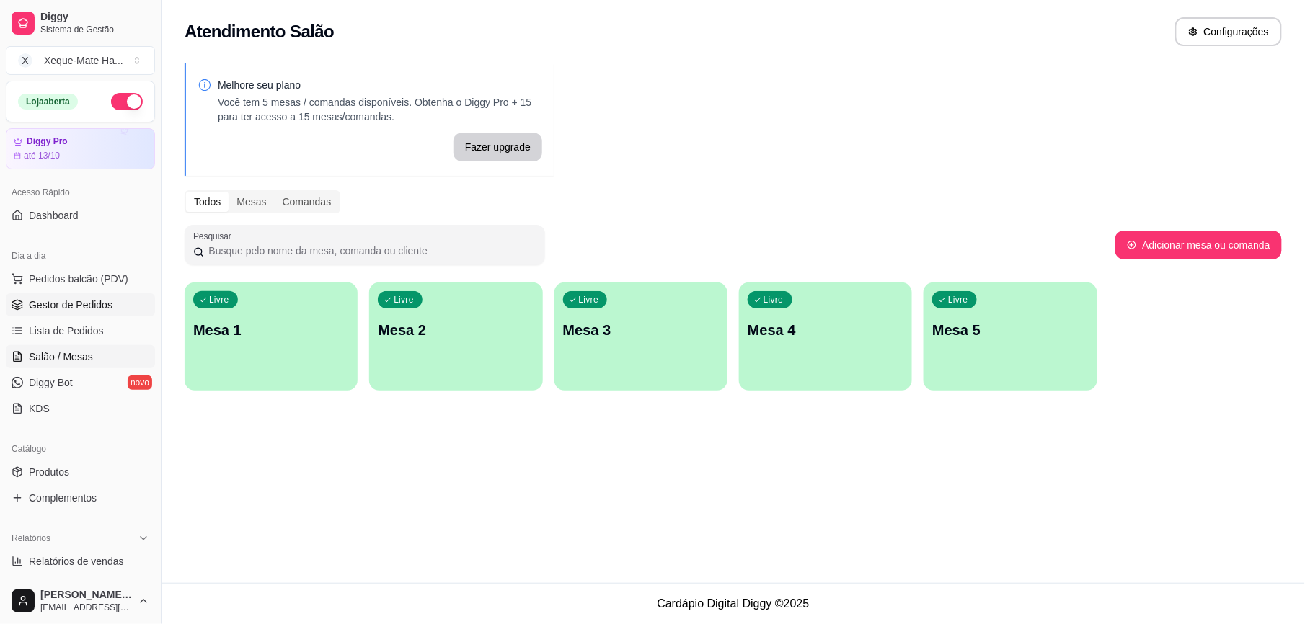
click at [87, 306] on span "Gestor de Pedidos" at bounding box center [71, 305] width 84 height 14
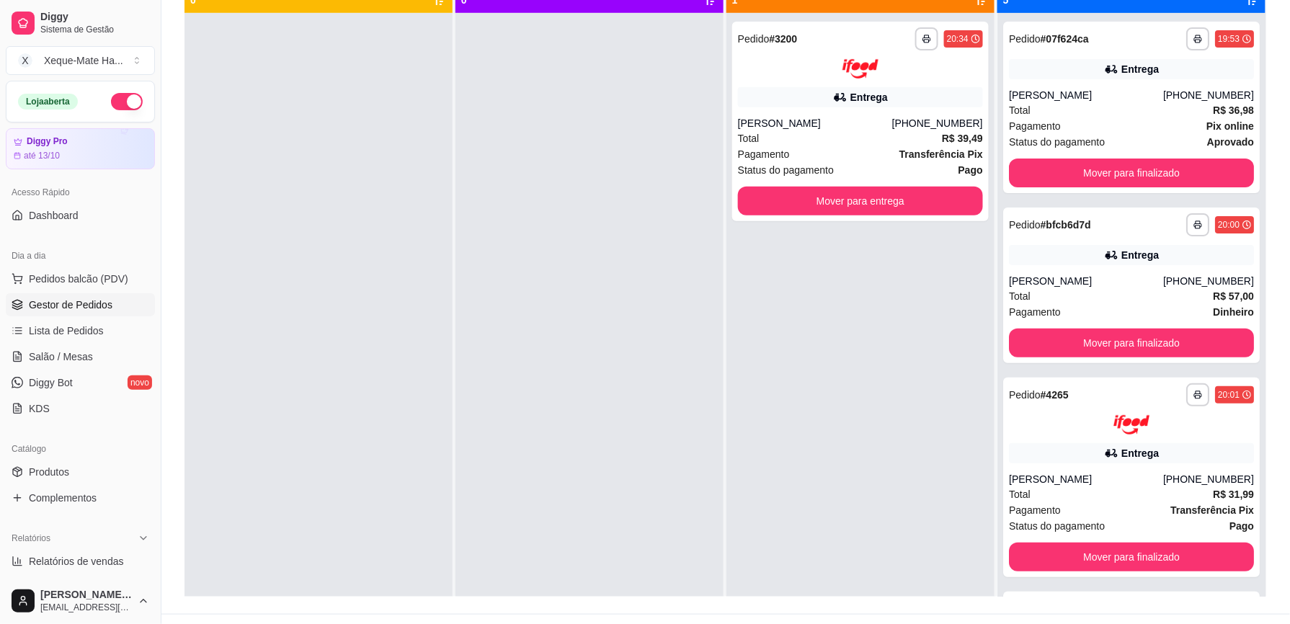
scroll to position [220, 0]
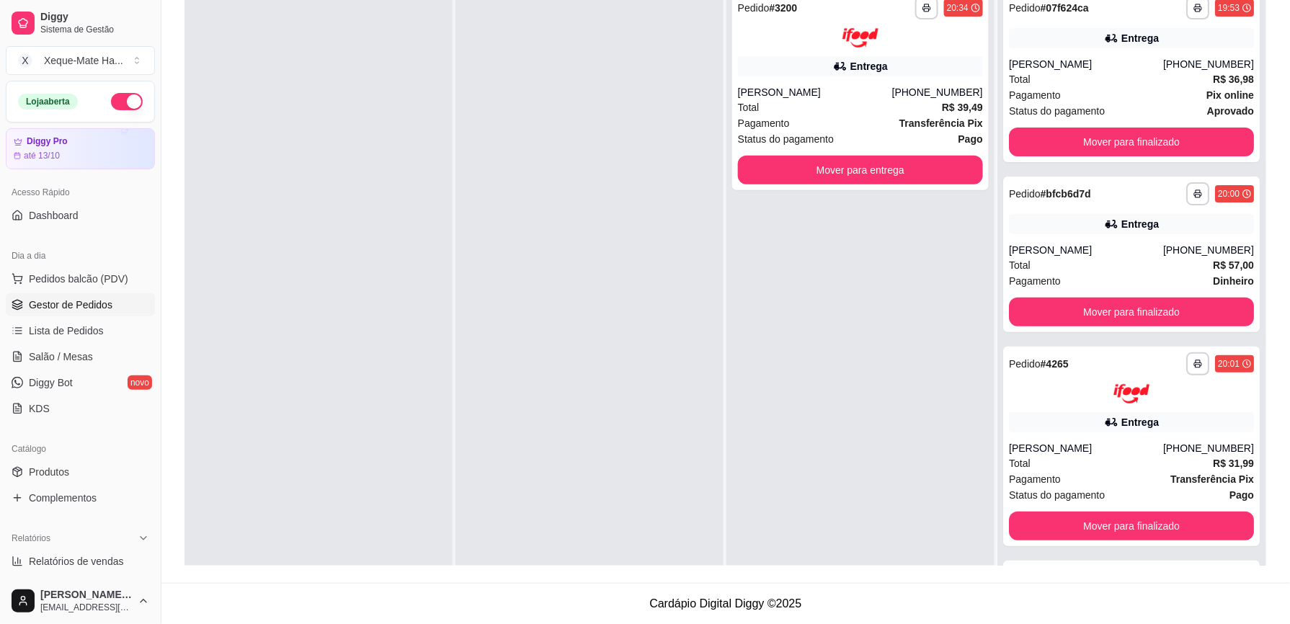
click at [1279, 522] on div "**********" at bounding box center [725, 206] width 1129 height 754
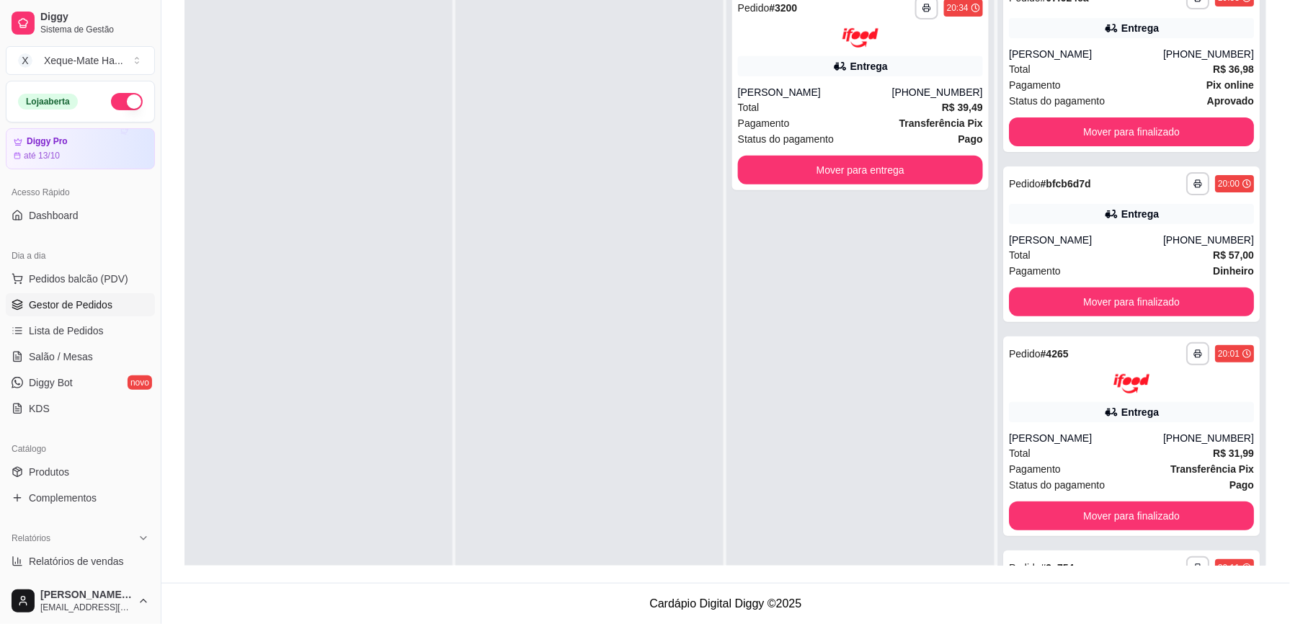
scroll to position [0, 0]
